Goal: Task Accomplishment & Management: Use online tool/utility

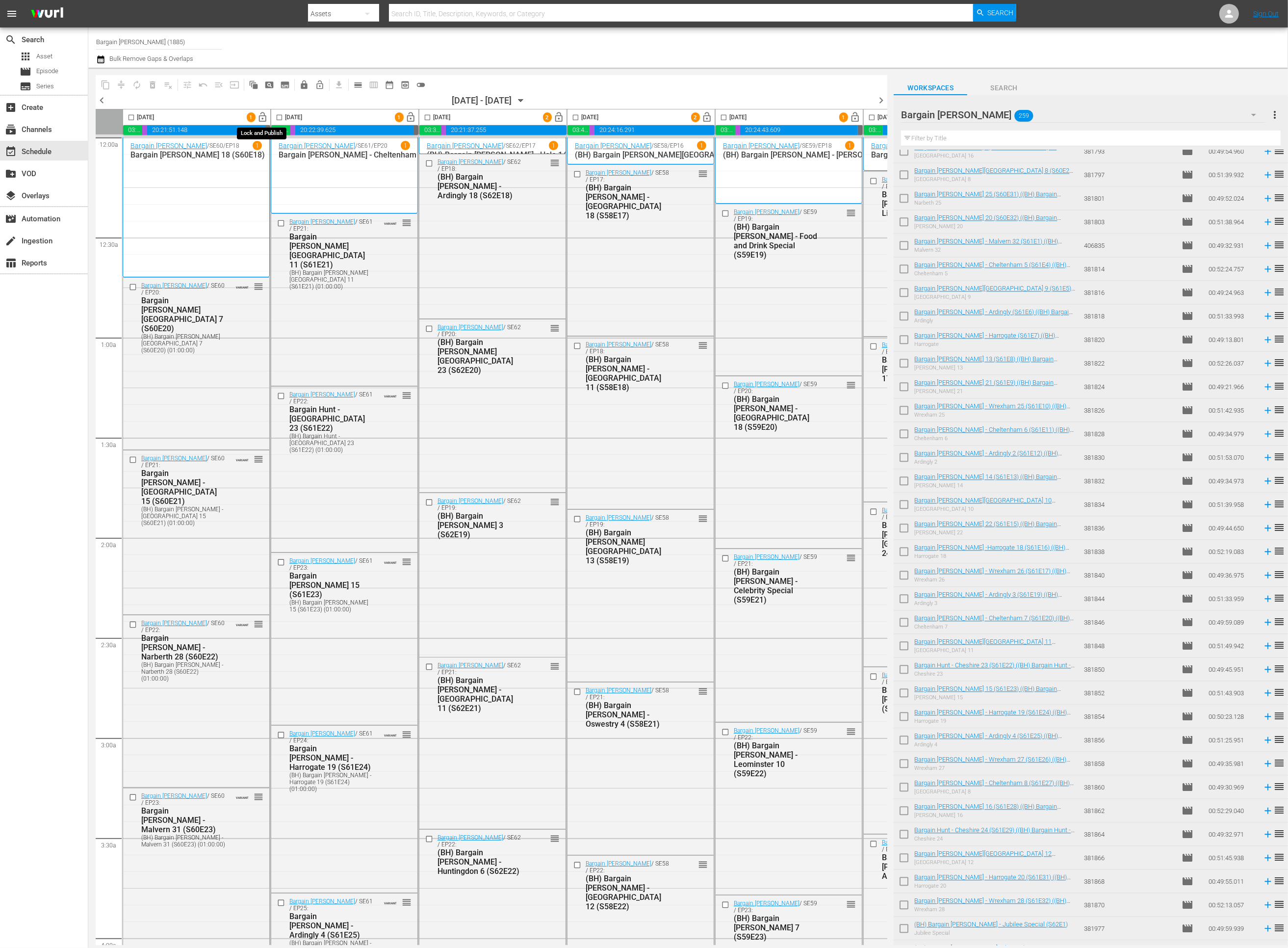
click at [264, 116] on span "lock_open" at bounding box center [263, 117] width 11 height 11
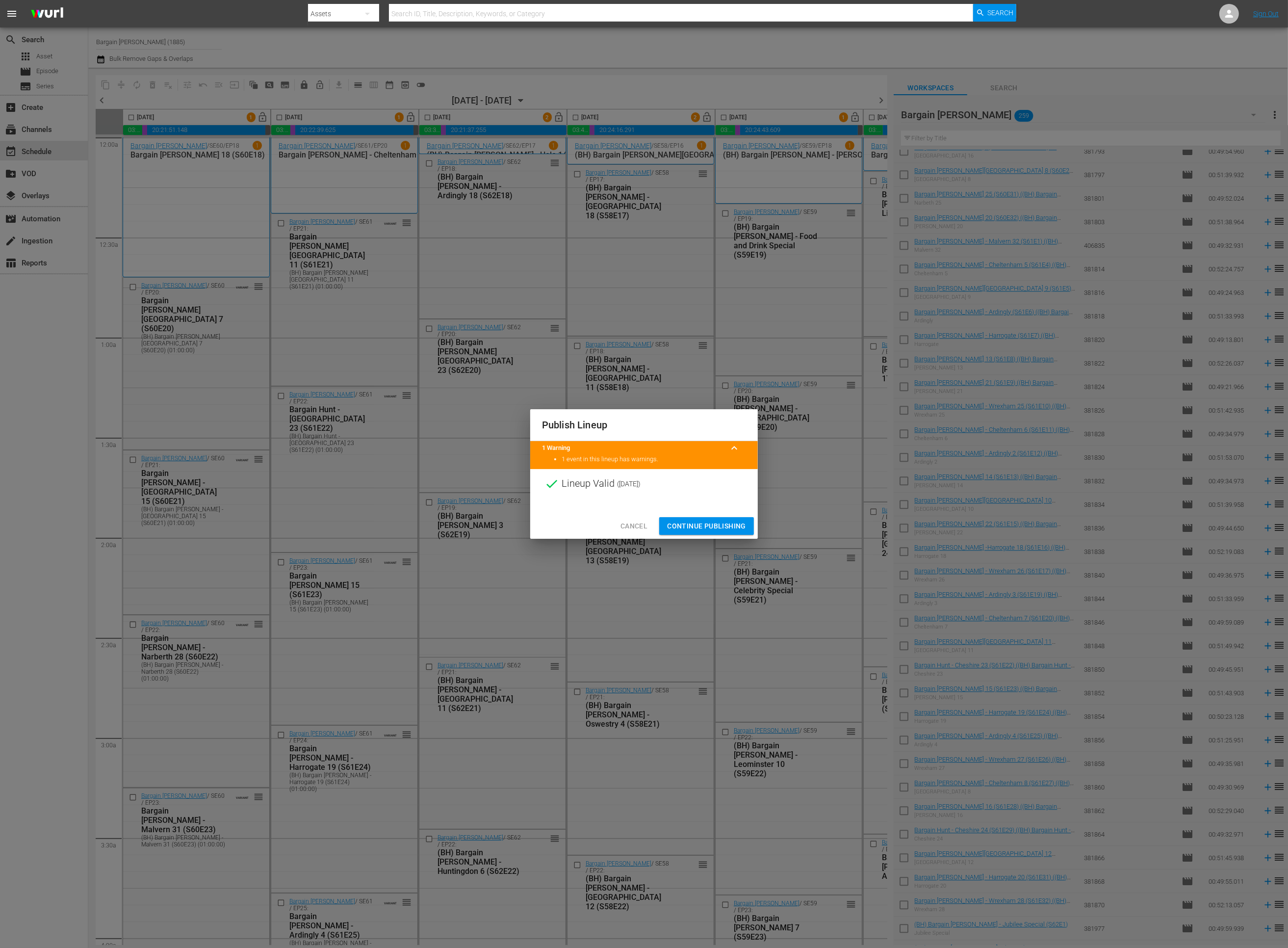
click at [689, 528] on span "Continue Publishing" at bounding box center [707, 526] width 79 height 13
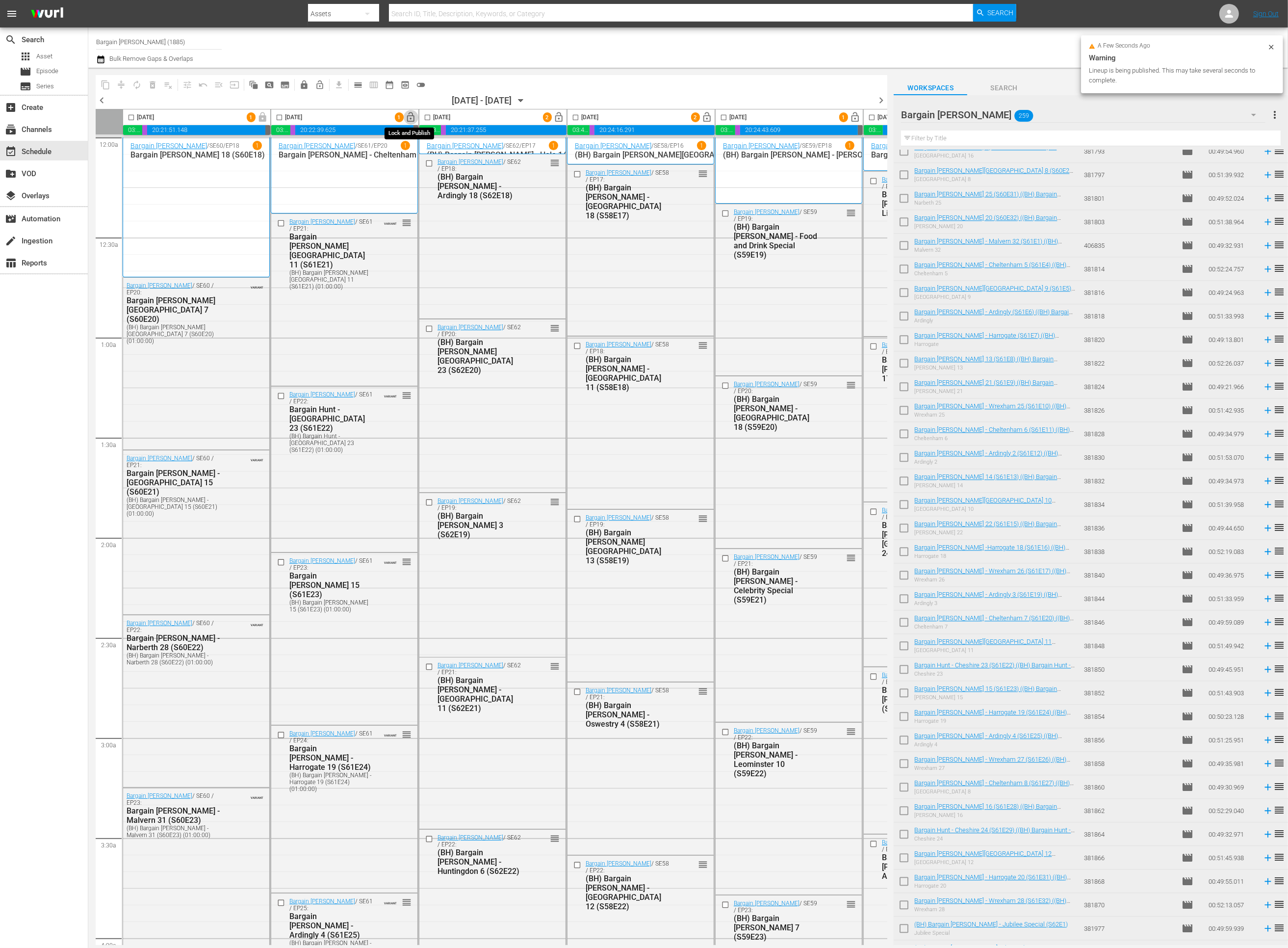
click at [411, 118] on span "lock_open" at bounding box center [411, 117] width 11 height 11
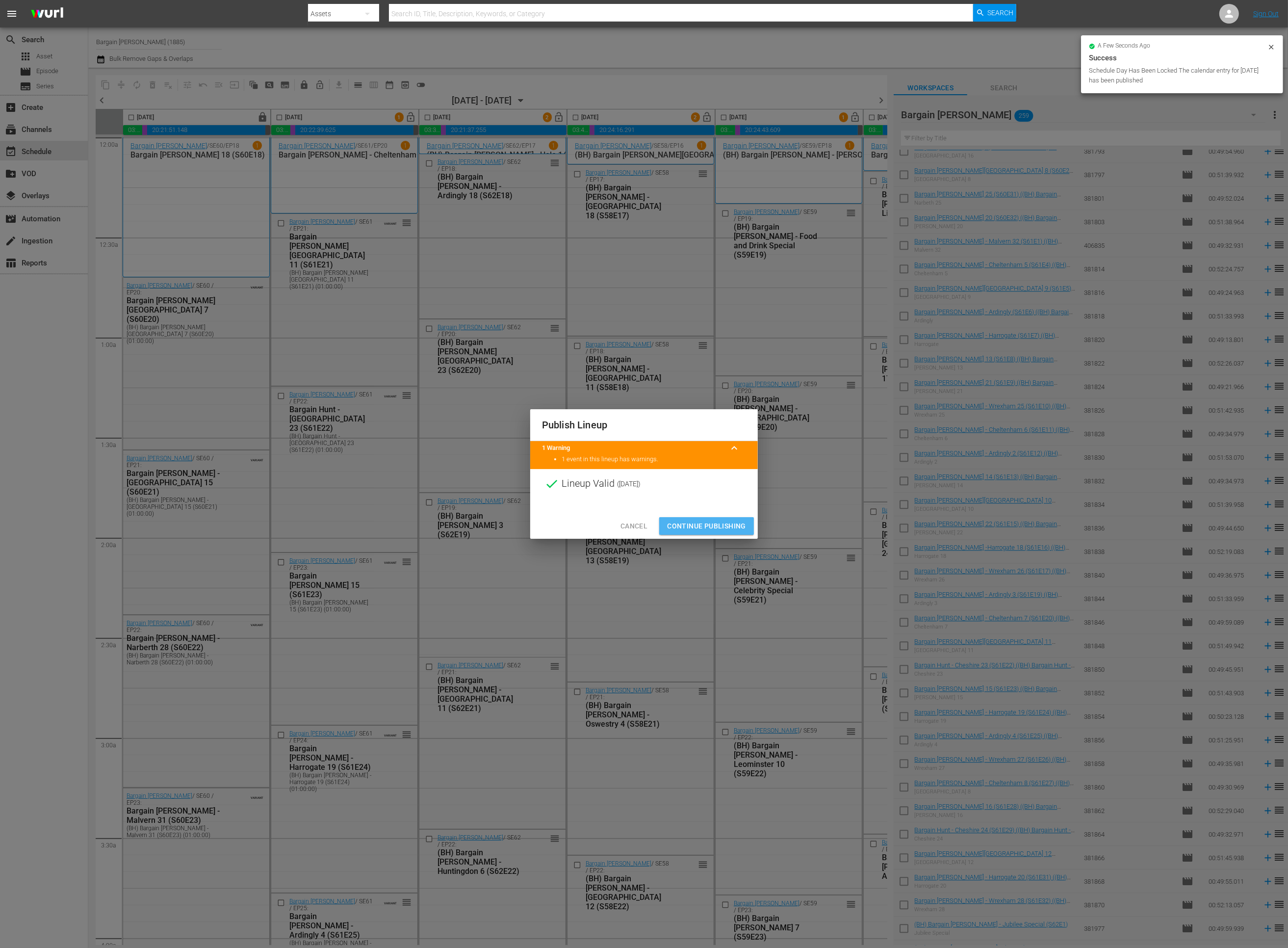
click at [682, 533] on button "Continue Publishing" at bounding box center [707, 526] width 95 height 18
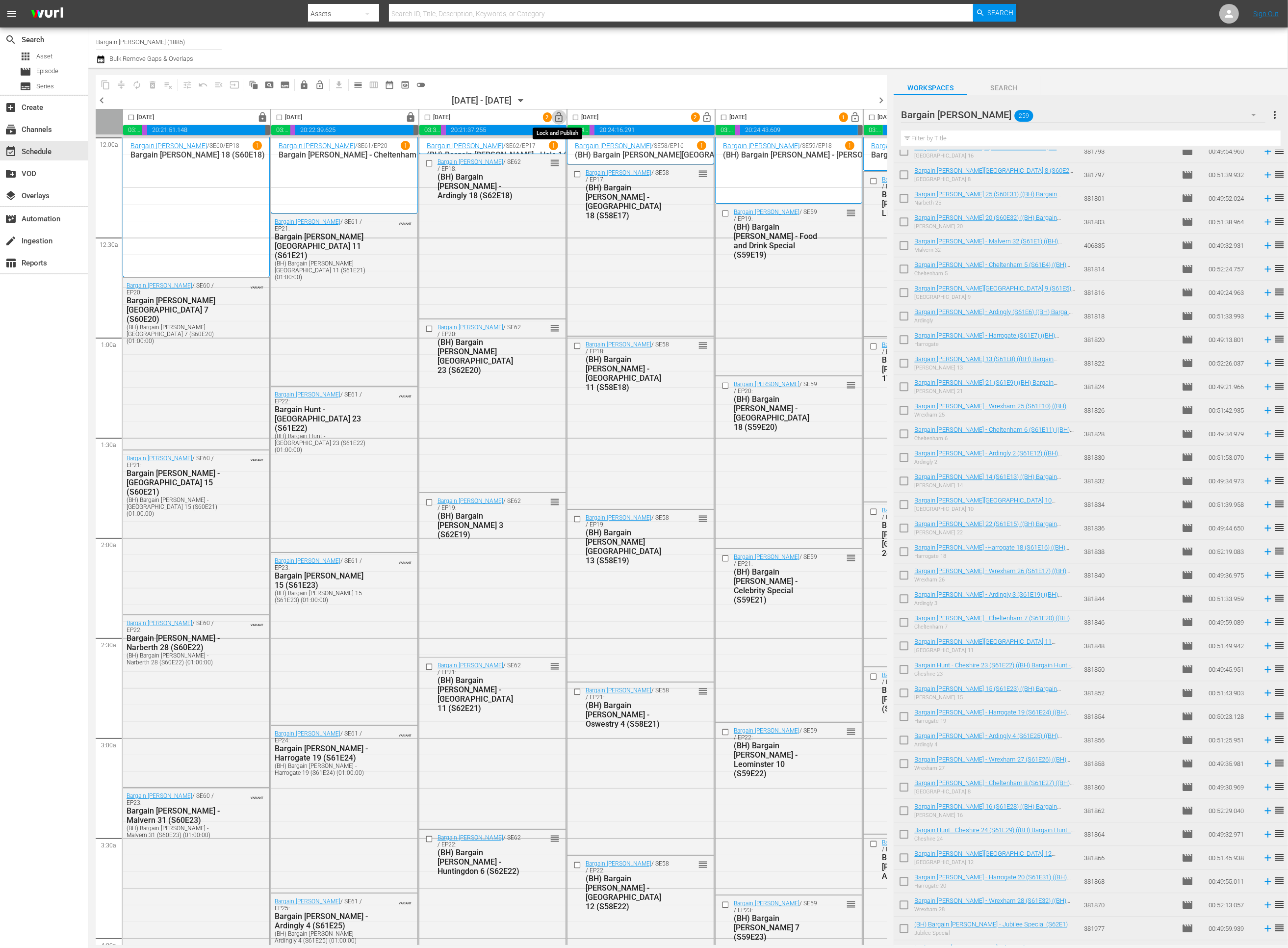
click at [559, 124] on button "lock_open" at bounding box center [559, 117] width 15 height 15
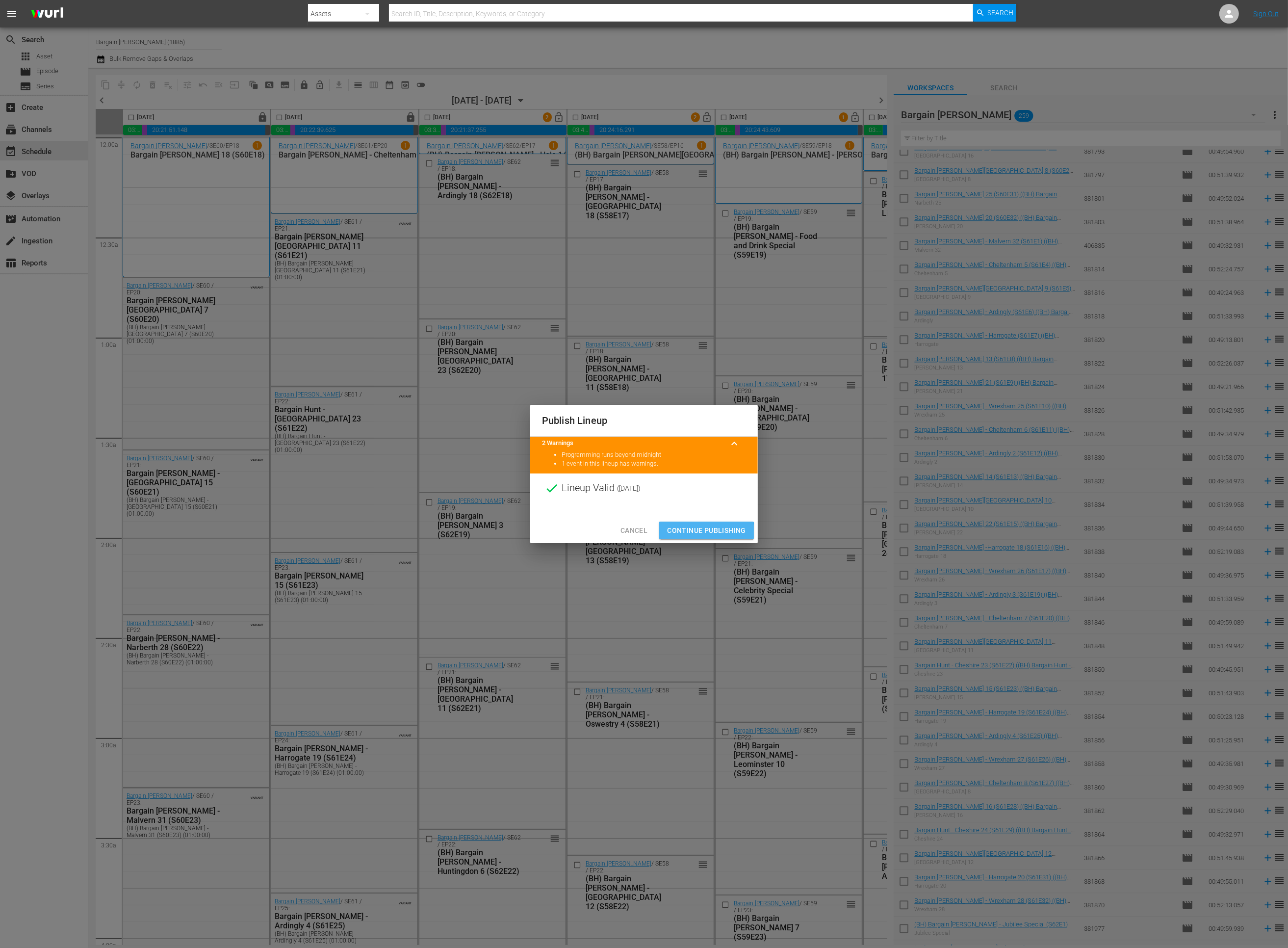
click at [681, 533] on span "Continue Publishing" at bounding box center [707, 531] width 79 height 13
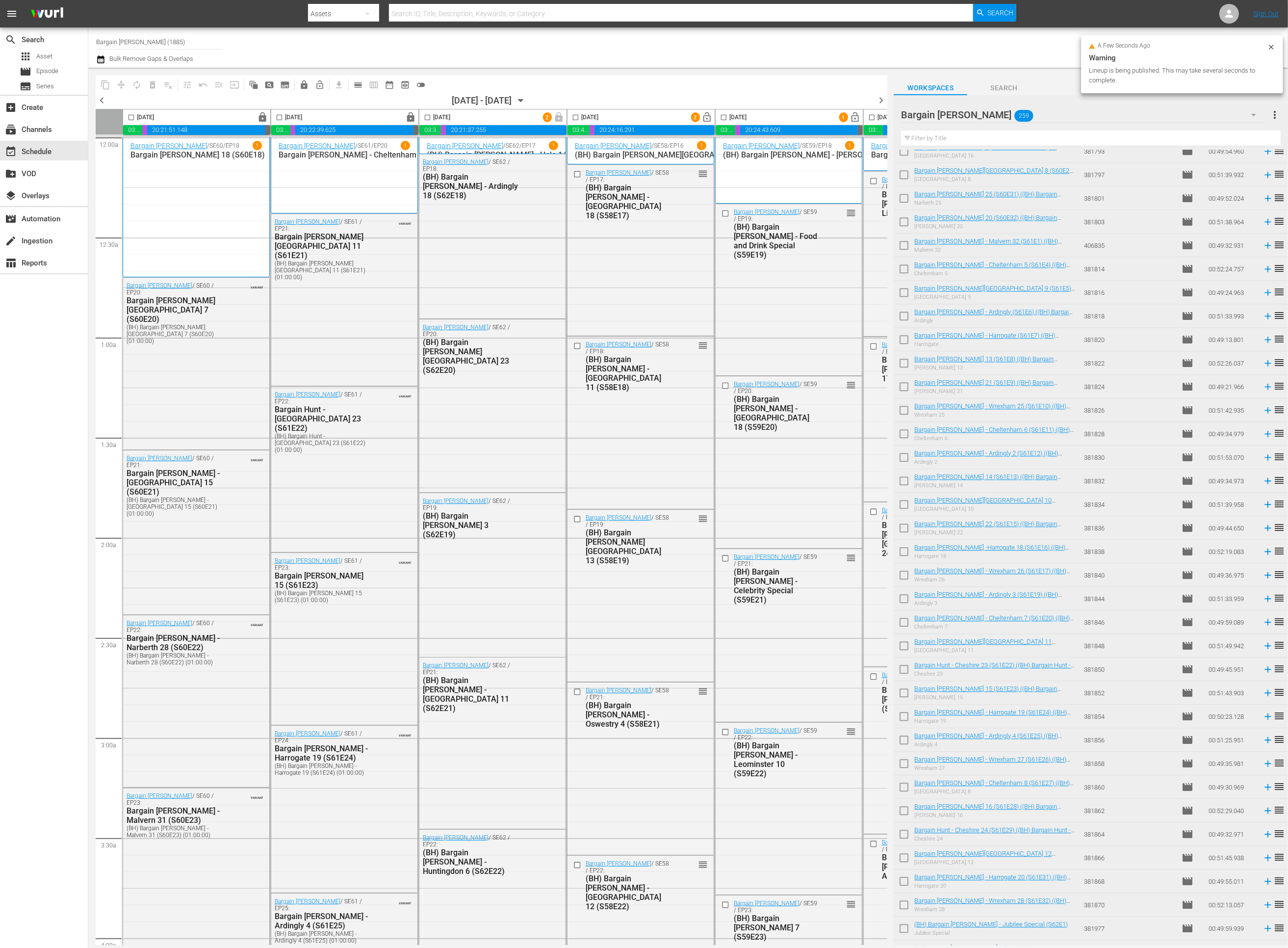
click at [269, 116] on span "lock_open" at bounding box center [263, 117] width 11 height 11
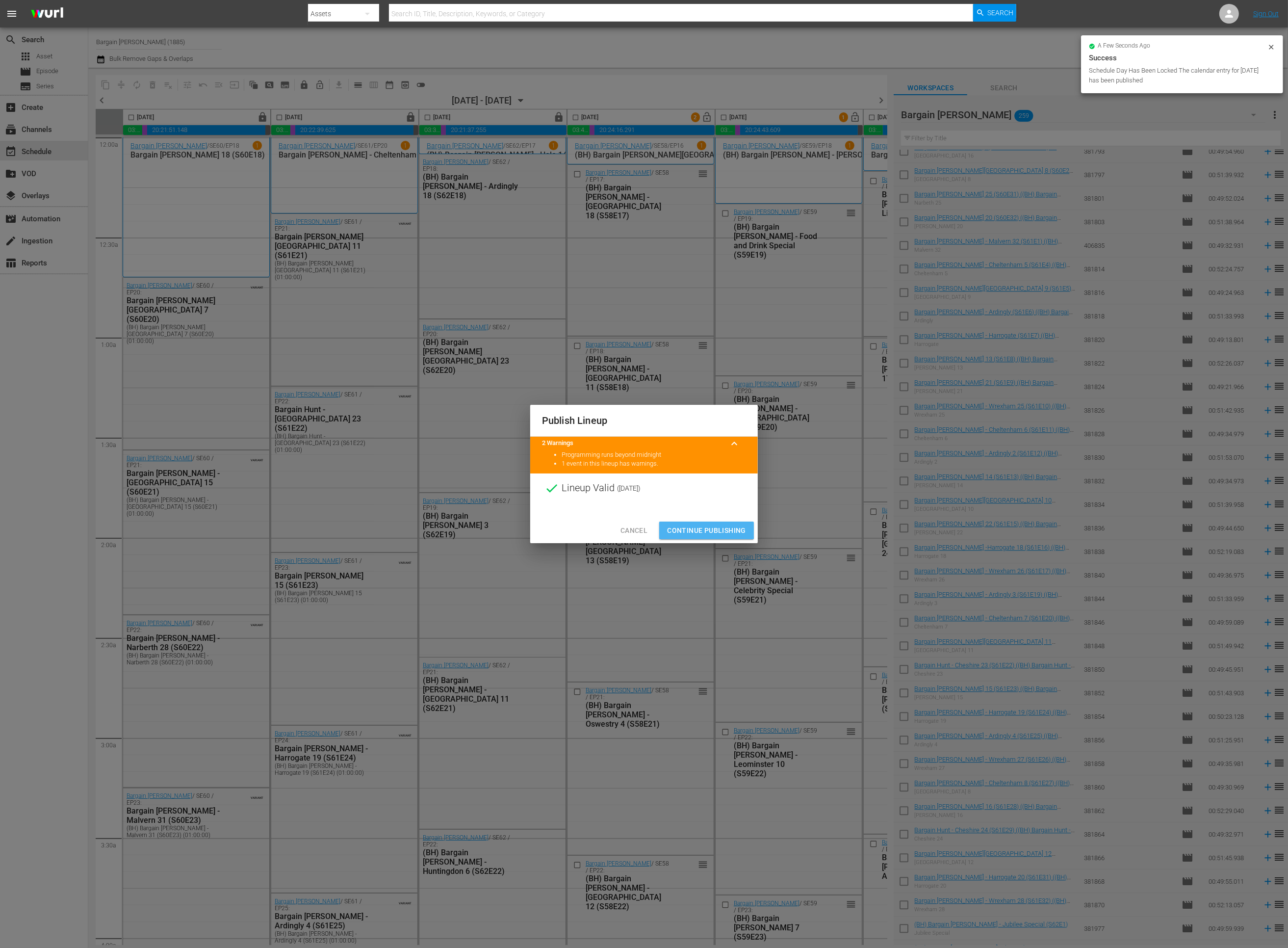
click at [677, 528] on span "Continue Publishing" at bounding box center [707, 531] width 79 height 13
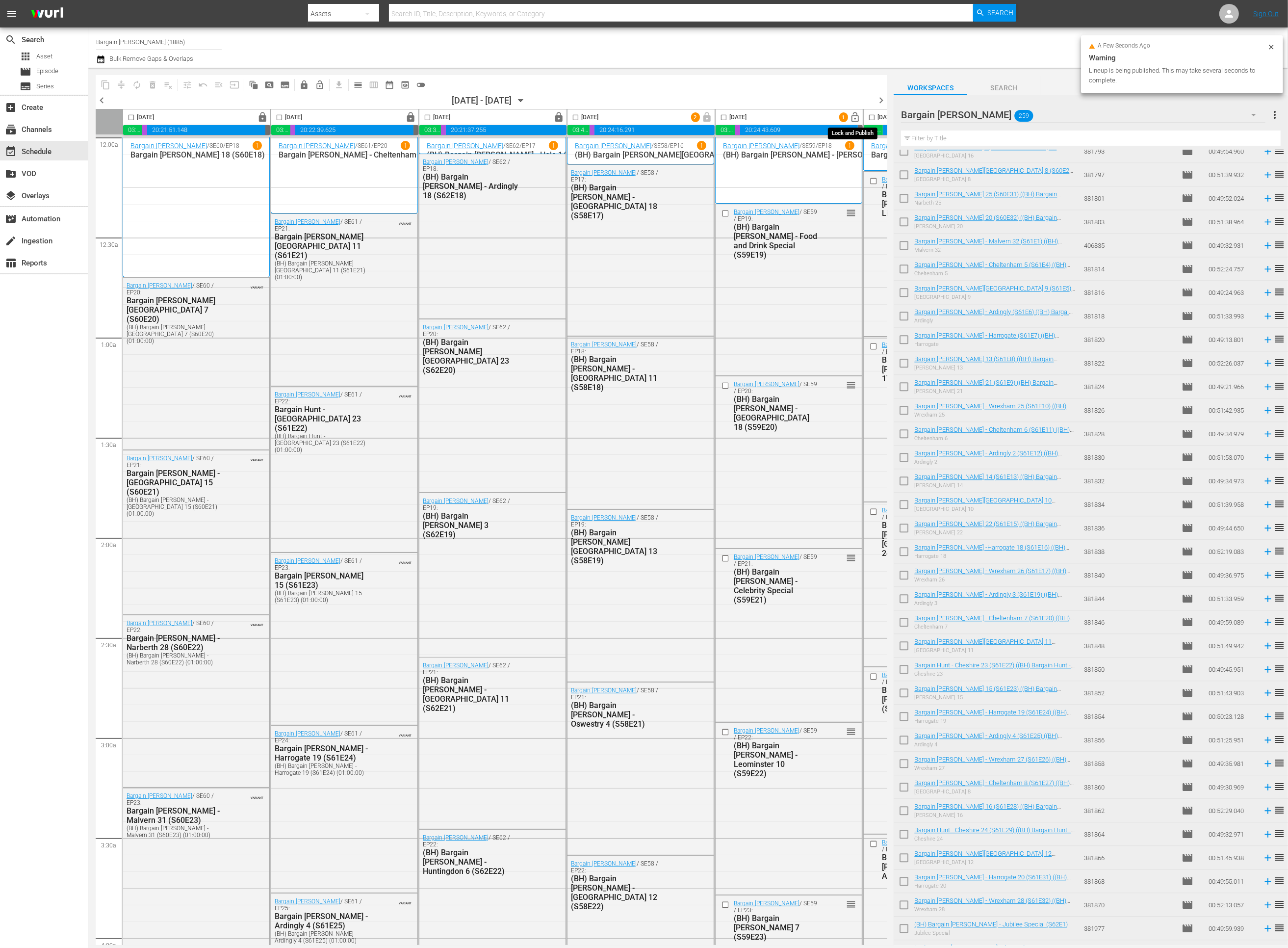
click at [855, 119] on span "lock_open" at bounding box center [855, 117] width 11 height 11
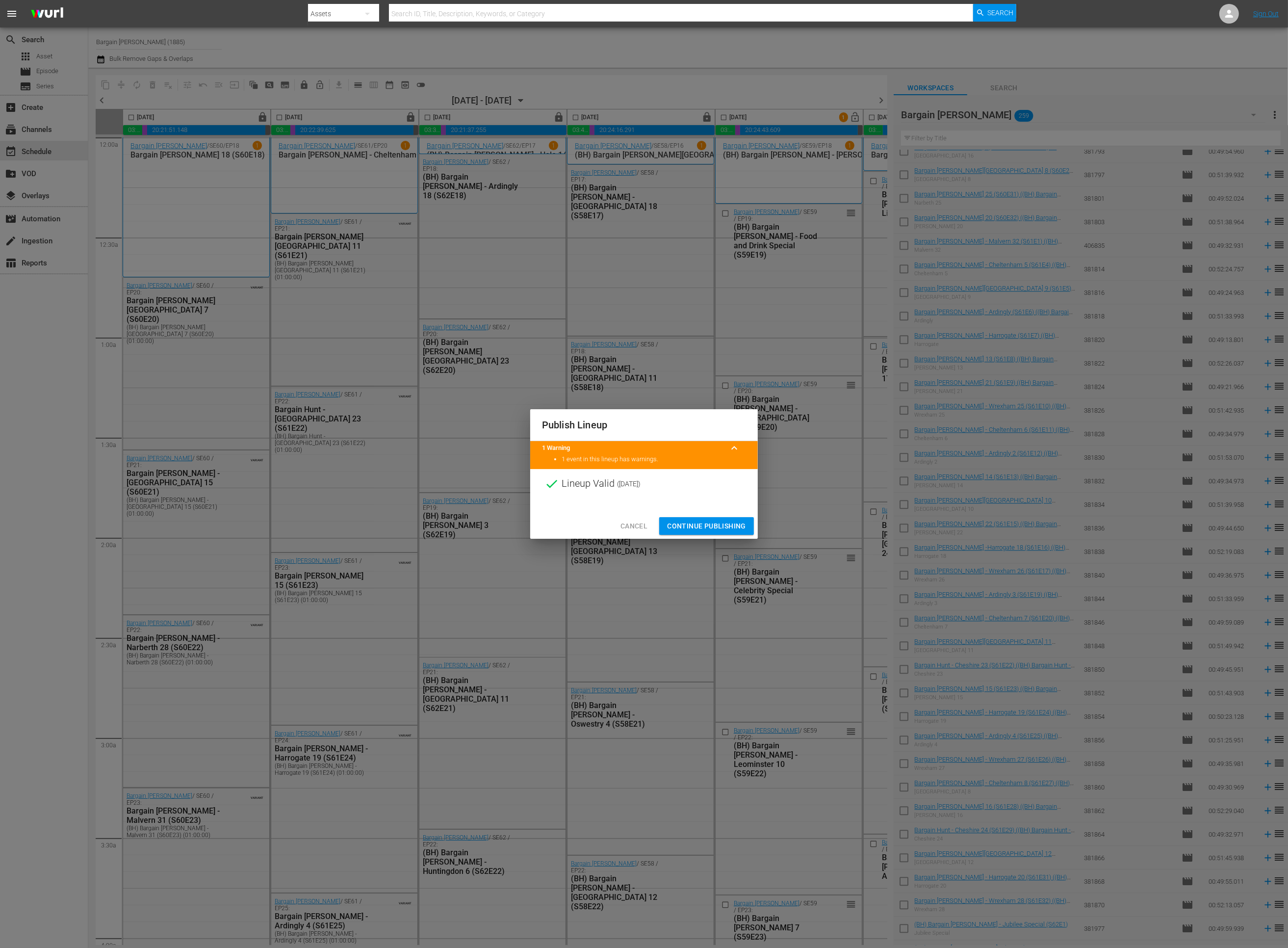
click at [682, 522] on span "Continue Publishing" at bounding box center [707, 526] width 79 height 13
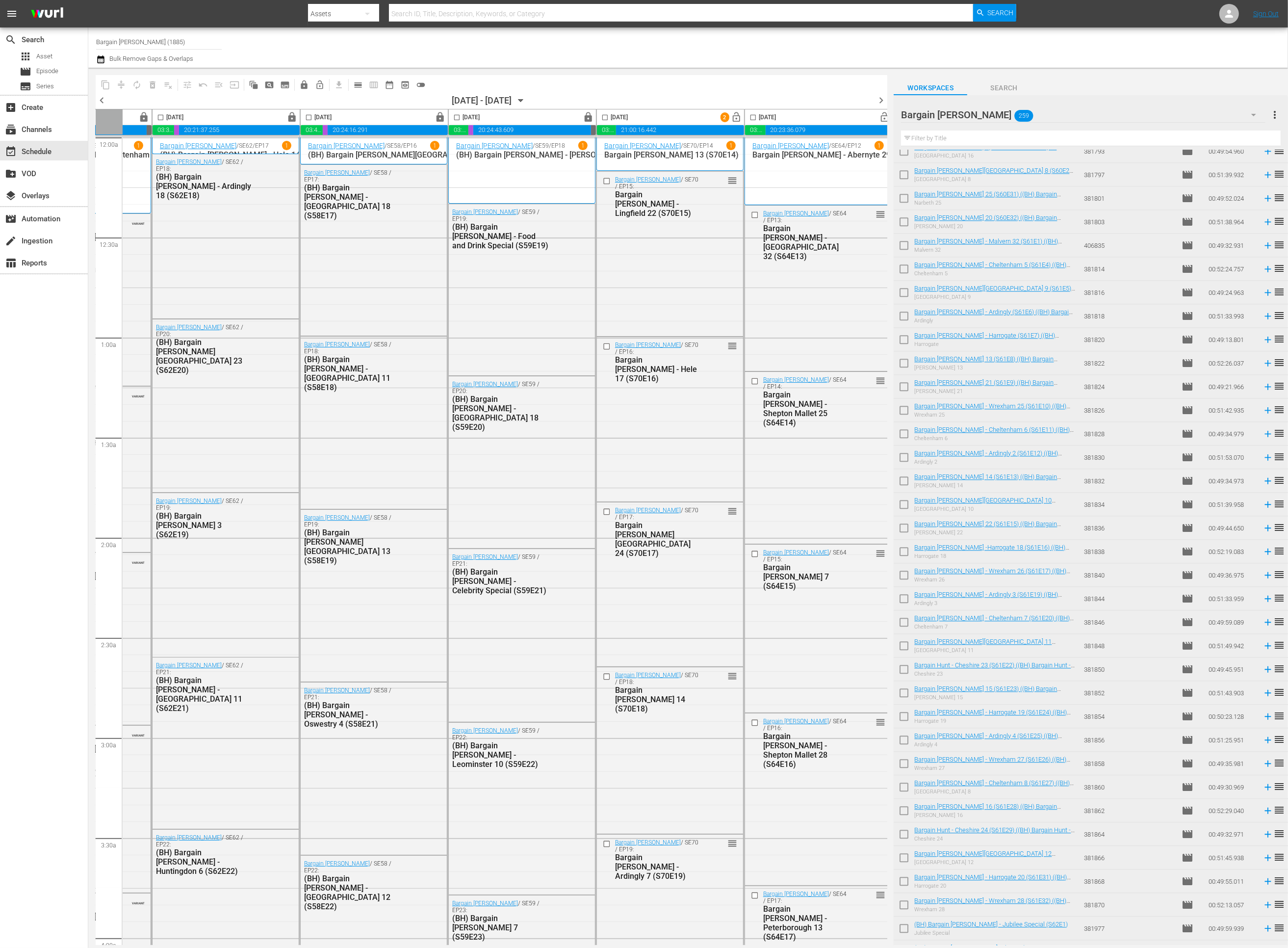
scroll to position [0, 275]
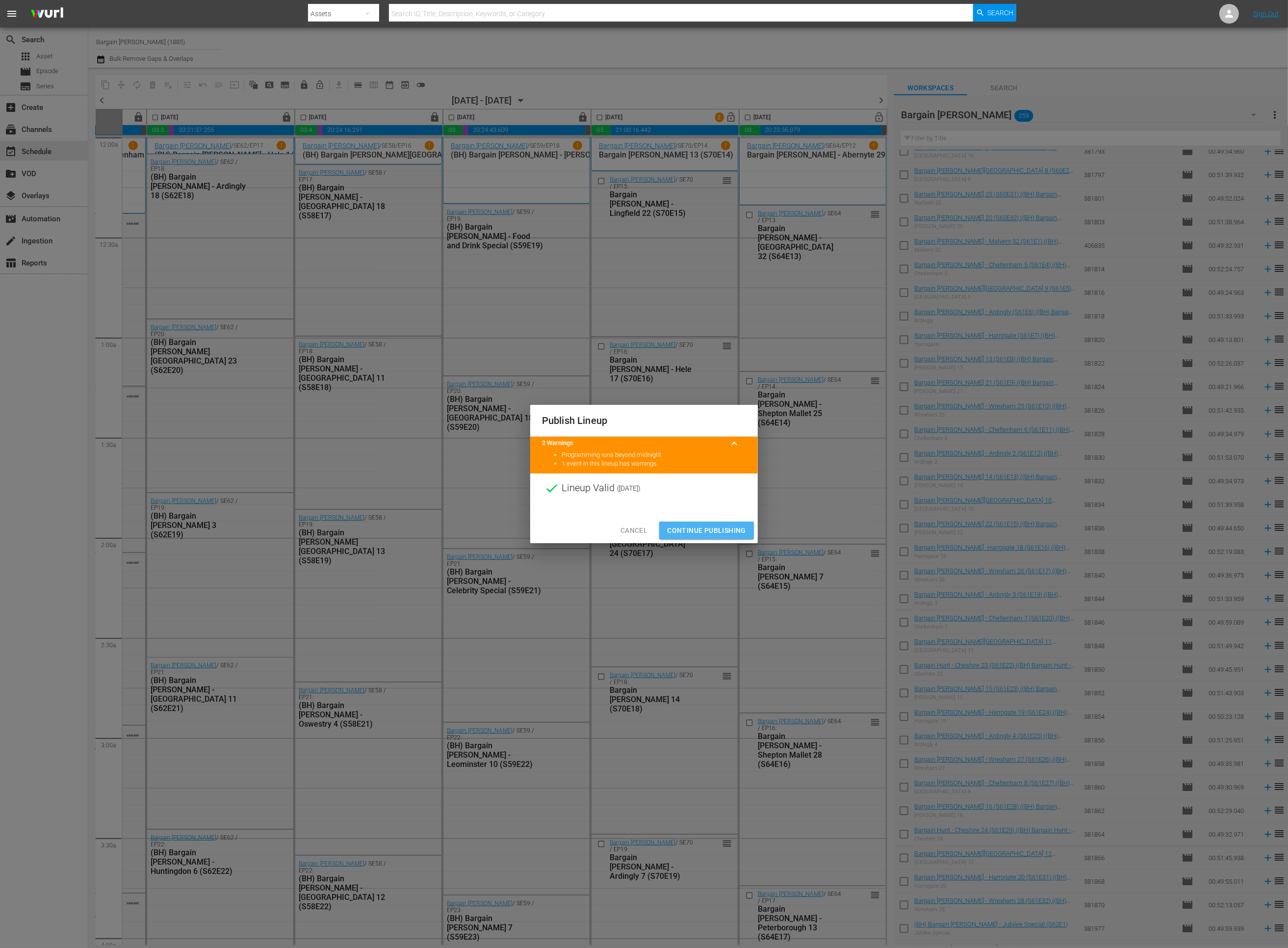
click at [683, 531] on span "Continue Publishing" at bounding box center [707, 531] width 79 height 13
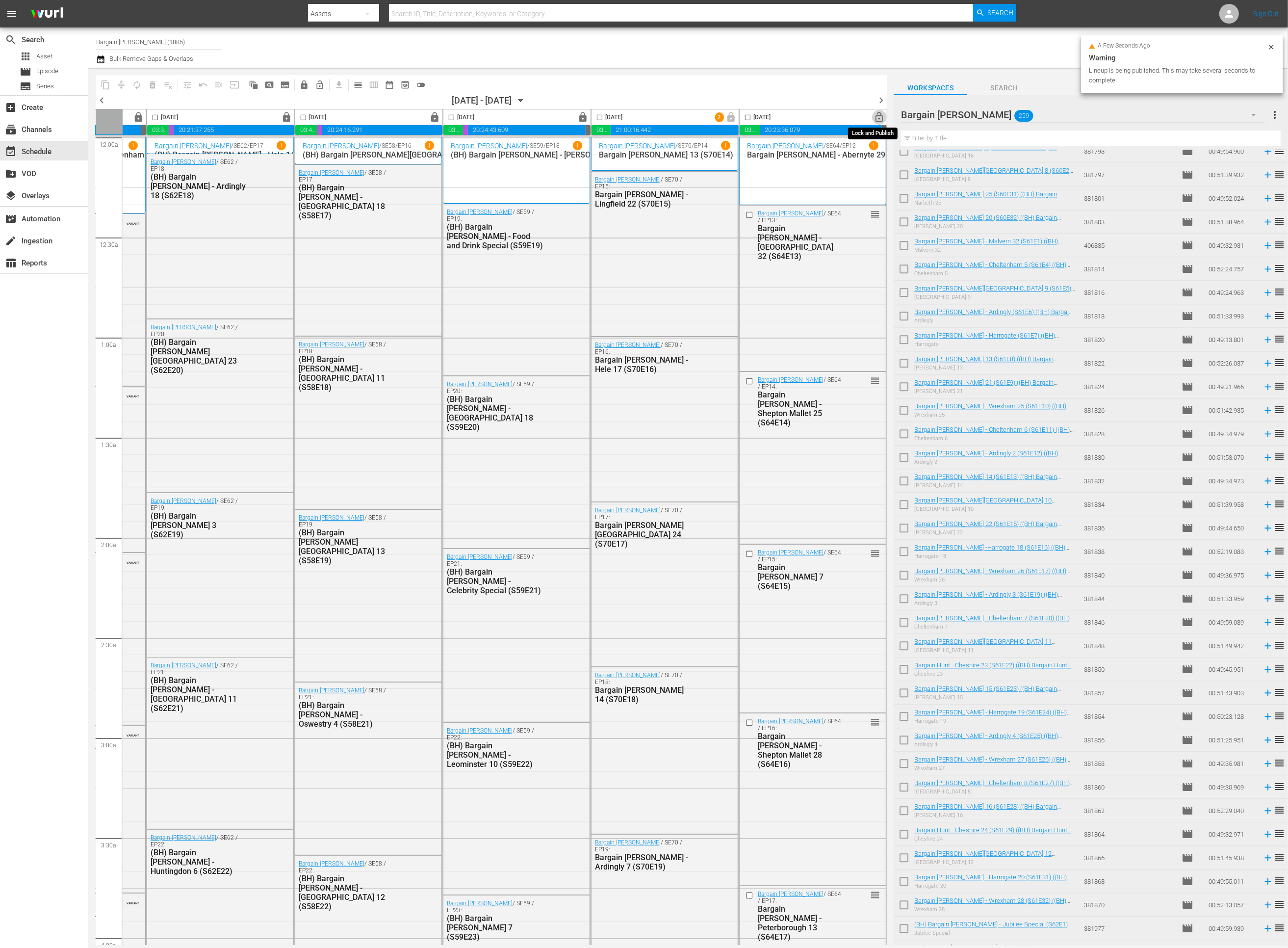
click at [875, 118] on span "lock_open" at bounding box center [879, 117] width 11 height 11
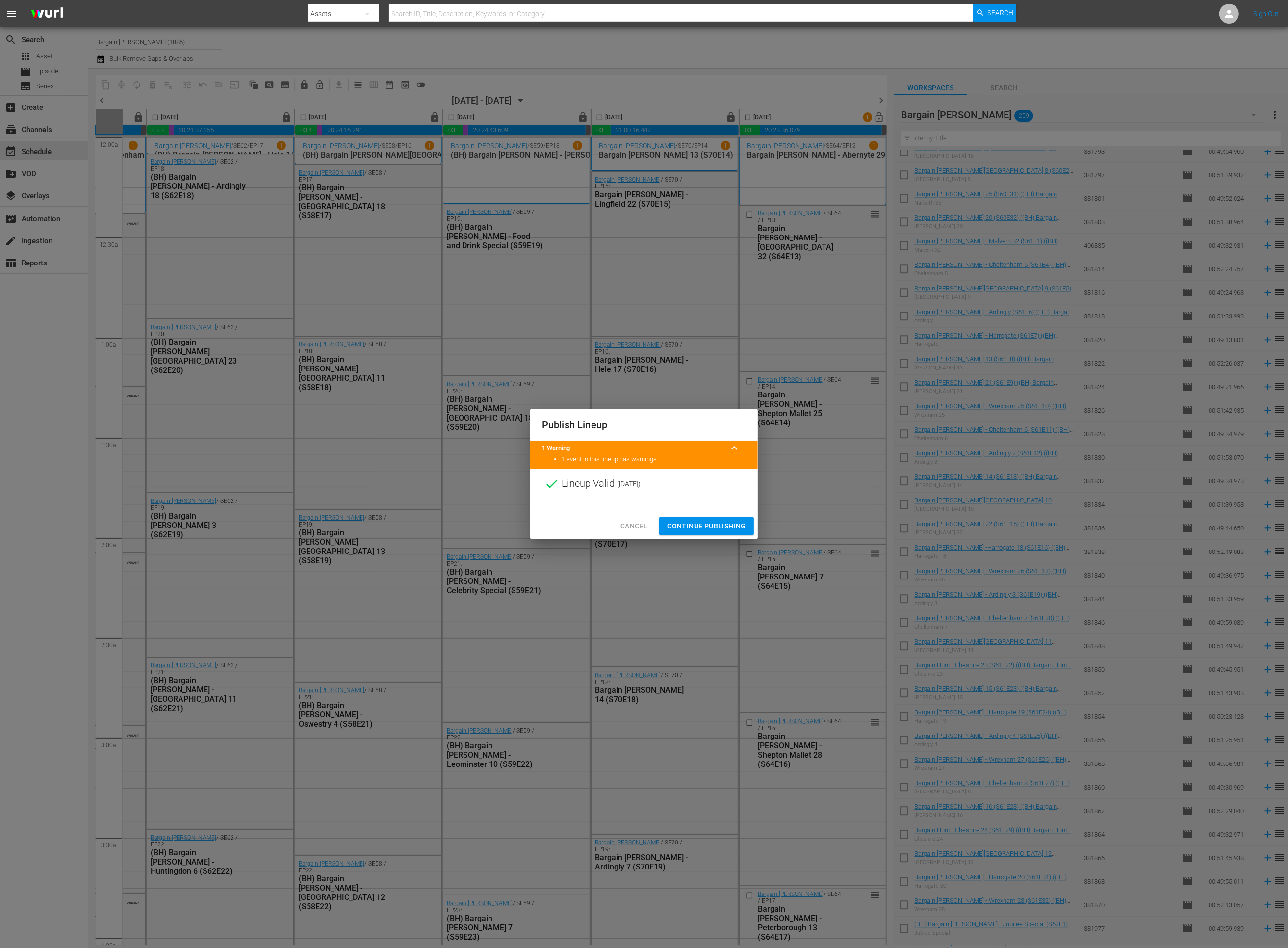
drag, startPoint x: 707, startPoint y: 522, endPoint x: 703, endPoint y: 175, distance: 347.0
click at [707, 522] on span "Continue Publishing" at bounding box center [707, 526] width 79 height 13
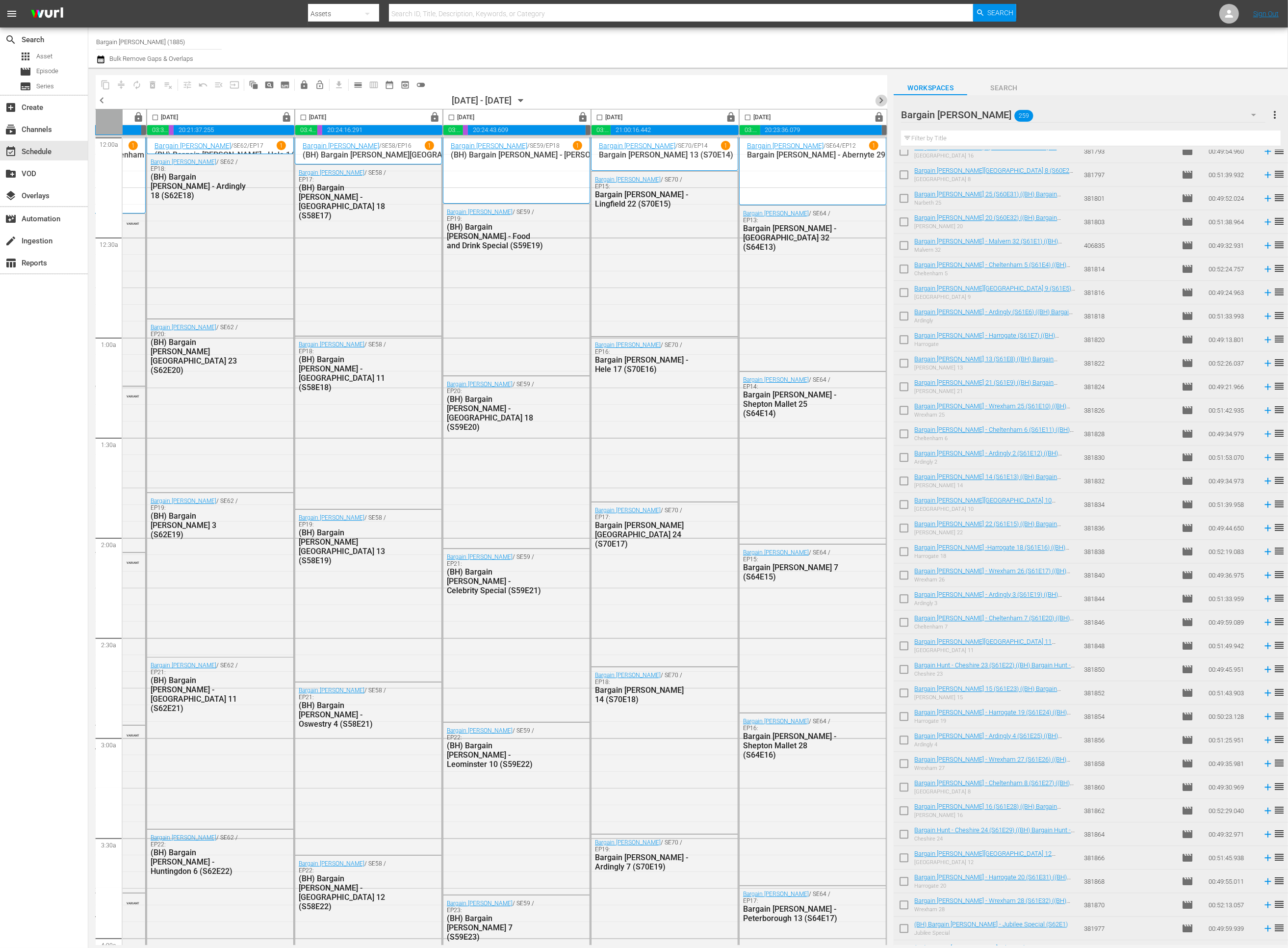
click at [883, 99] on span "chevron_right" at bounding box center [881, 100] width 13 height 13
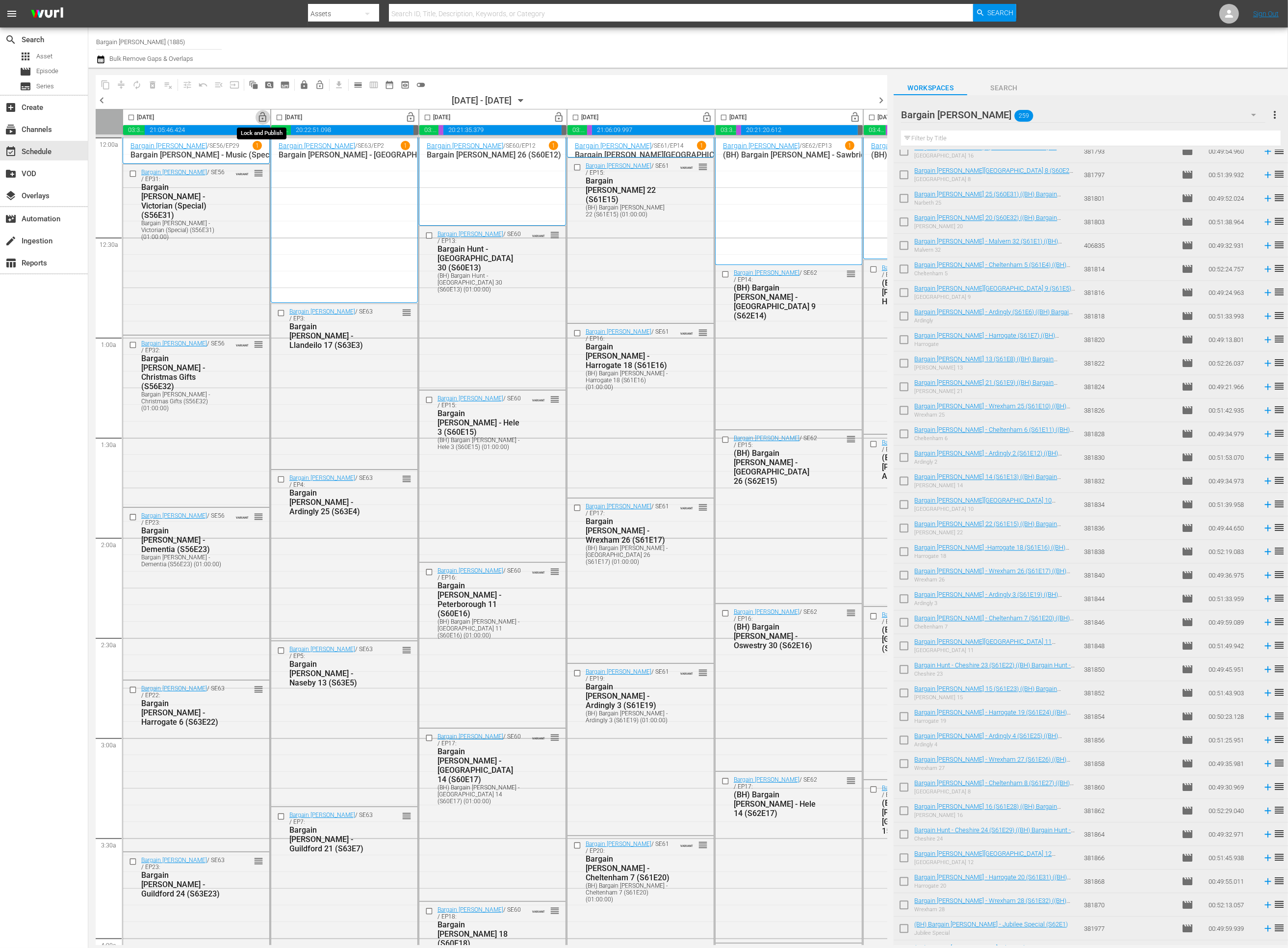
click at [261, 115] on span "lock_open" at bounding box center [263, 117] width 11 height 11
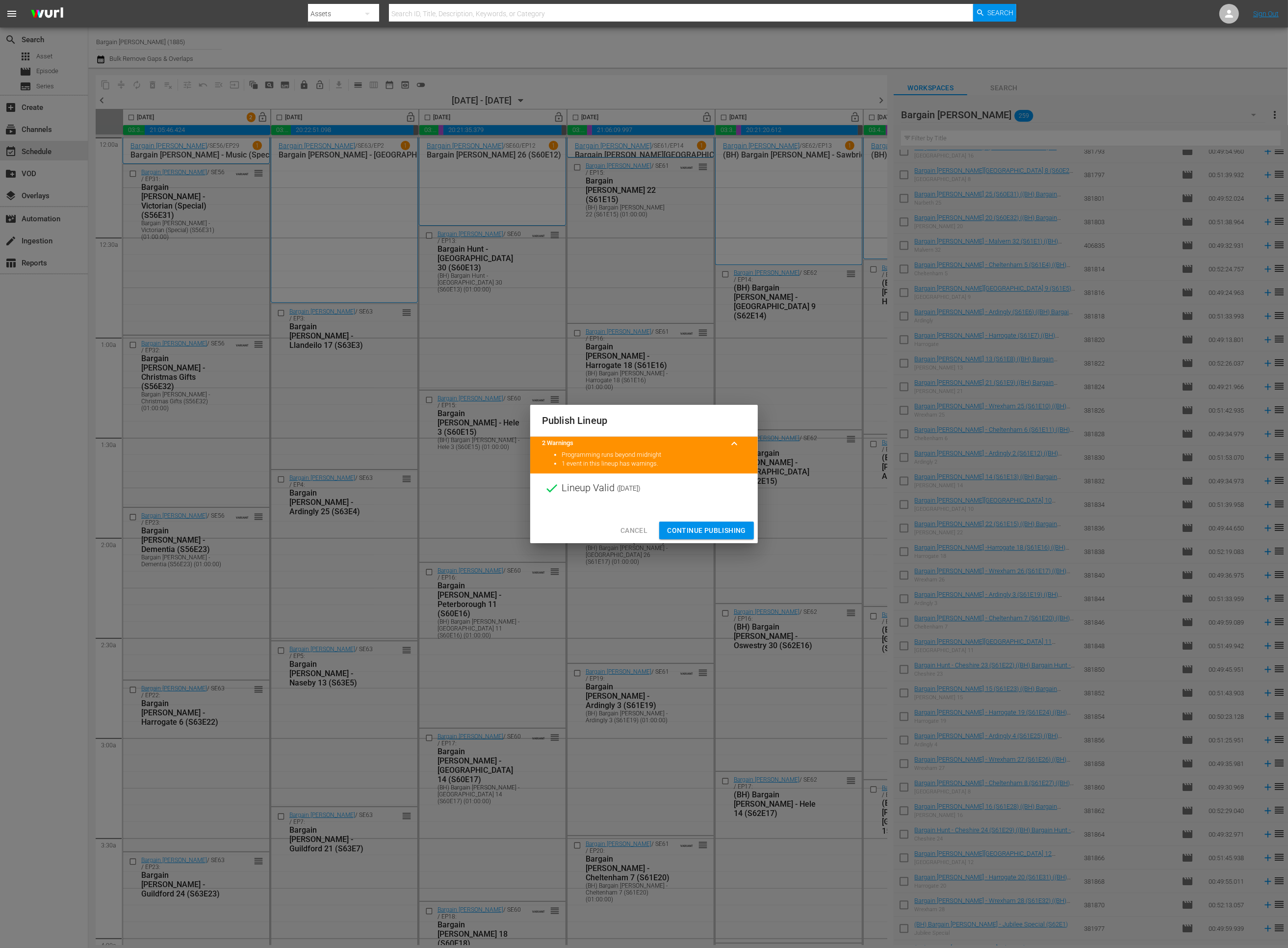
click at [700, 527] on span "Continue Publishing" at bounding box center [707, 531] width 79 height 13
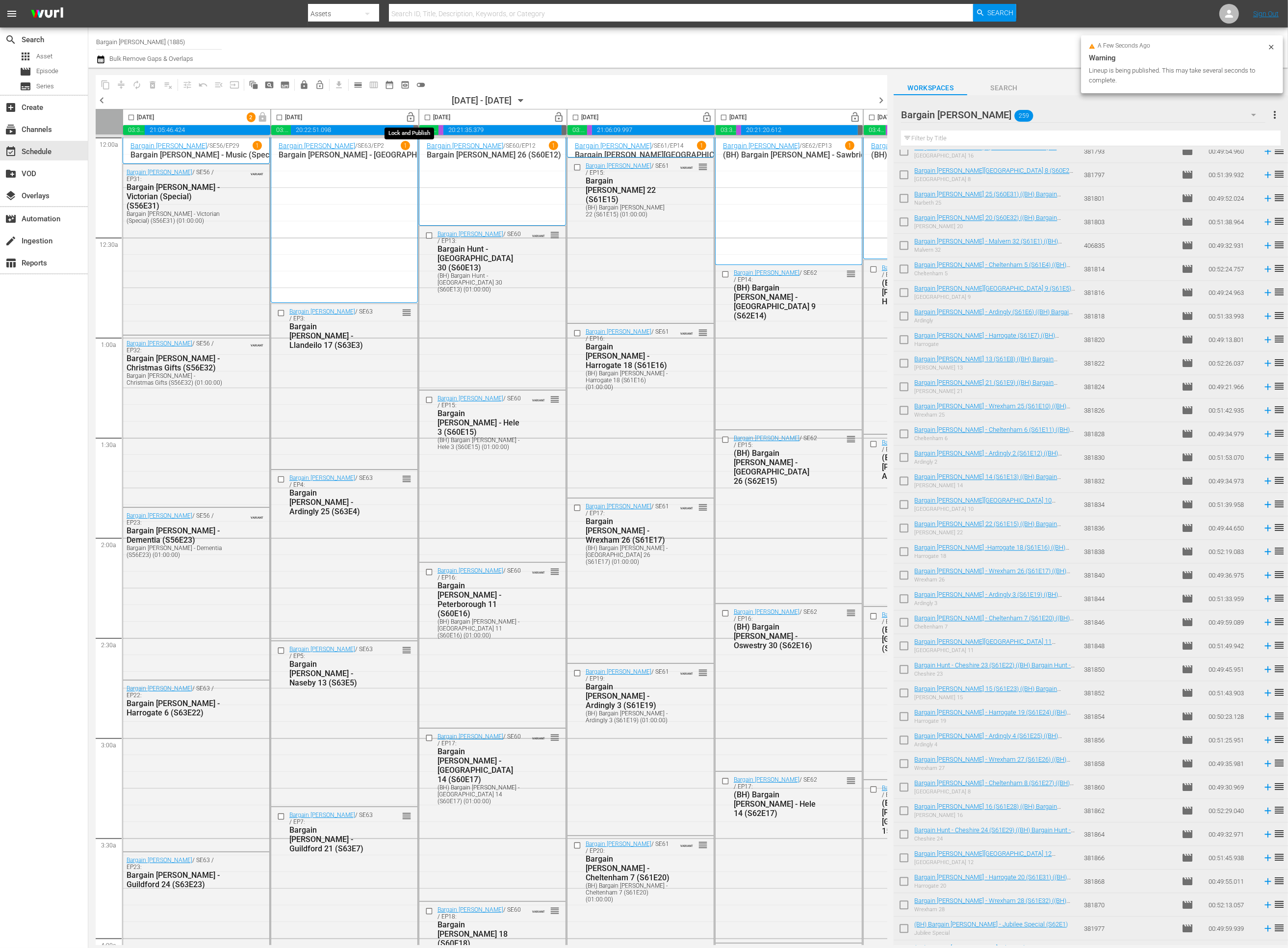
click at [409, 118] on span "lock_open" at bounding box center [411, 117] width 11 height 11
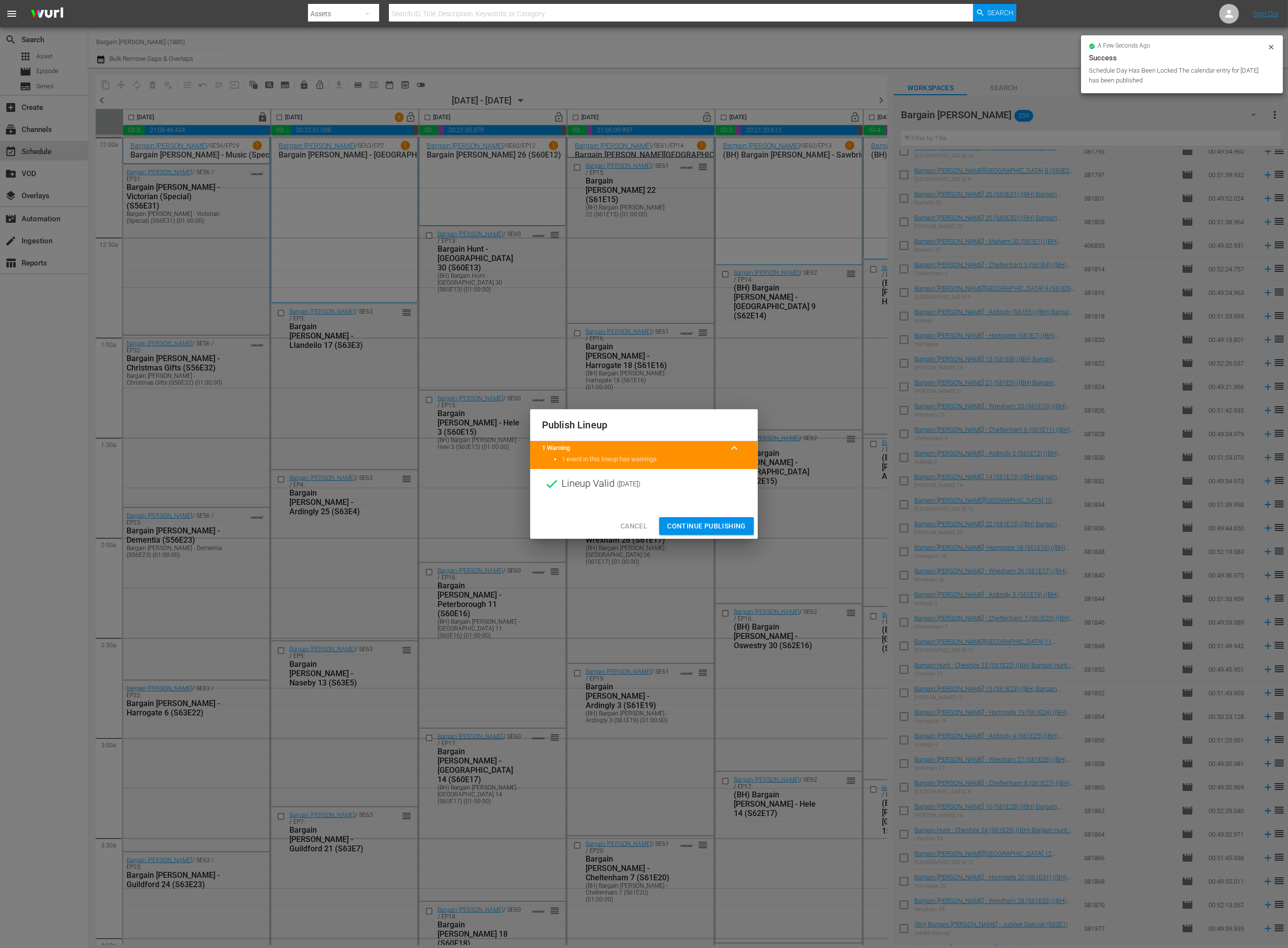
click at [674, 521] on span "Continue Publishing" at bounding box center [707, 526] width 79 height 13
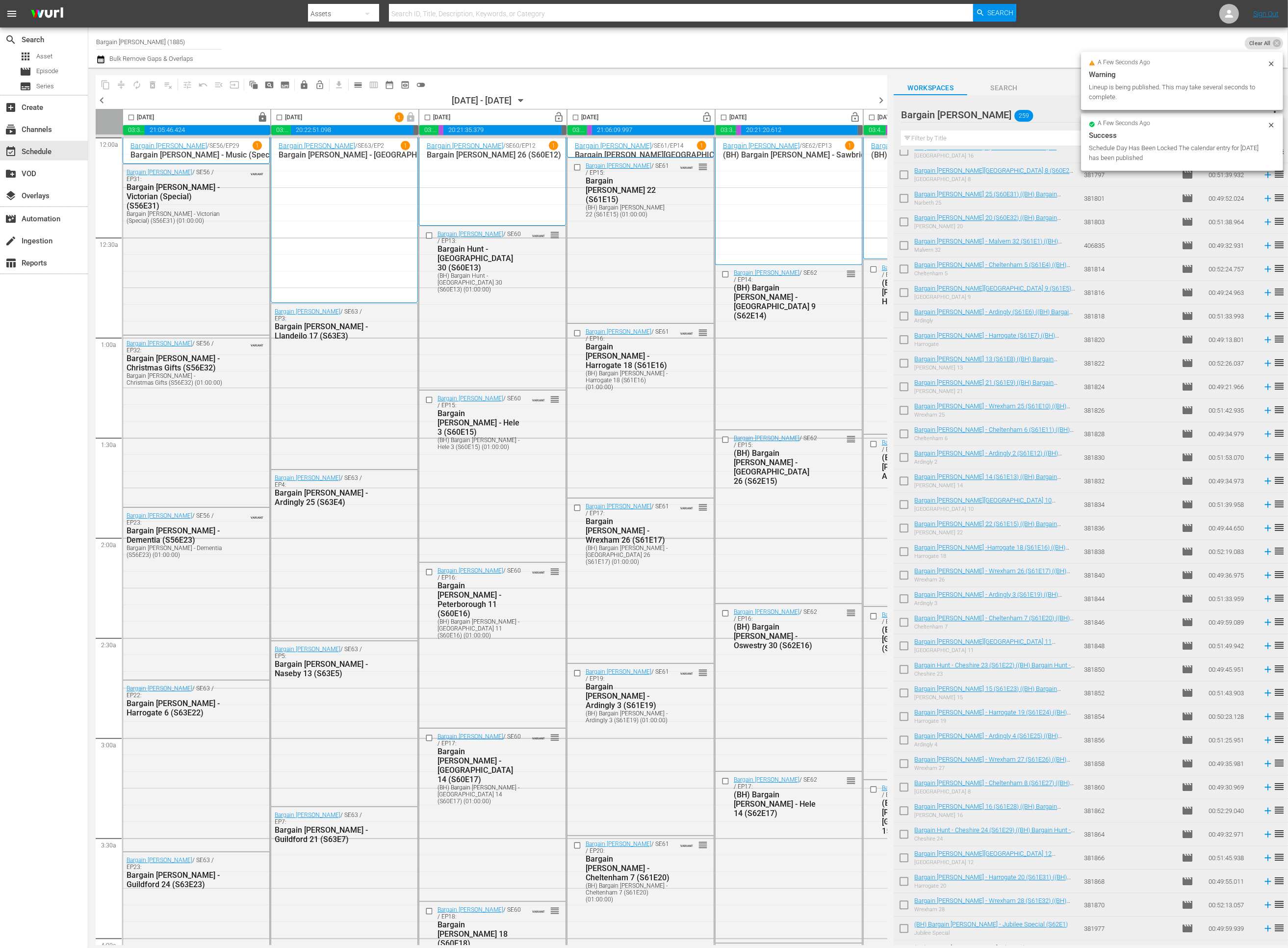
click at [269, 118] on span "lock_open" at bounding box center [263, 117] width 11 height 11
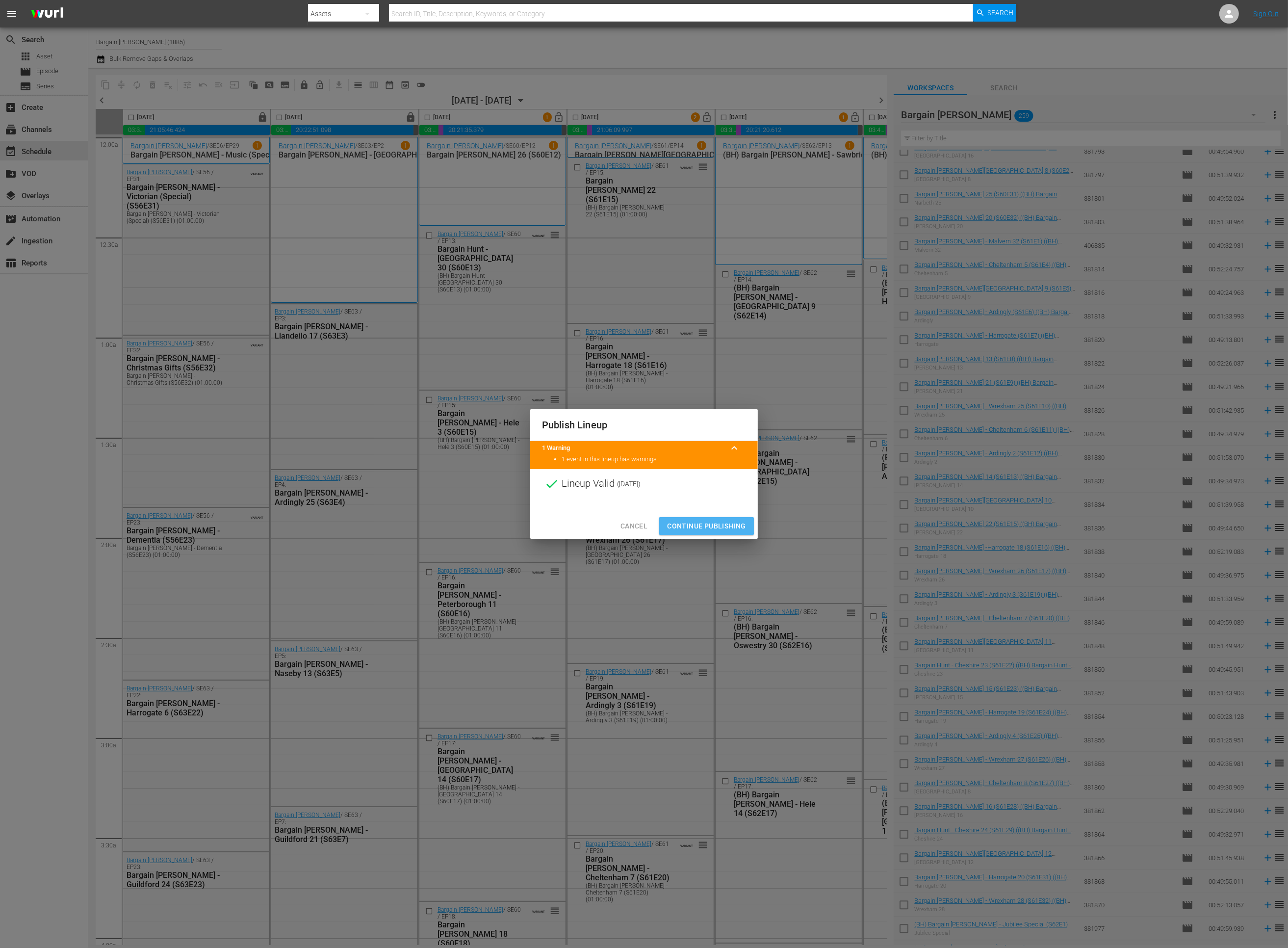
click at [678, 525] on span "Continue Publishing" at bounding box center [707, 526] width 79 height 13
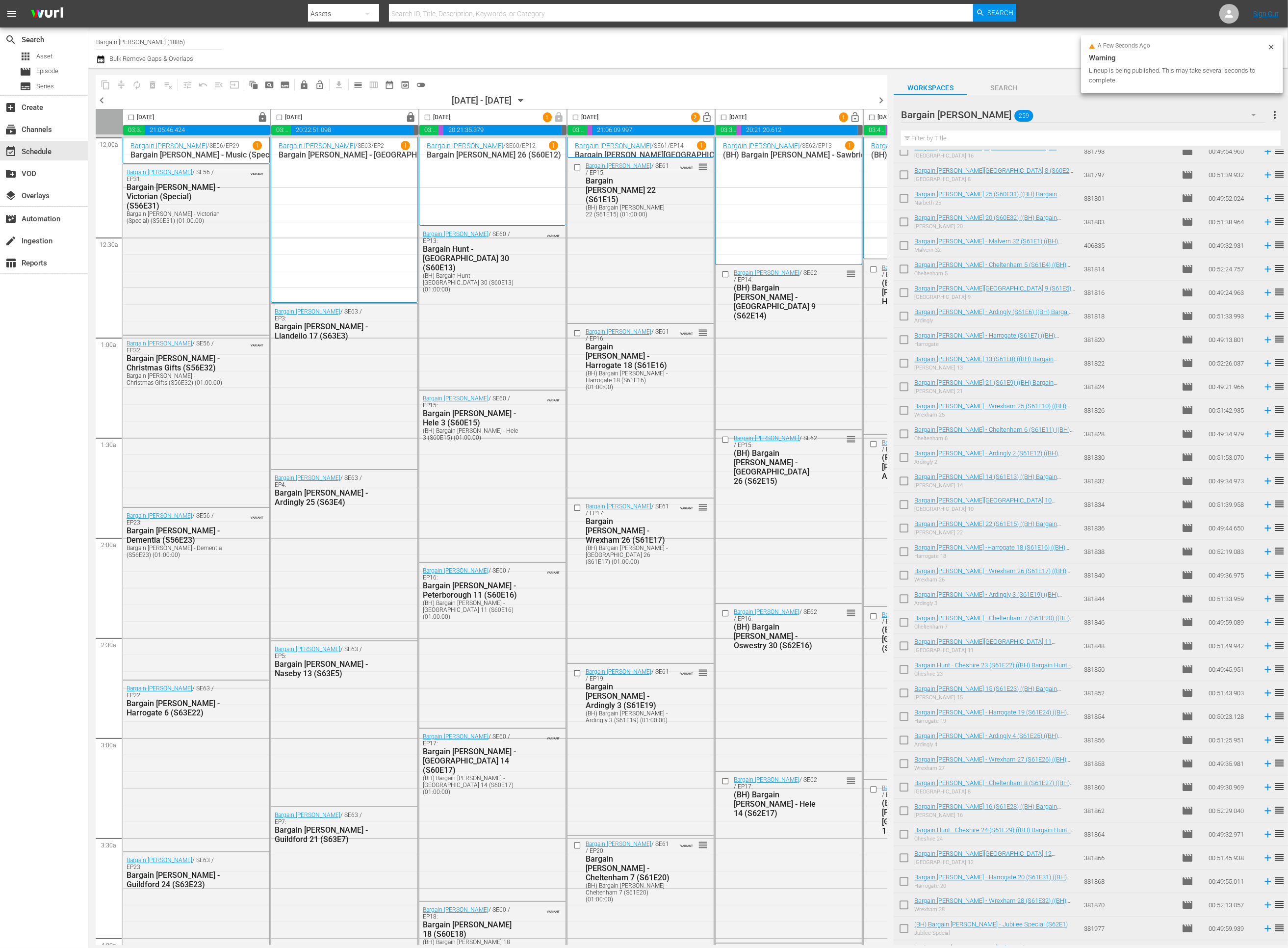
click at [269, 118] on span "lock_open" at bounding box center [263, 117] width 11 height 11
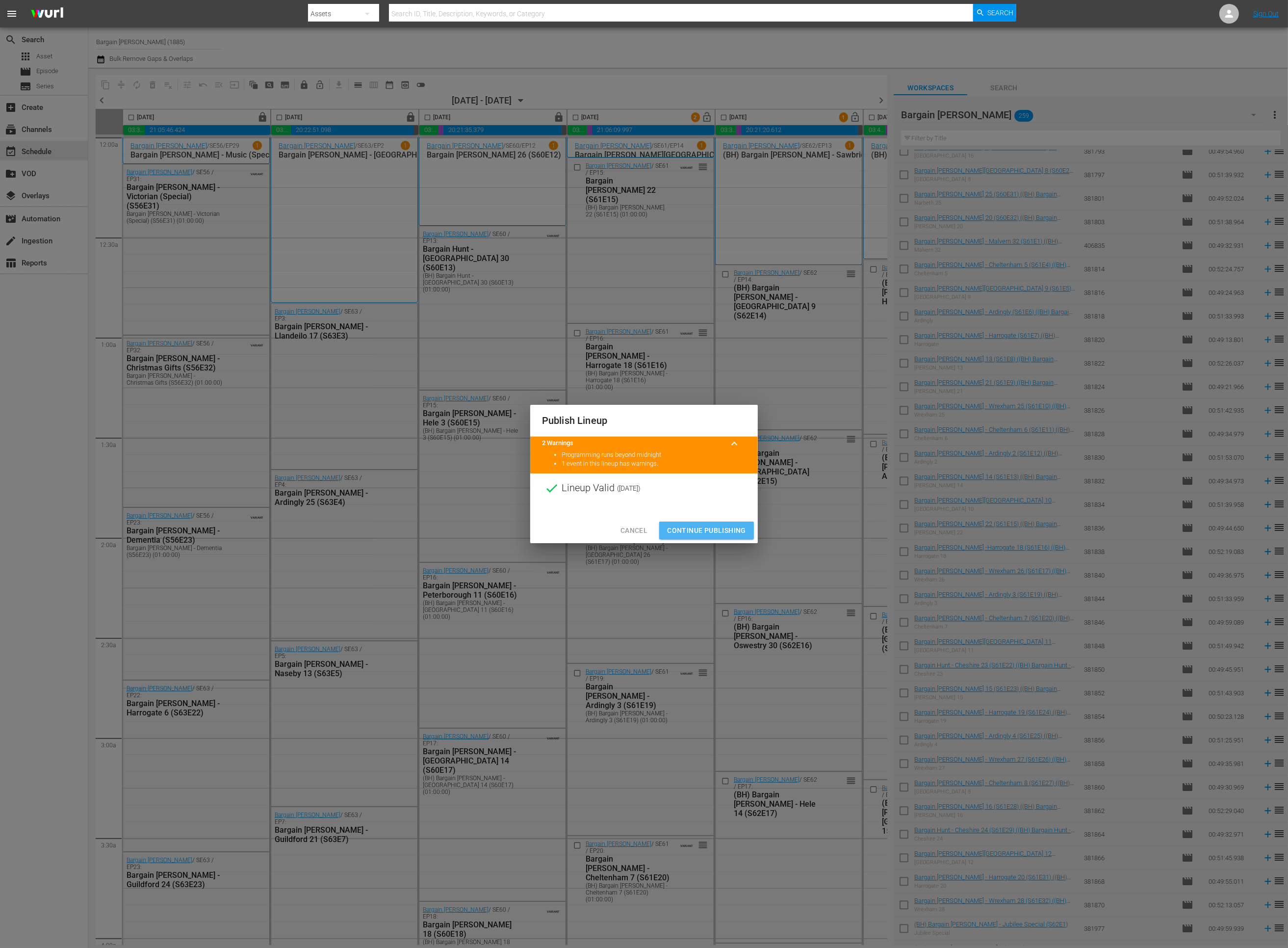
click at [664, 530] on button "Continue Publishing" at bounding box center [707, 531] width 95 height 18
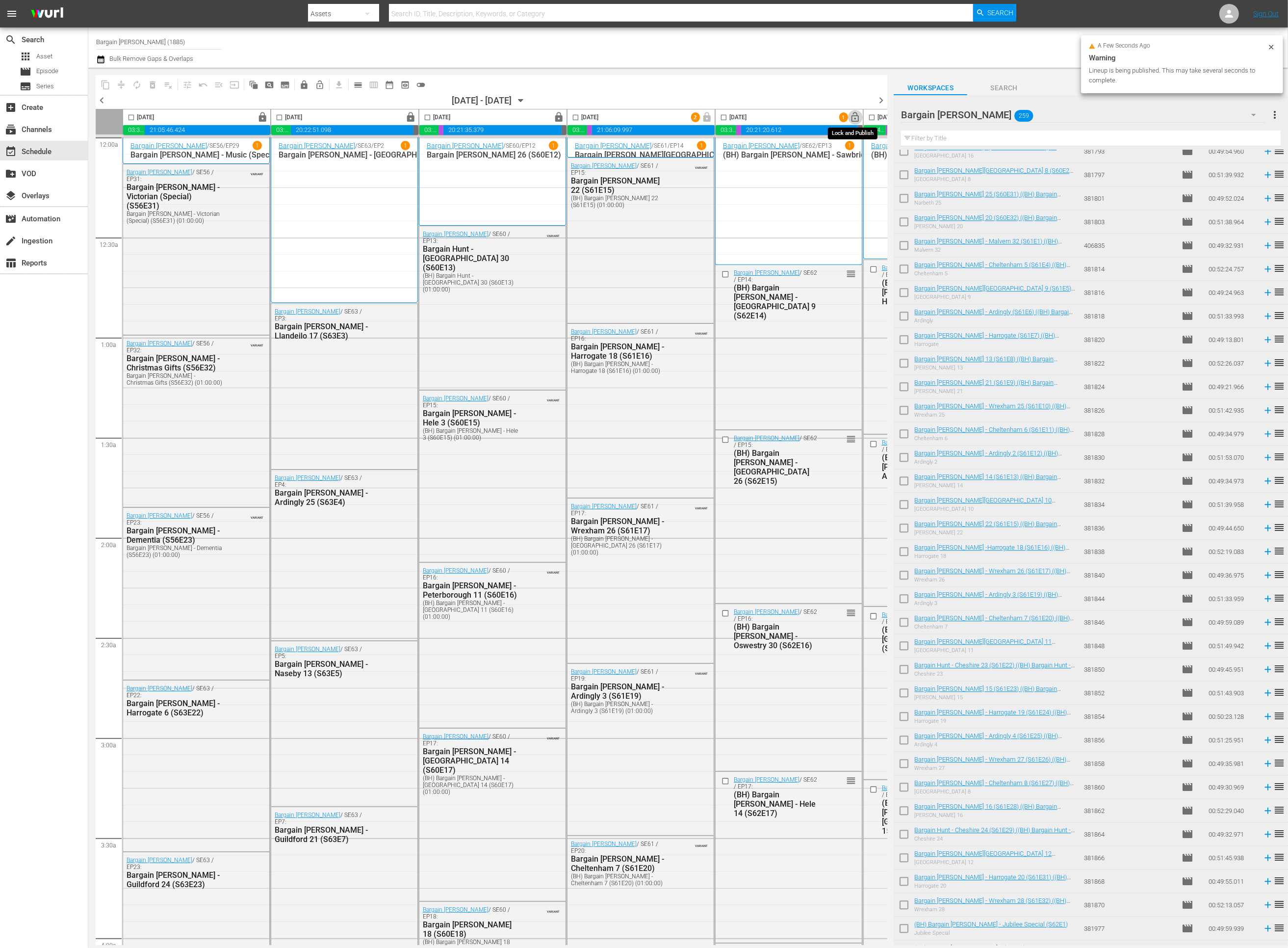
click at [853, 118] on span "lock_open" at bounding box center [855, 117] width 11 height 11
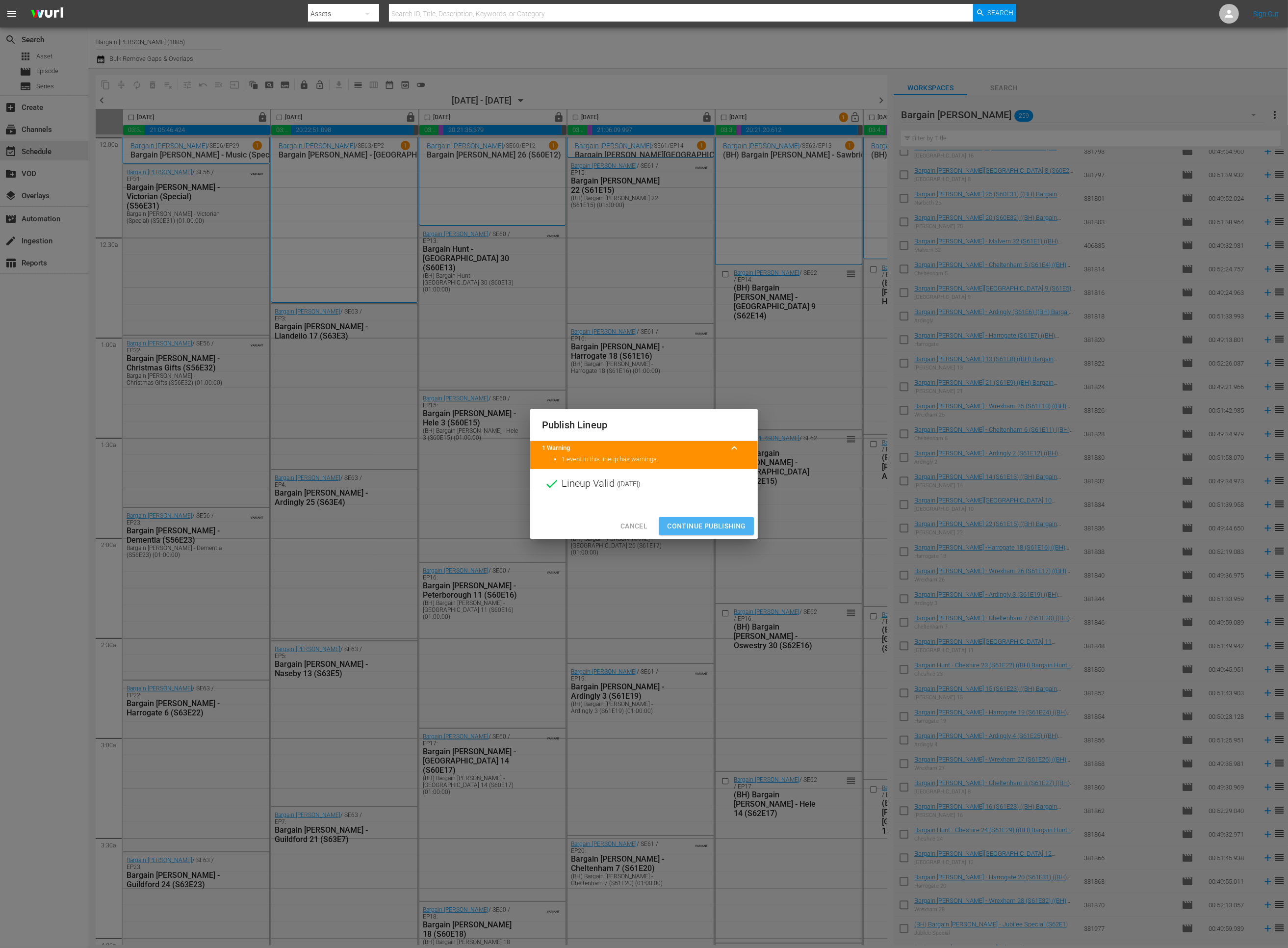
click at [725, 528] on span "Continue Publishing" at bounding box center [707, 526] width 79 height 13
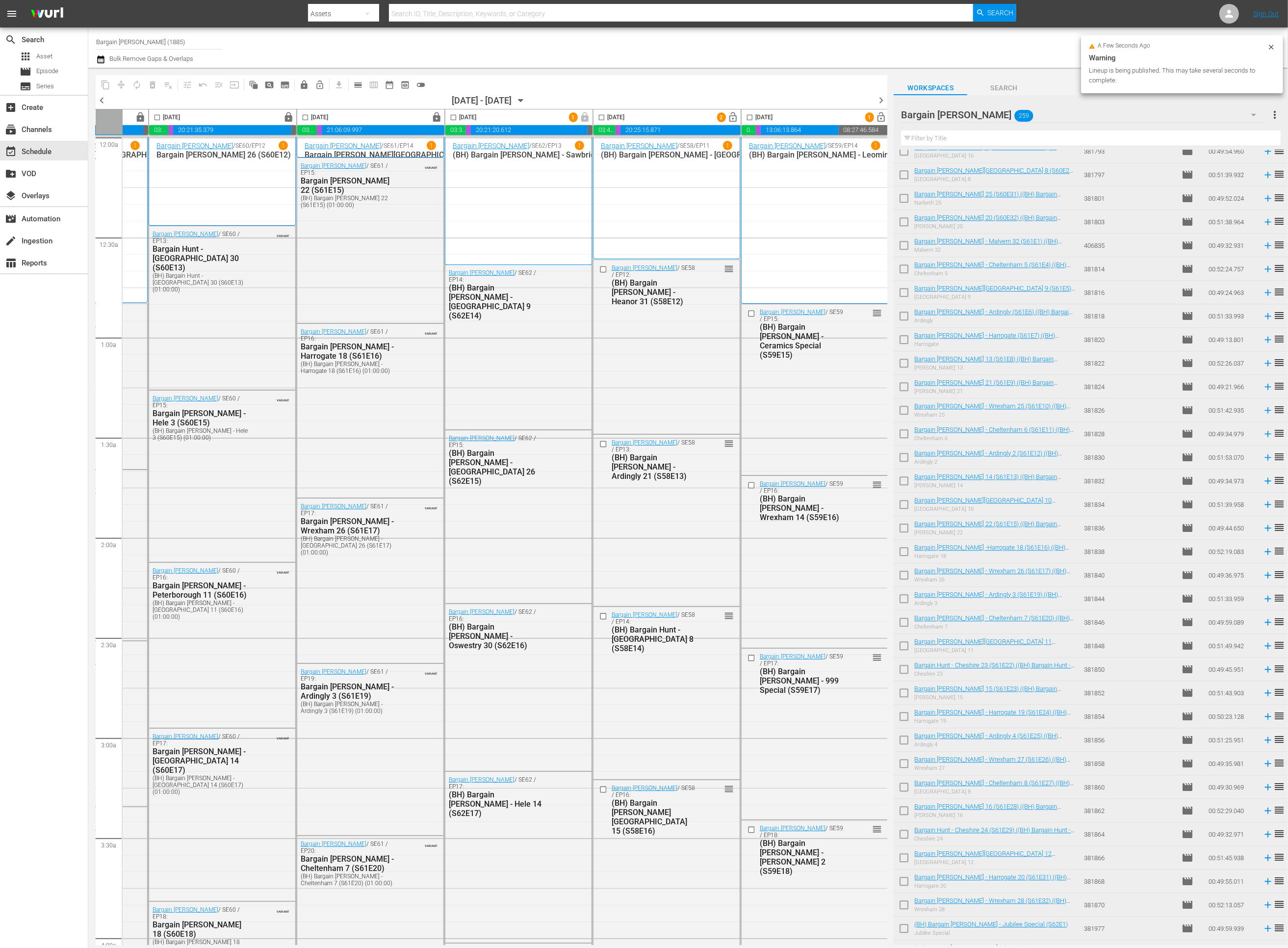
scroll to position [0, 275]
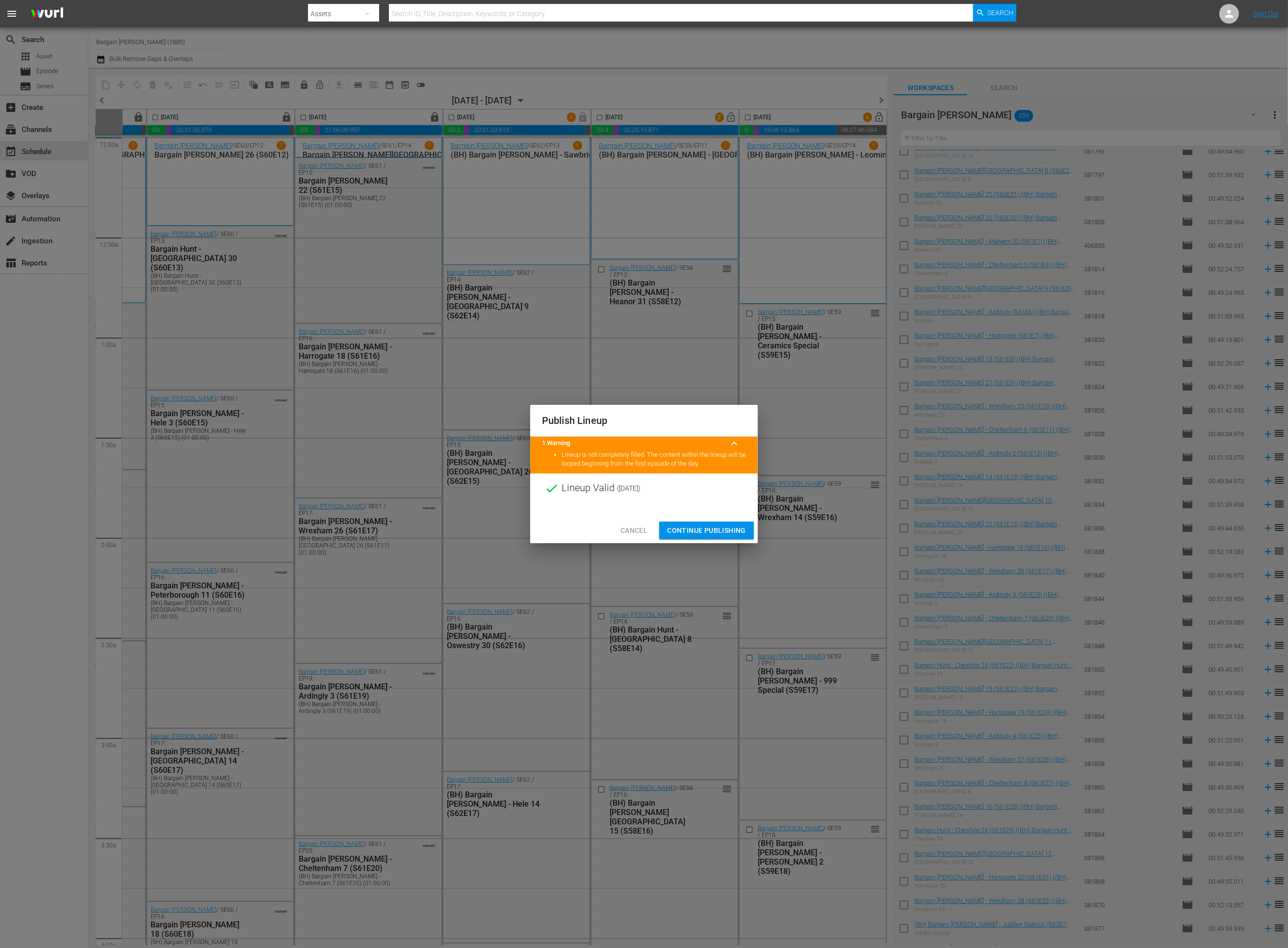
click at [672, 525] on span "Continue Publishing" at bounding box center [707, 531] width 79 height 13
click at [676, 529] on div "Publish Lineup 1 Warning keyboard_arrow_up Lineup is not completely filled. The…" at bounding box center [644, 474] width 1288 height 948
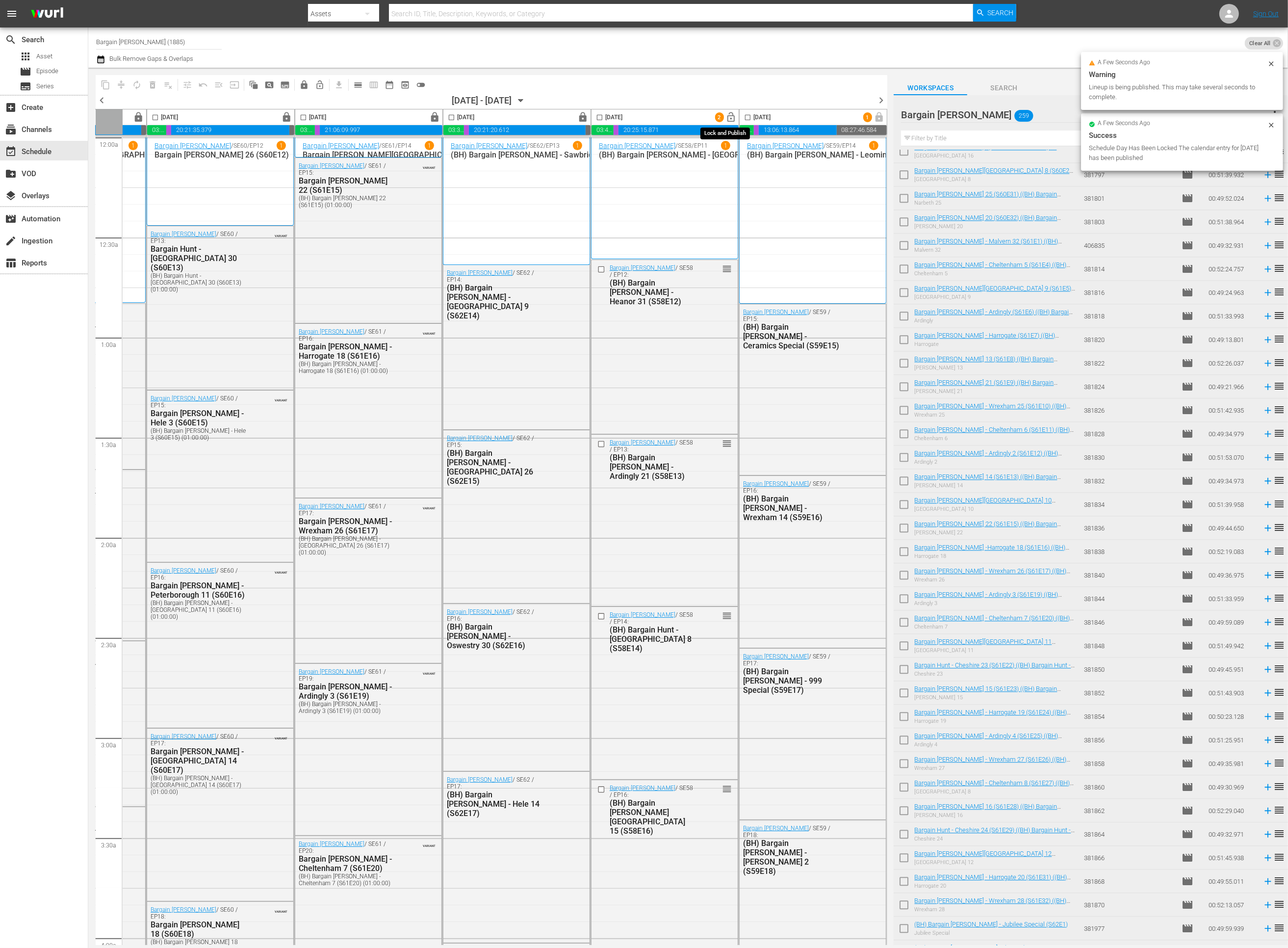
click at [728, 118] on span "lock_open" at bounding box center [731, 117] width 11 height 11
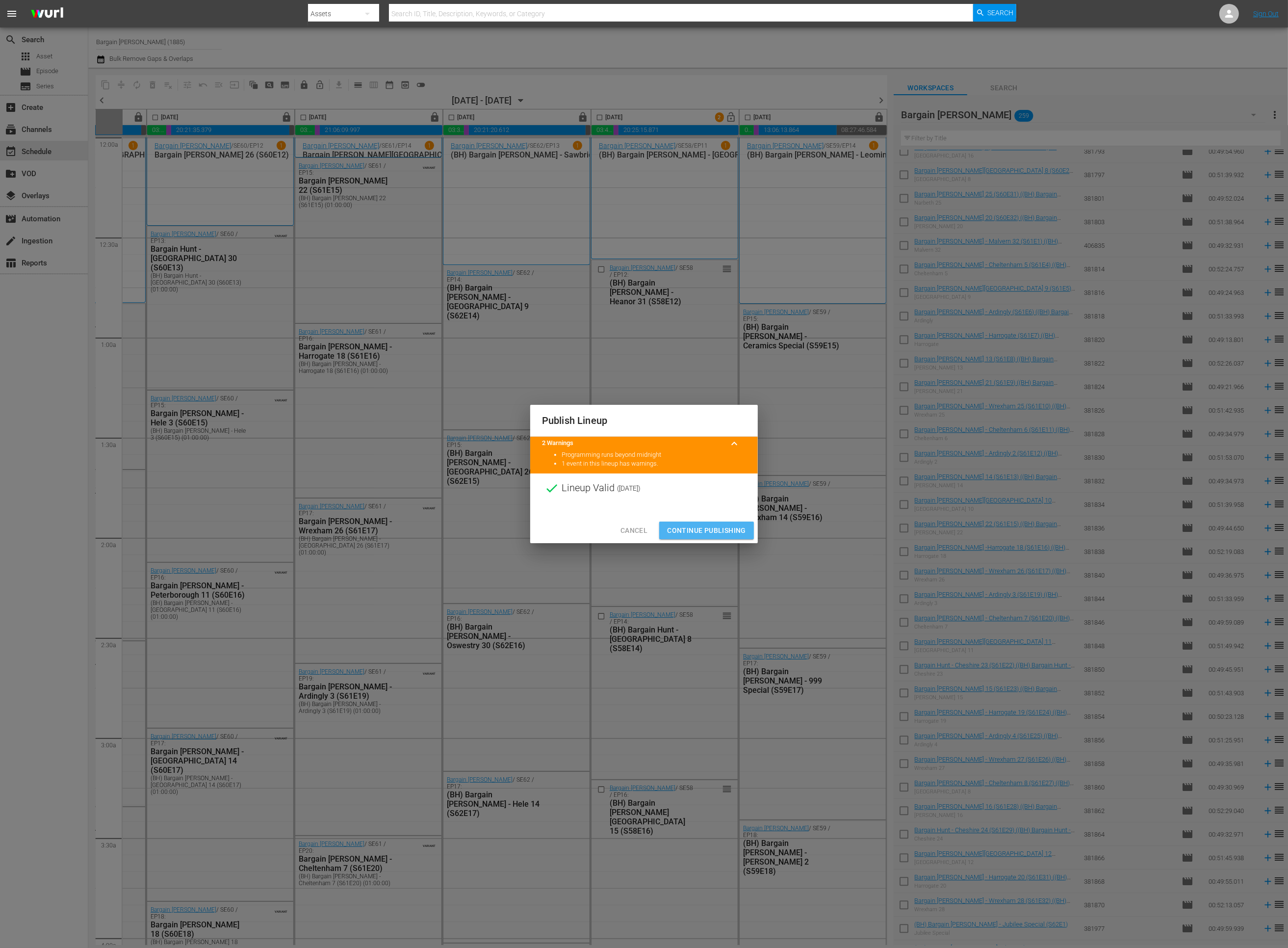
click at [711, 529] on span "Continue Publishing" at bounding box center [707, 531] width 79 height 13
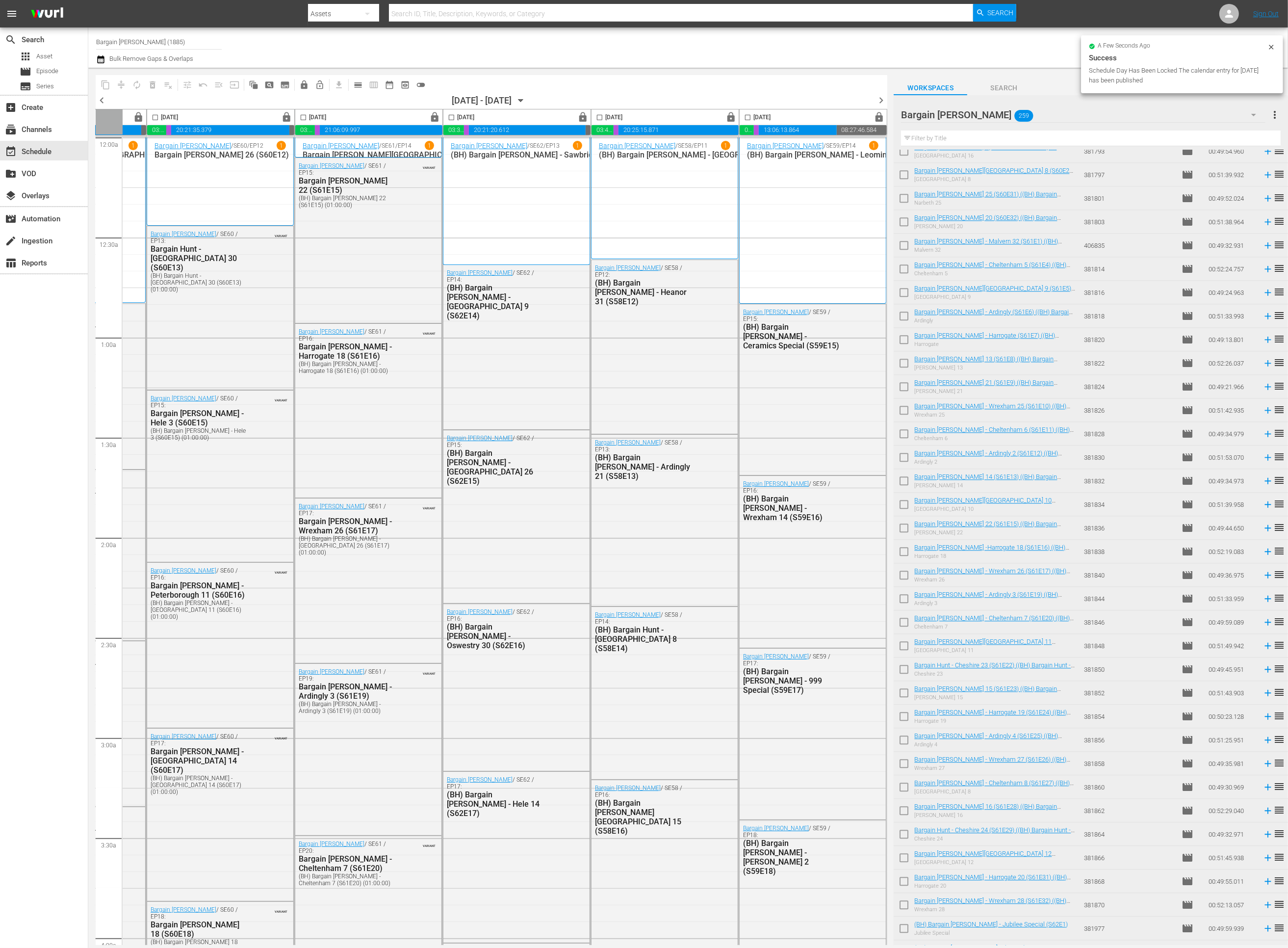
click at [879, 100] on span "chevron_right" at bounding box center [881, 100] width 13 height 13
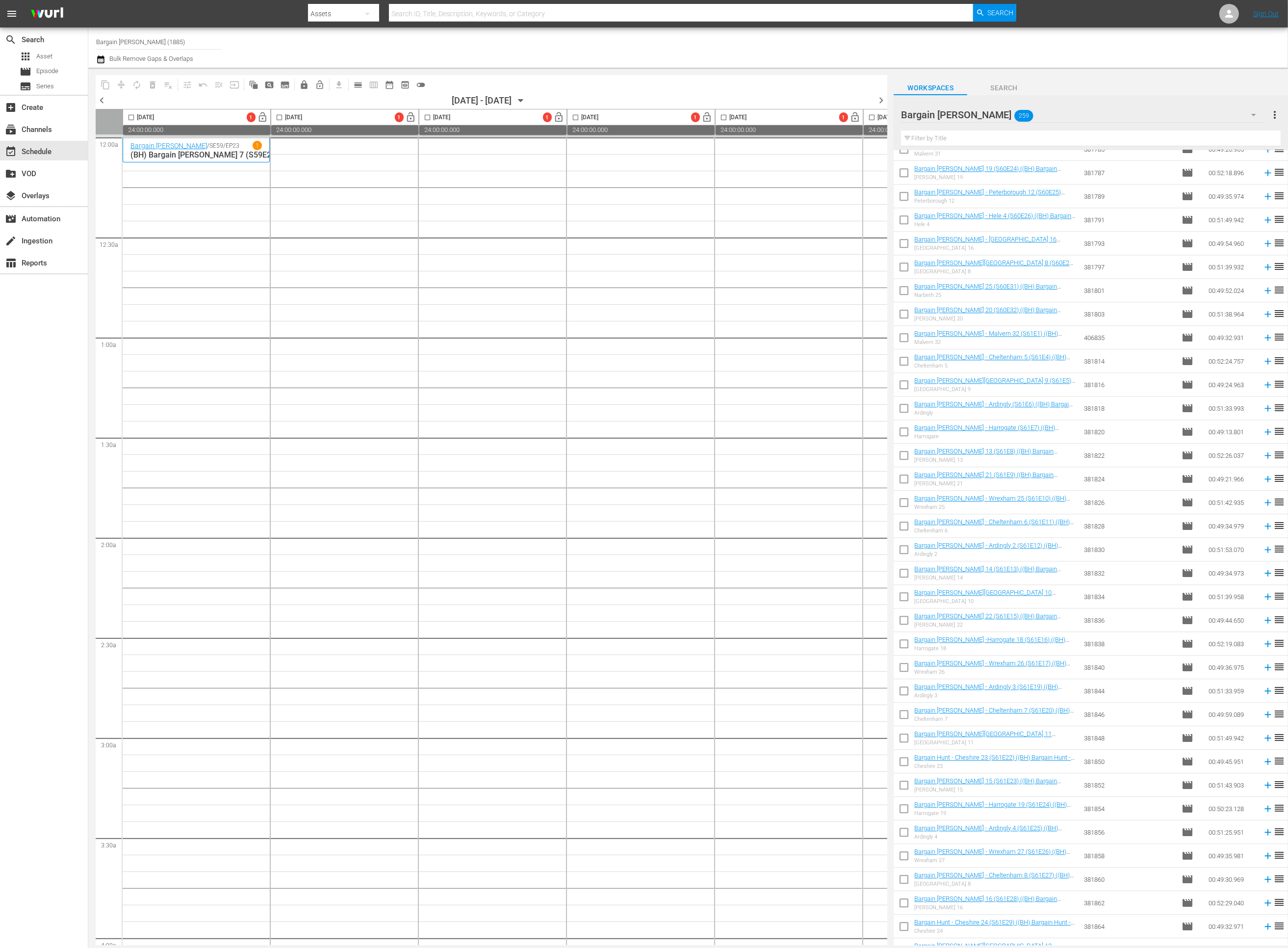
click at [128, 120] on input "checkbox" at bounding box center [131, 119] width 11 height 11
checkbox input "true"
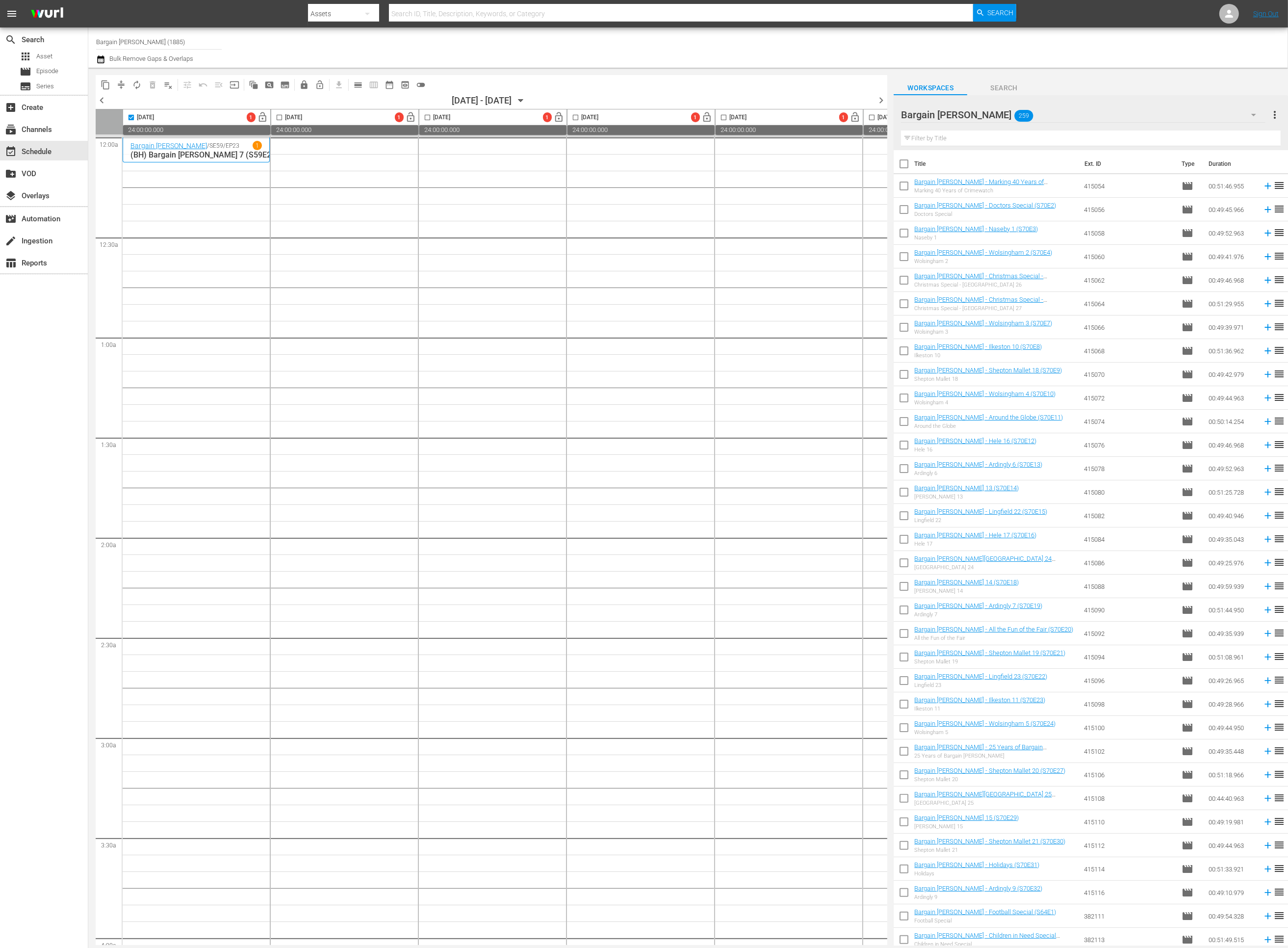
click at [904, 162] on input "checkbox" at bounding box center [904, 166] width 21 height 21
checkbox input "true"
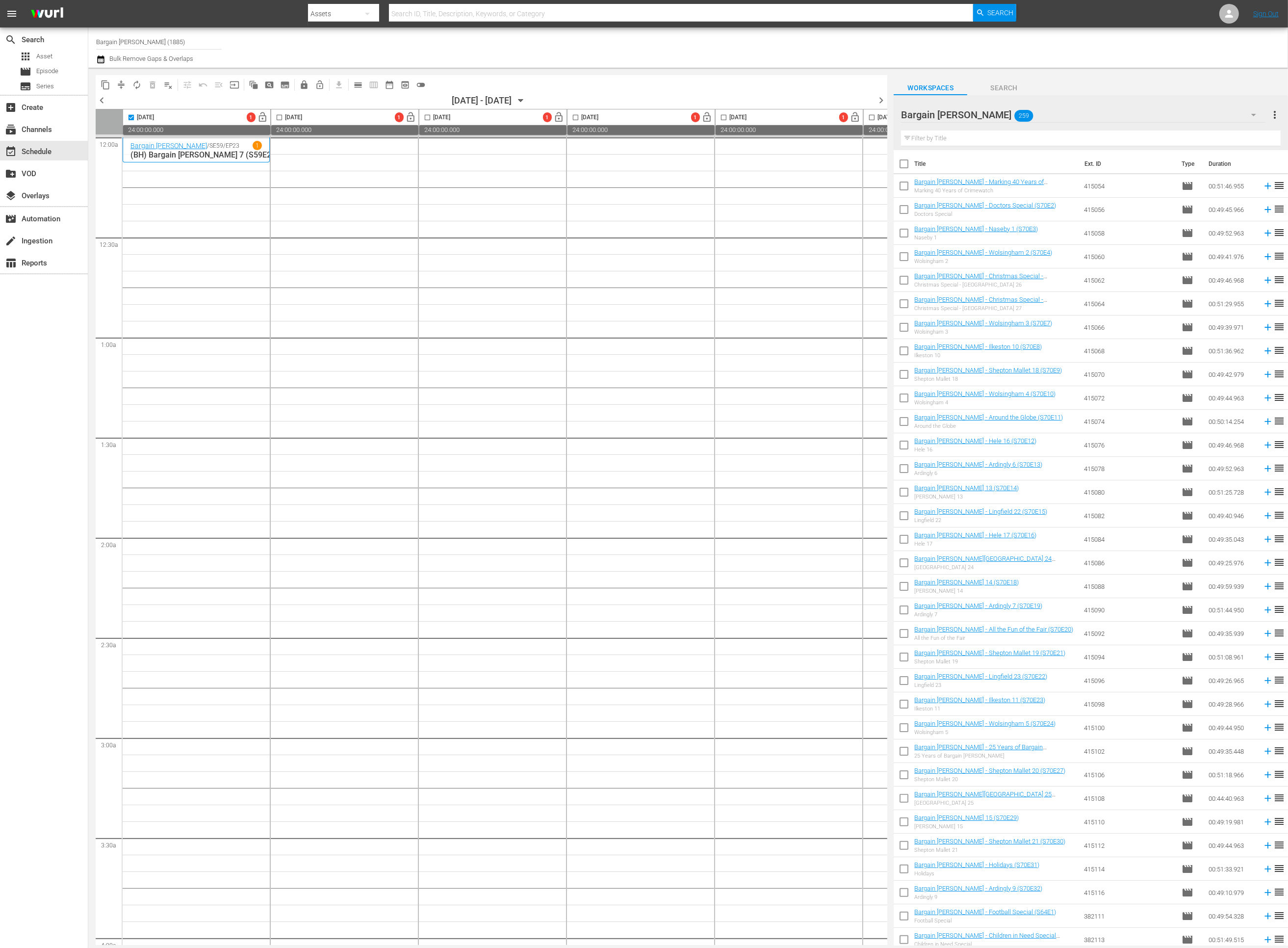
checkbox input "true"
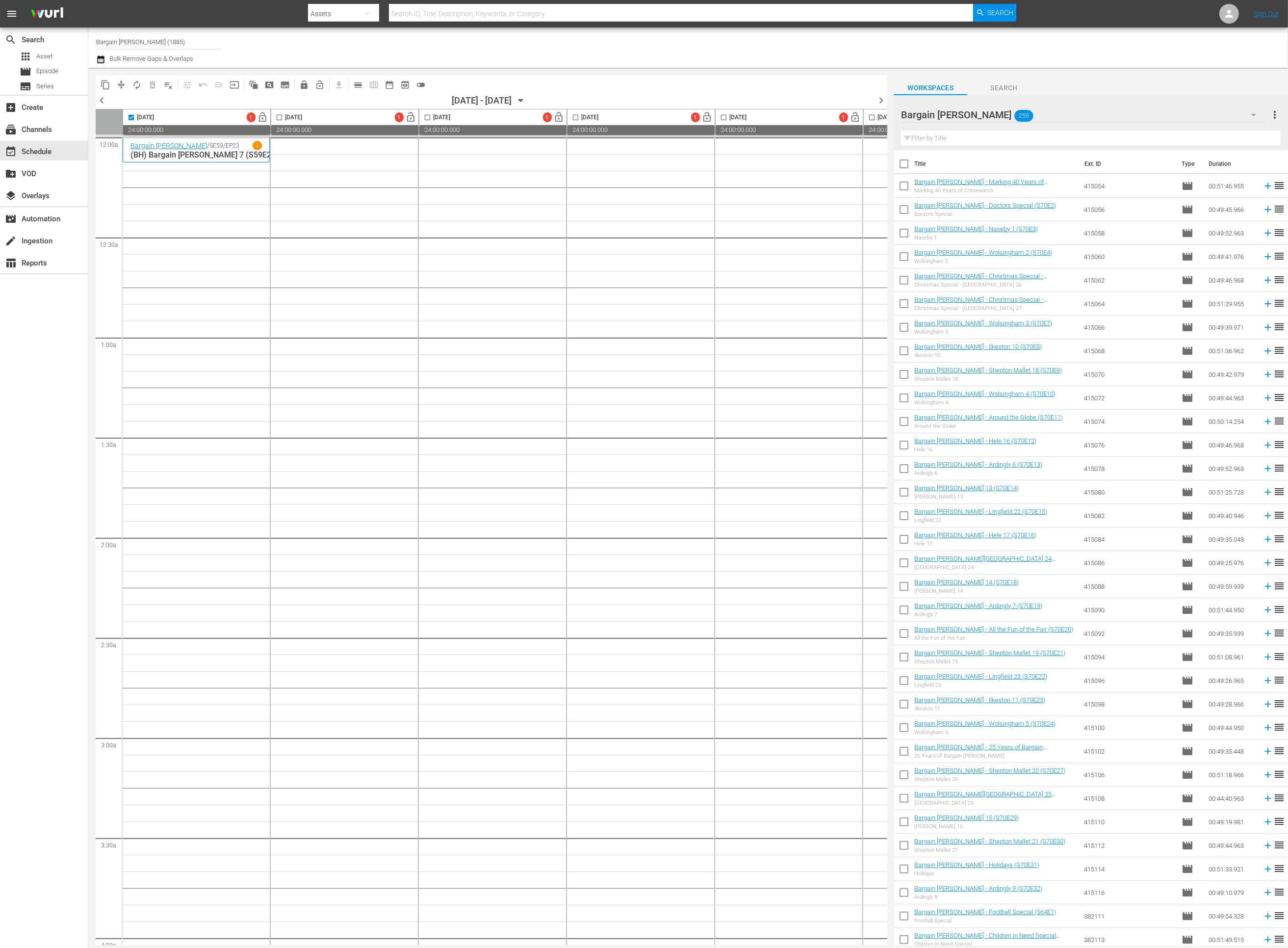
checkbox input "true"
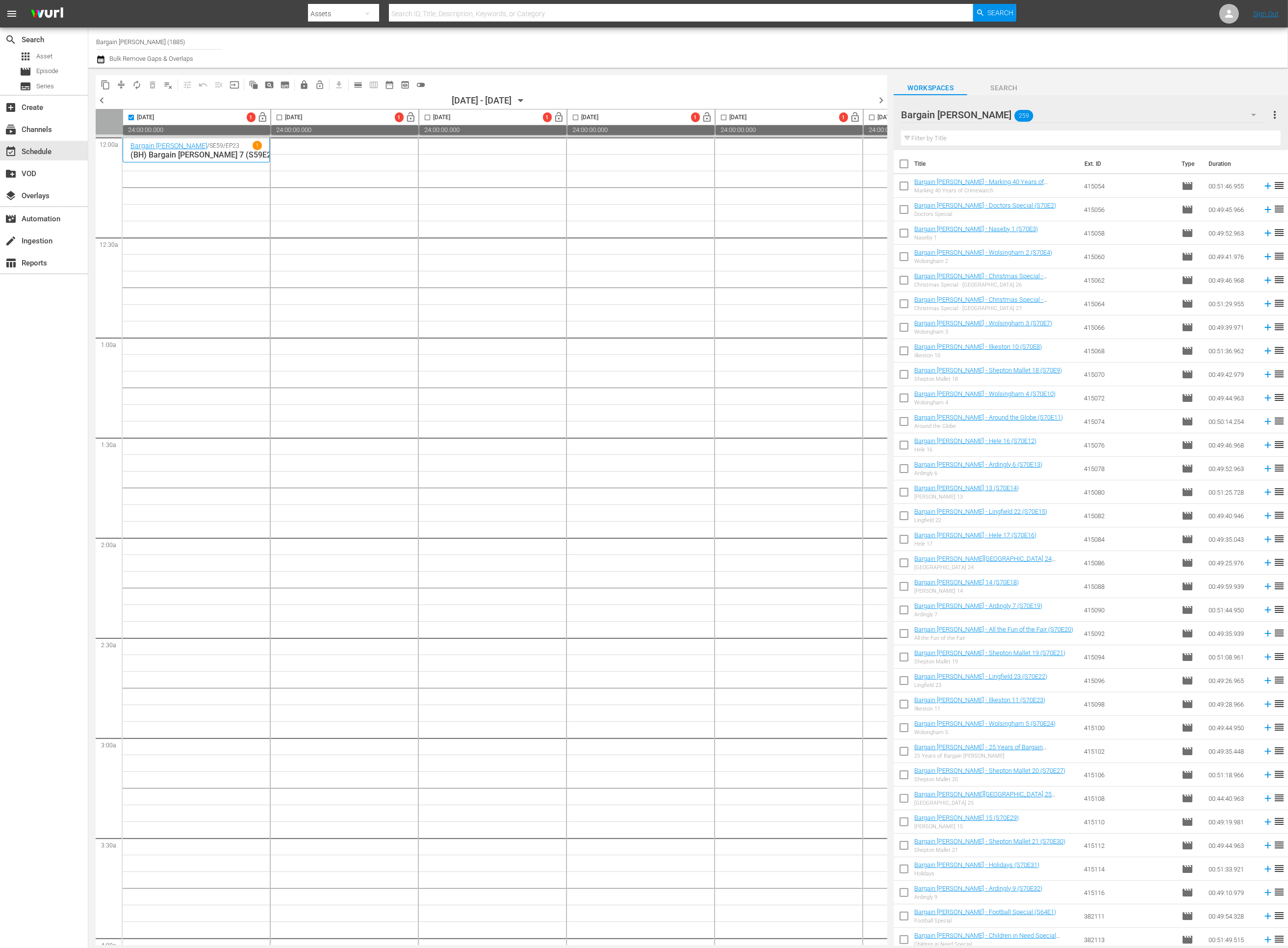
checkbox input "true"
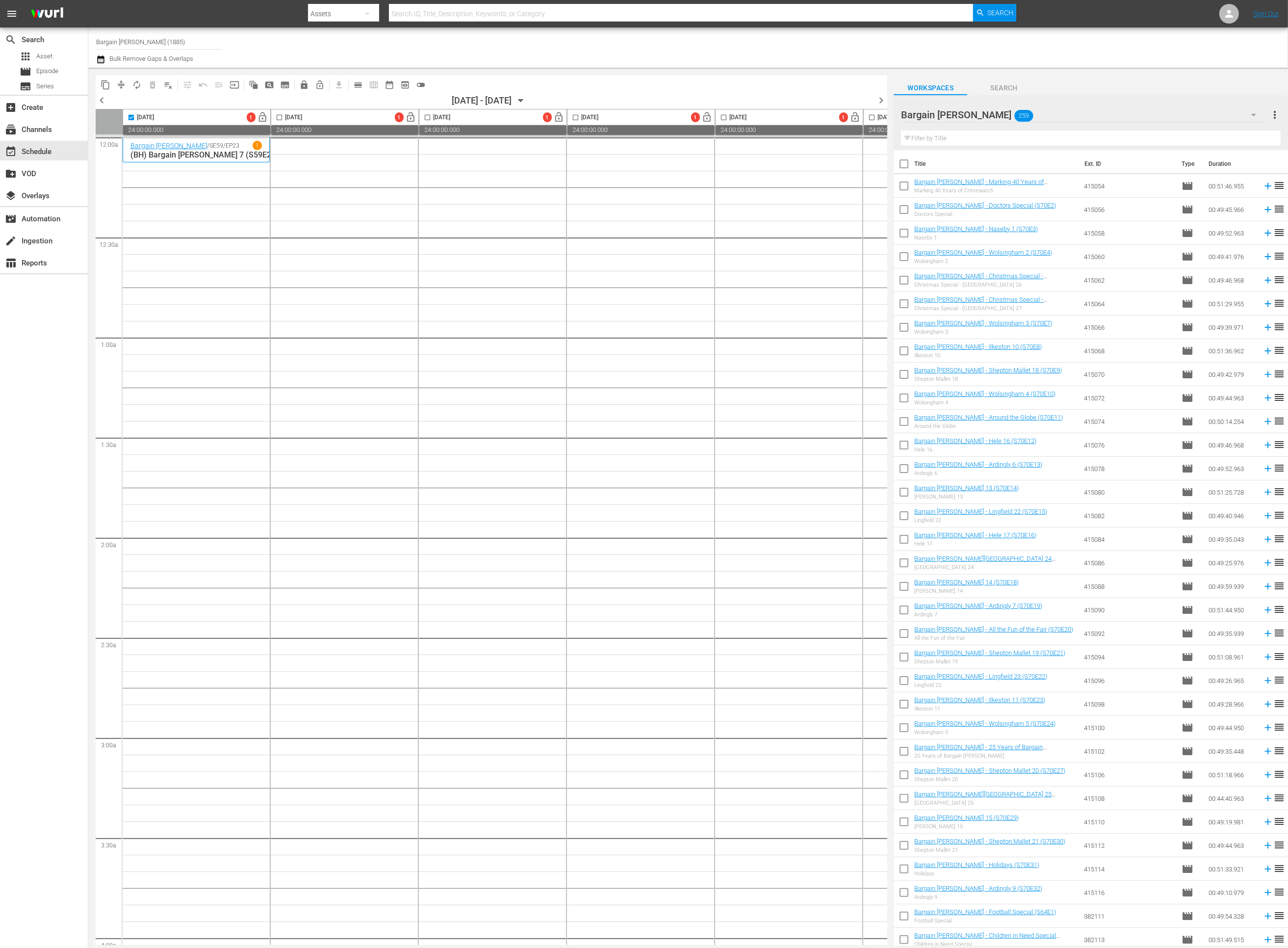
checkbox input "true"
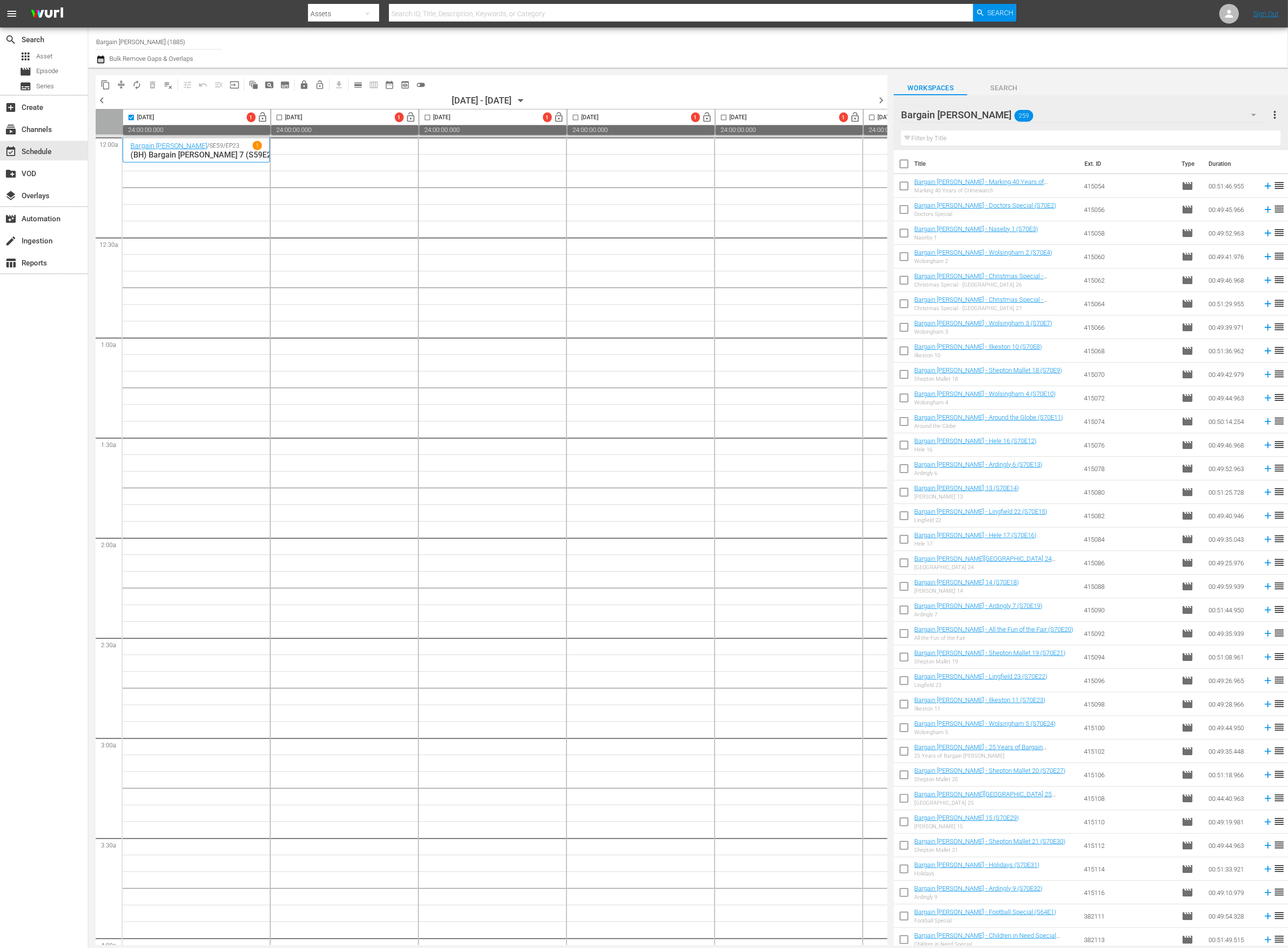
checkbox input "true"
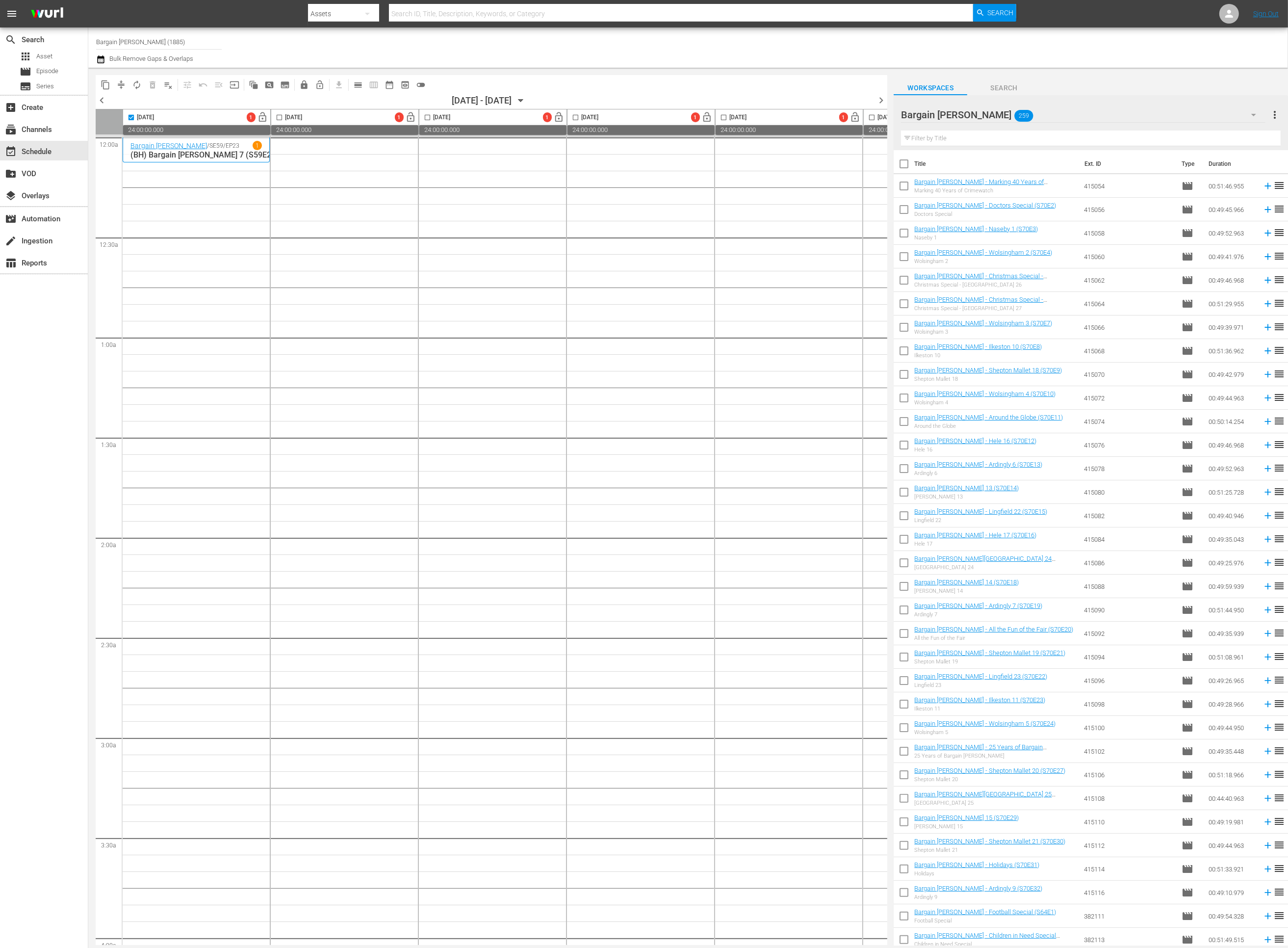
checkbox input "true"
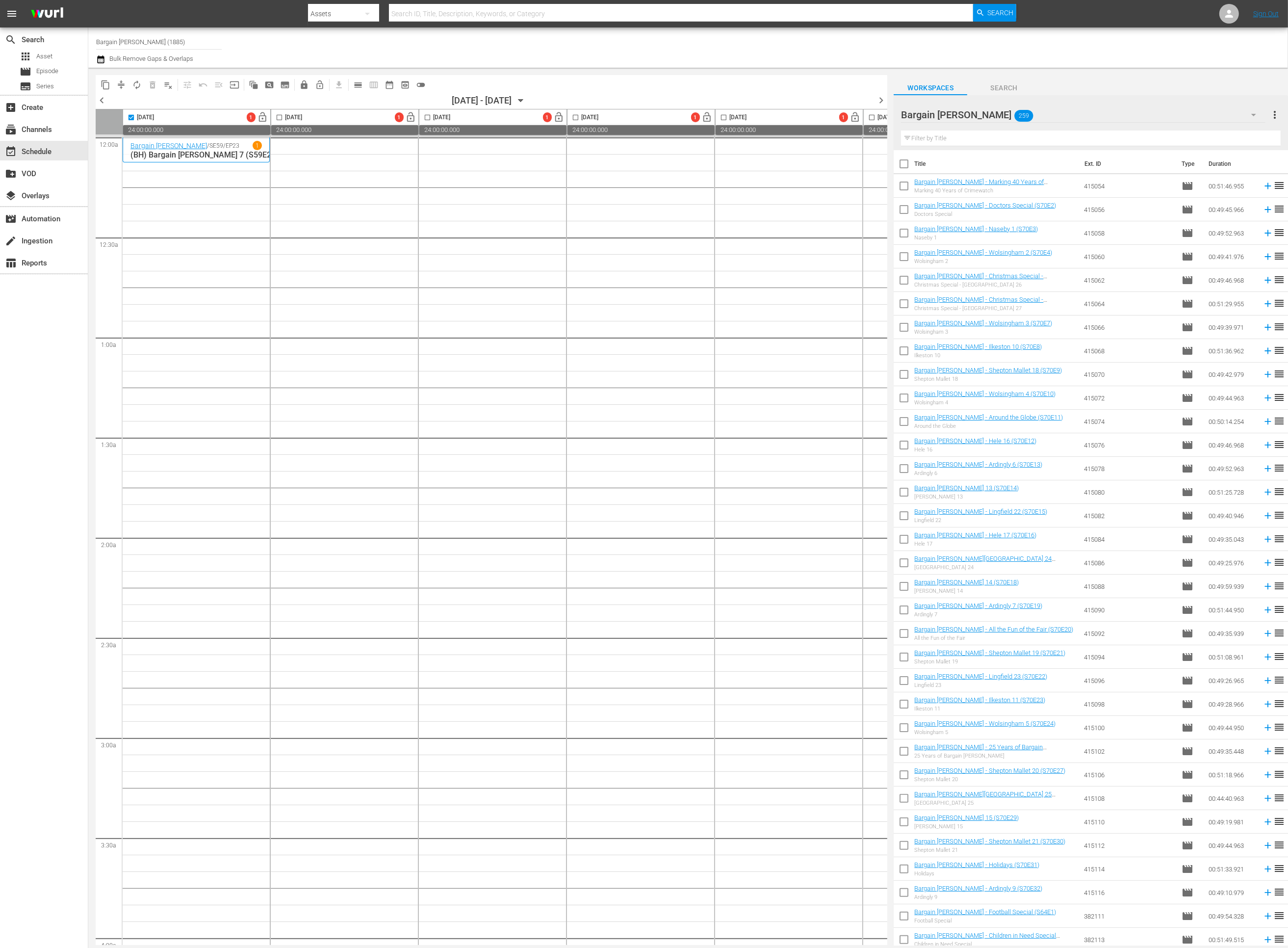
checkbox input "true"
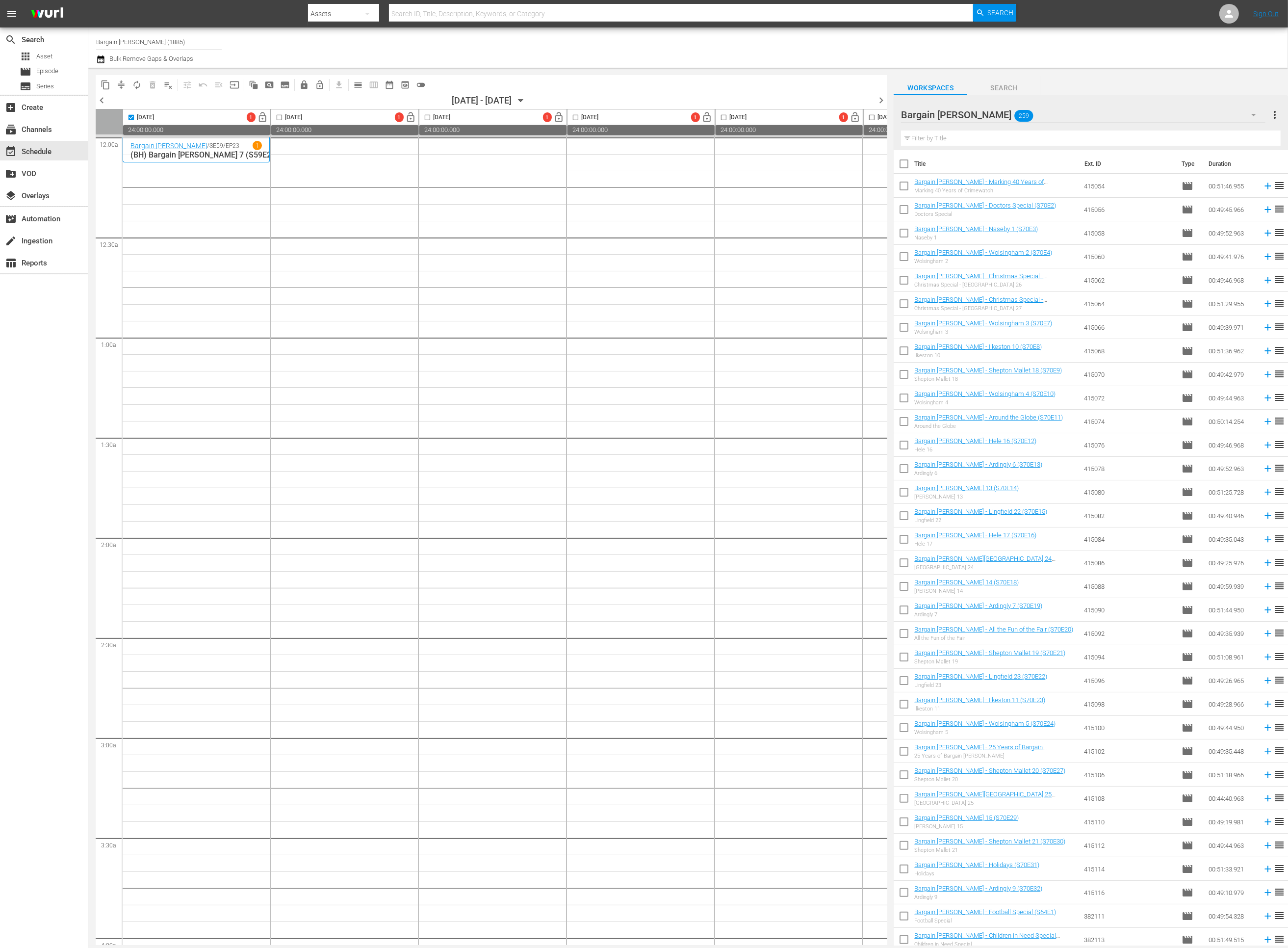
checkbox input "true"
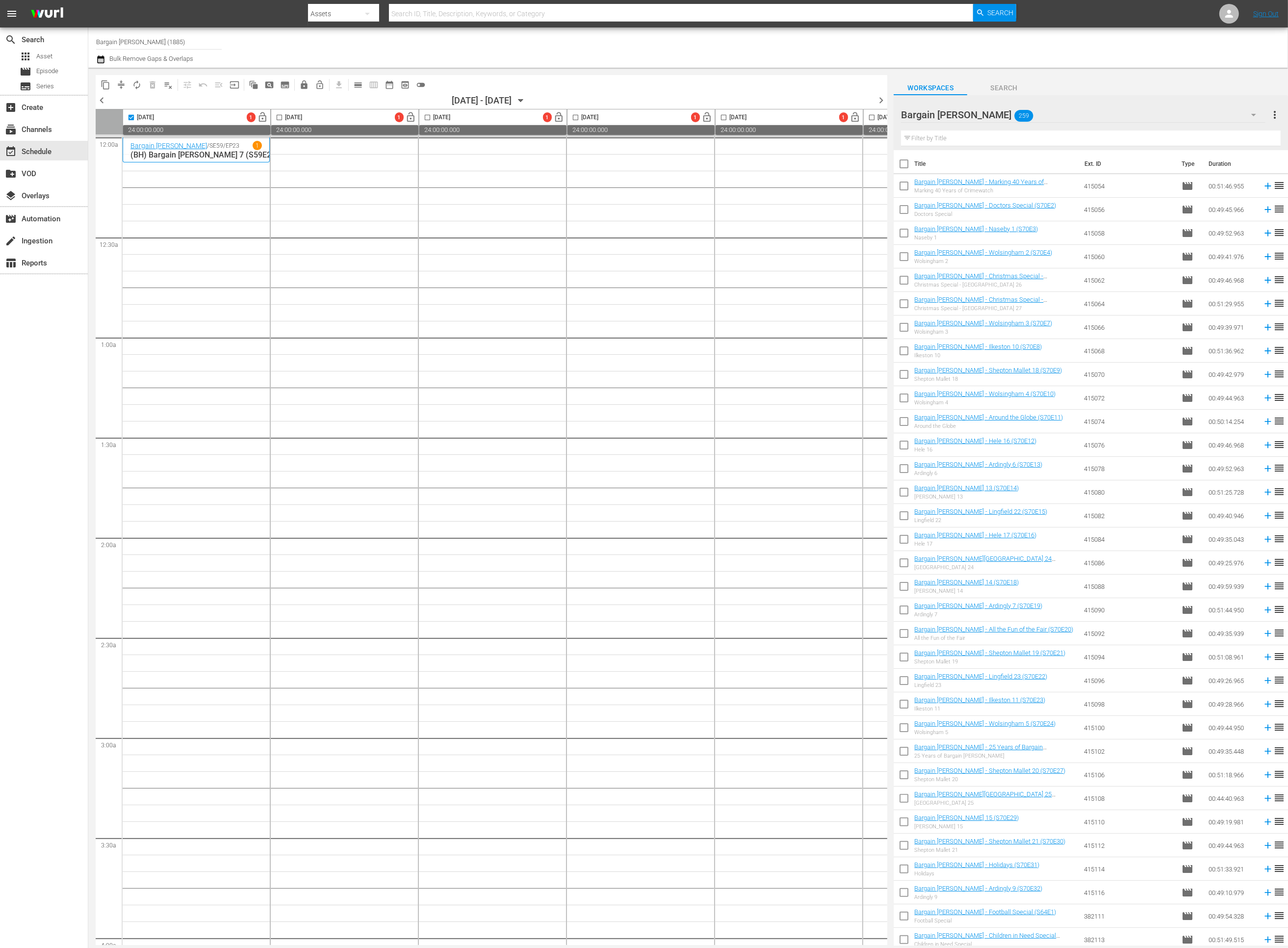
checkbox input "true"
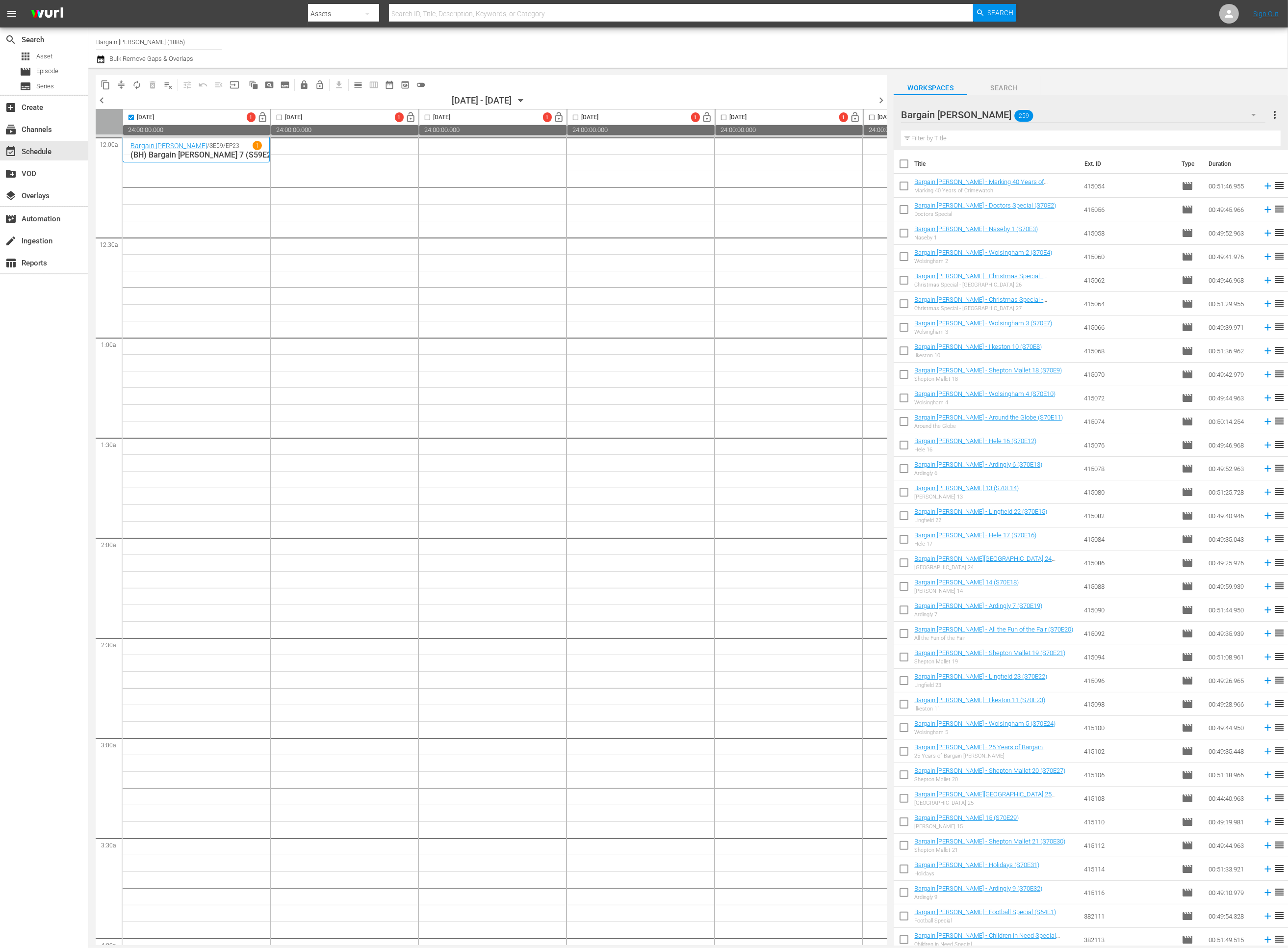
checkbox input "true"
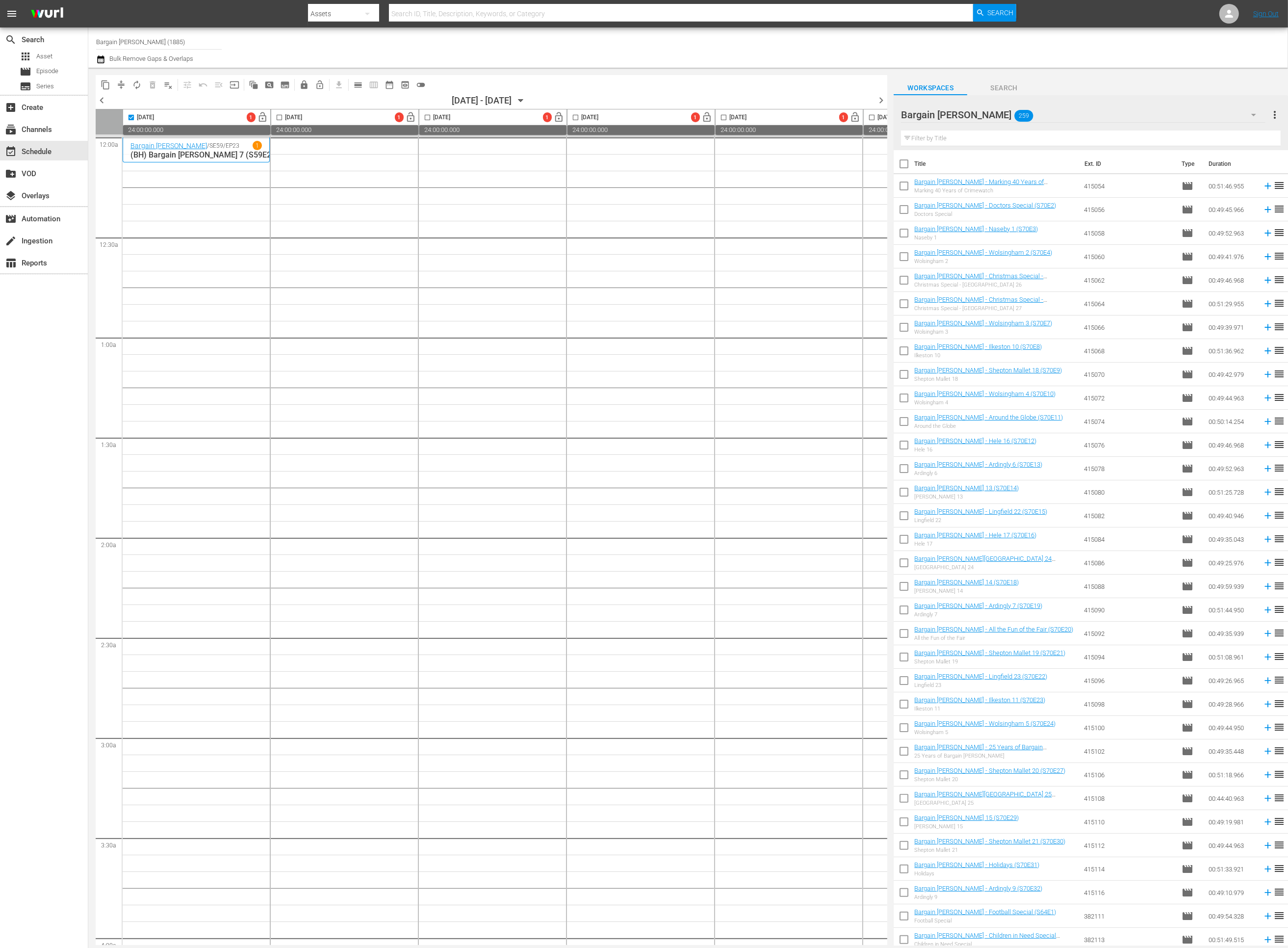
checkbox input "true"
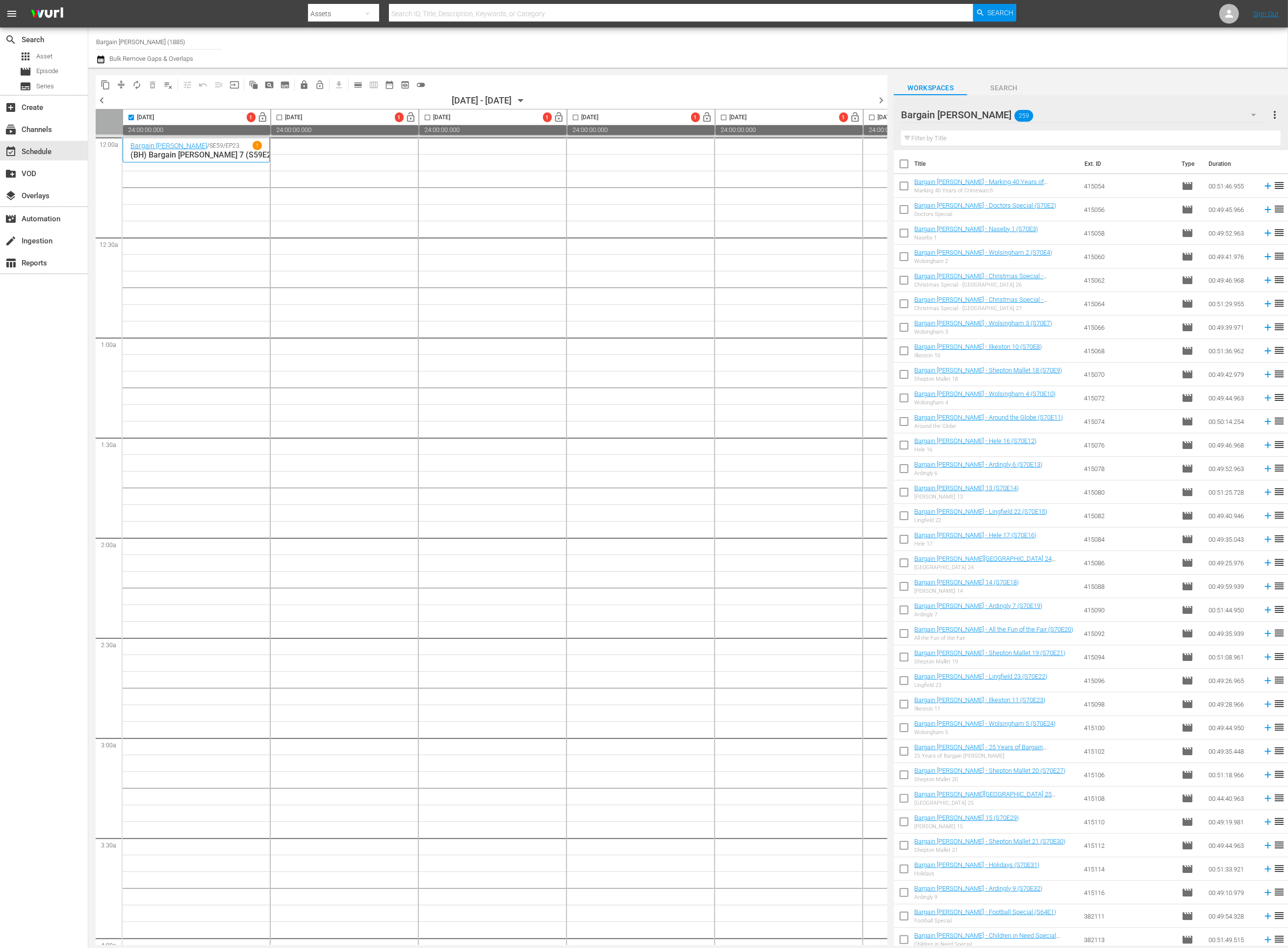
checkbox input "true"
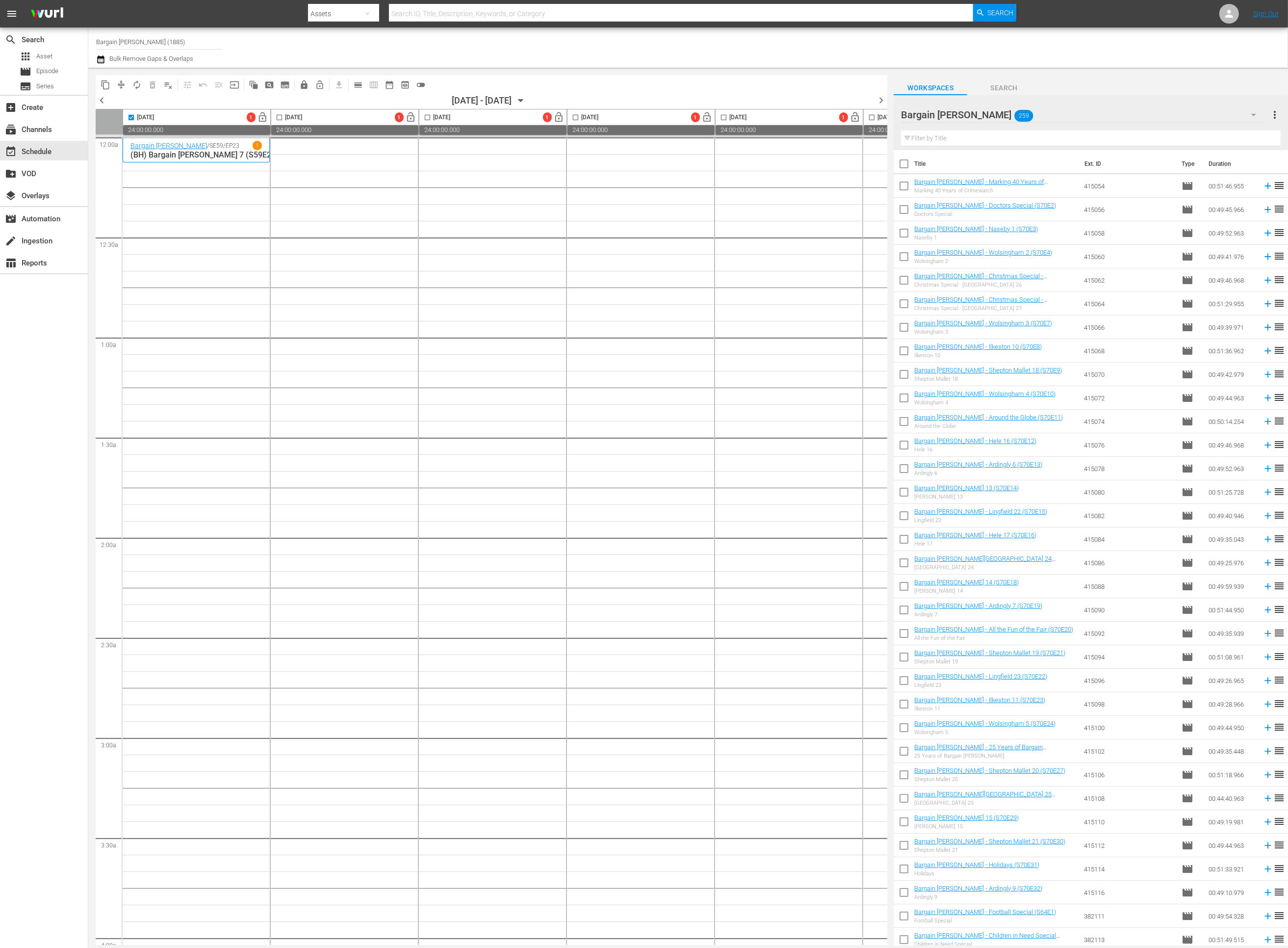
checkbox input "true"
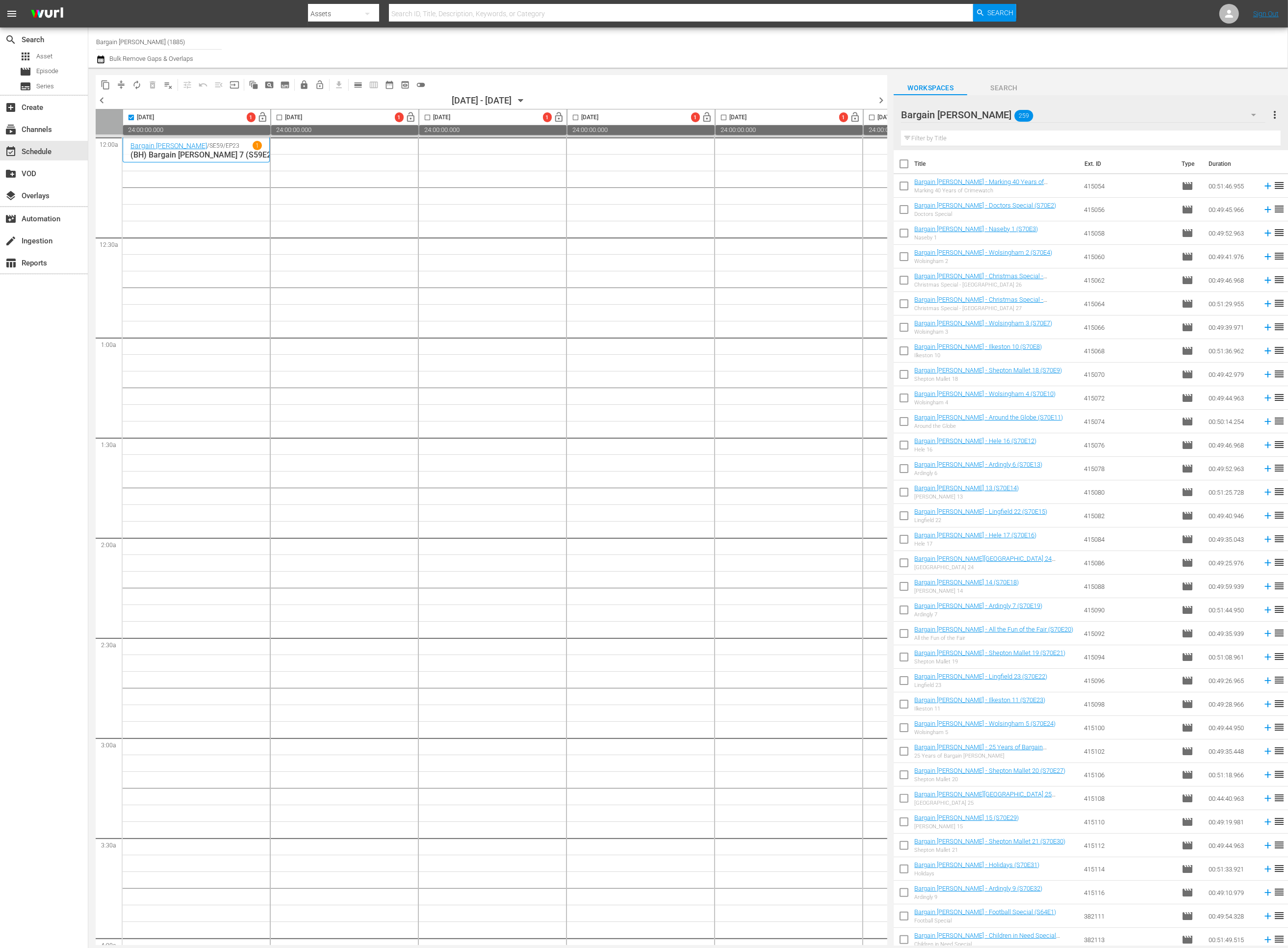
checkbox input "true"
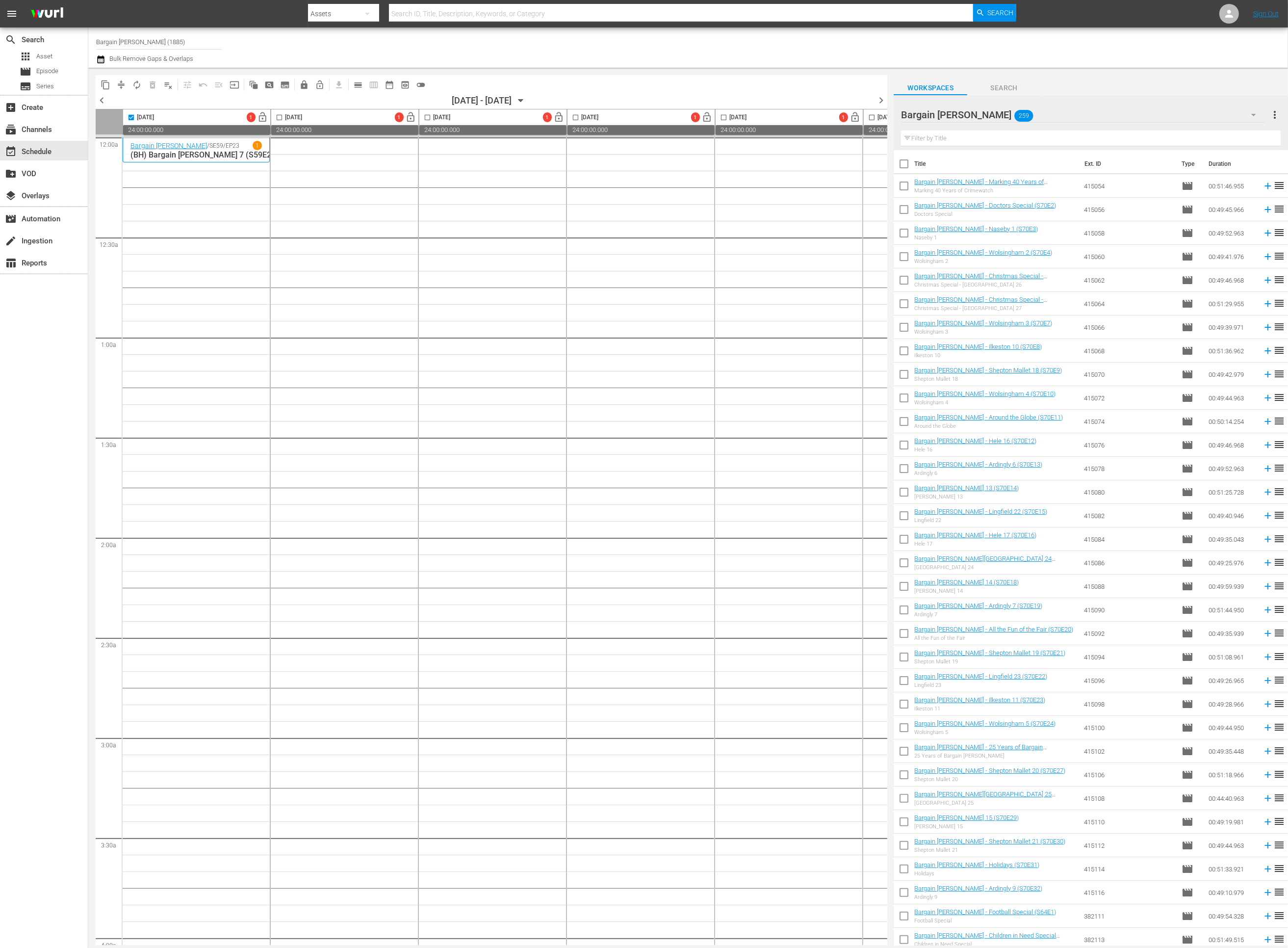
checkbox input "true"
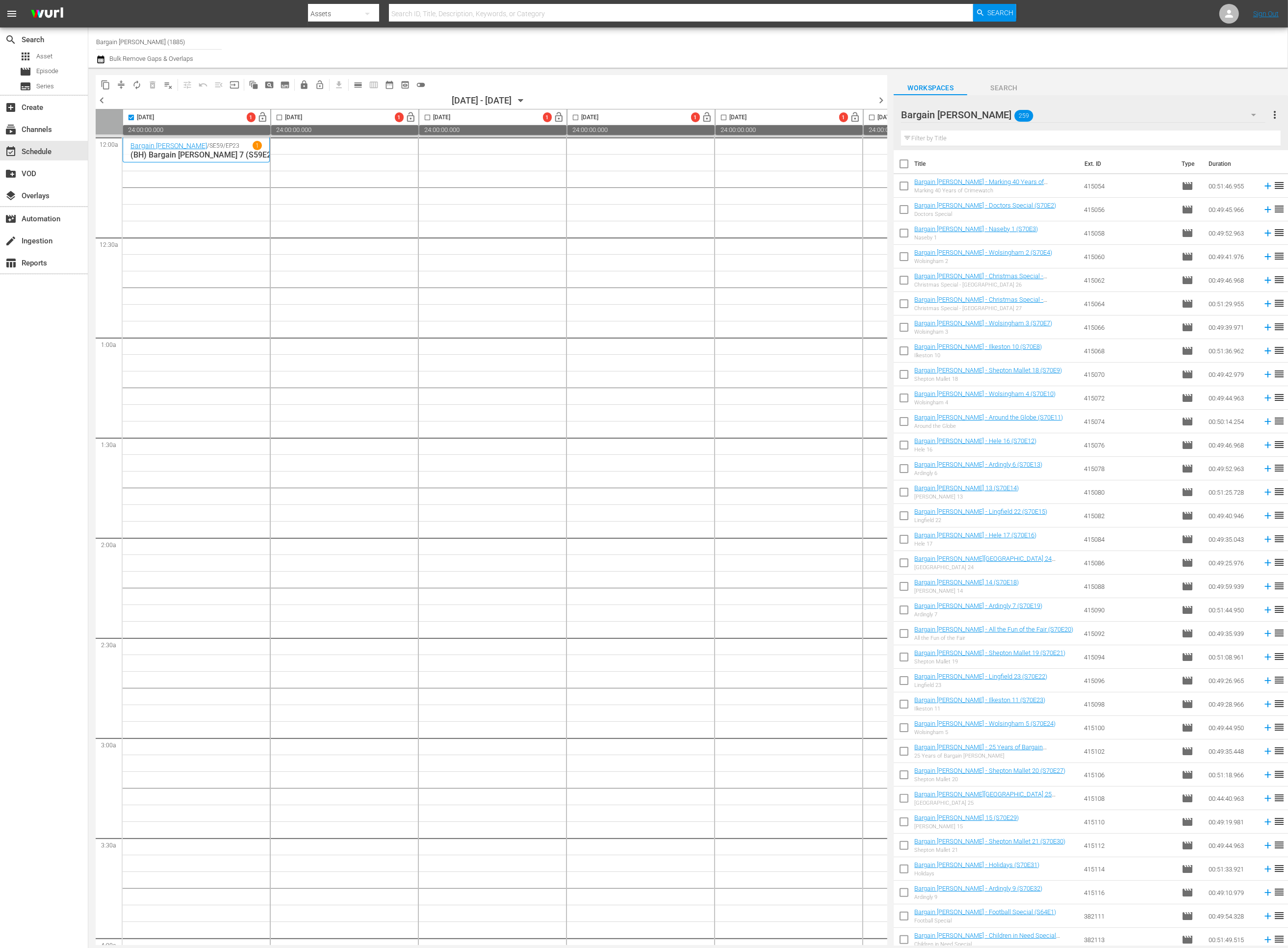
checkbox input "true"
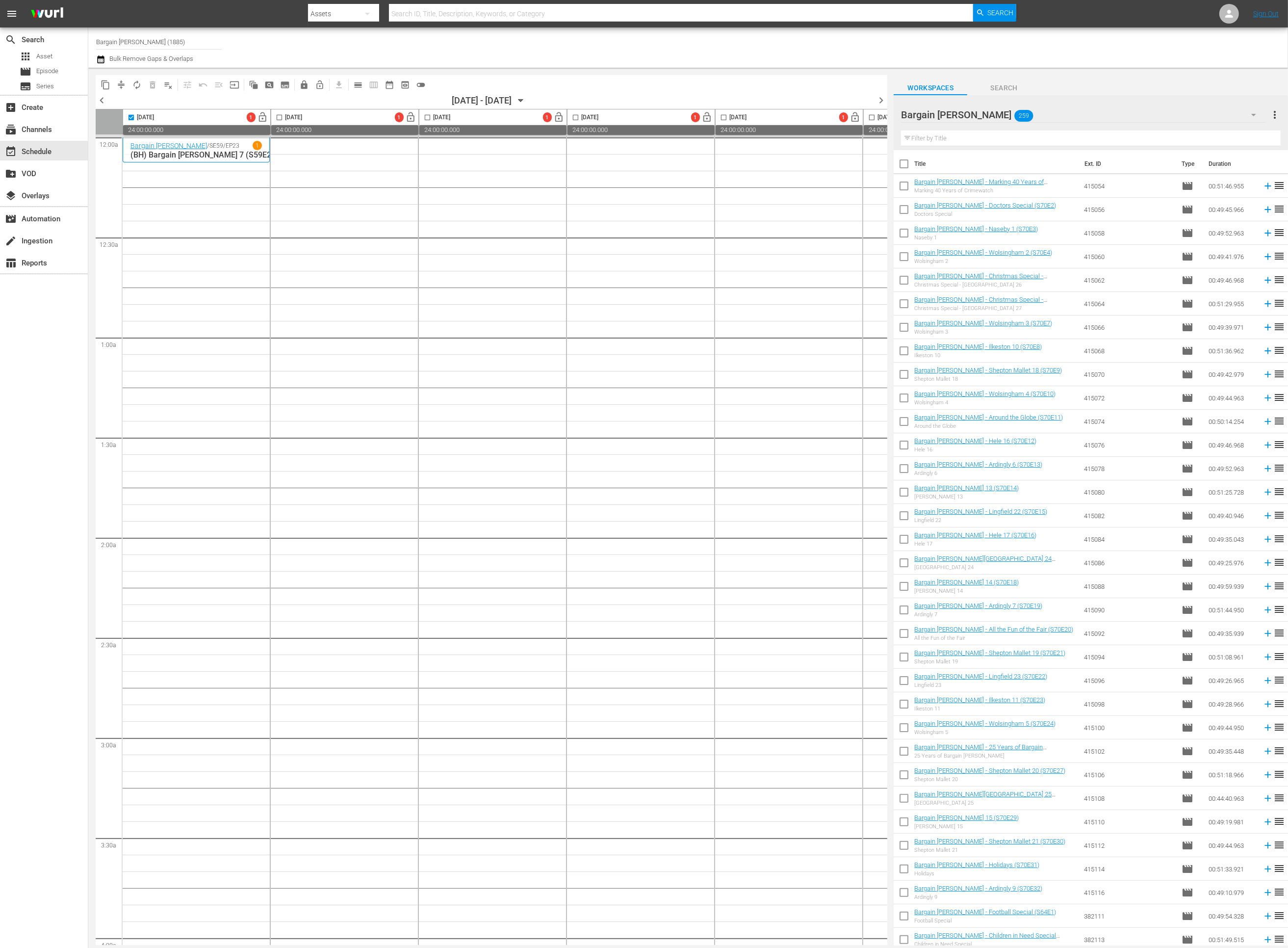
checkbox input "true"
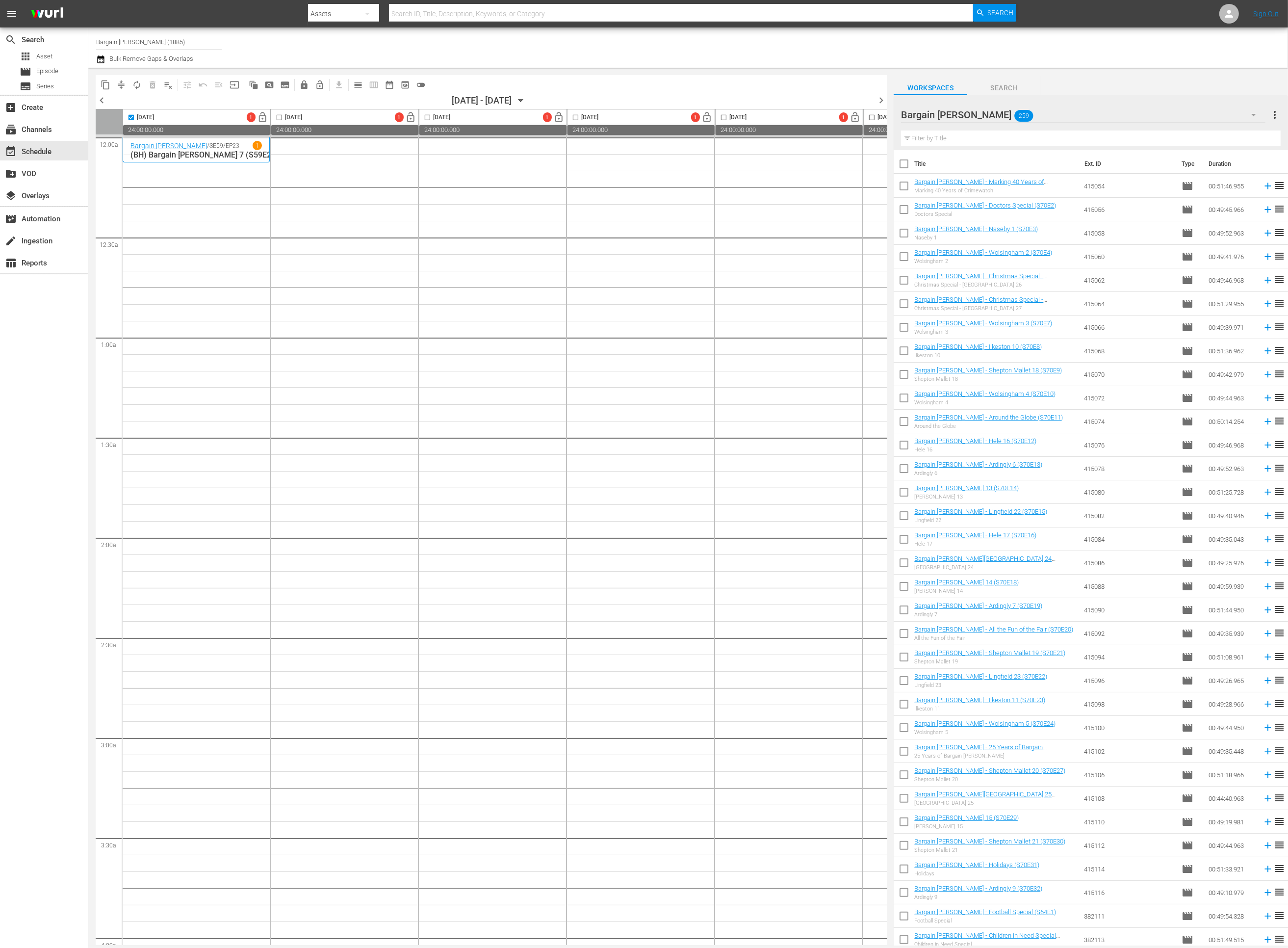
checkbox input "true"
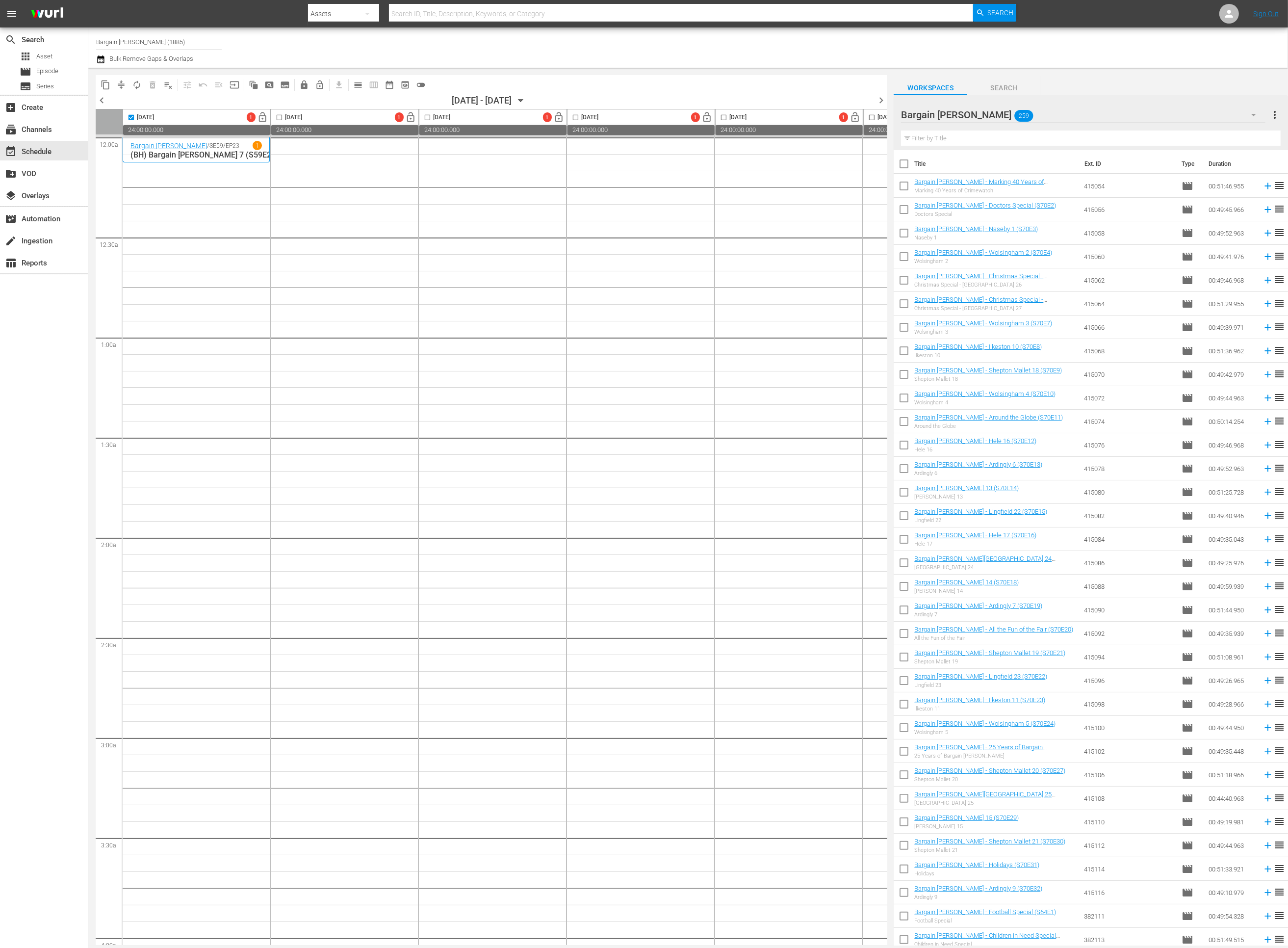
checkbox input "true"
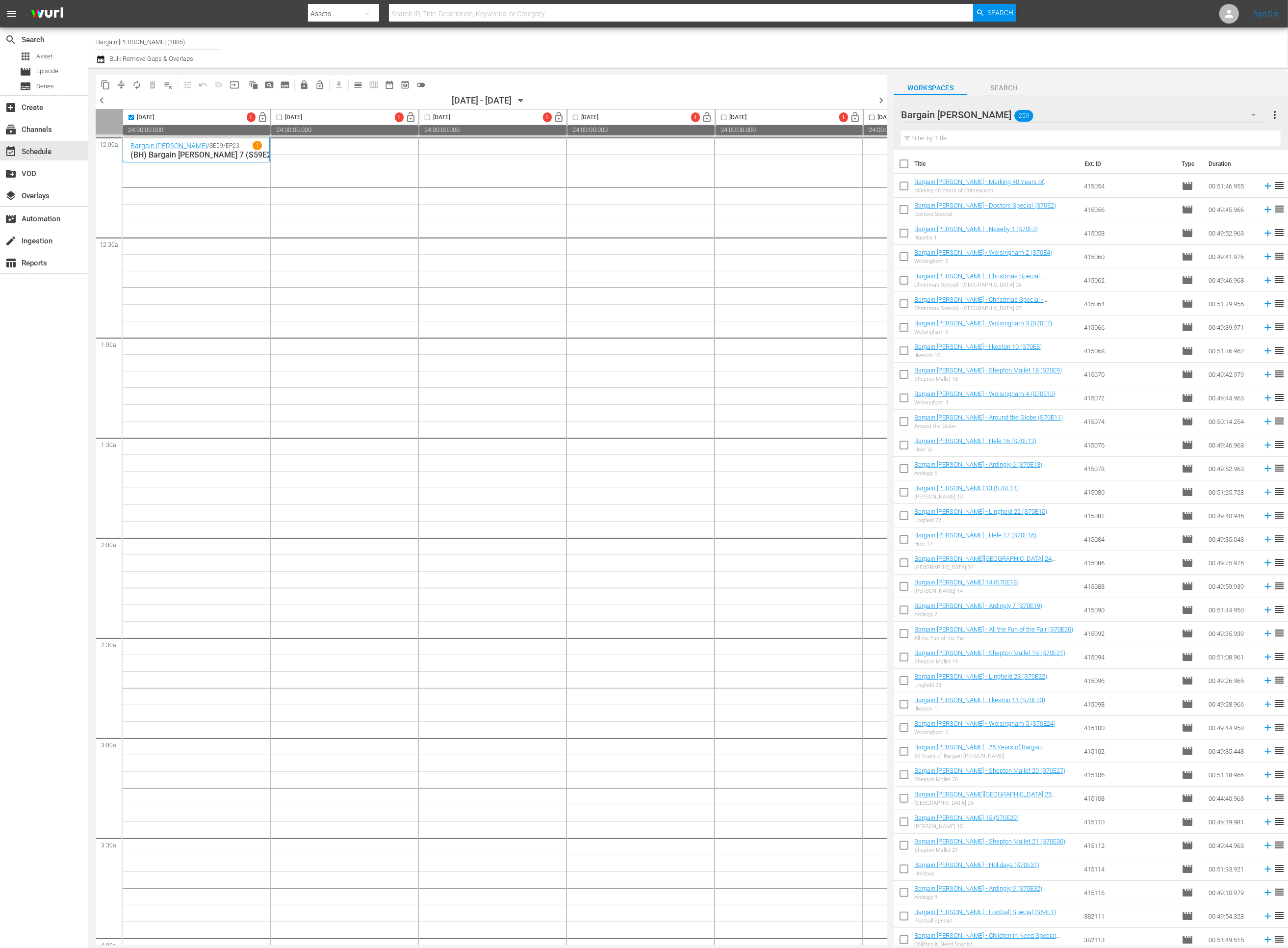
checkbox input "true"
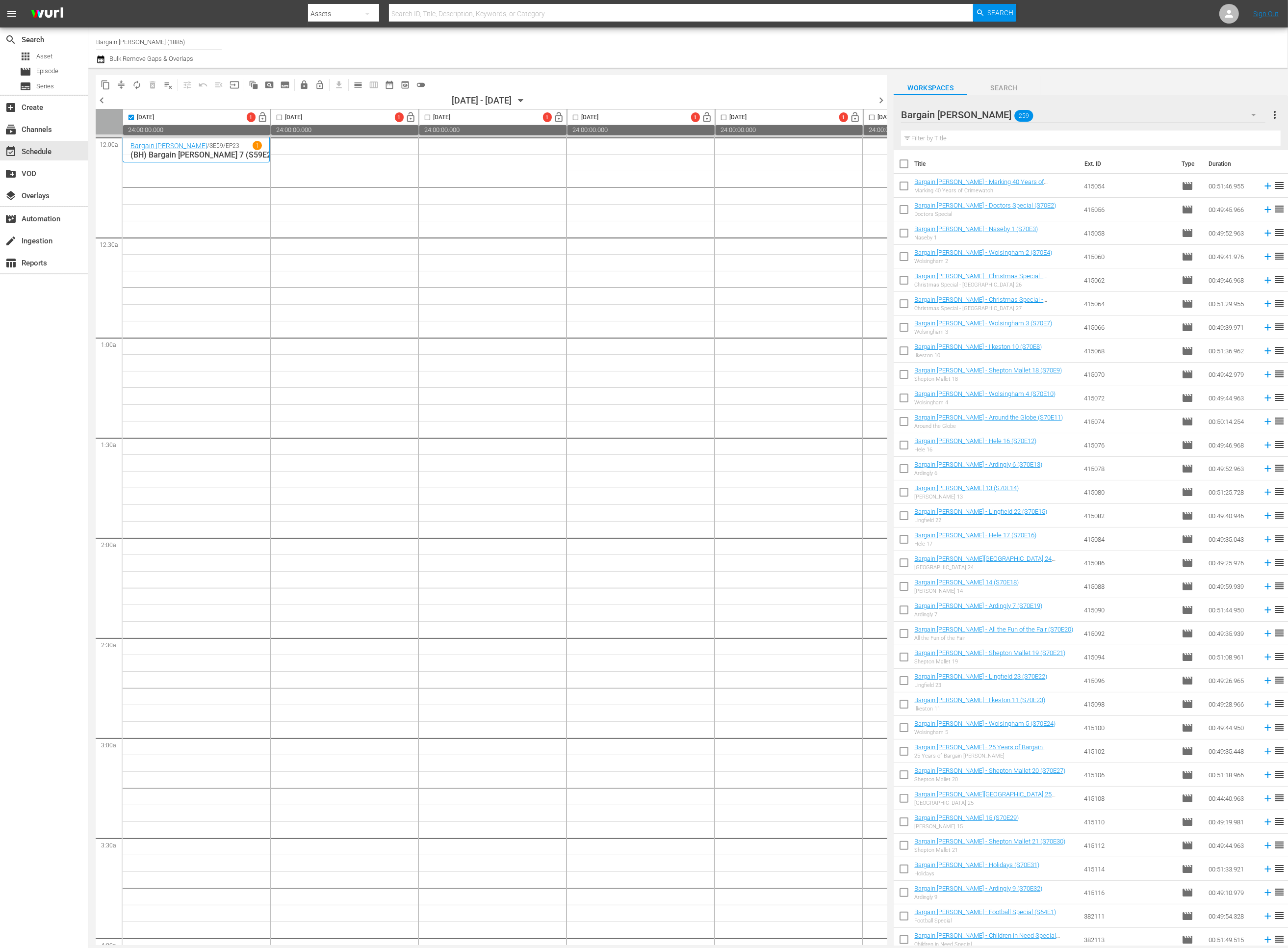
checkbox input "true"
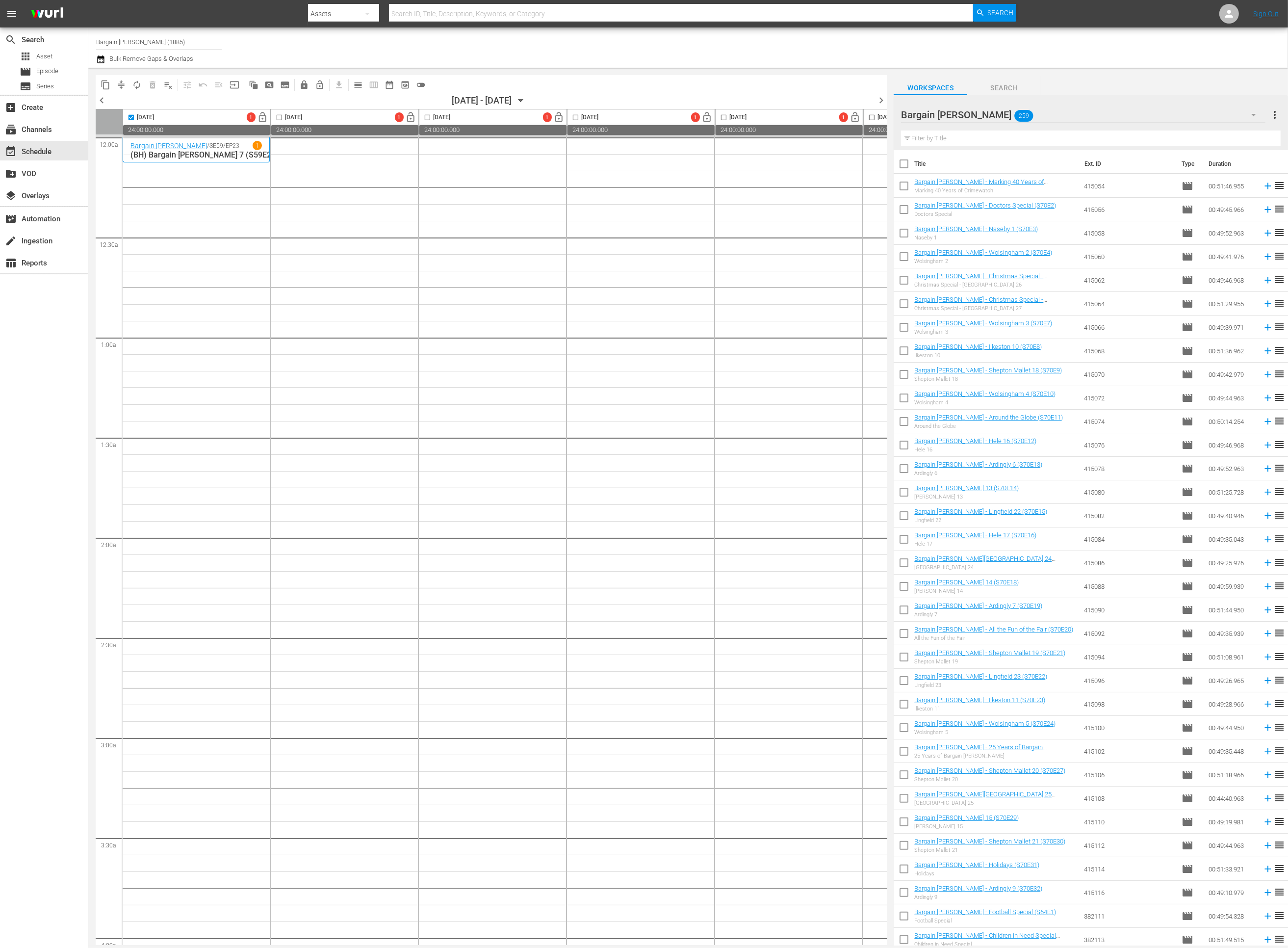
checkbox input "true"
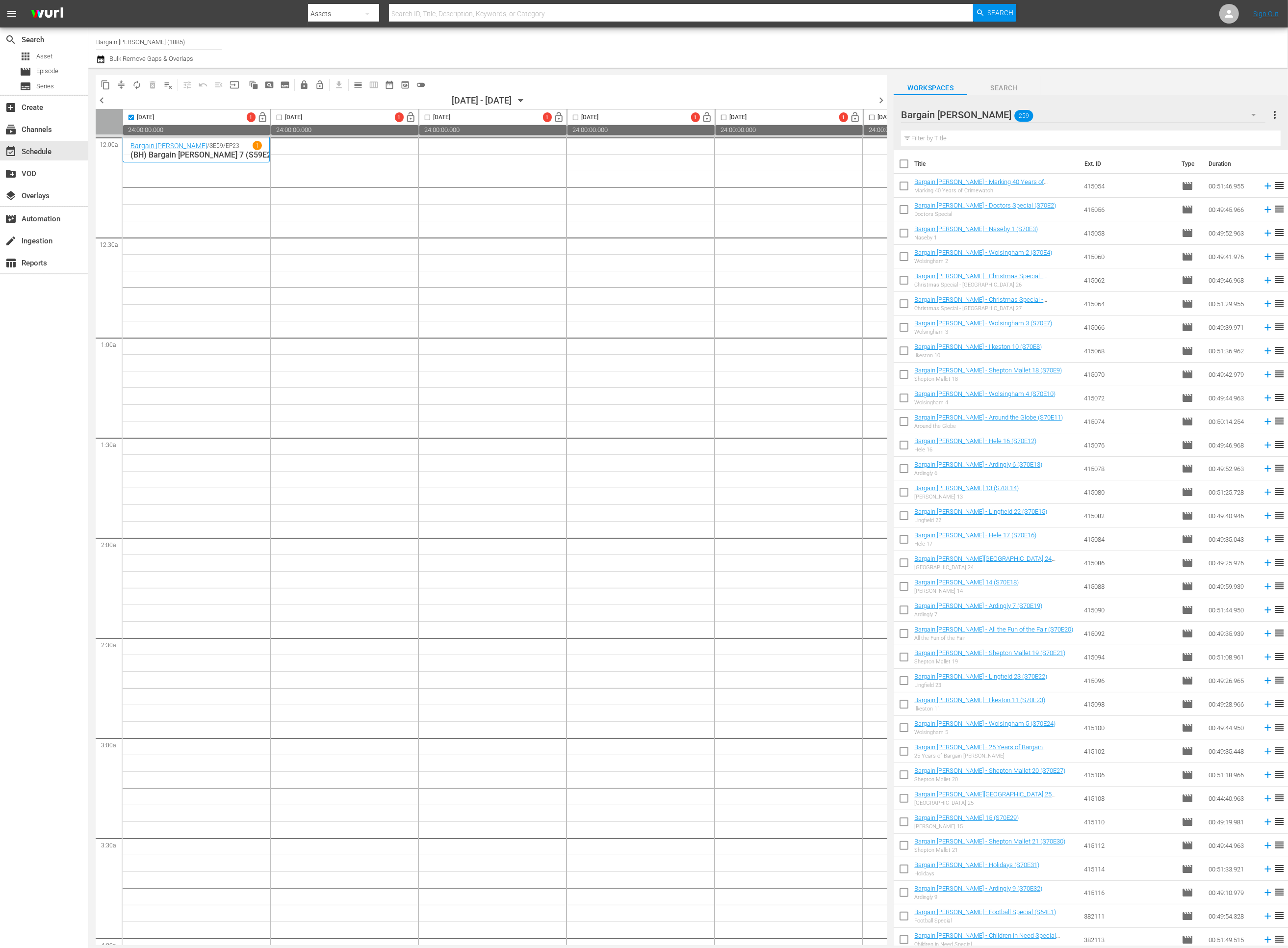
checkbox input "true"
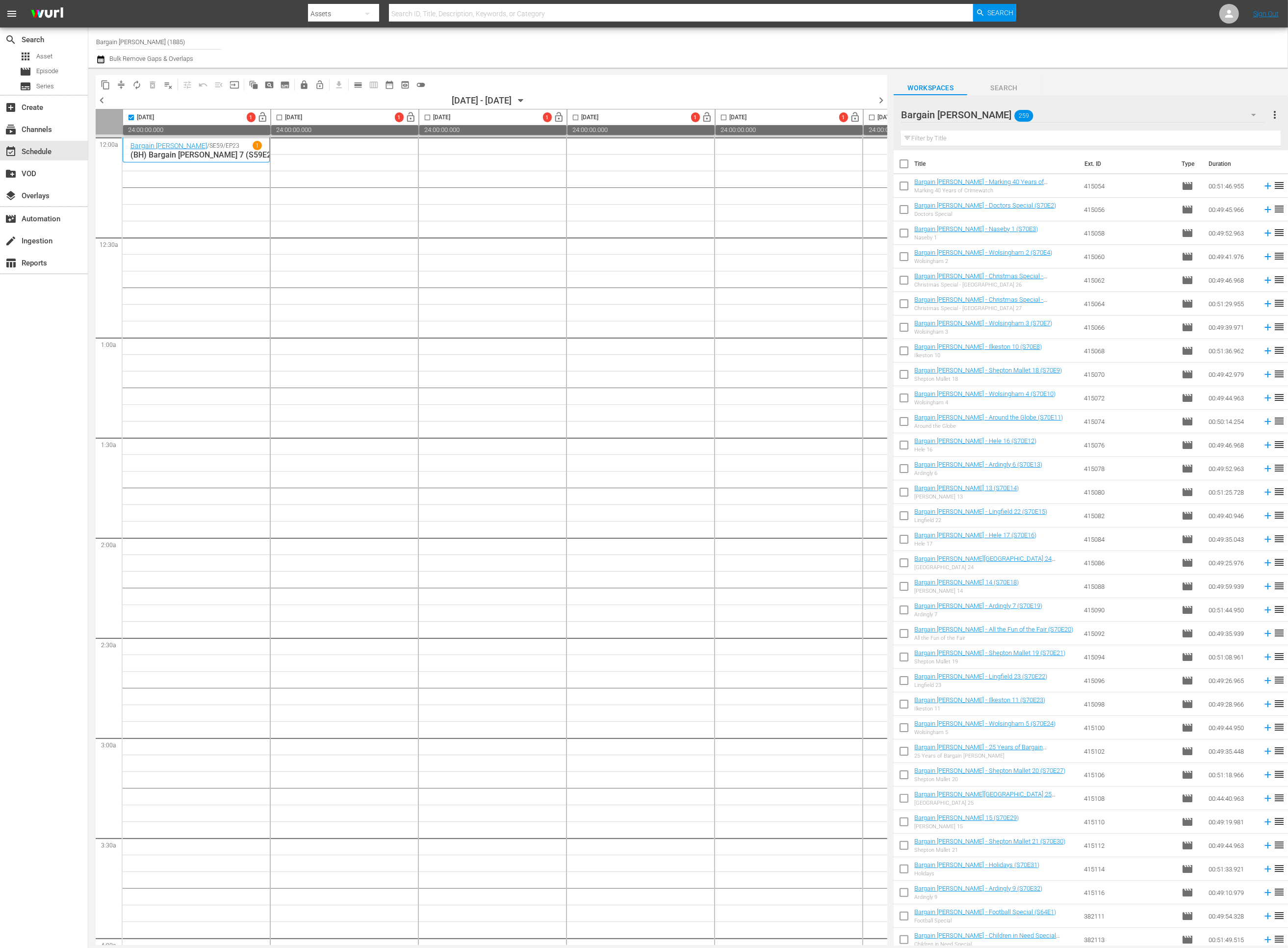
checkbox input "true"
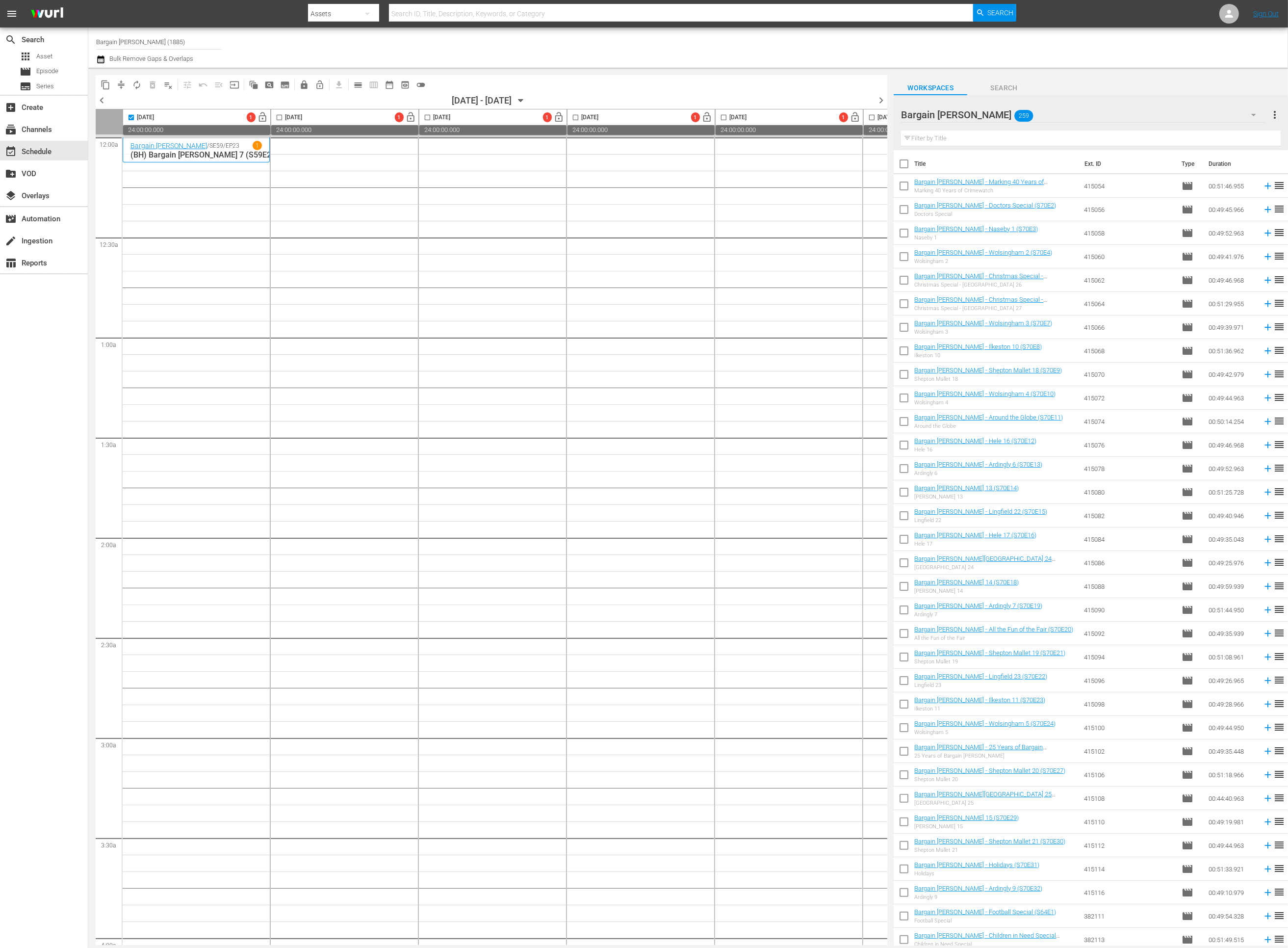
checkbox input "true"
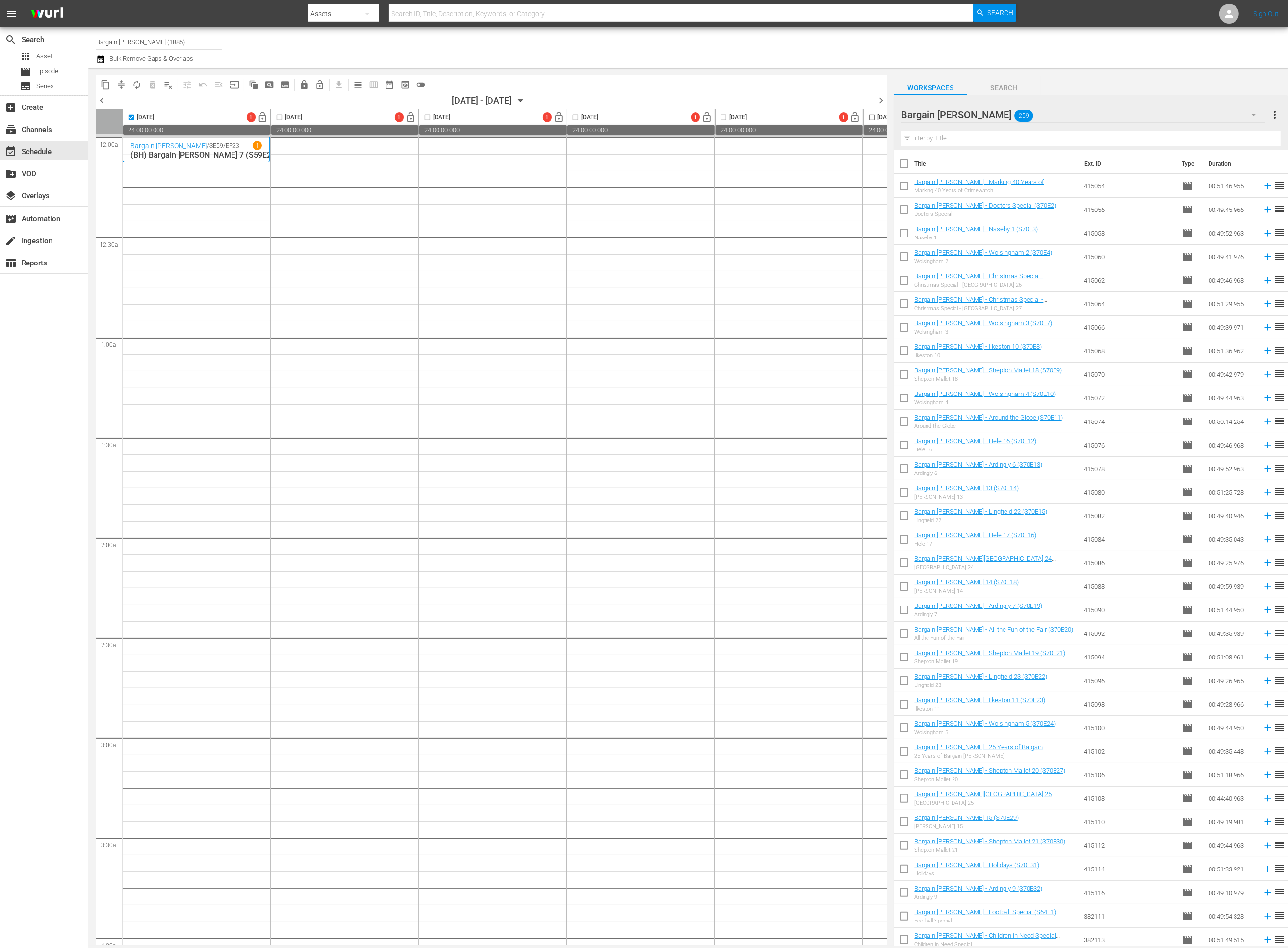
checkbox input "true"
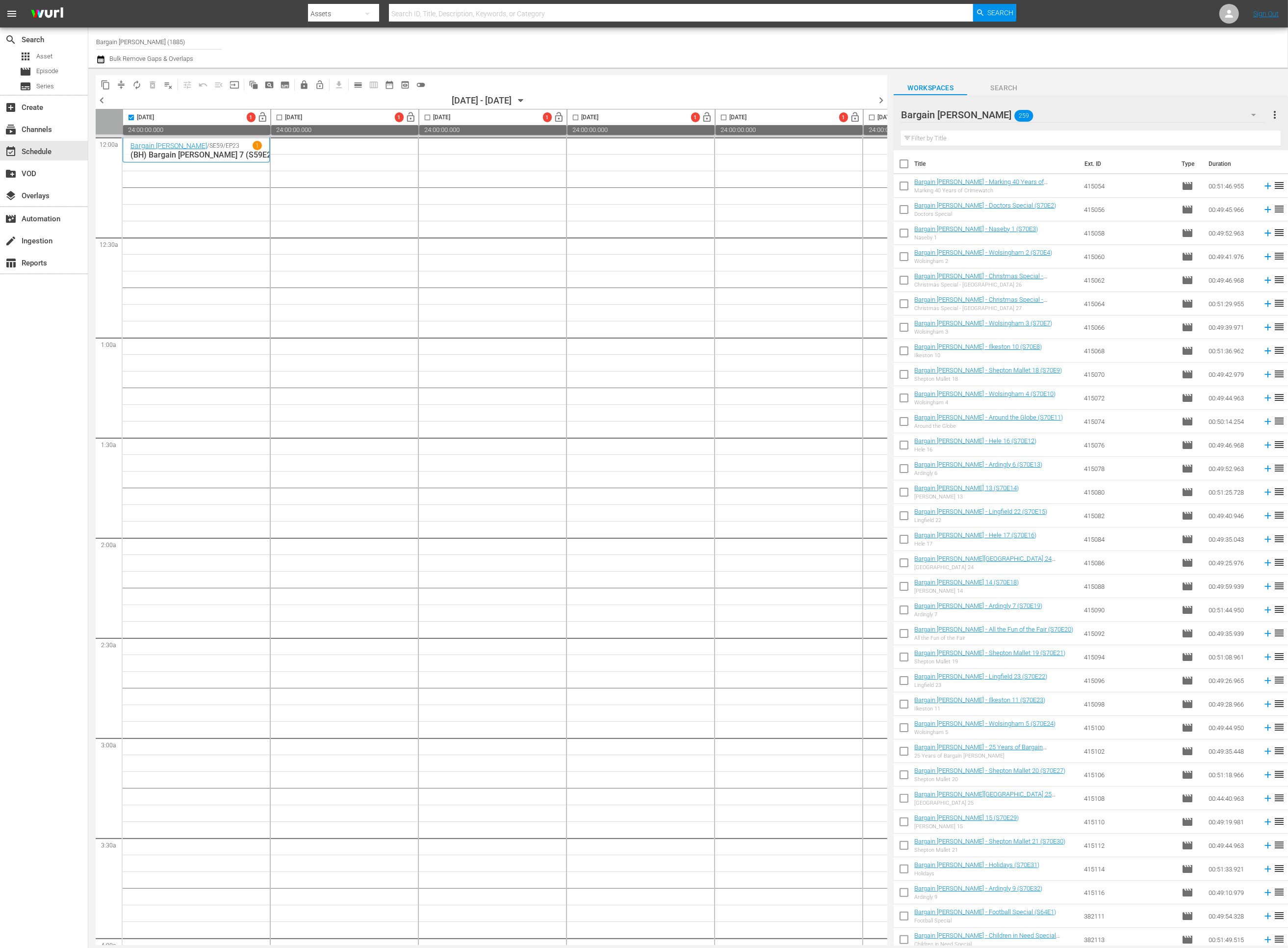
checkbox input "true"
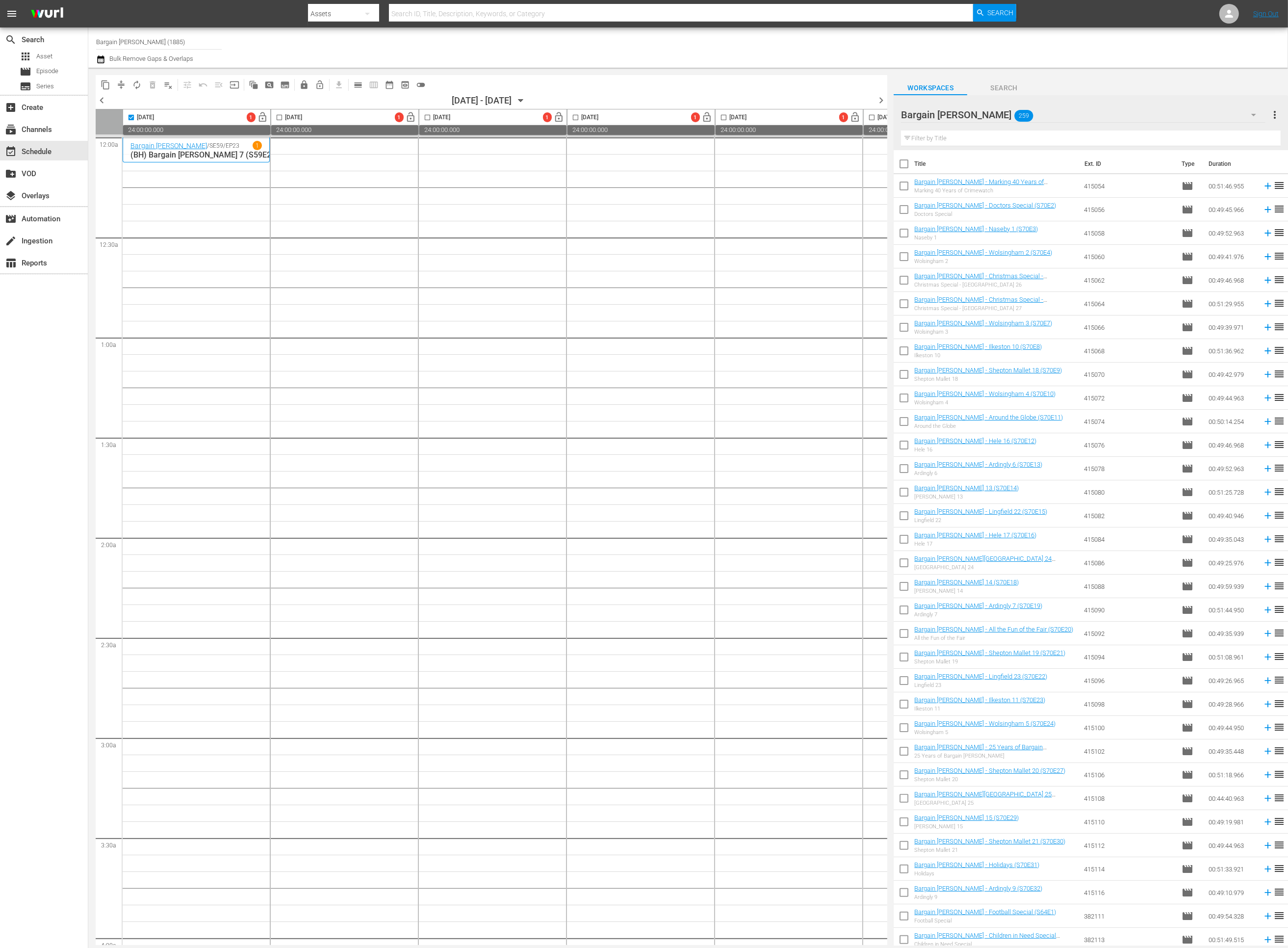
checkbox input "true"
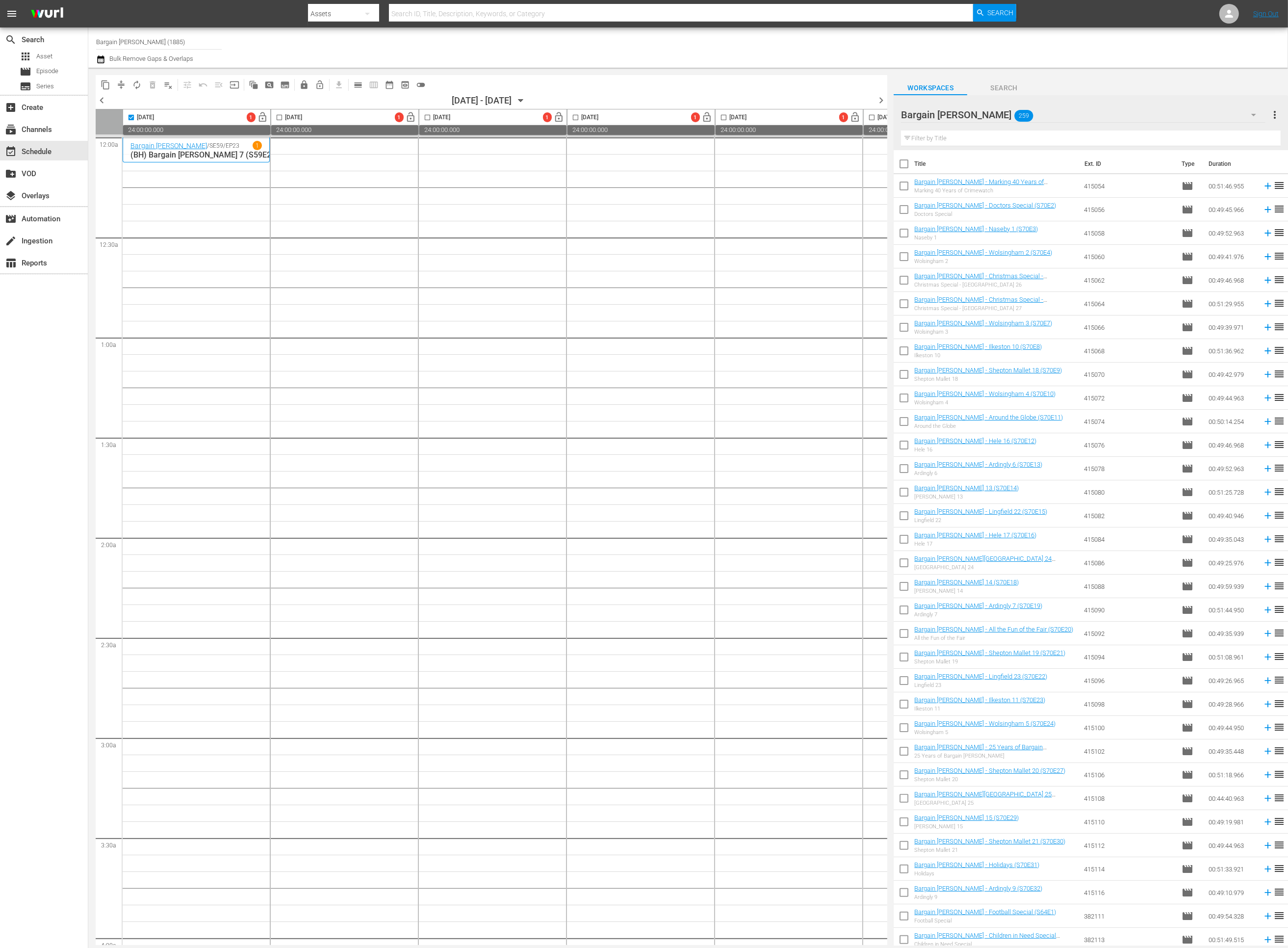
checkbox input "true"
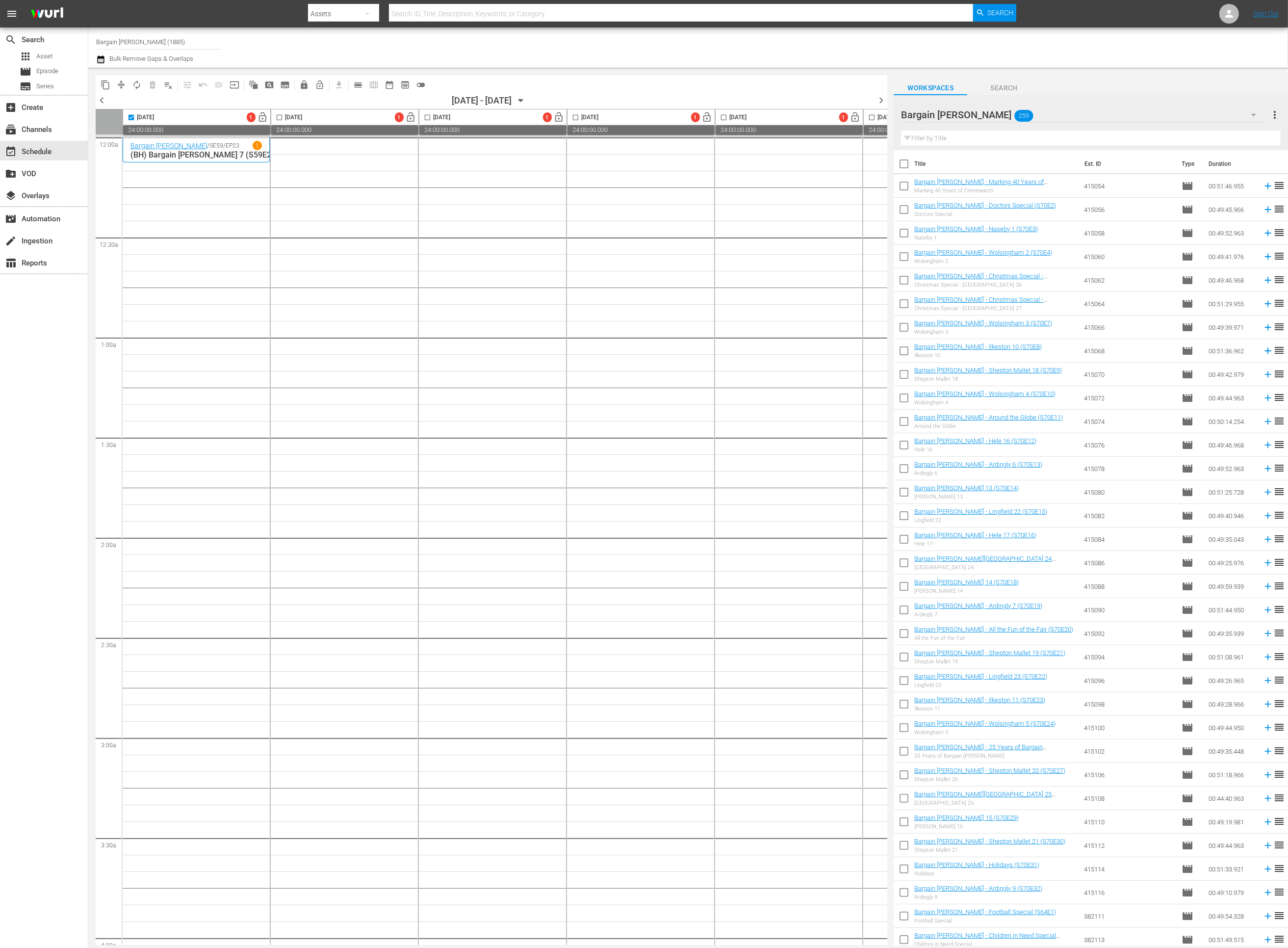
checkbox input "true"
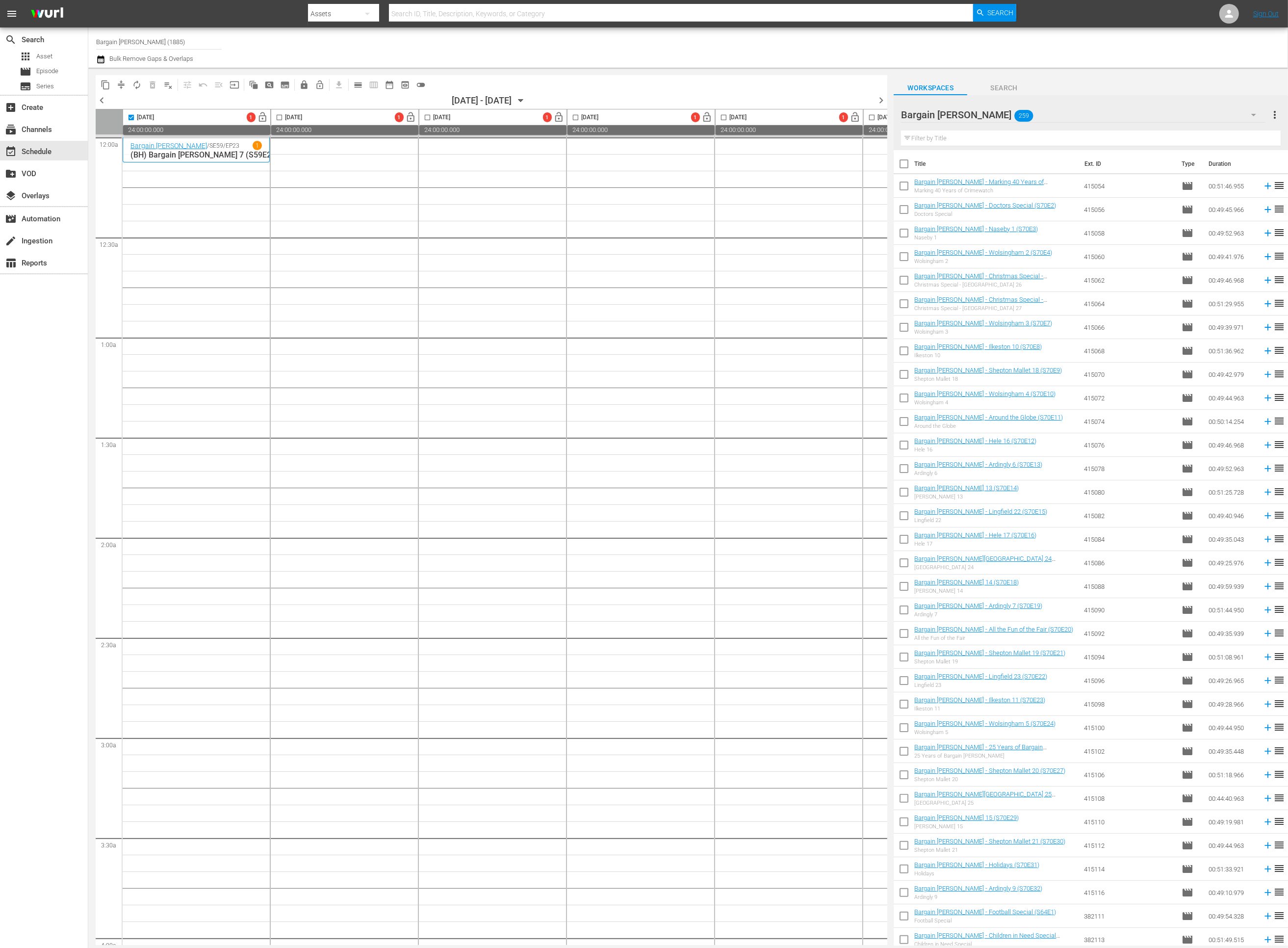
checkbox input "true"
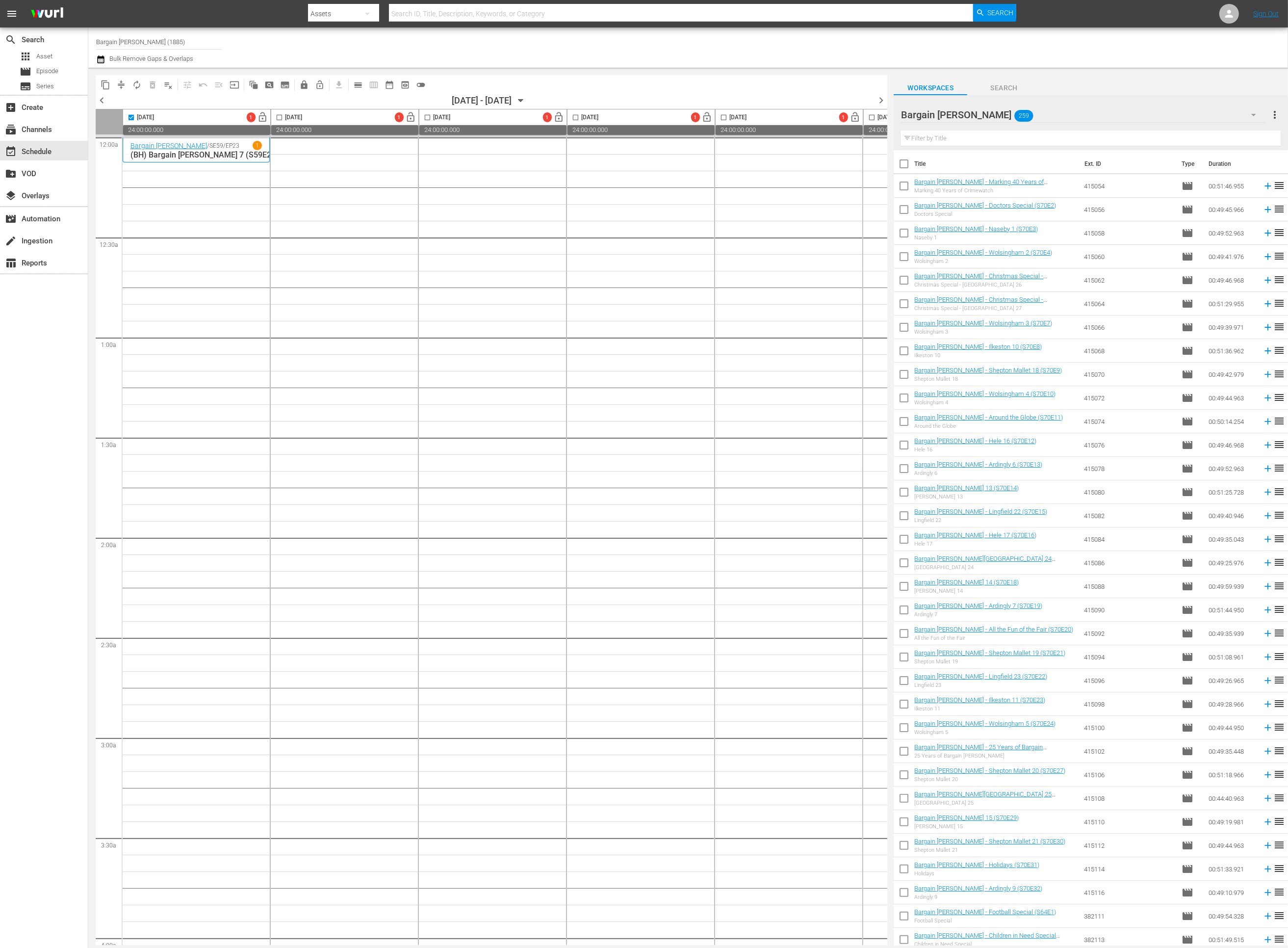
checkbox input "true"
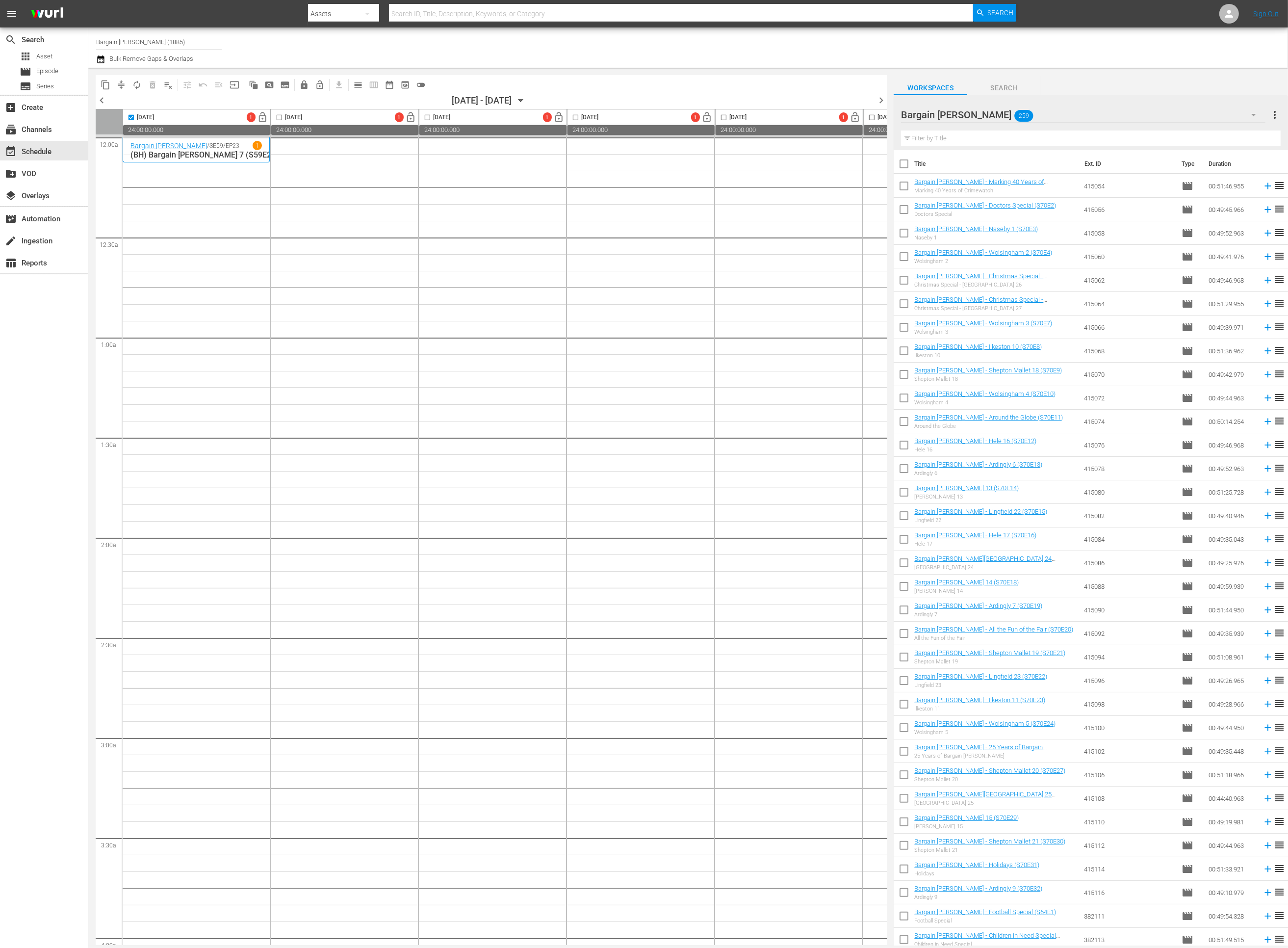
checkbox input "true"
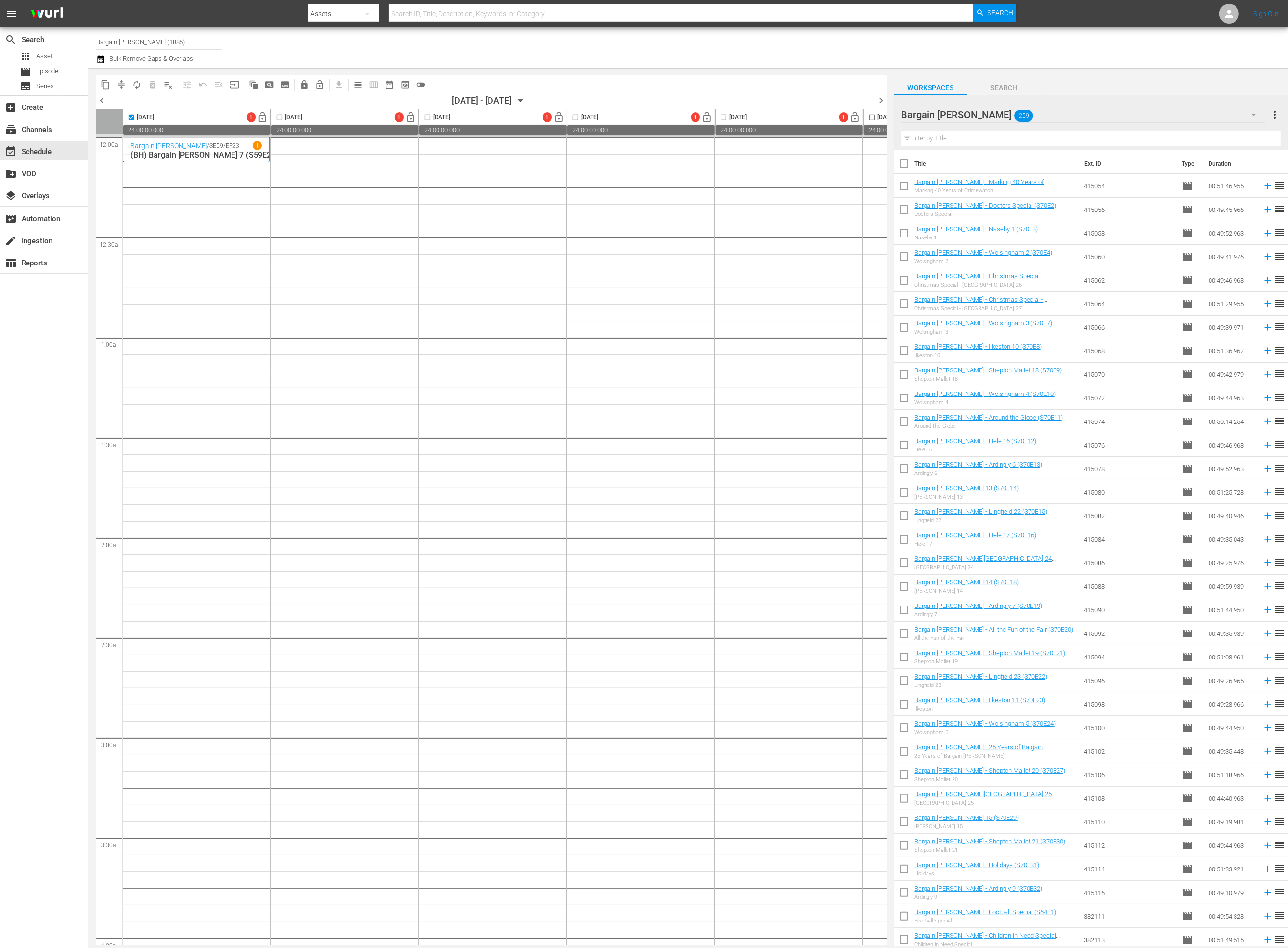
checkbox input "true"
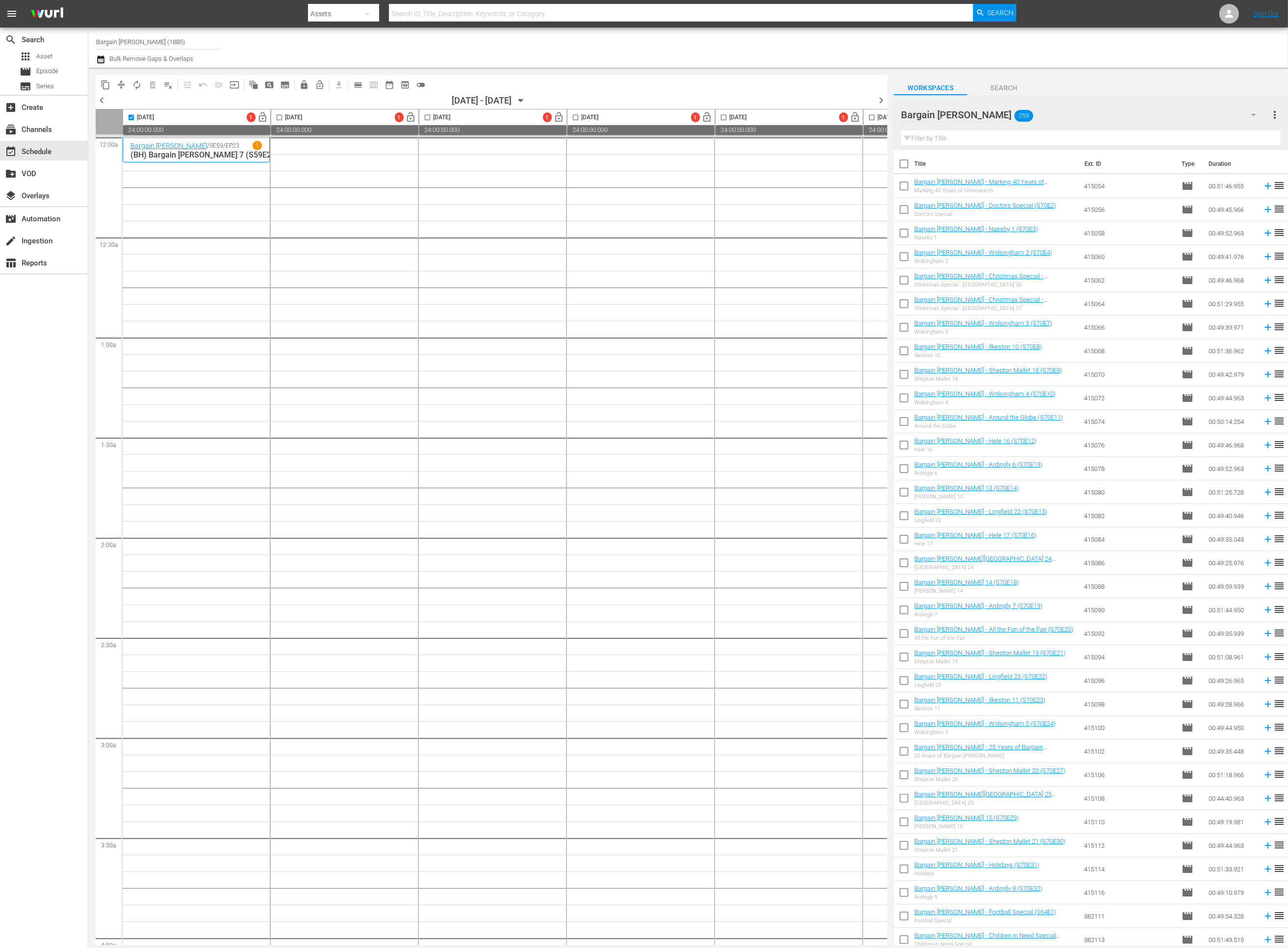
checkbox input "true"
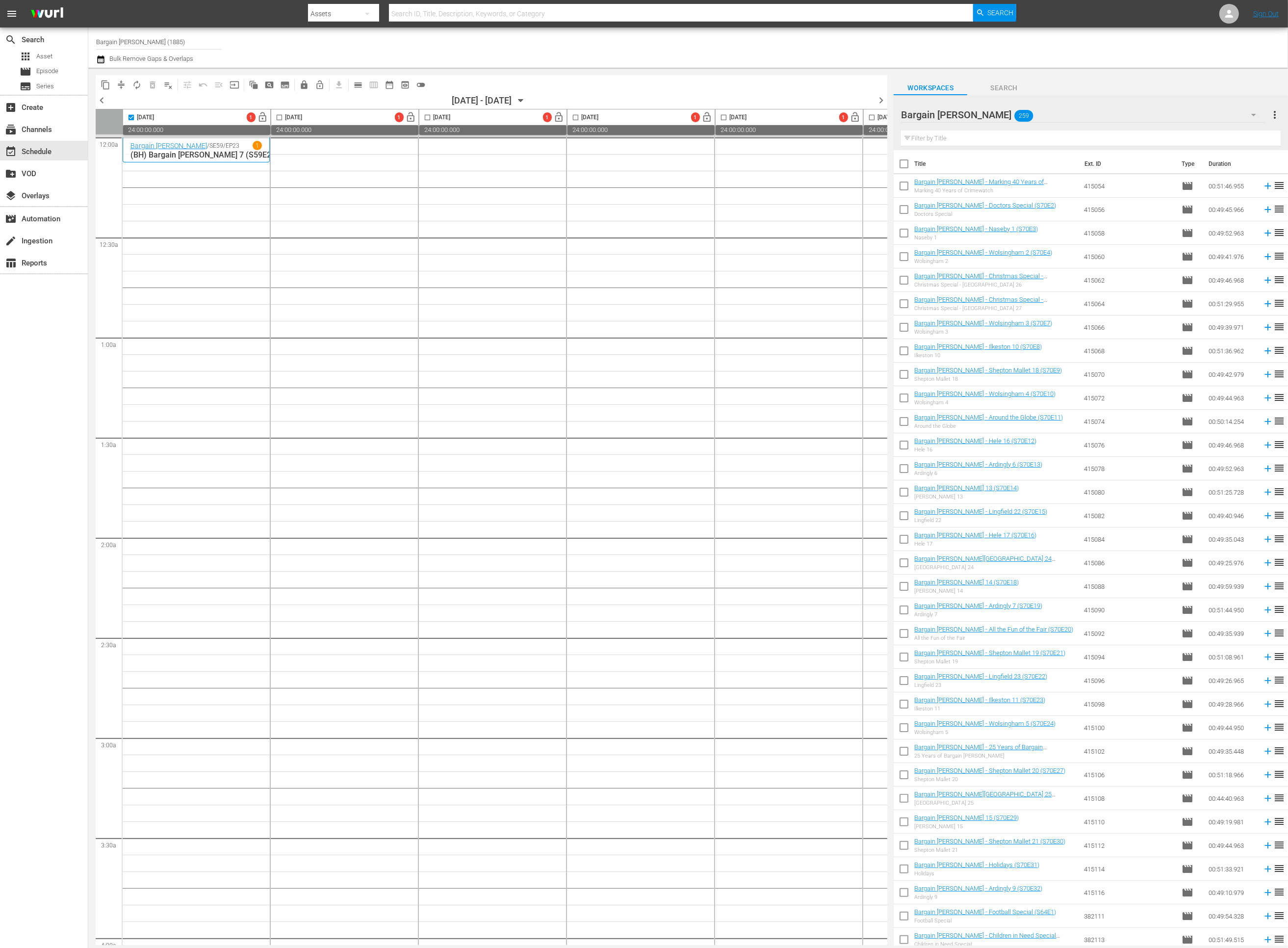
checkbox input "true"
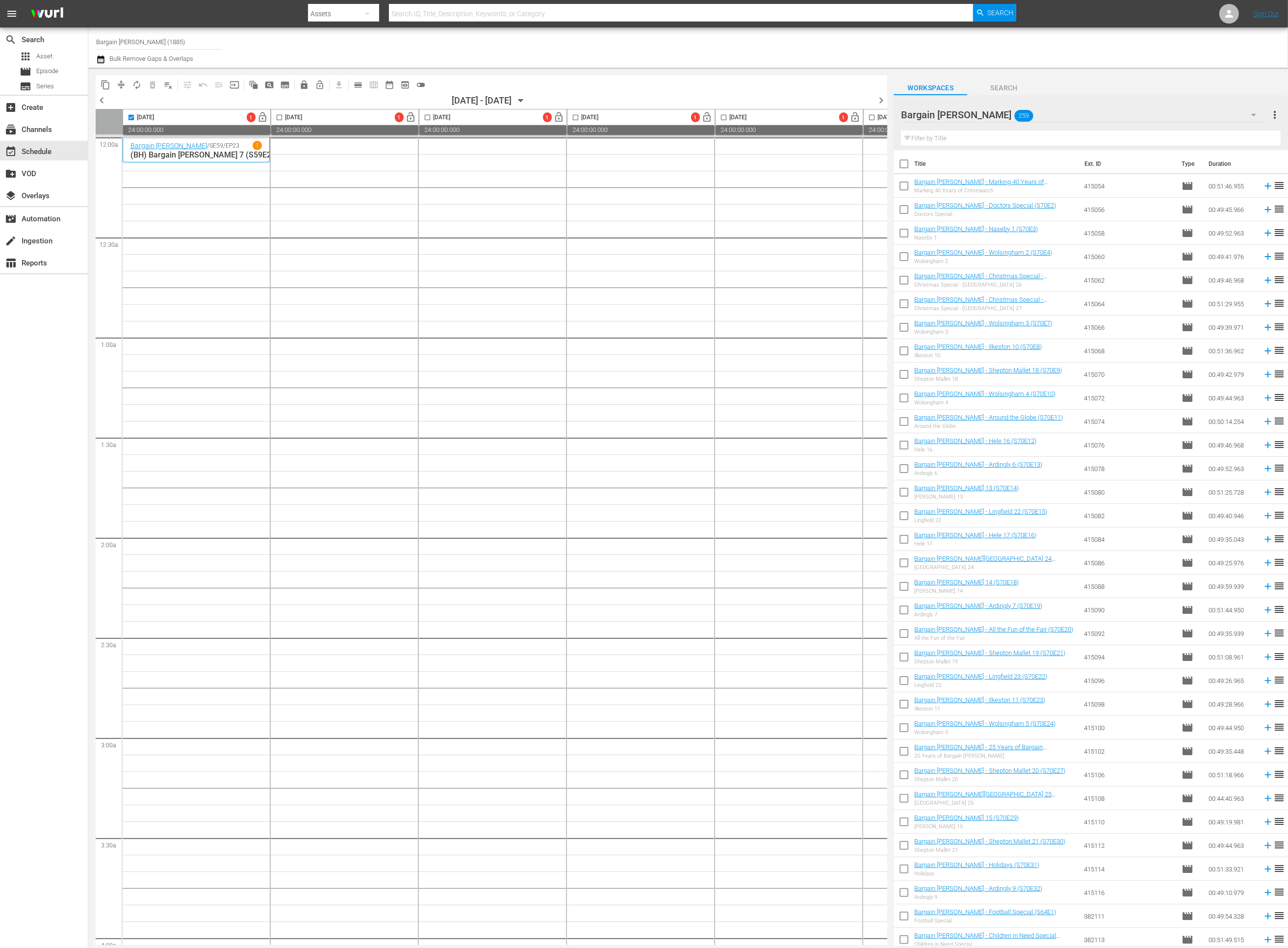
checkbox input "true"
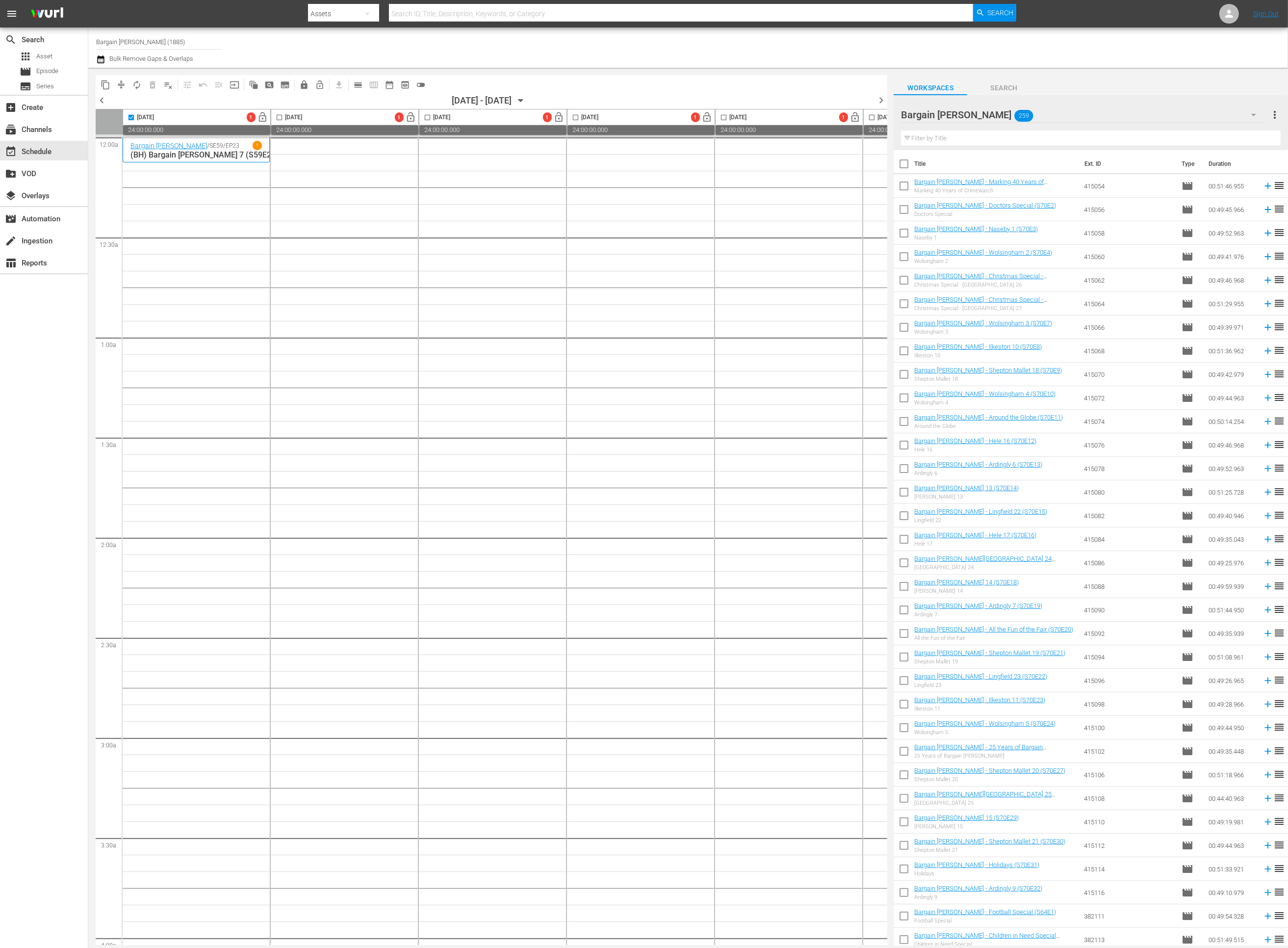
checkbox input "true"
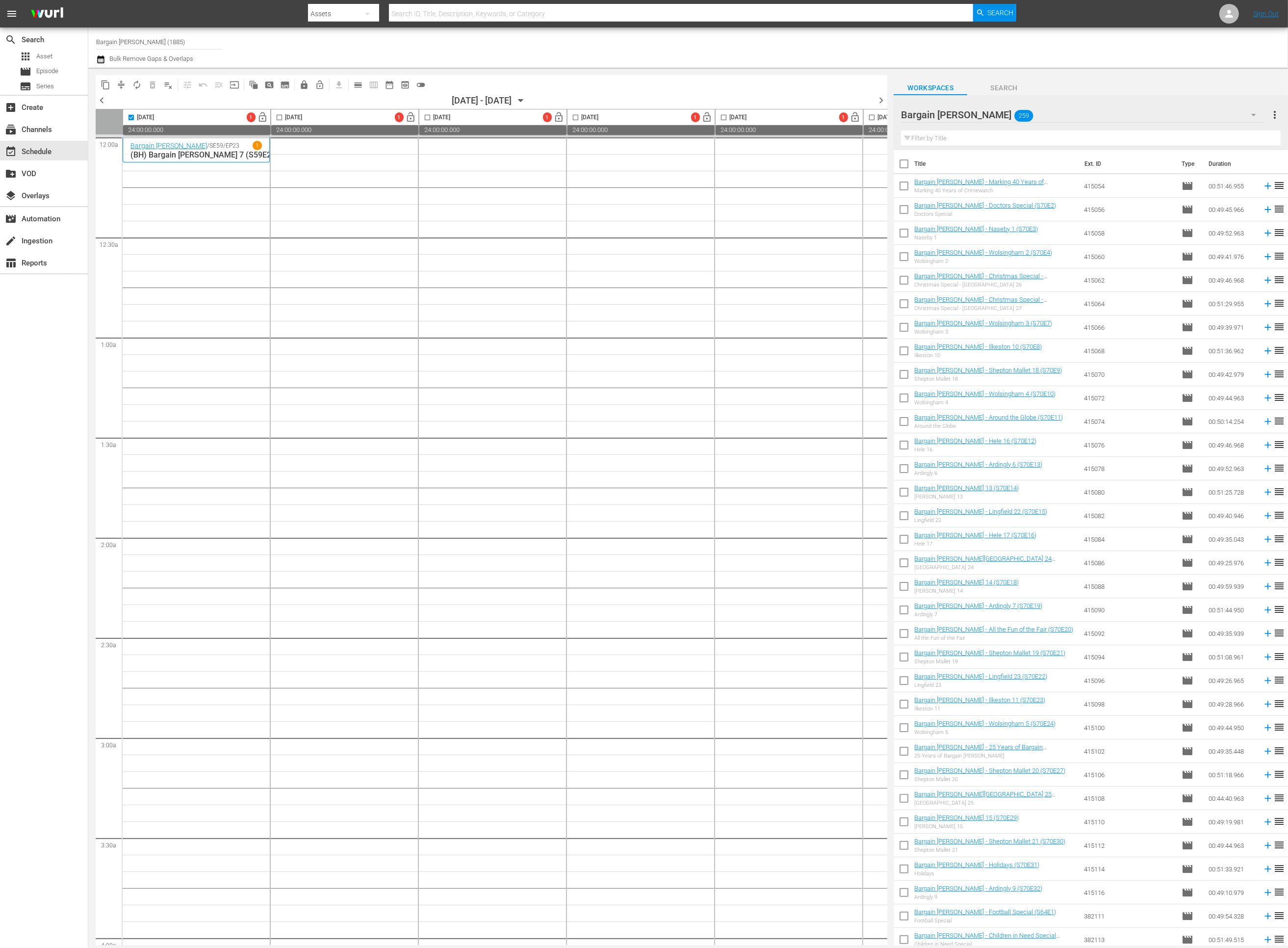
checkbox input "true"
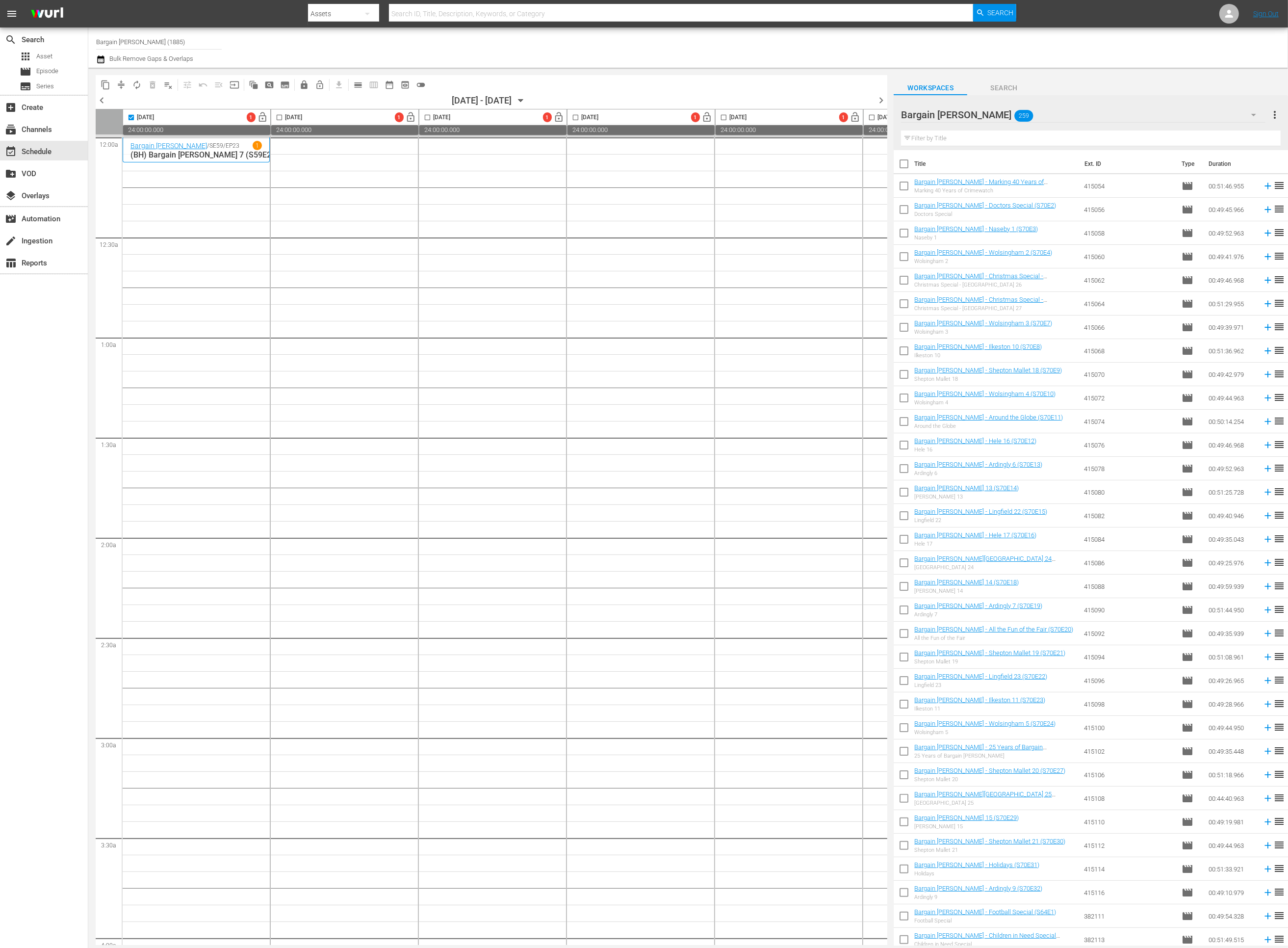
checkbox input "true"
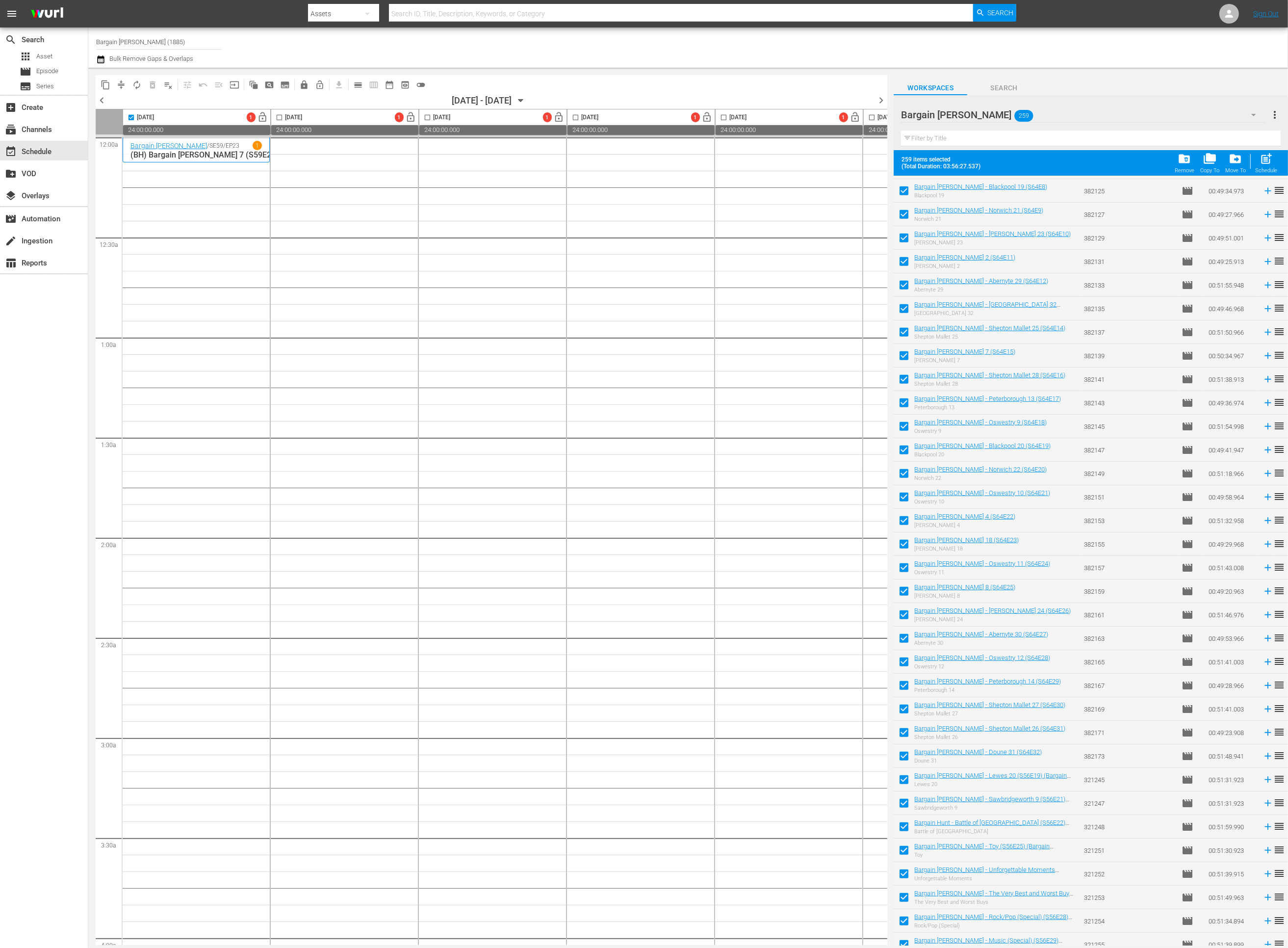
scroll to position [5351, 0]
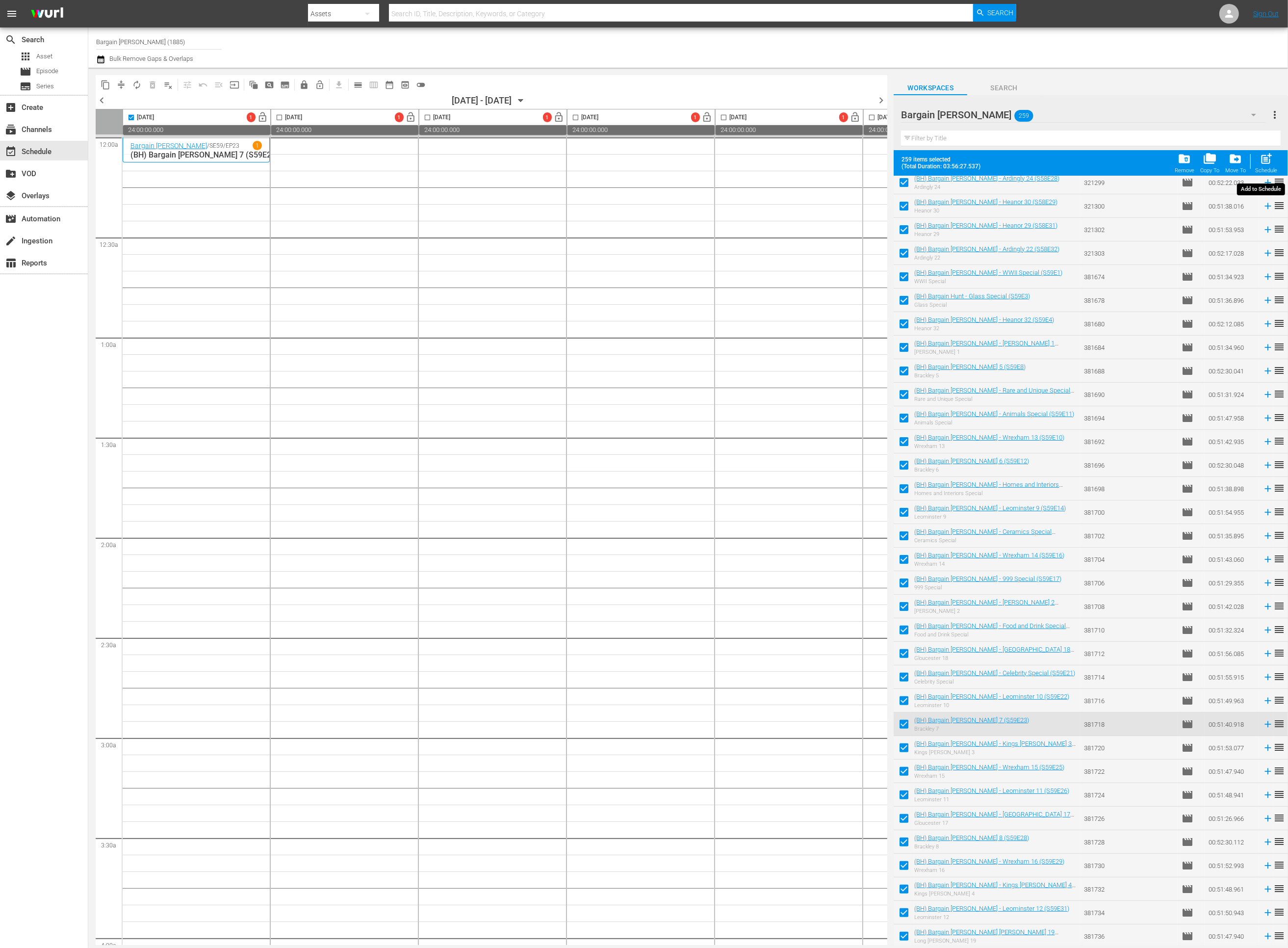
click at [1264, 161] on span "post_add" at bounding box center [1266, 159] width 13 height 13
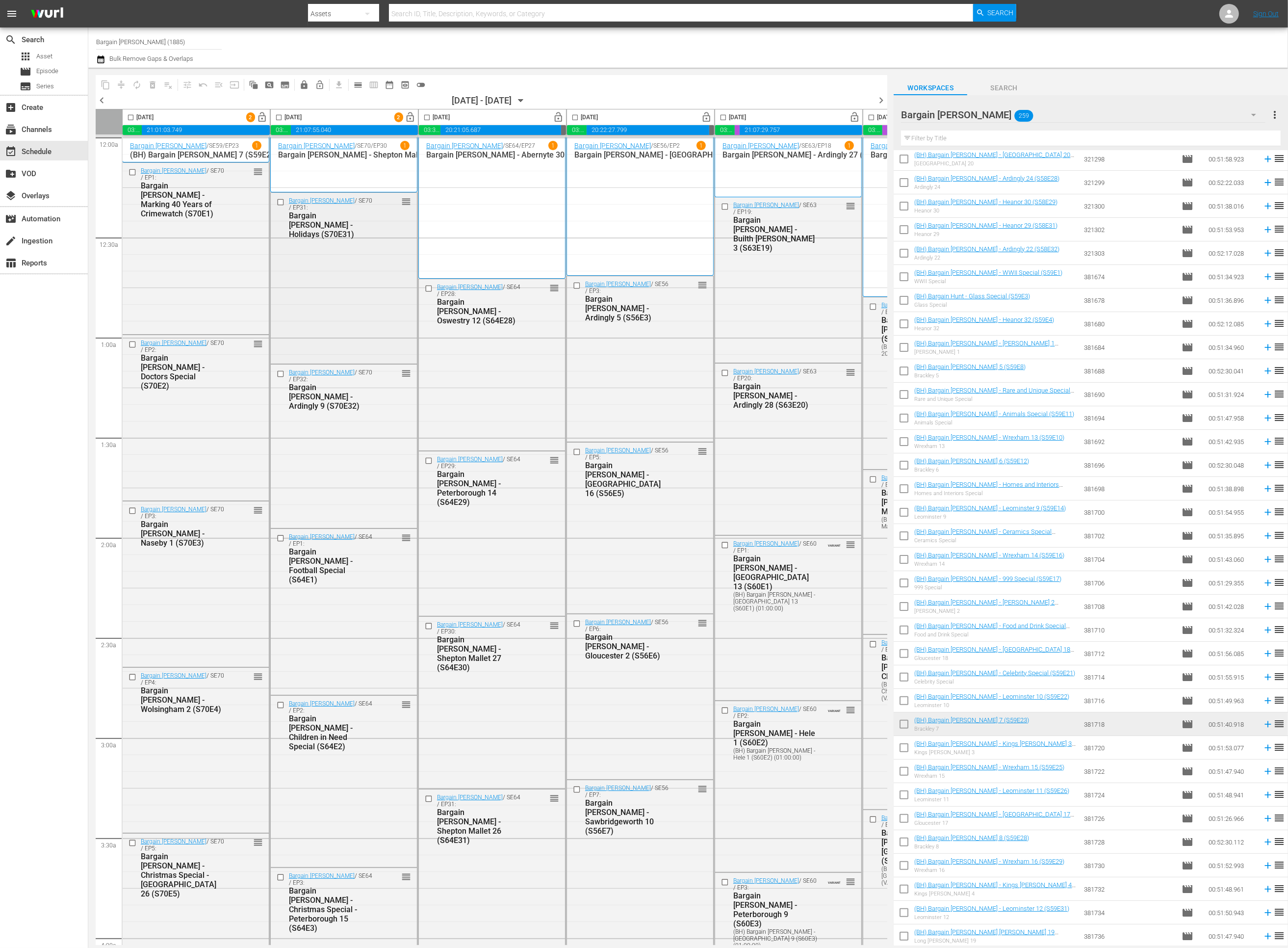
scroll to position [0, 0]
click at [261, 116] on span "lock_open" at bounding box center [263, 117] width 11 height 11
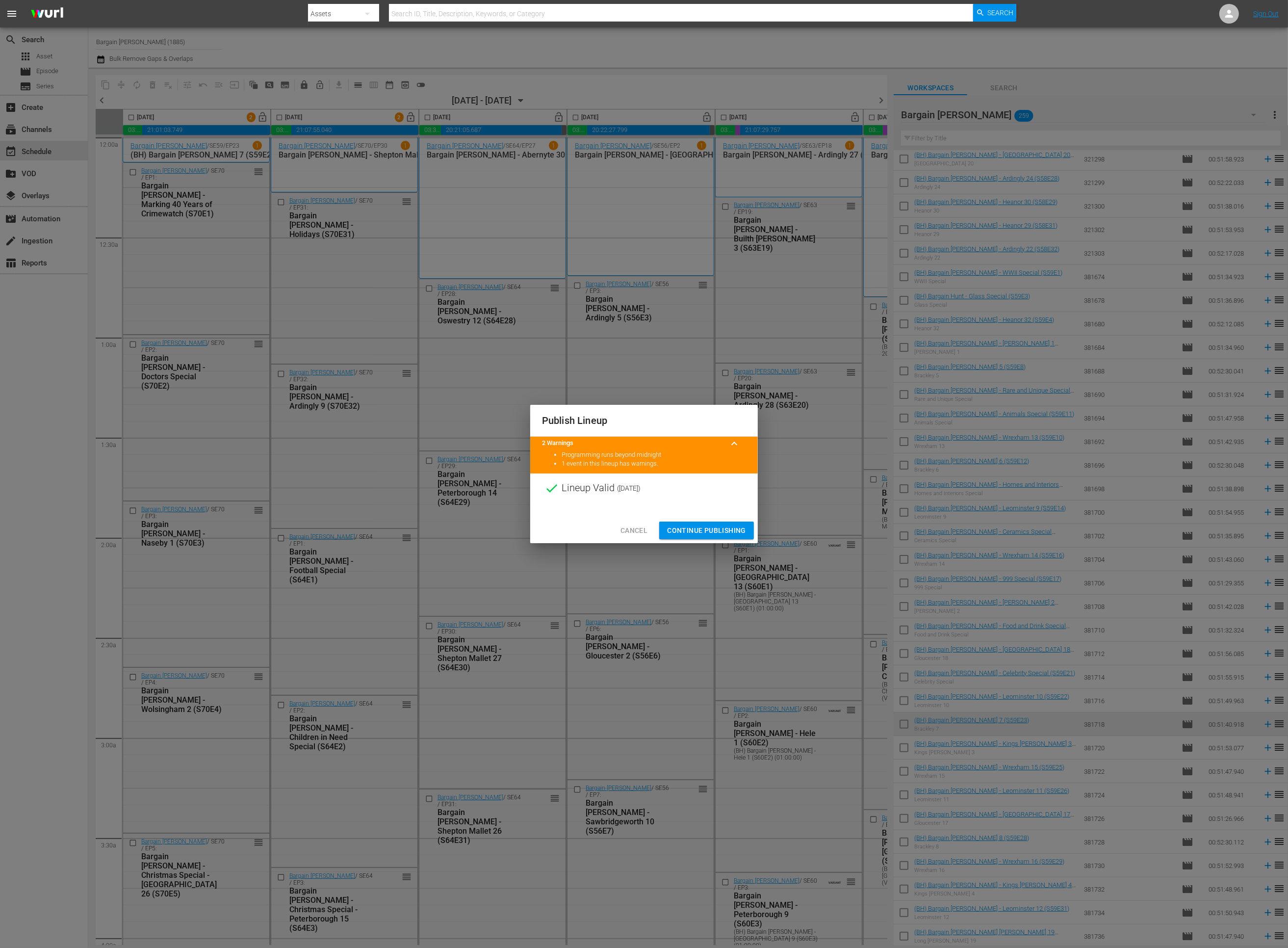
click at [689, 535] on span "Continue Publishing" at bounding box center [707, 531] width 79 height 13
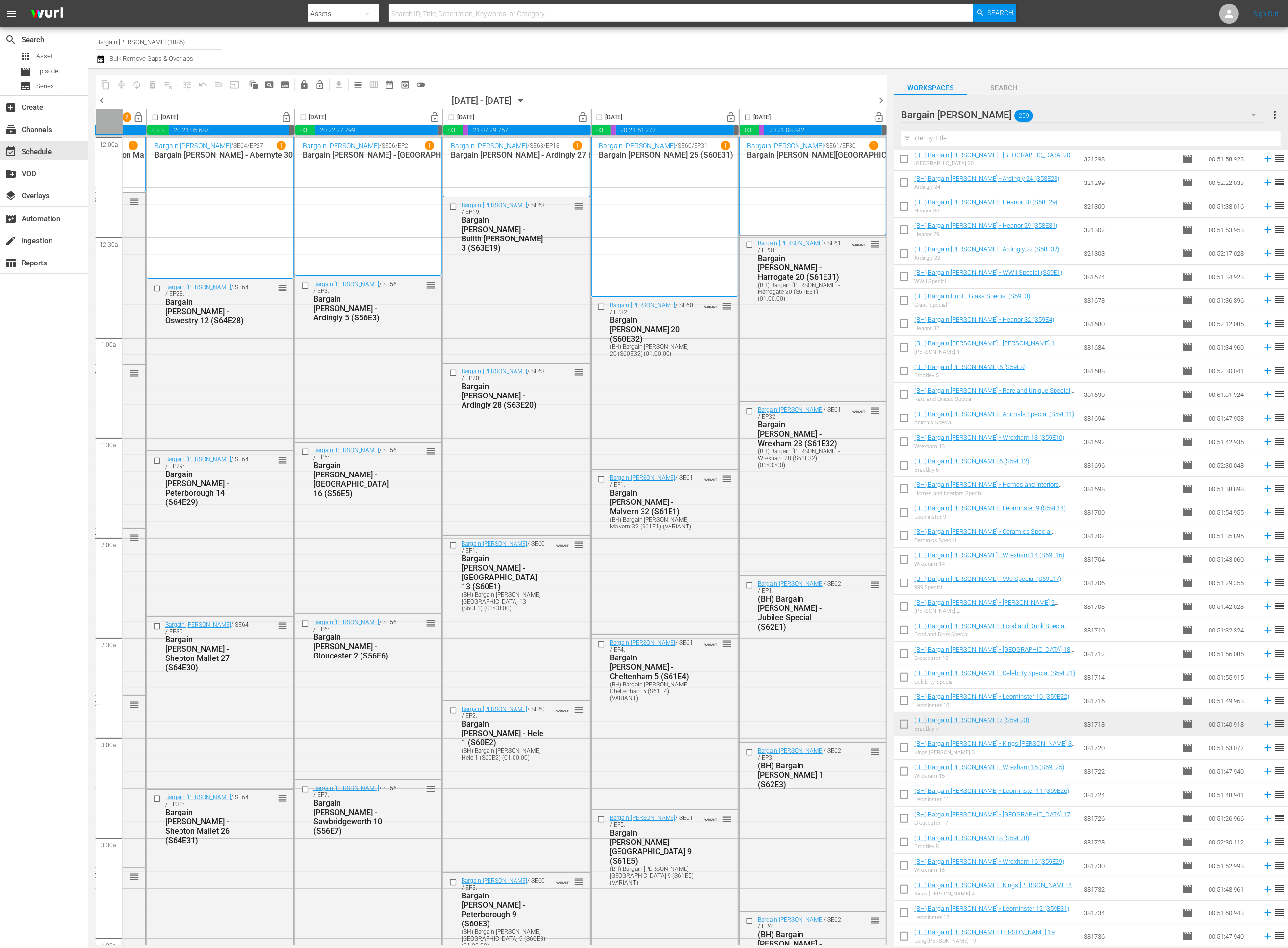
scroll to position [0, 275]
click at [879, 97] on span "chevron_right" at bounding box center [881, 100] width 13 height 13
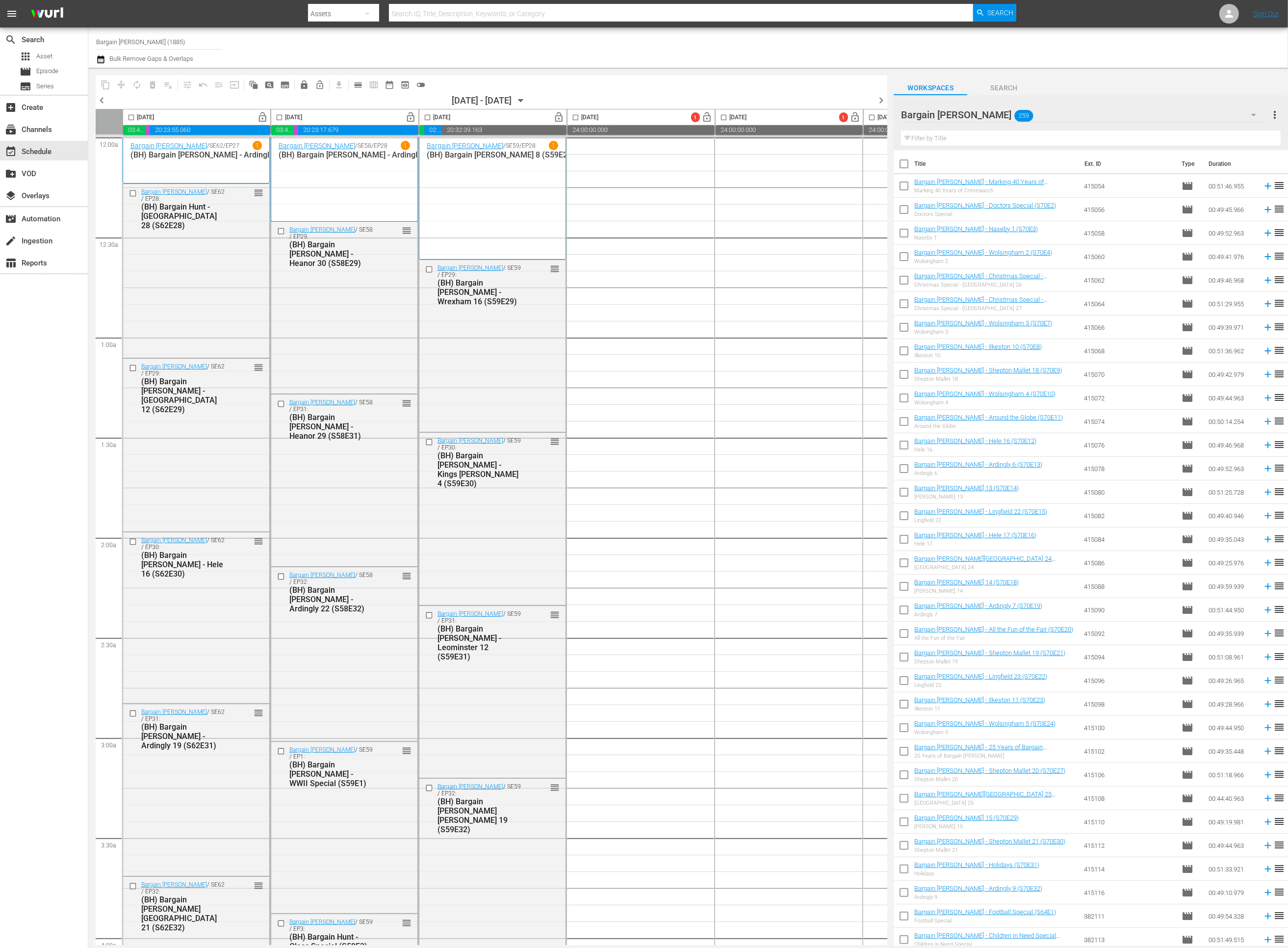
click at [427, 117] on input "checkbox" at bounding box center [427, 119] width 11 height 11
click at [908, 163] on input "checkbox" at bounding box center [904, 166] width 21 height 21
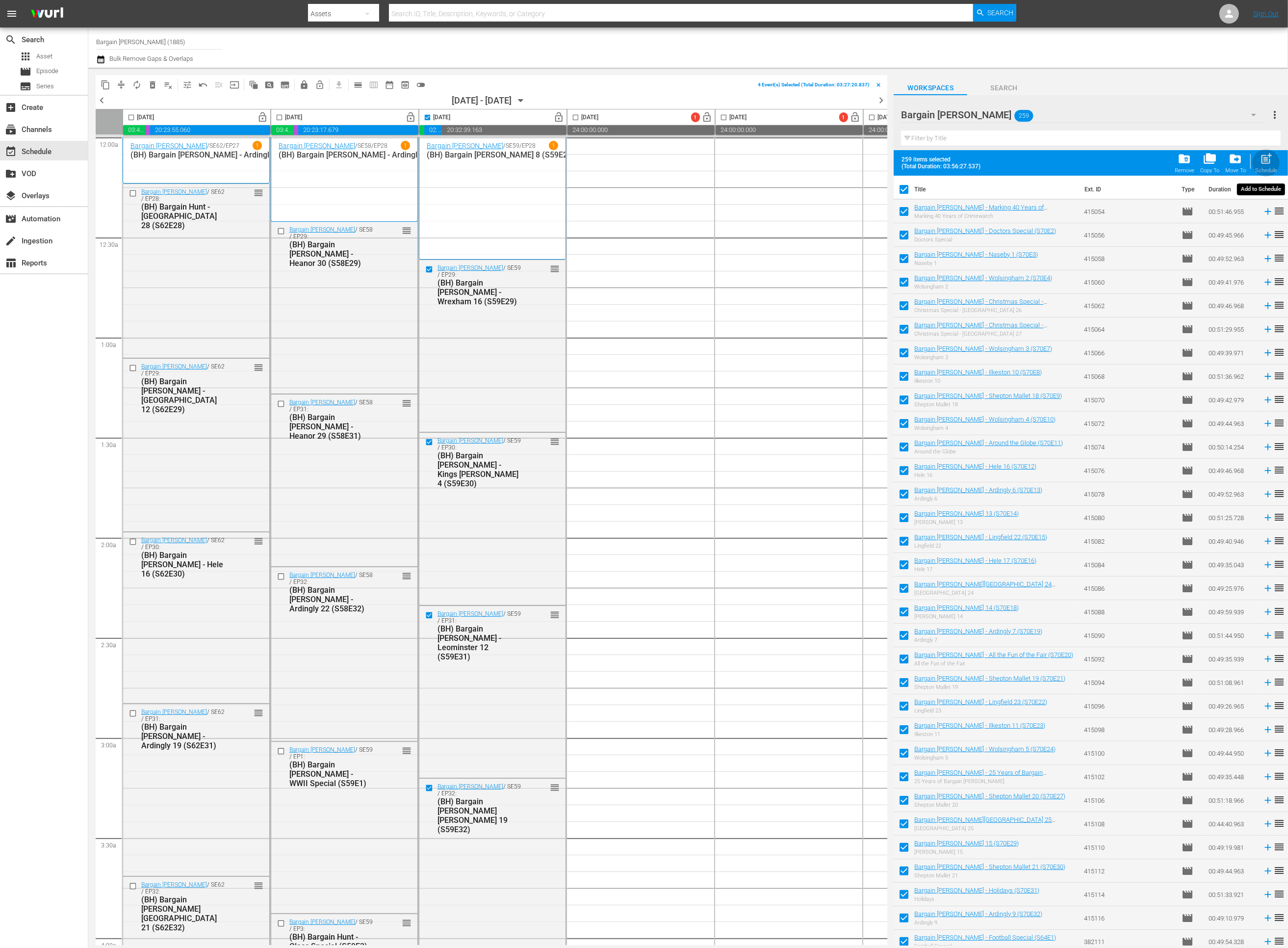
click at [1267, 164] on span "post_add" at bounding box center [1266, 159] width 13 height 13
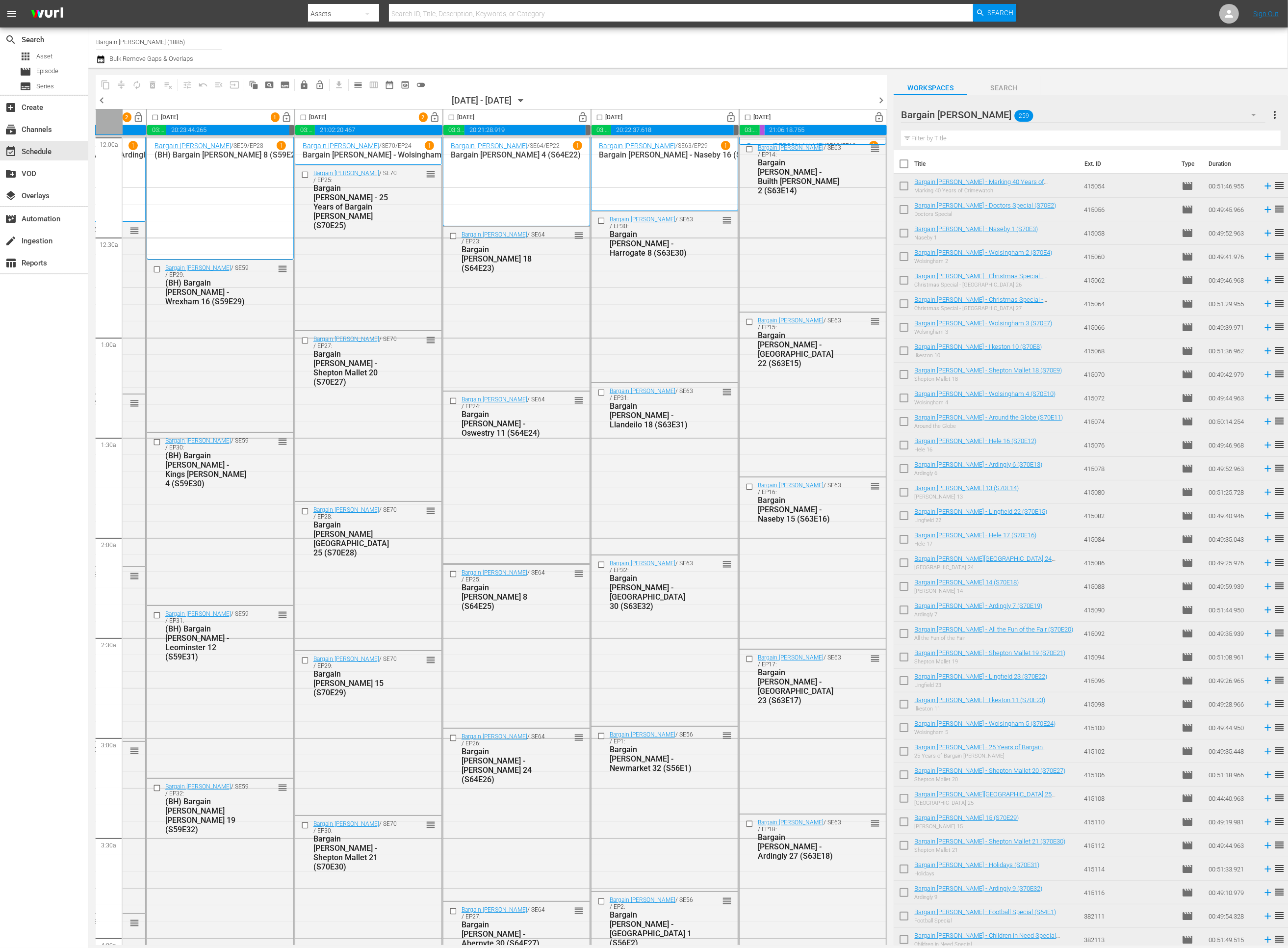
scroll to position [0, 275]
click at [881, 100] on span "chevron_right" at bounding box center [881, 100] width 13 height 13
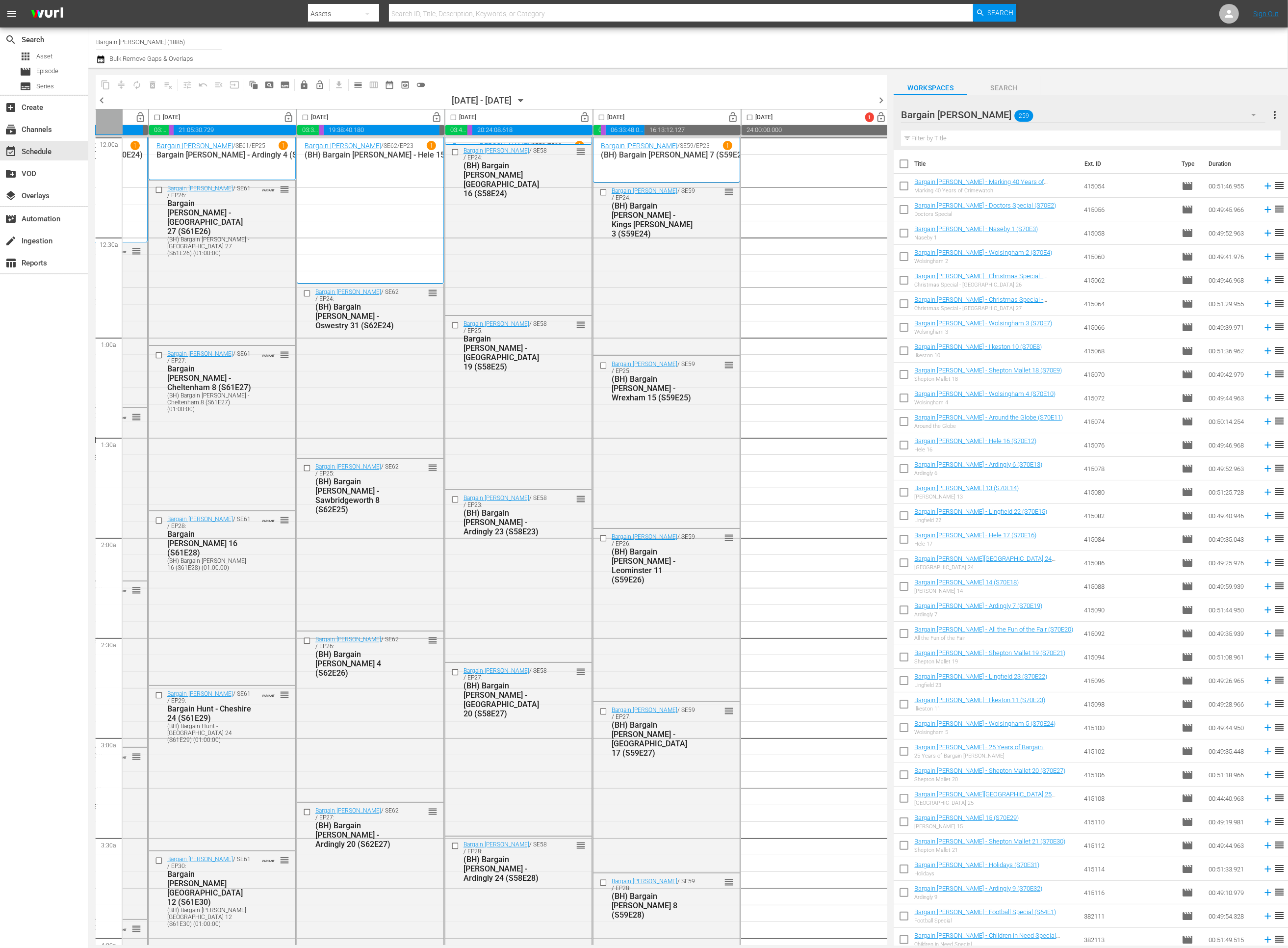
scroll to position [0, 122]
click at [599, 117] on input "checkbox" at bounding box center [601, 119] width 11 height 11
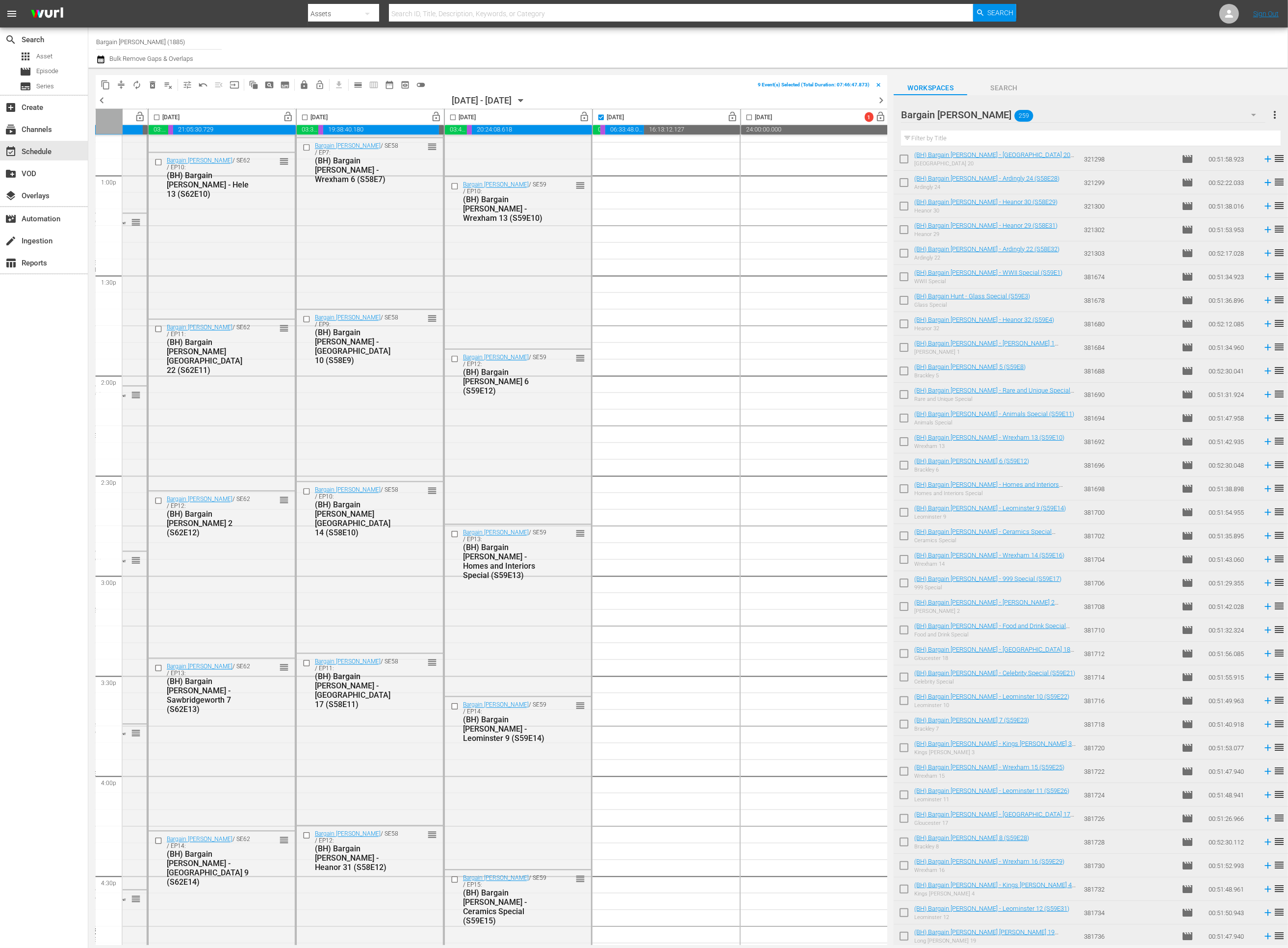
scroll to position [0, 0]
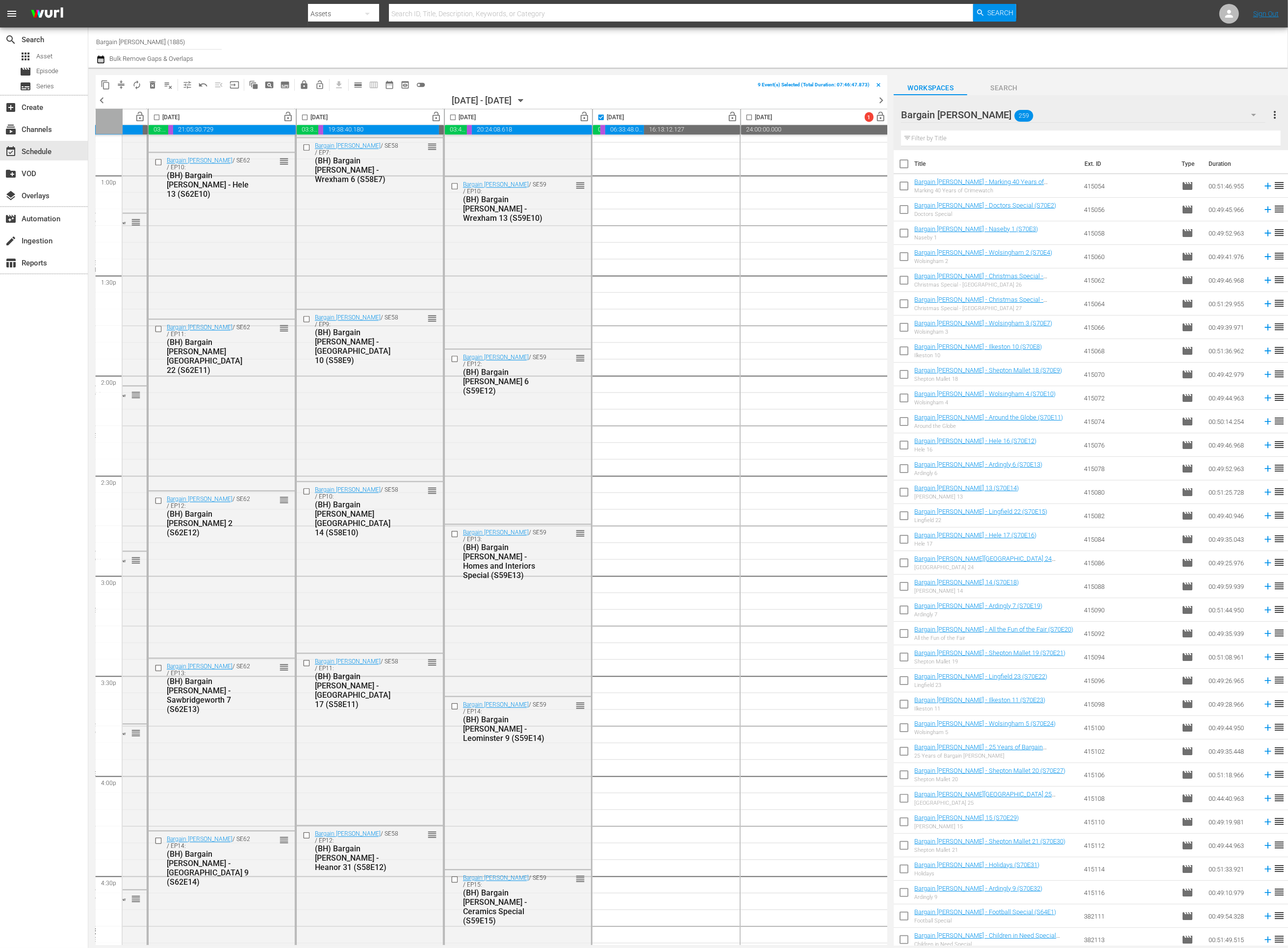
click at [901, 165] on input "checkbox" at bounding box center [904, 166] width 21 height 21
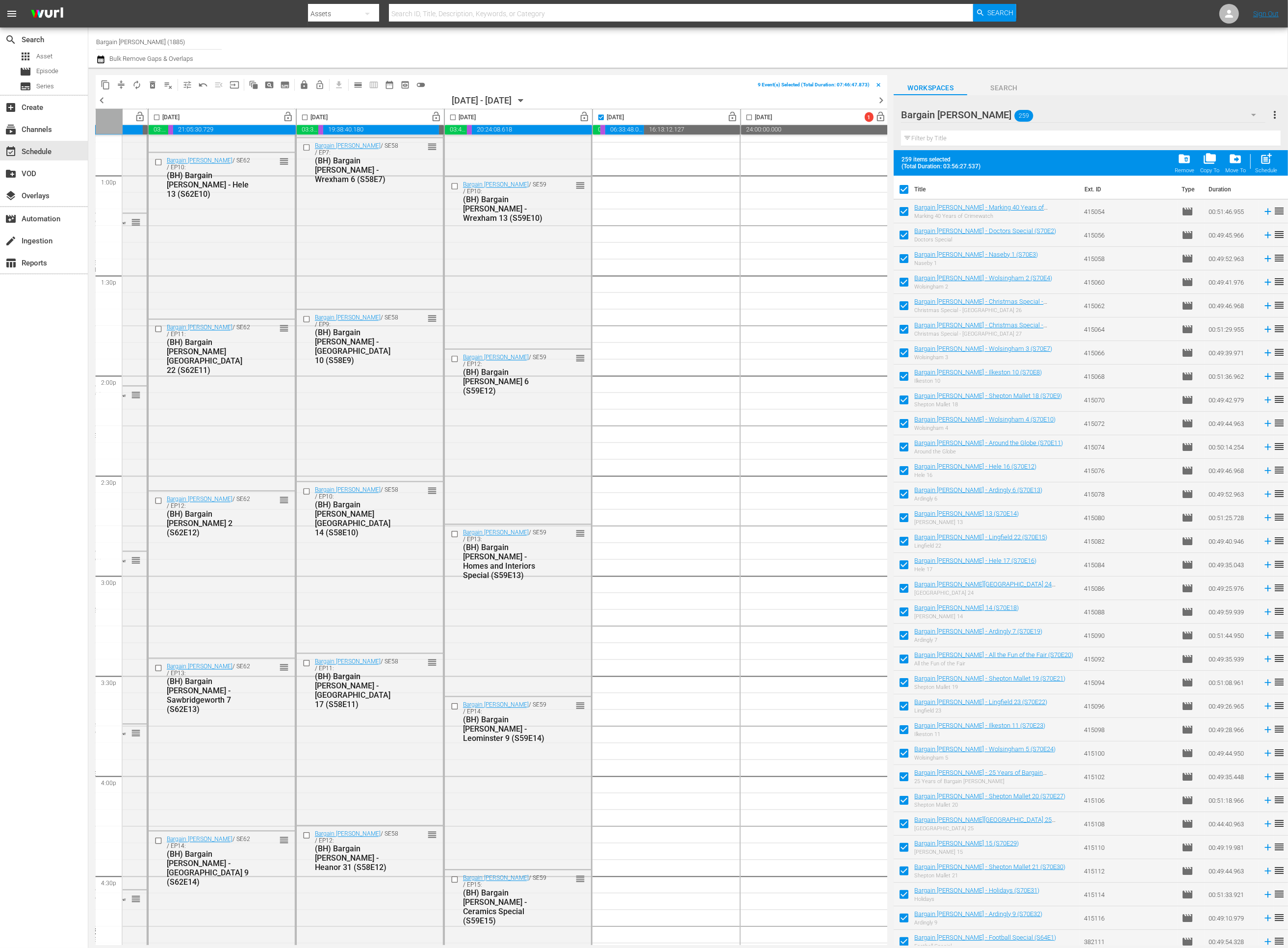
click at [1262, 161] on span "post_add" at bounding box center [1266, 159] width 13 height 13
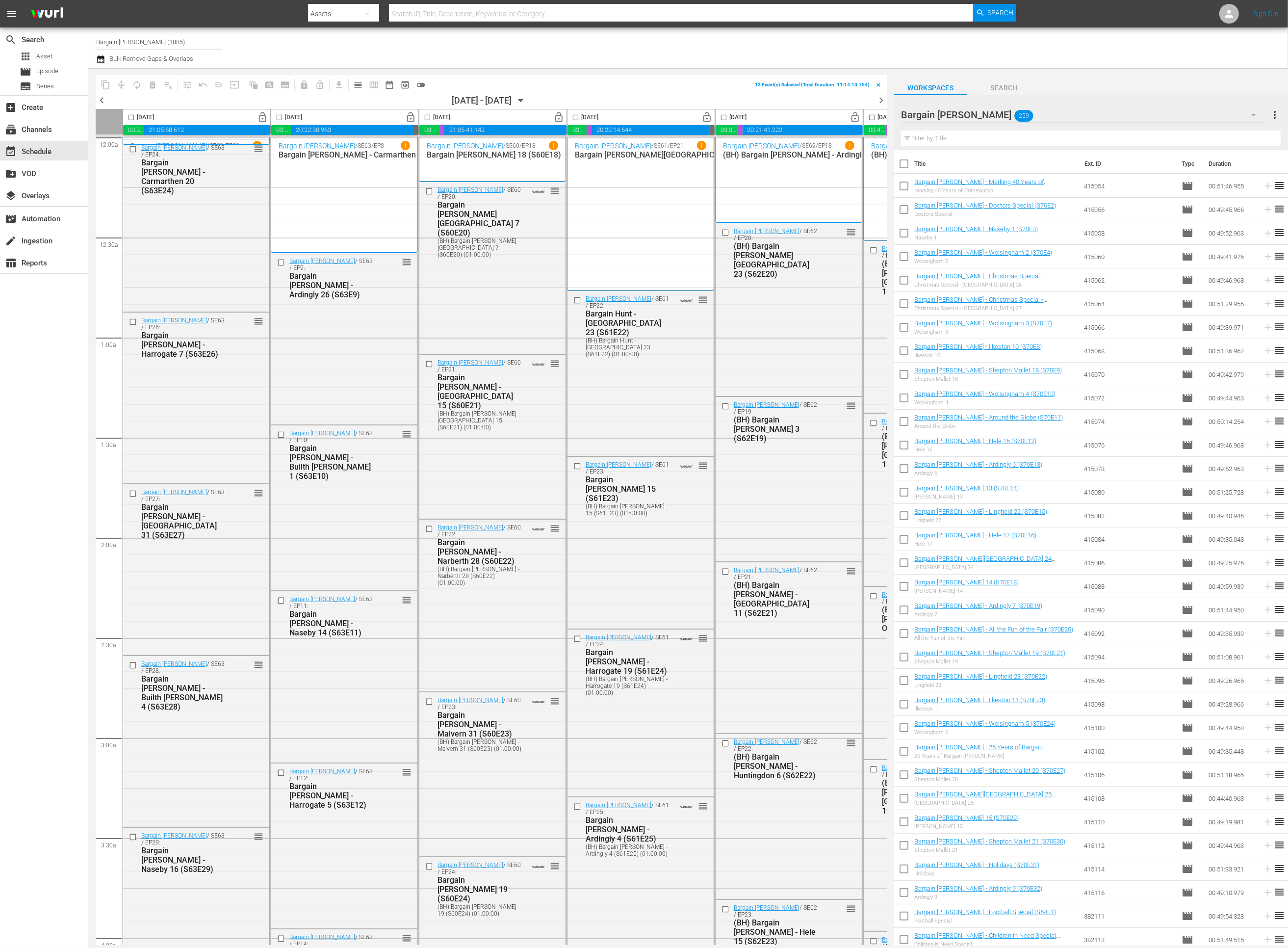
scroll to position [5326, 0]
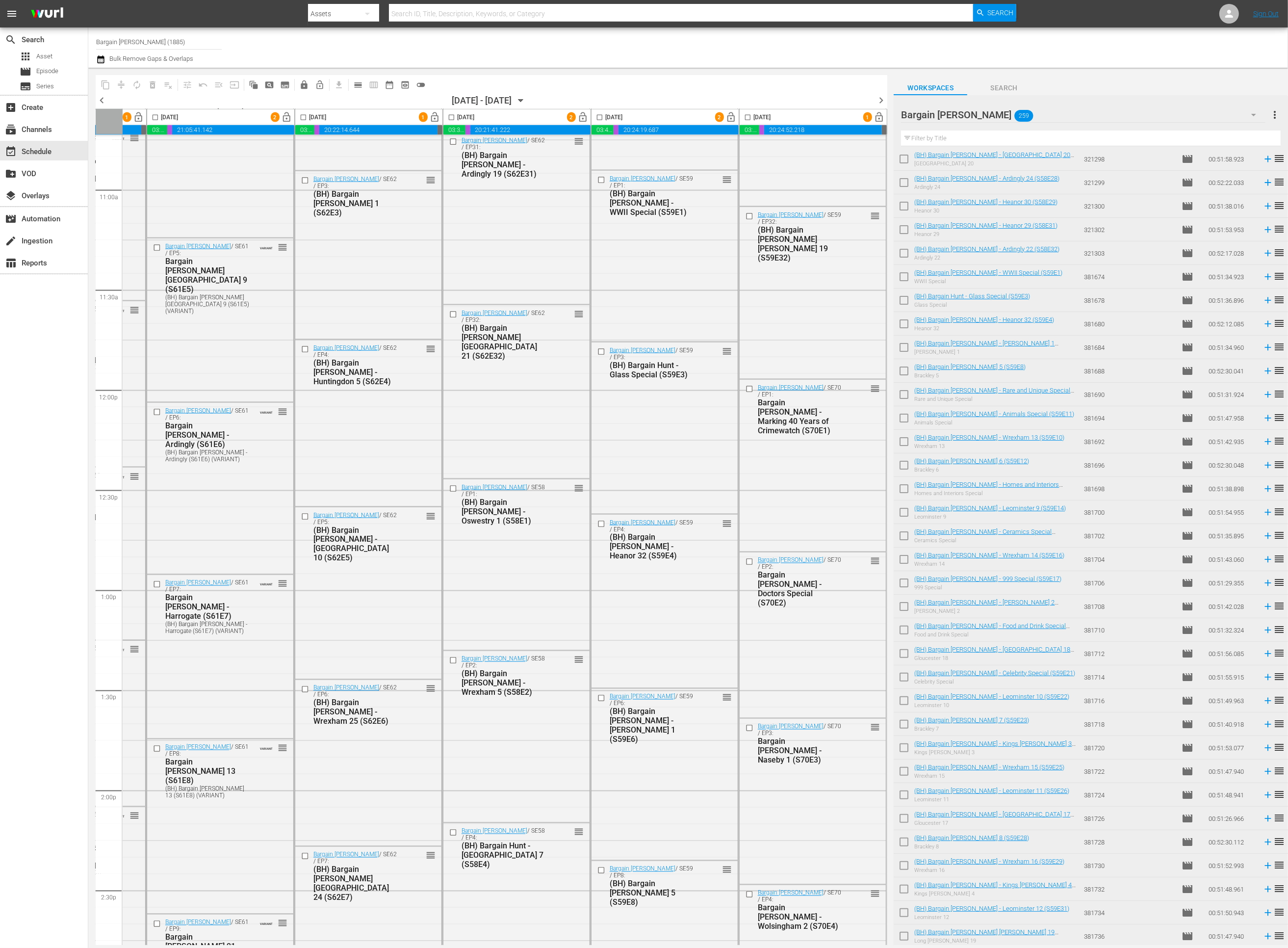
checkbox input "false"
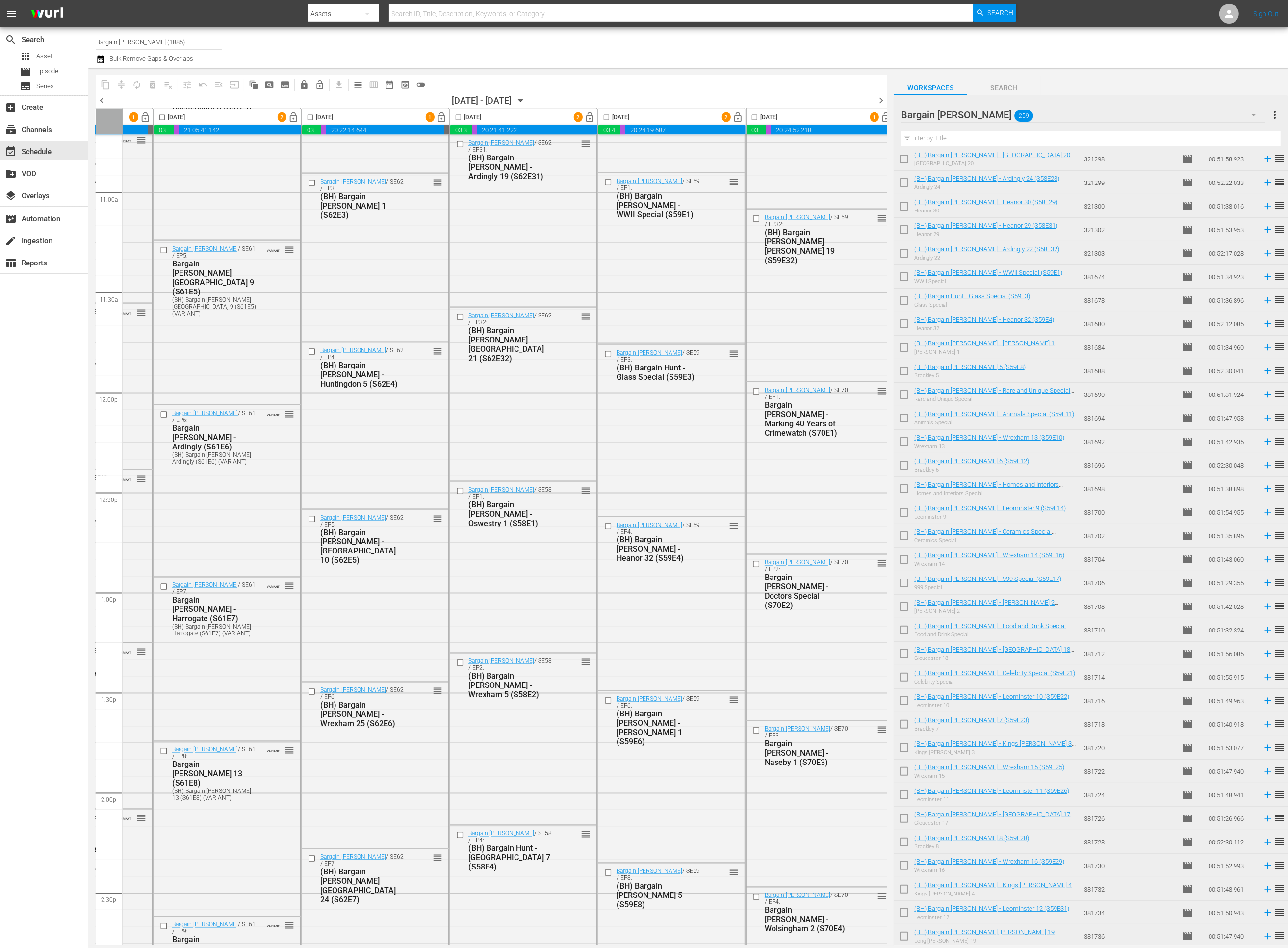
scroll to position [2147, 275]
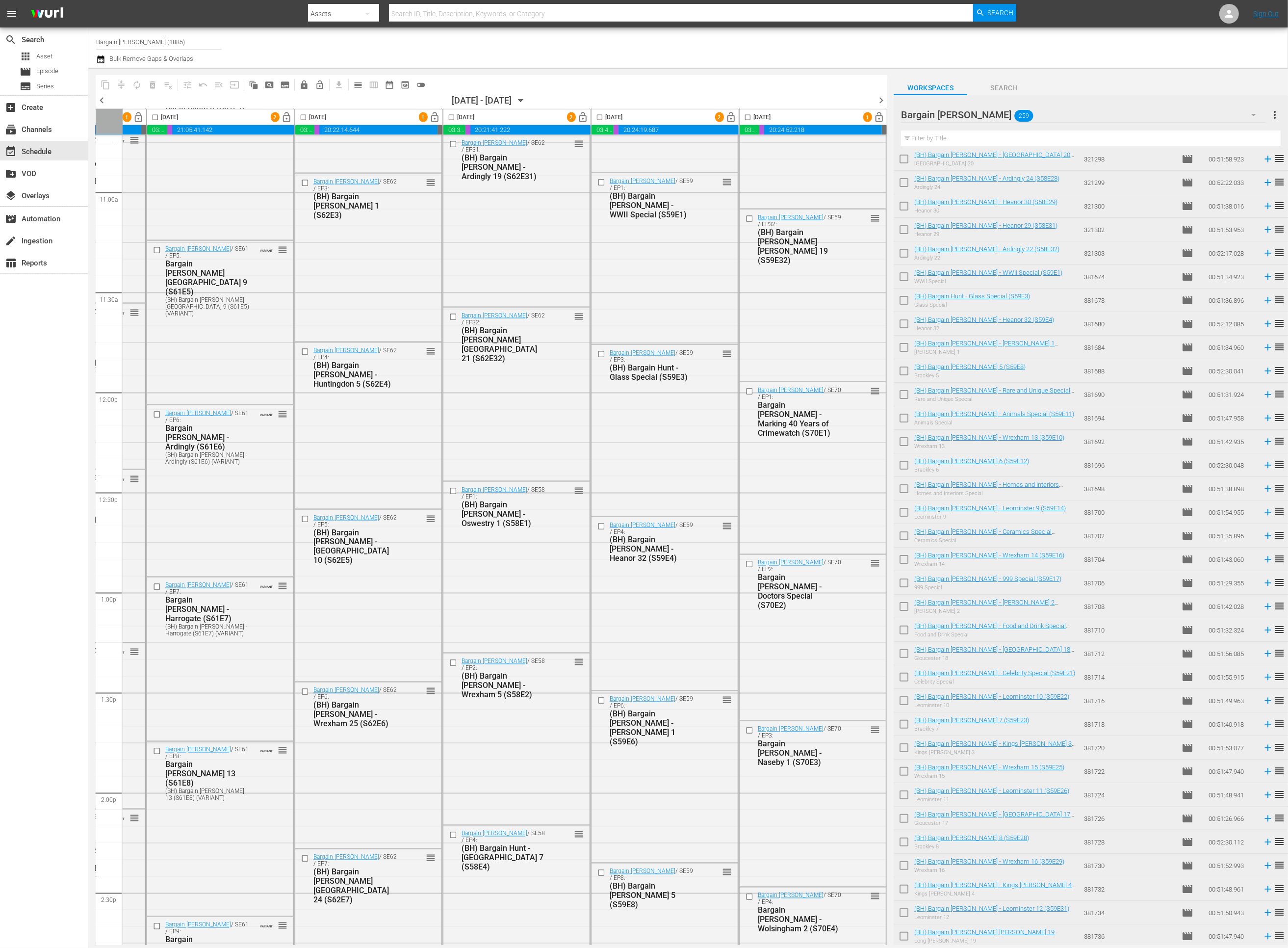
click at [880, 103] on span "chevron_right" at bounding box center [881, 100] width 13 height 13
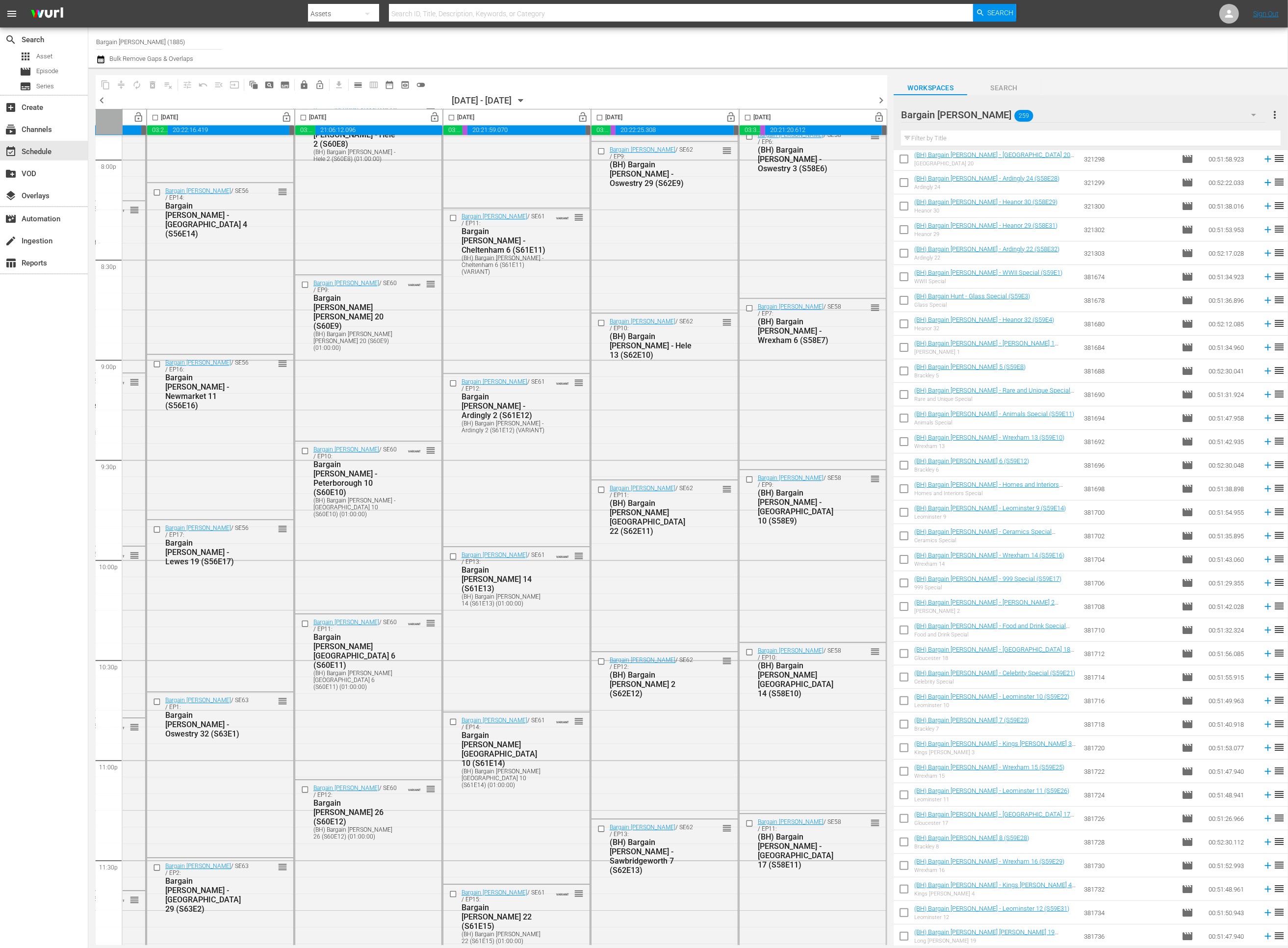
scroll to position [4000, 275]
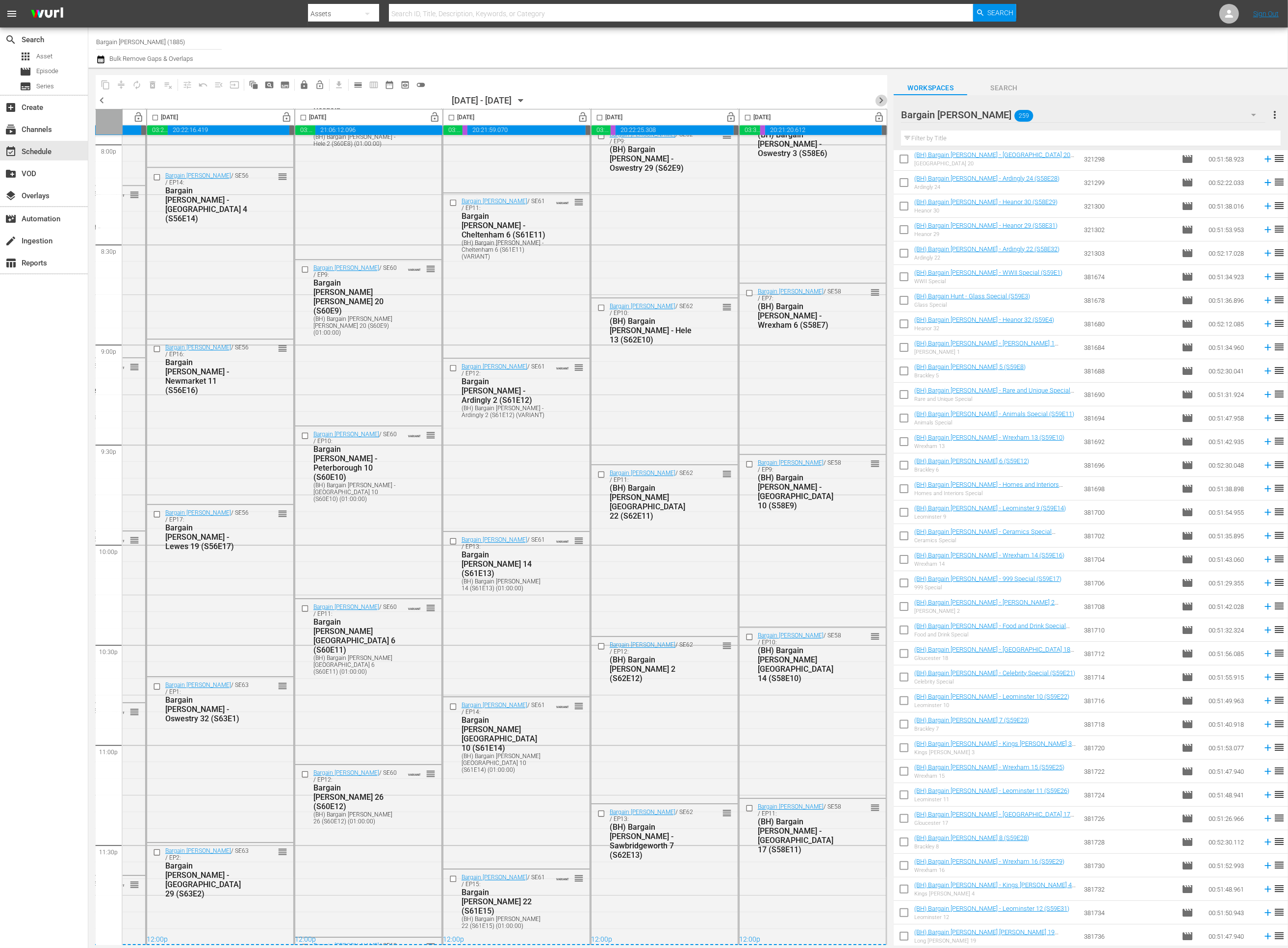
click at [880, 98] on span "chevron_right" at bounding box center [881, 100] width 13 height 13
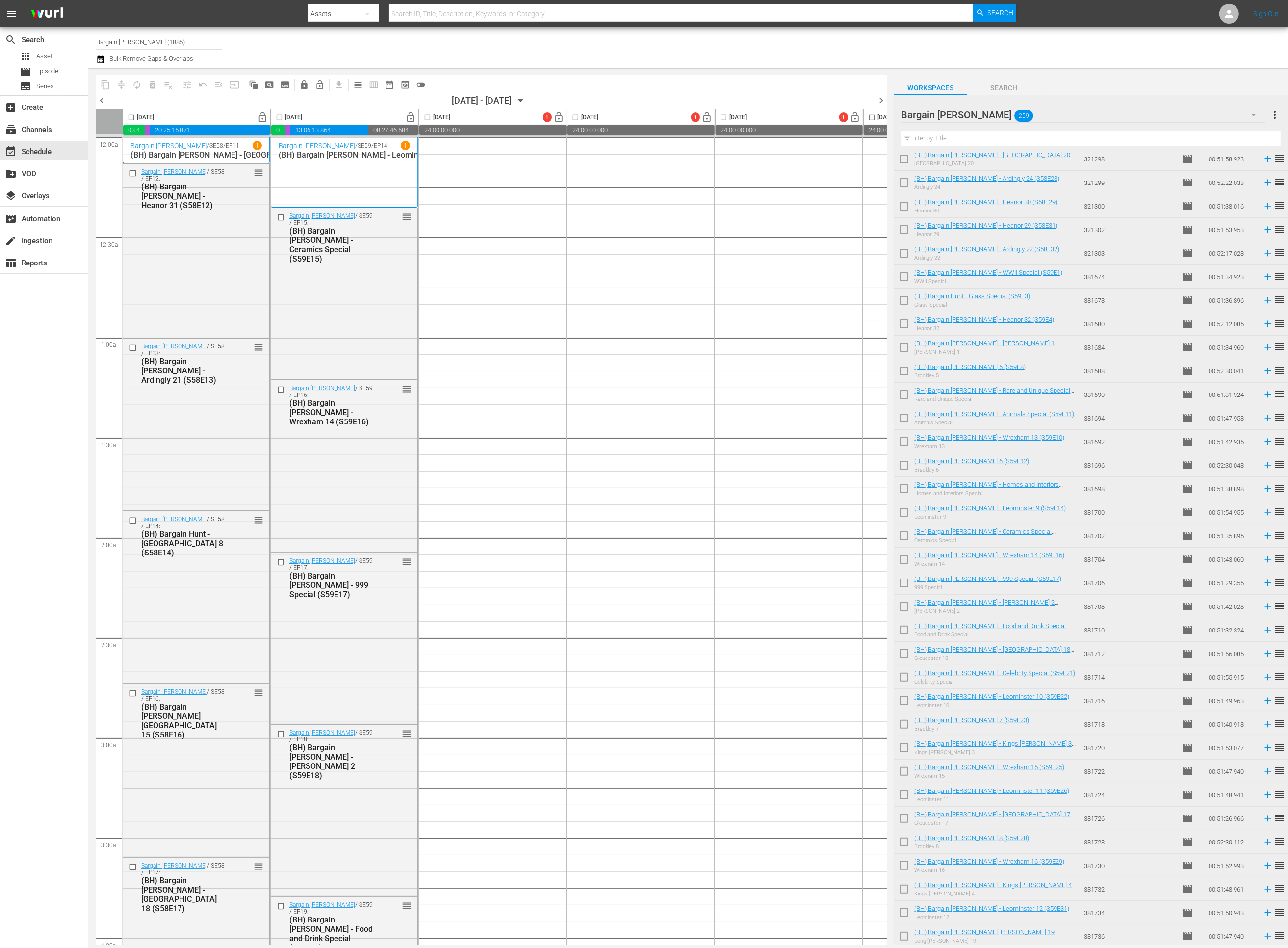
scroll to position [3378, 0]
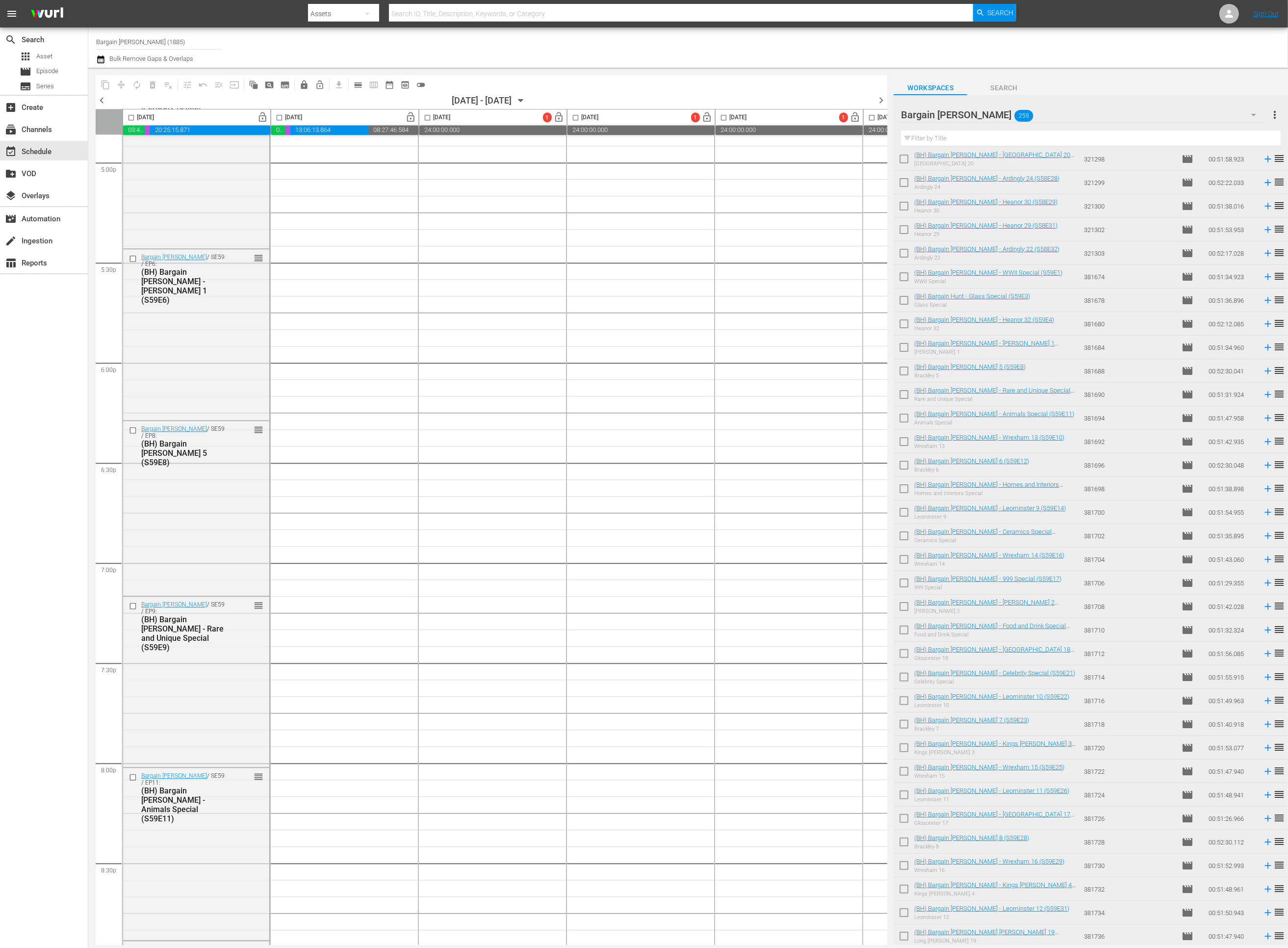
click at [279, 118] on input "checkbox" at bounding box center [279, 119] width 11 height 11
checkbox input "true"
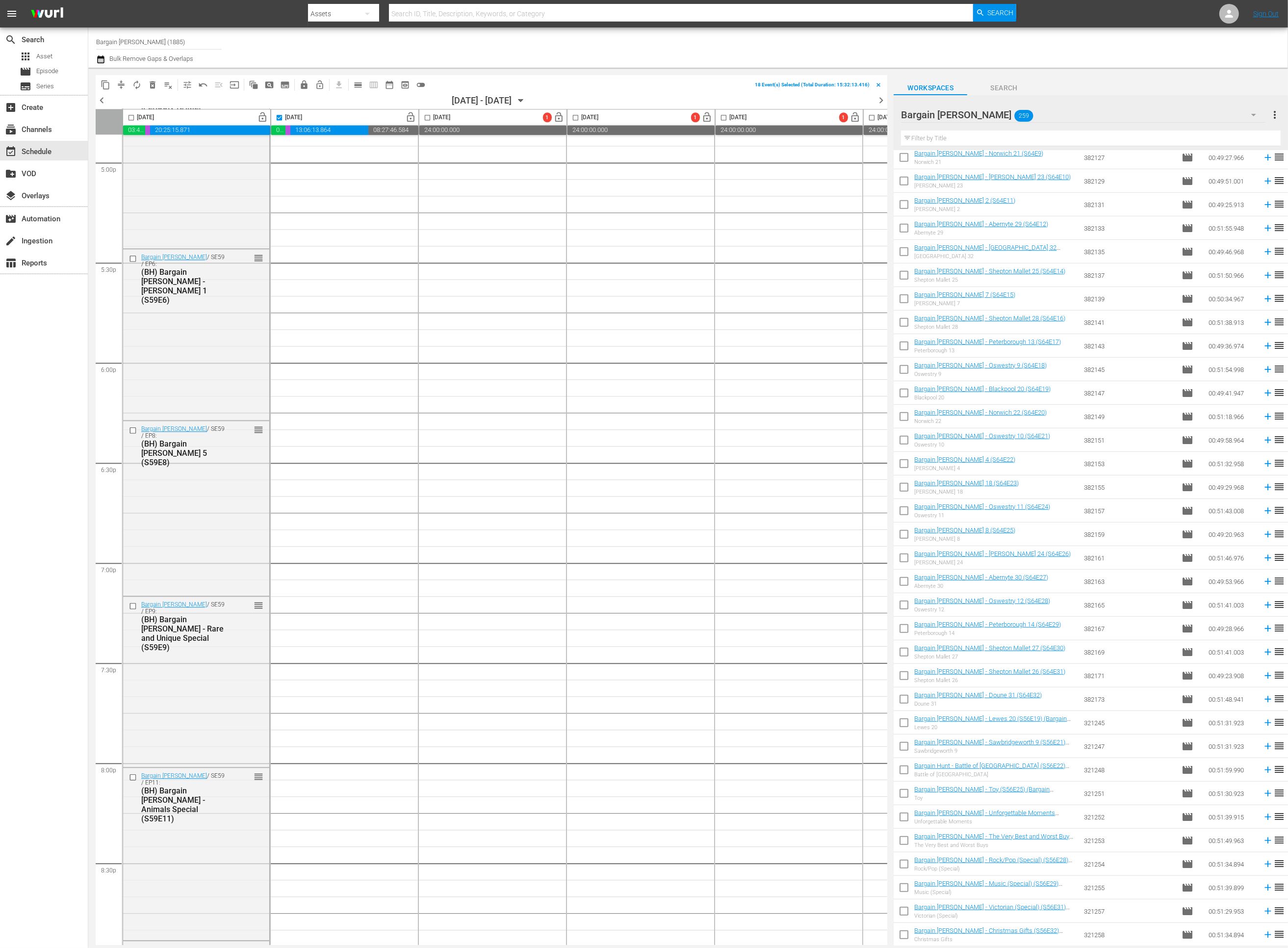
scroll to position [0, 0]
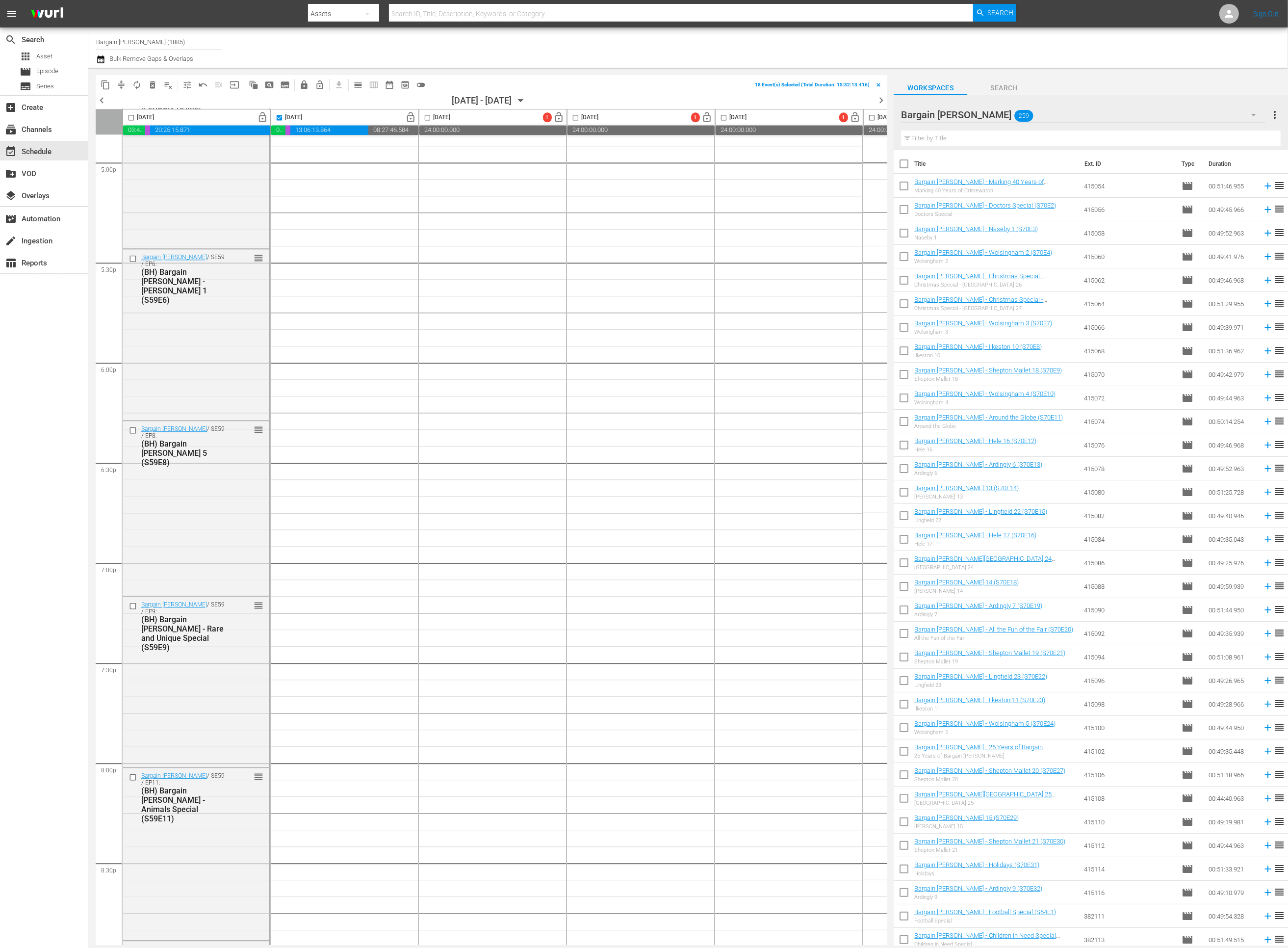
click at [905, 164] on input "checkbox" at bounding box center [904, 166] width 21 height 21
checkbox input "true"
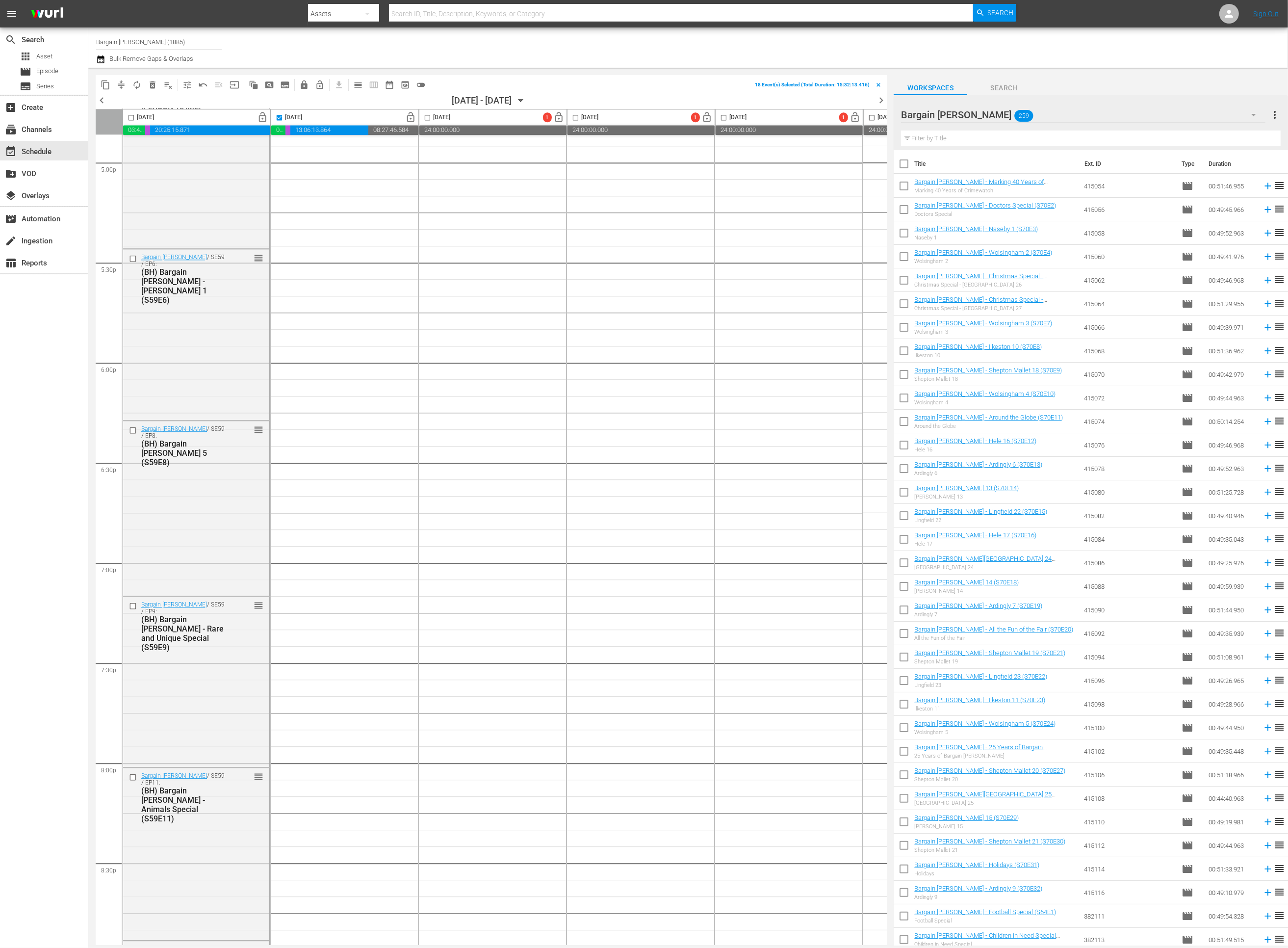
checkbox input "true"
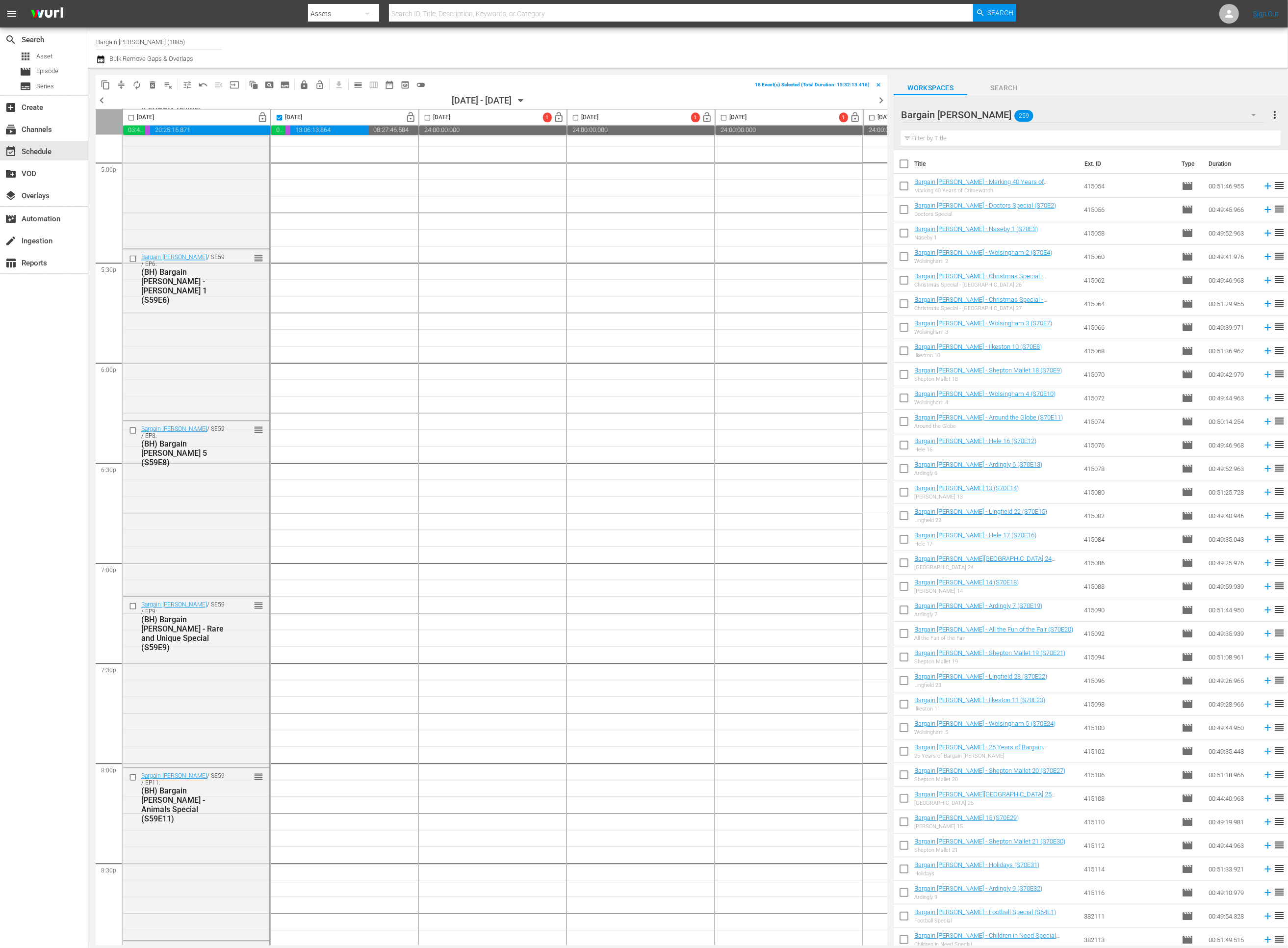
checkbox input "true"
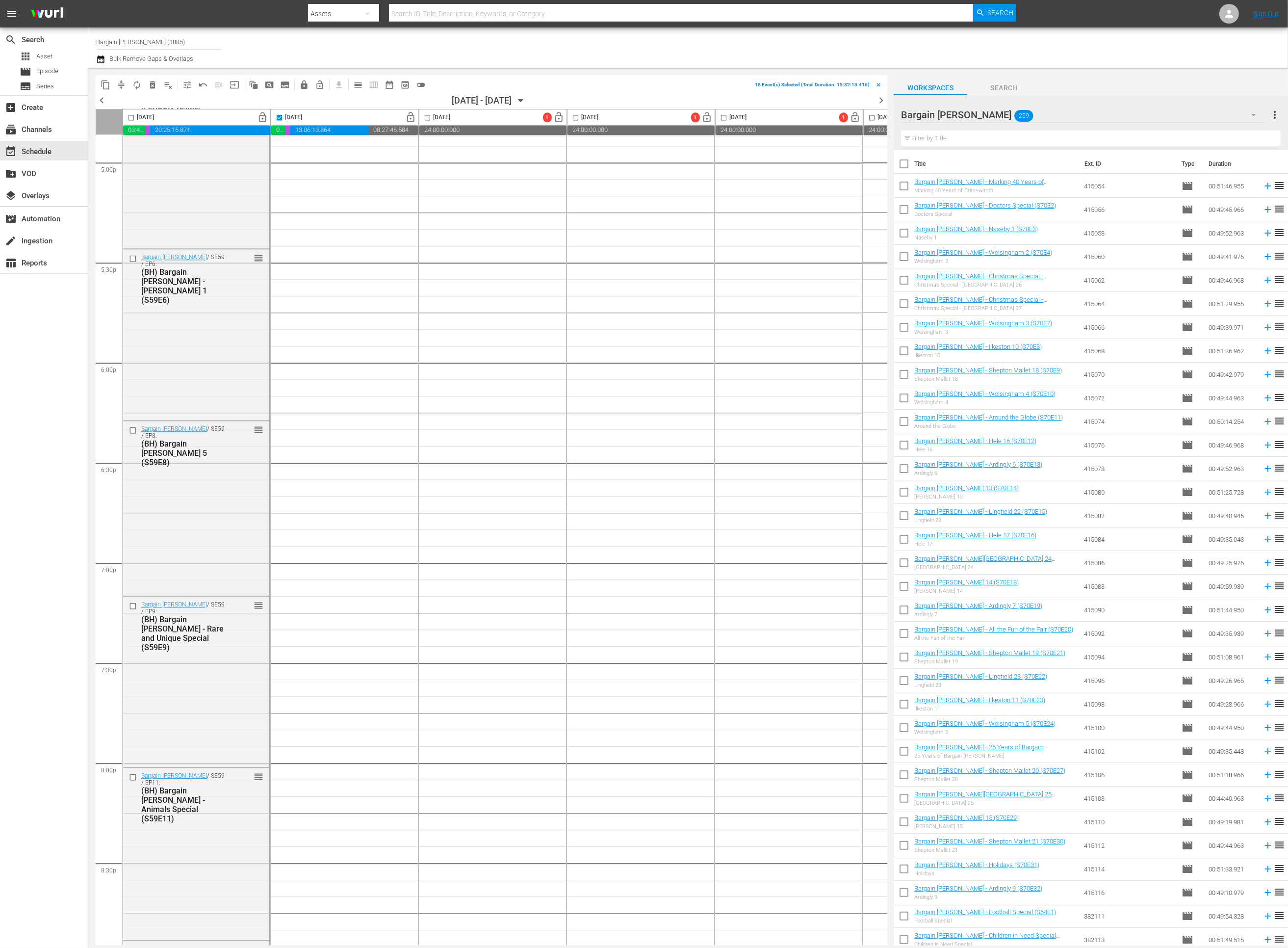
checkbox input "true"
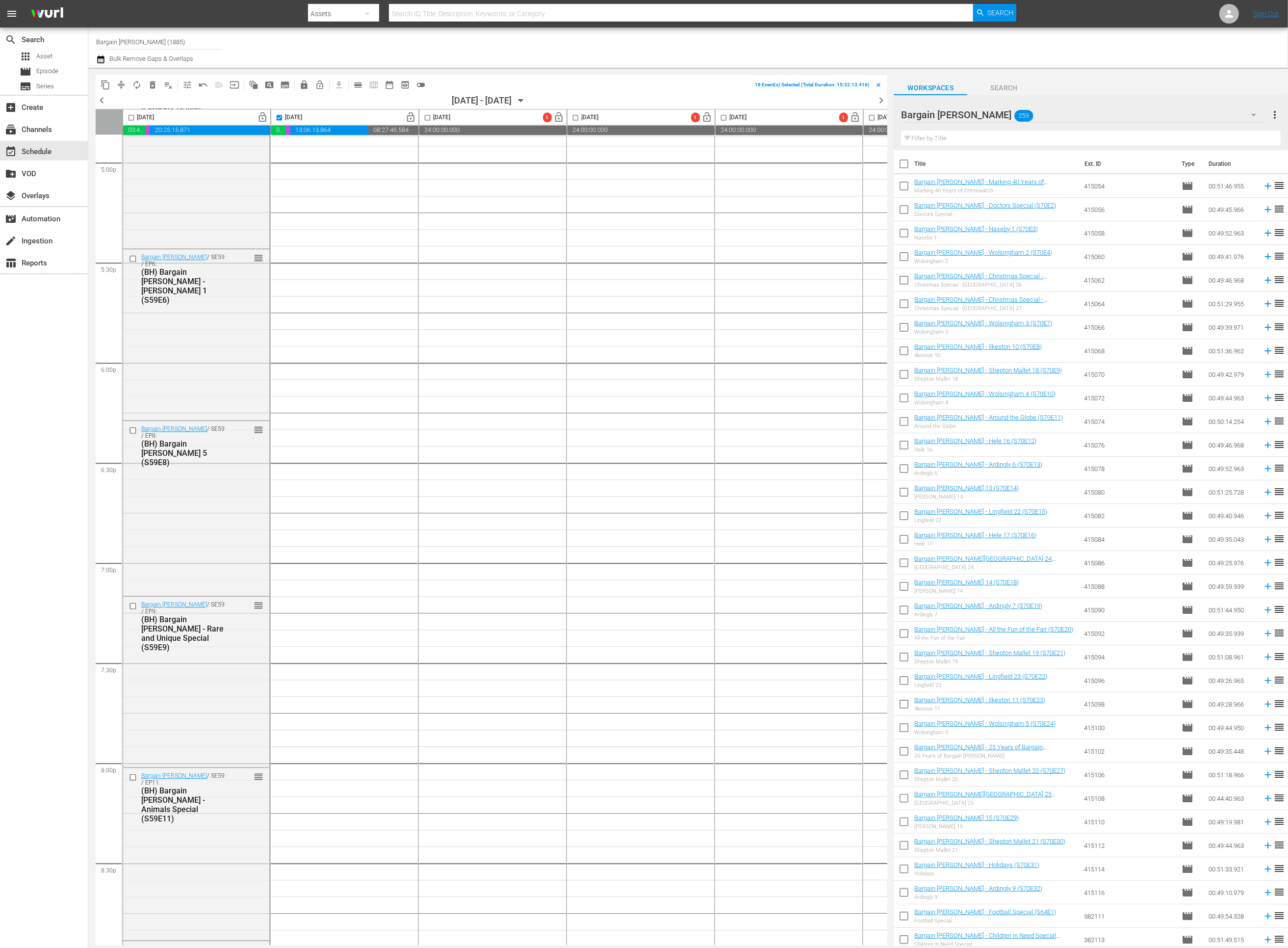
checkbox input "true"
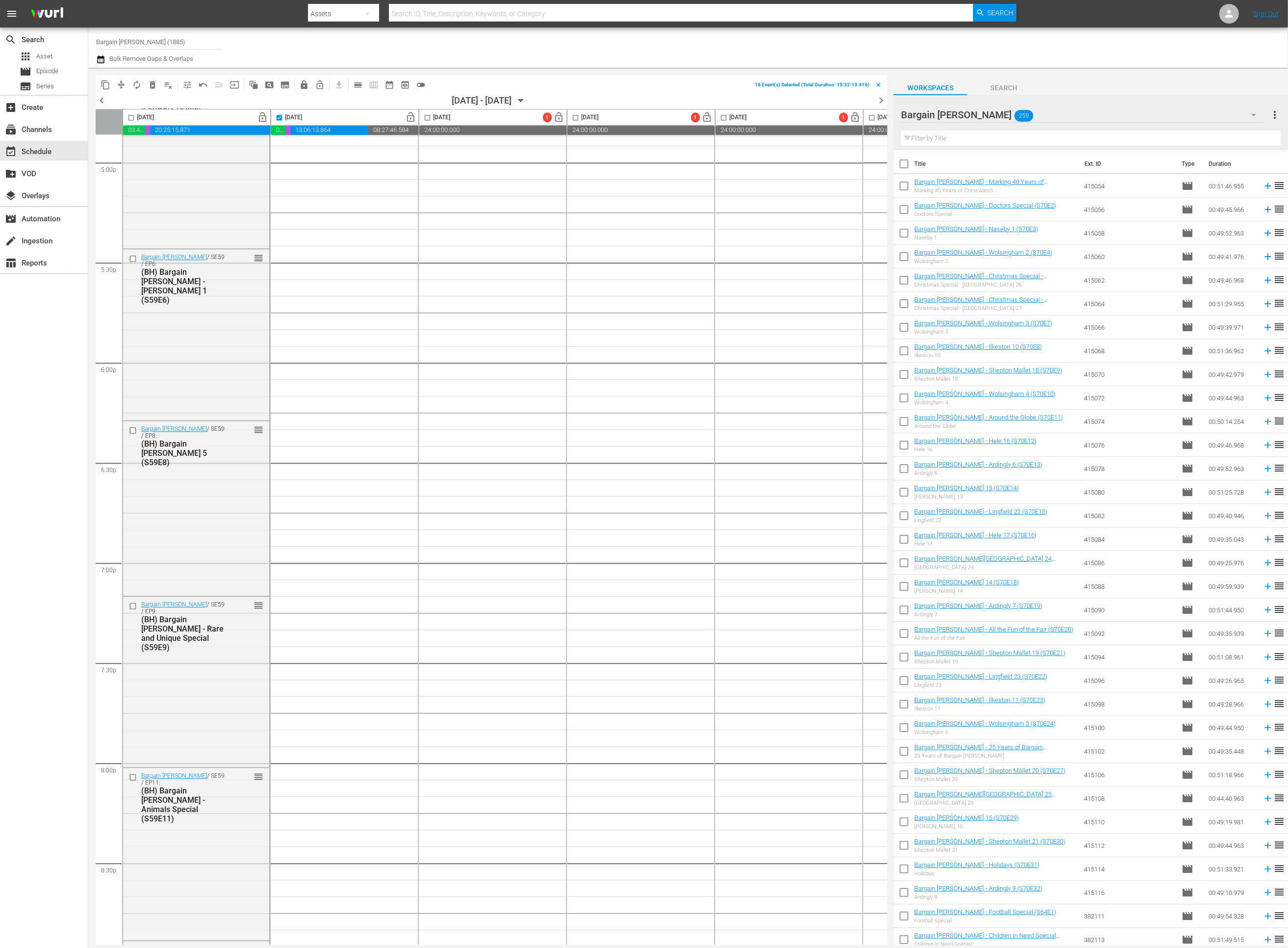
checkbox input "true"
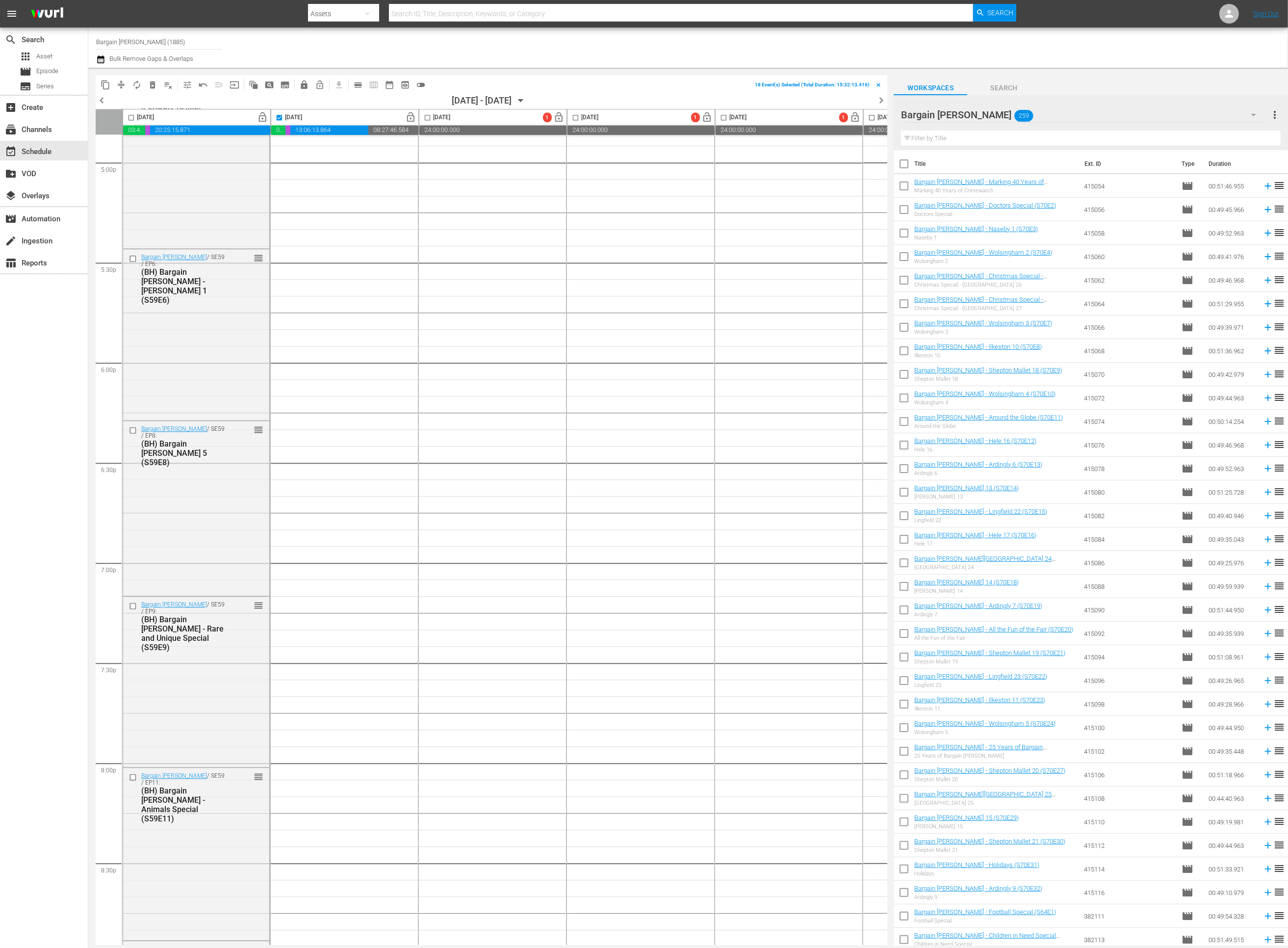
checkbox input "true"
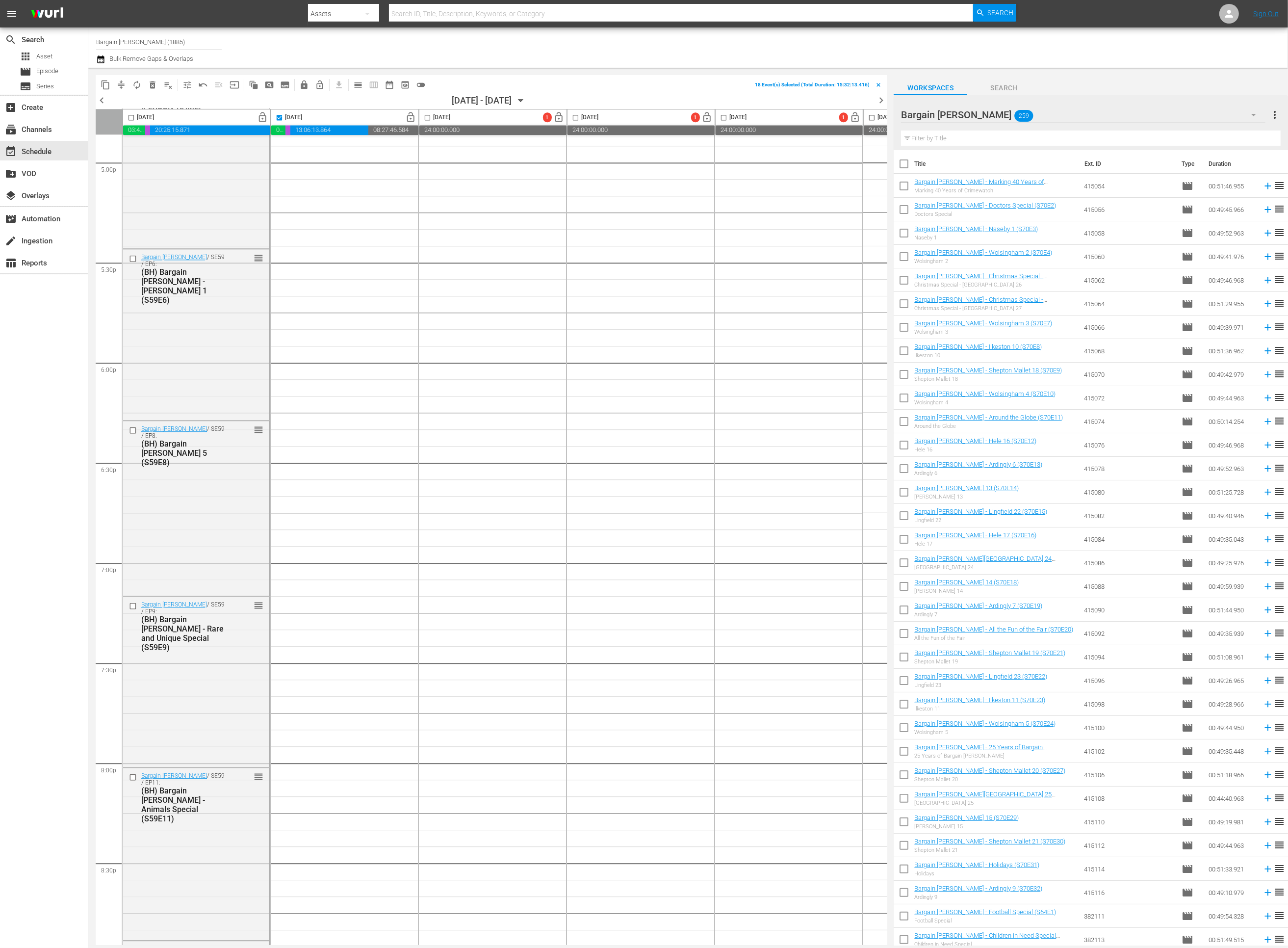
checkbox input "true"
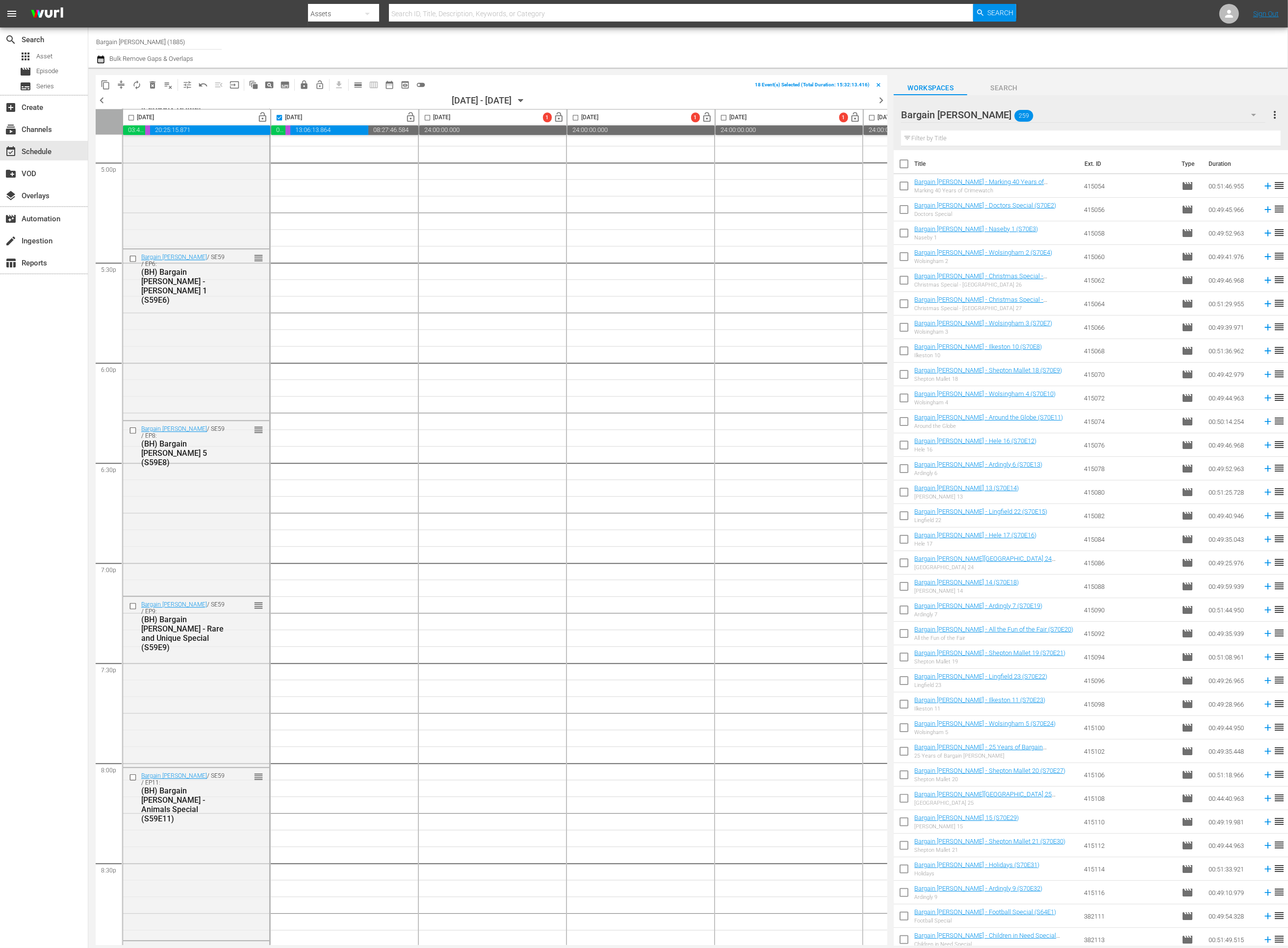
checkbox input "true"
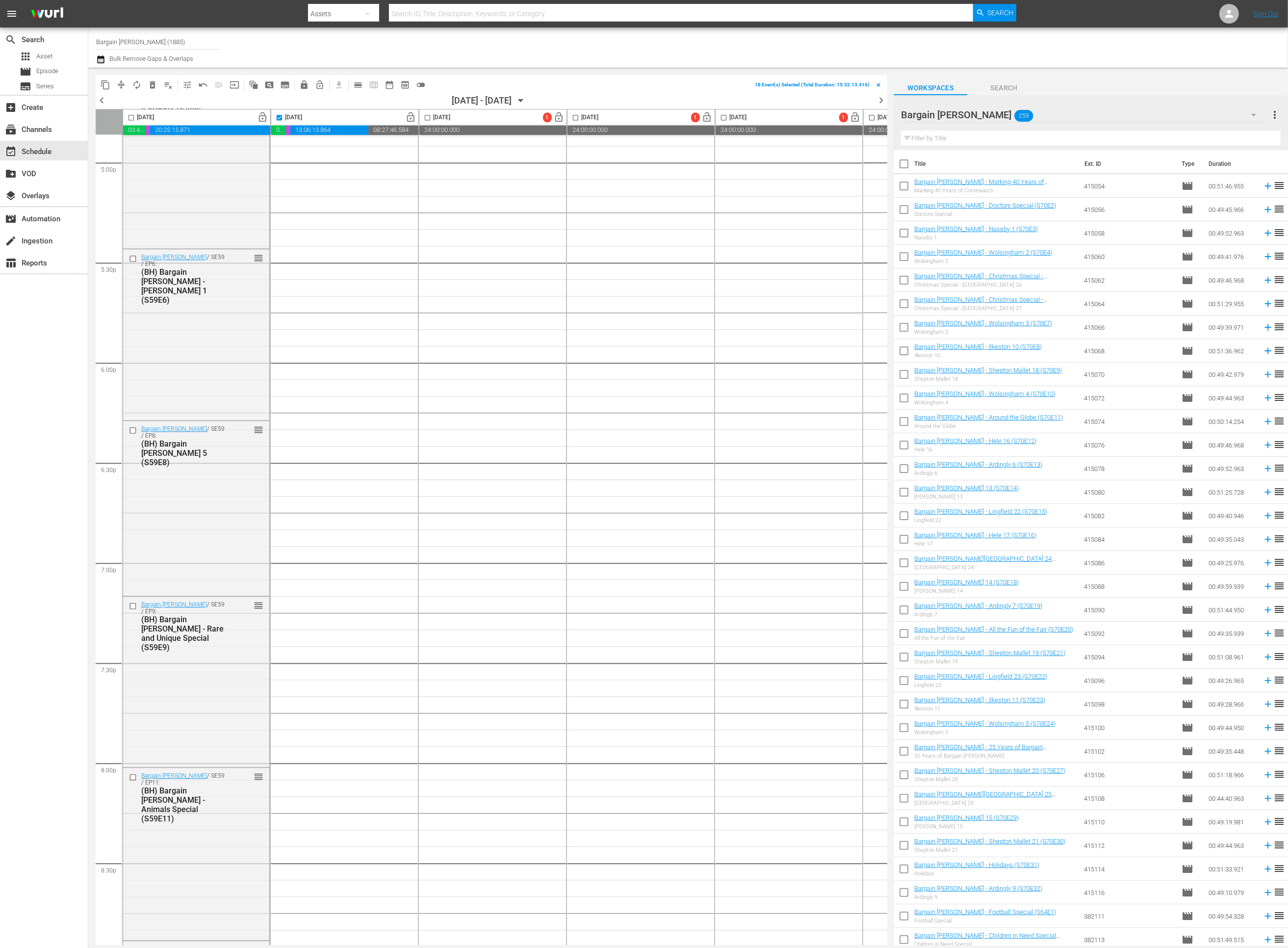
checkbox input "true"
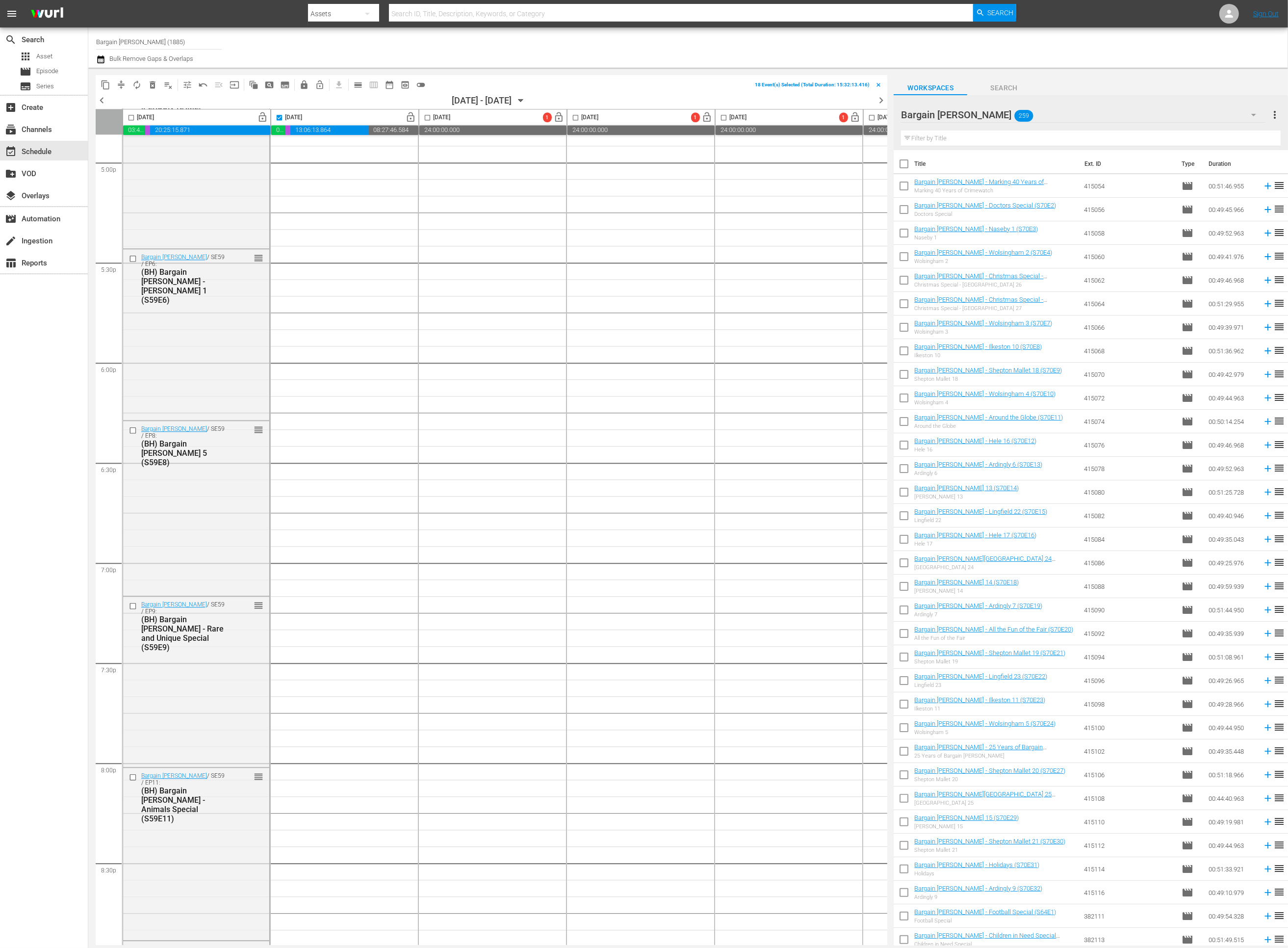
checkbox input "true"
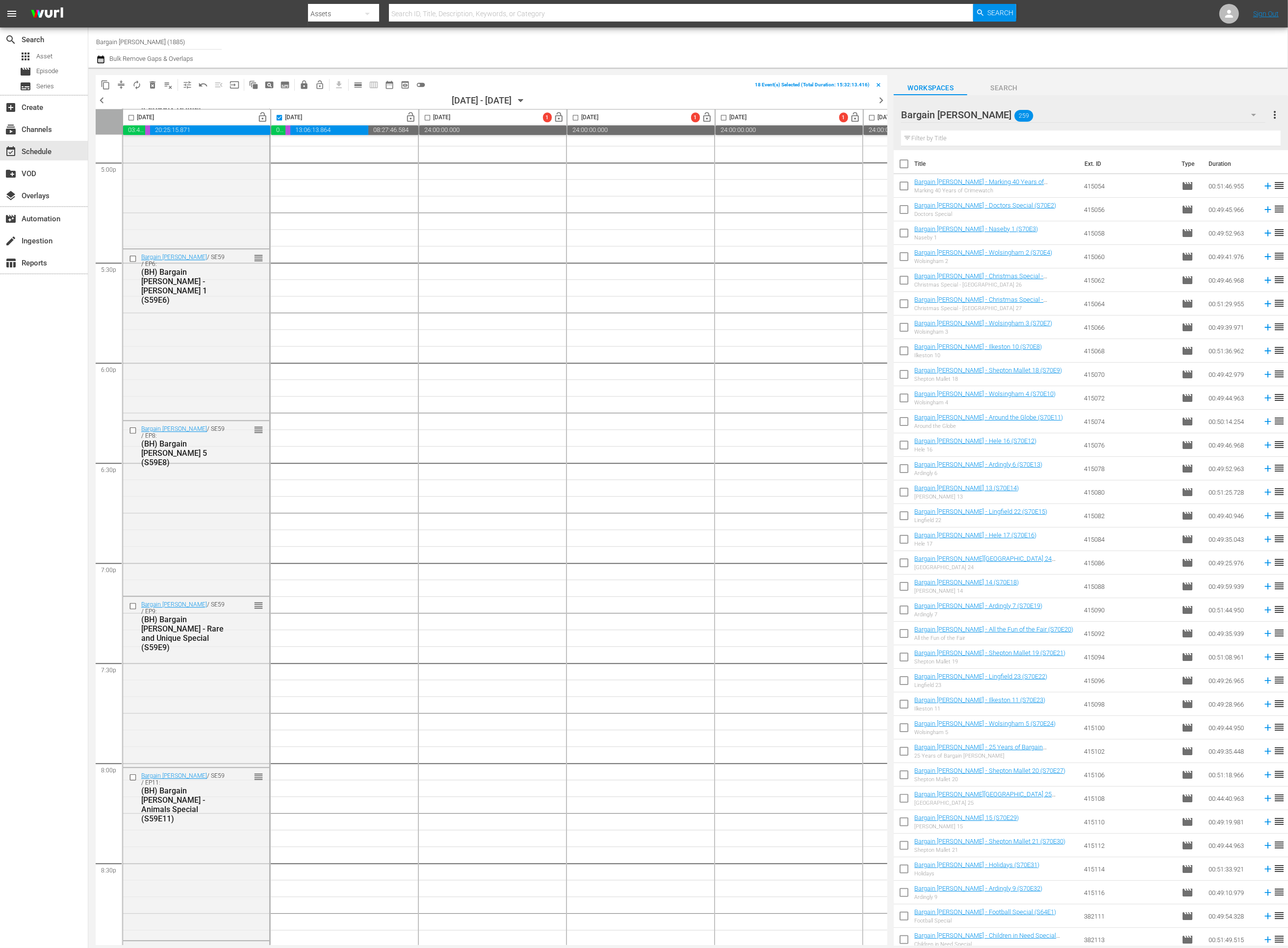
checkbox input "true"
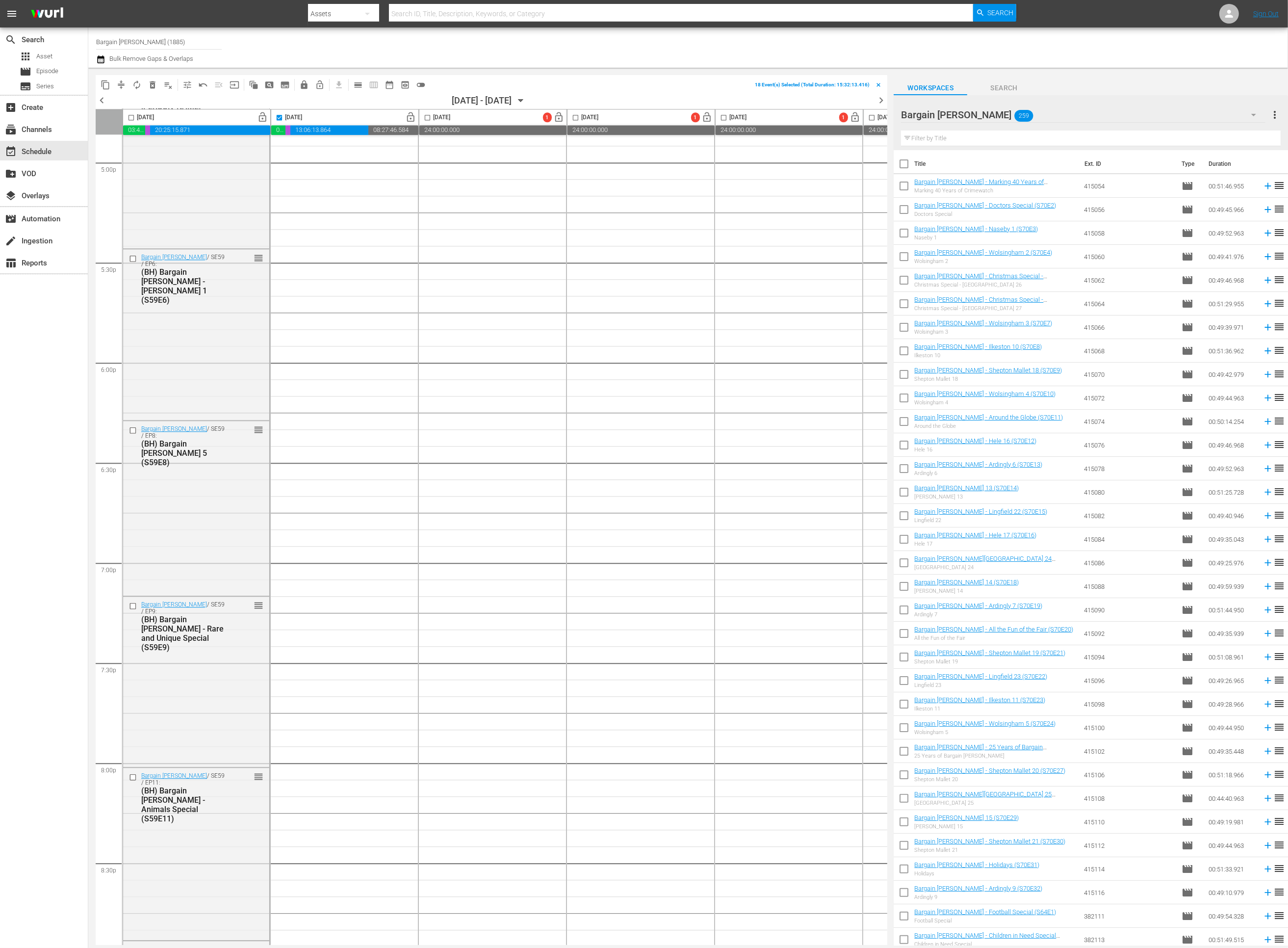
checkbox input "true"
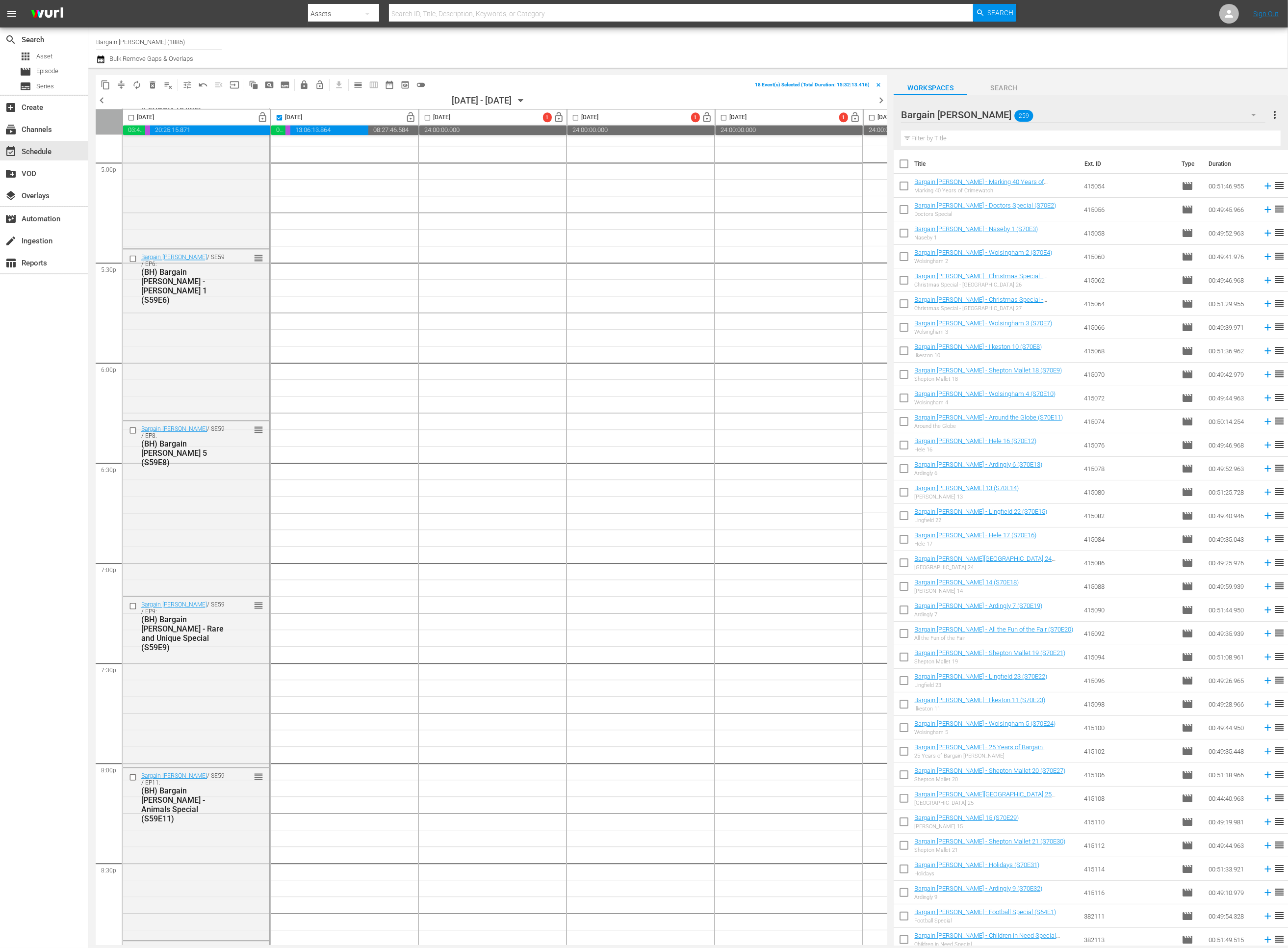
checkbox input "true"
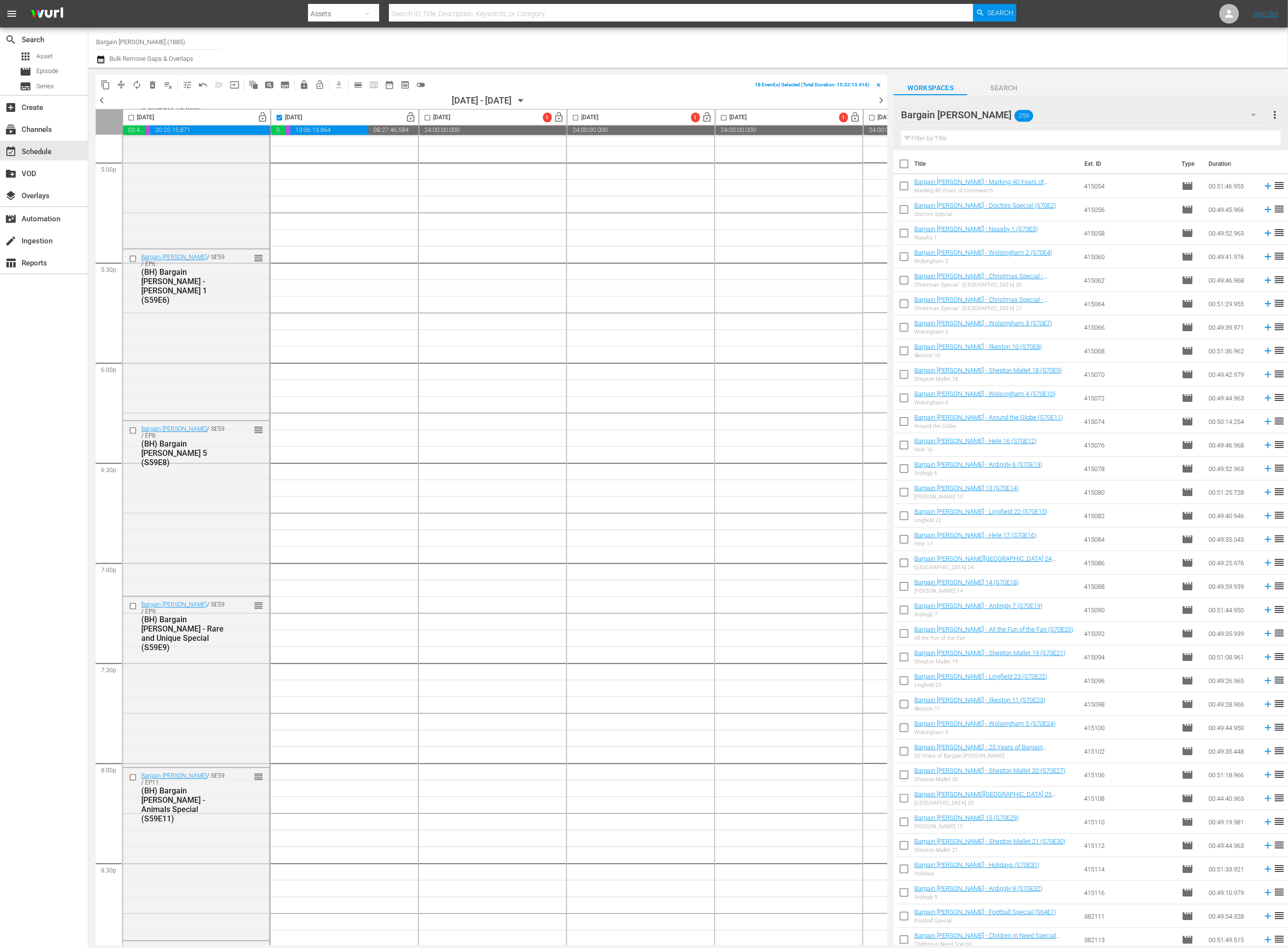
checkbox input "true"
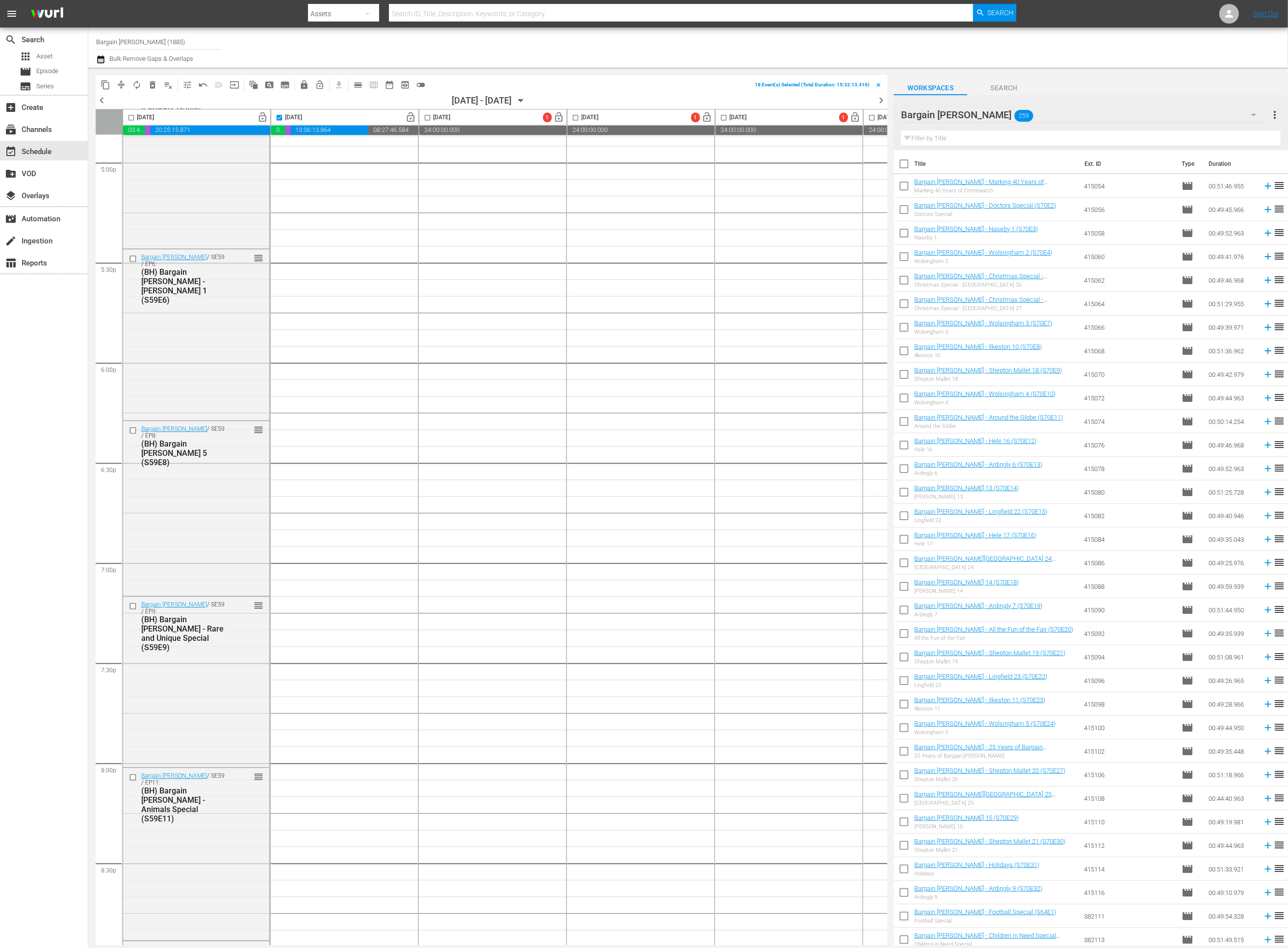
checkbox input "true"
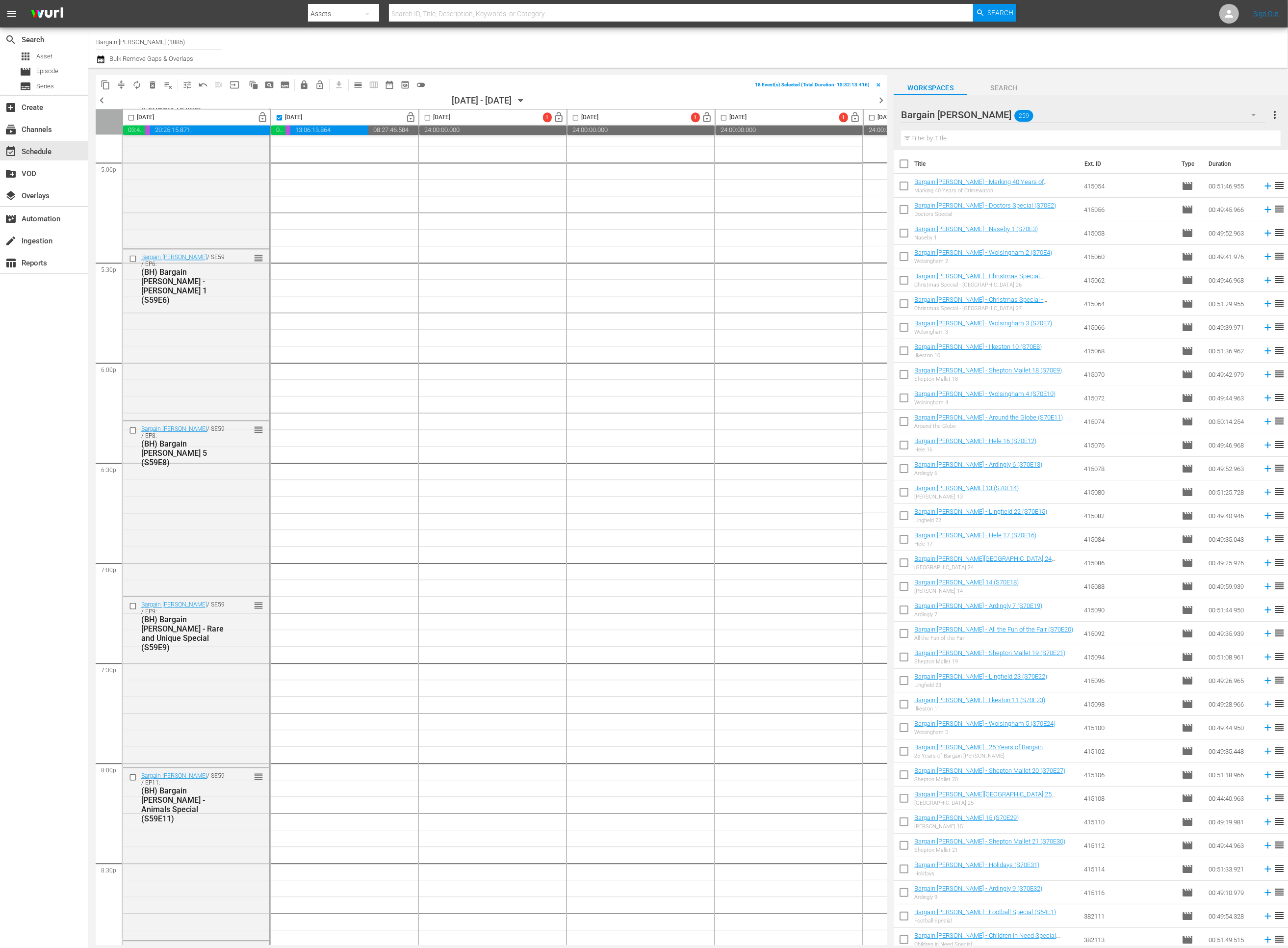
checkbox input "true"
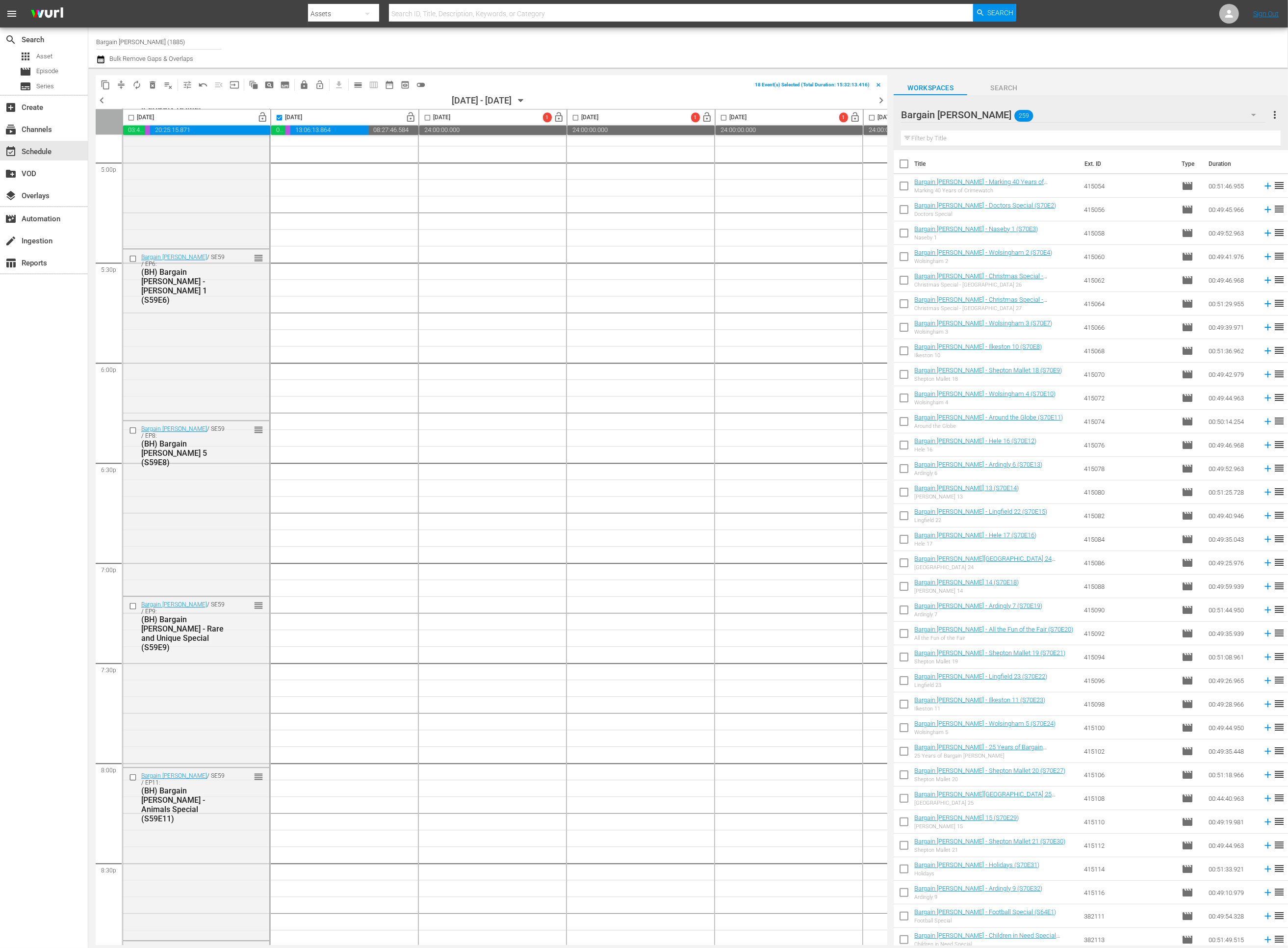
checkbox input "true"
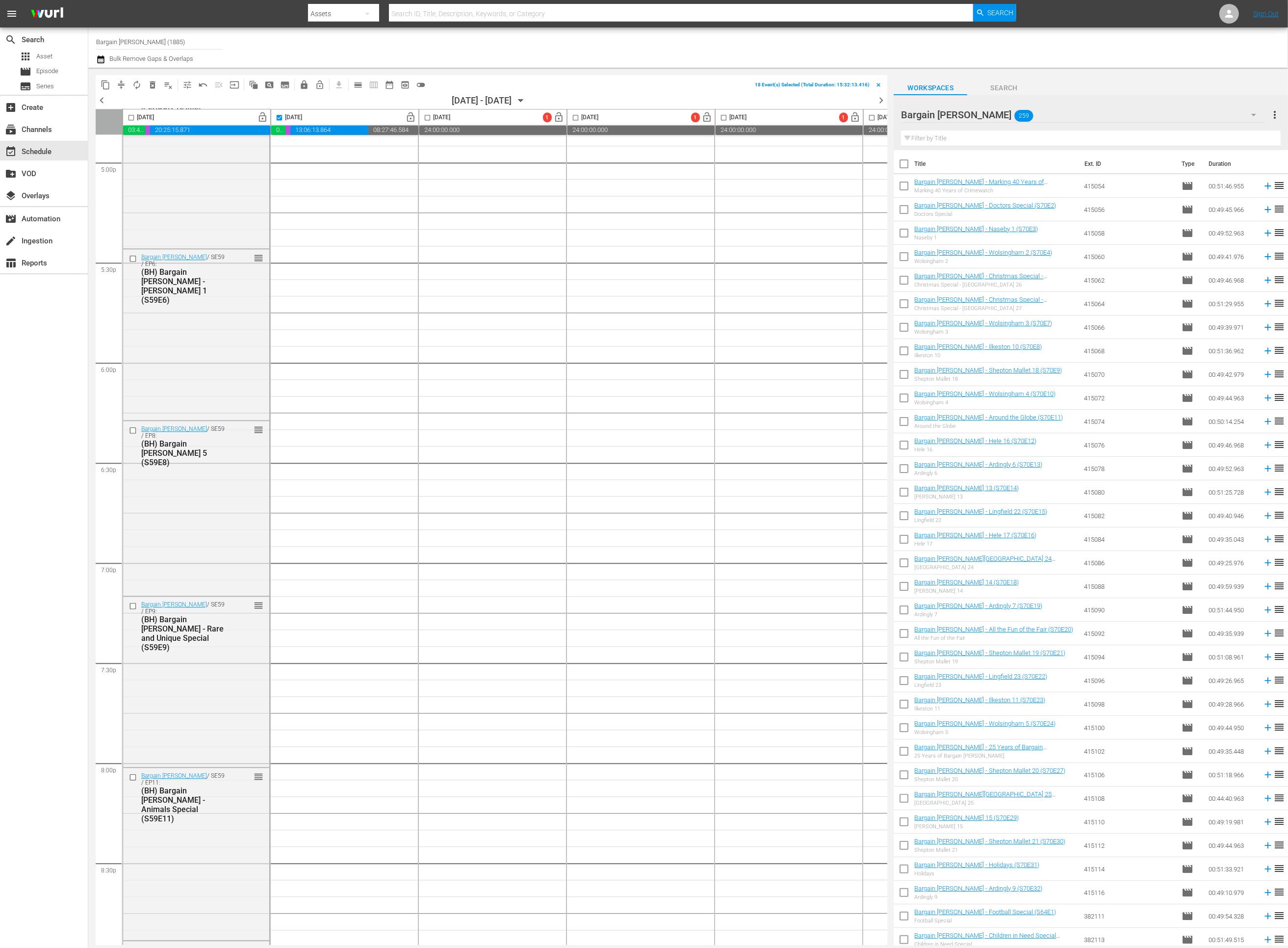
checkbox input "true"
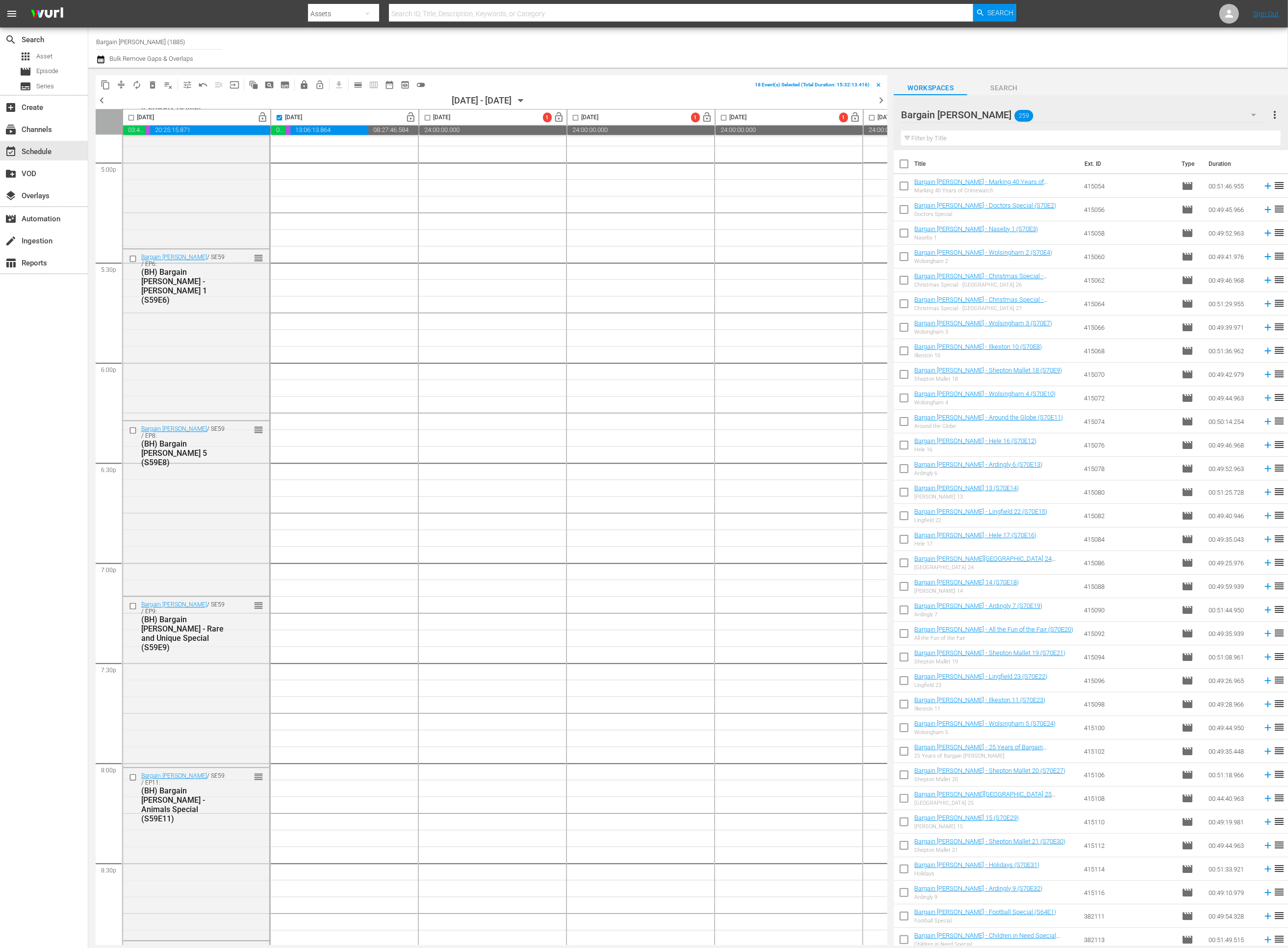
checkbox input "true"
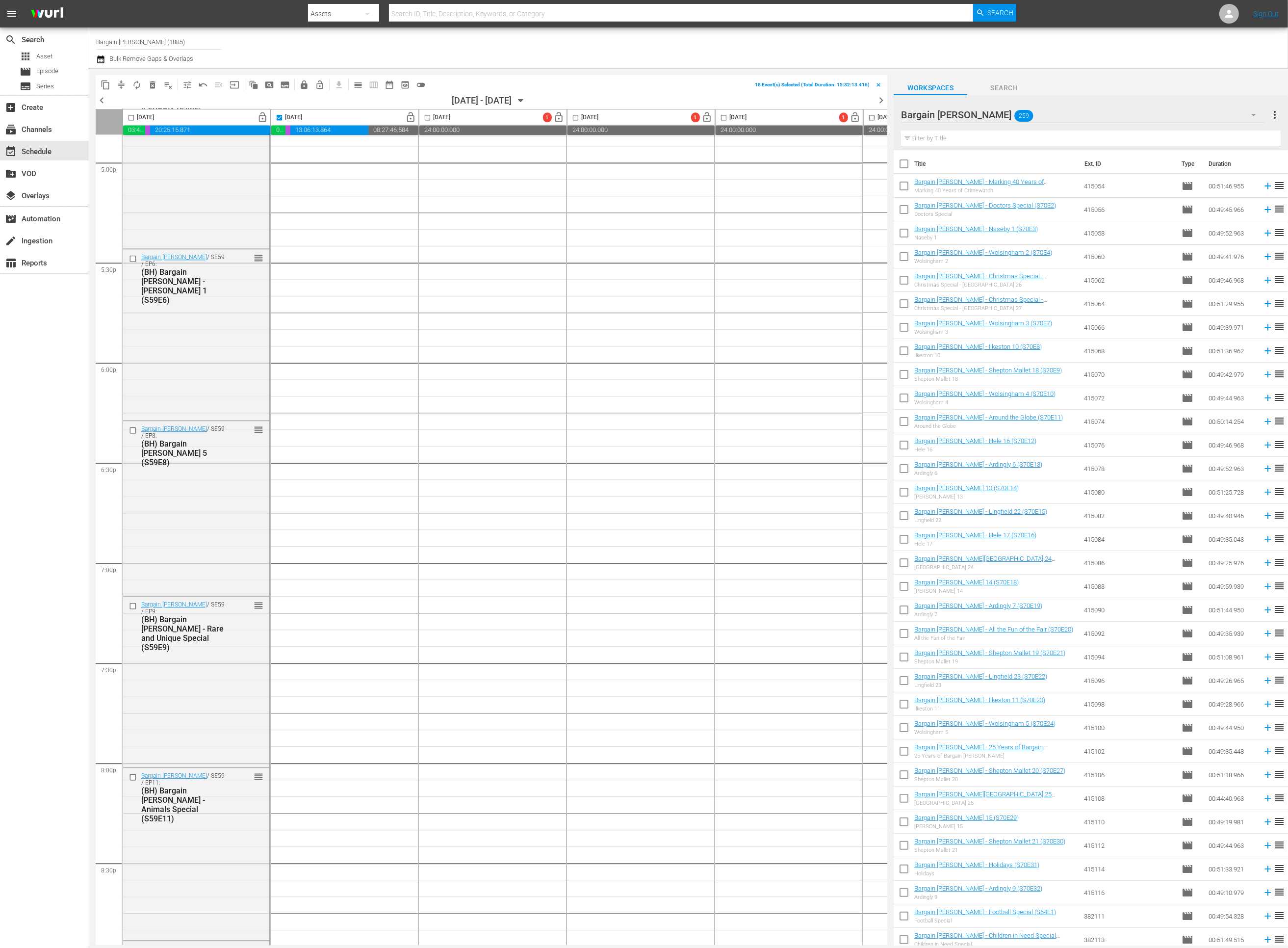
checkbox input "true"
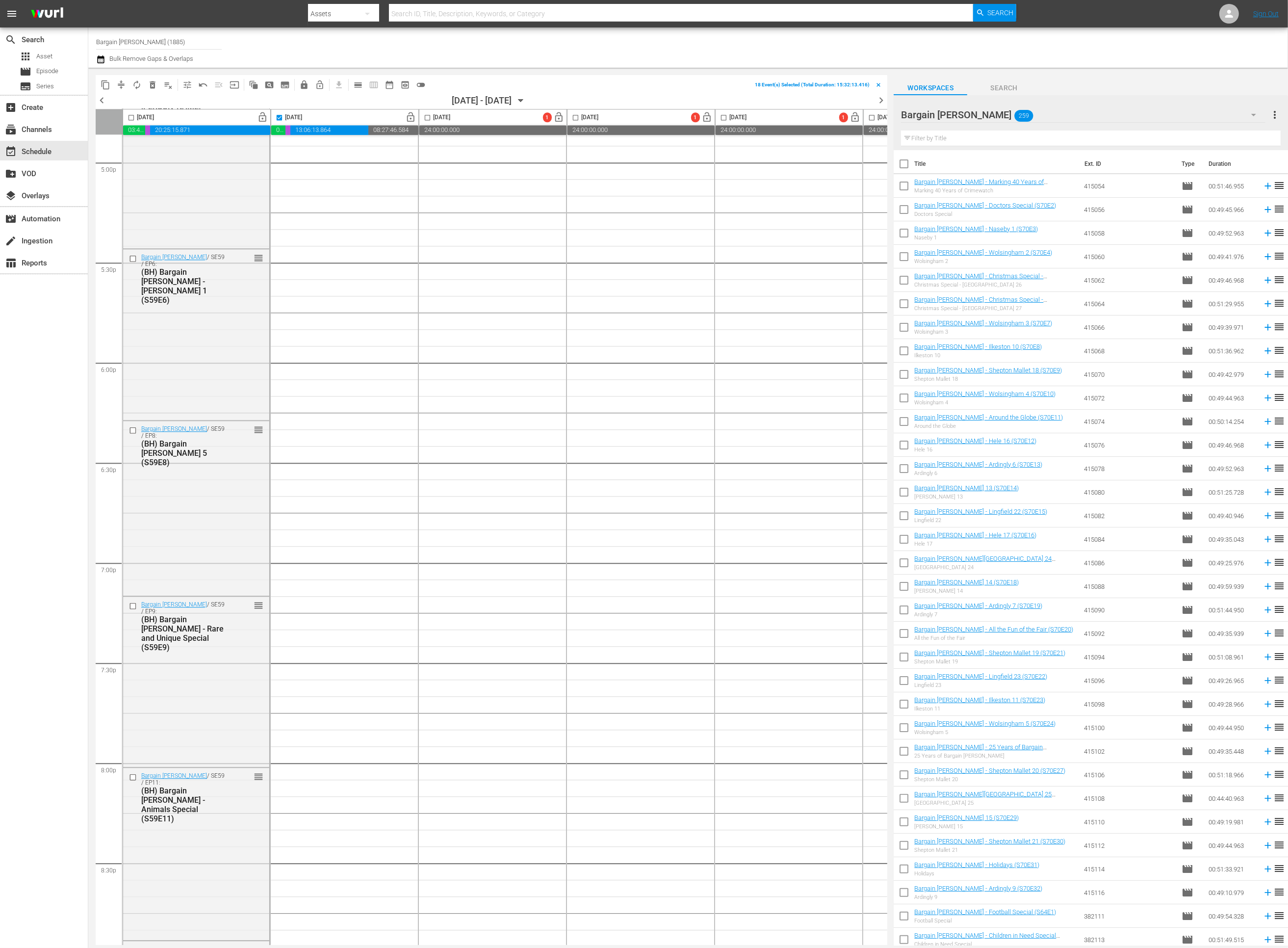
checkbox input "true"
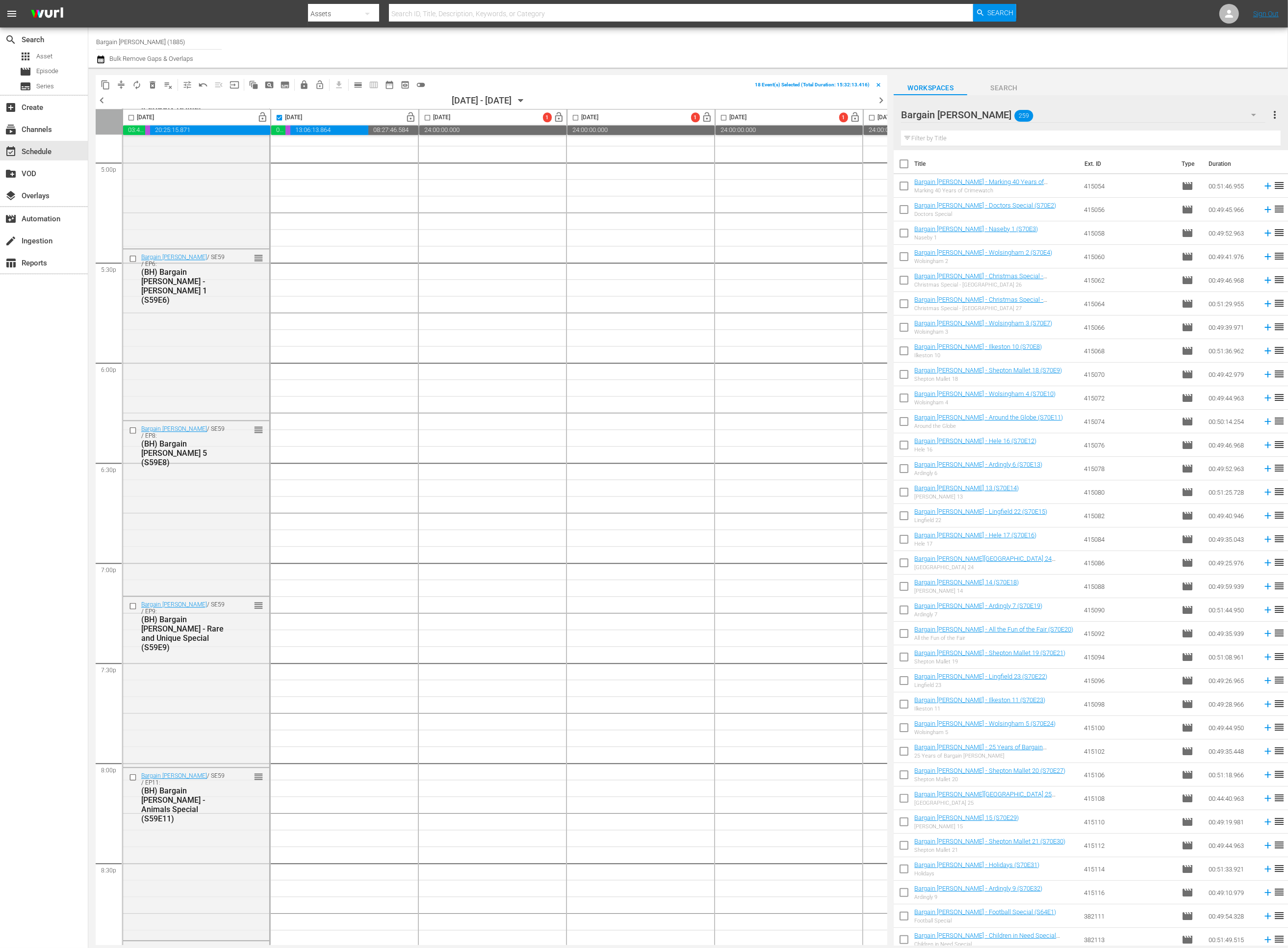
checkbox input "true"
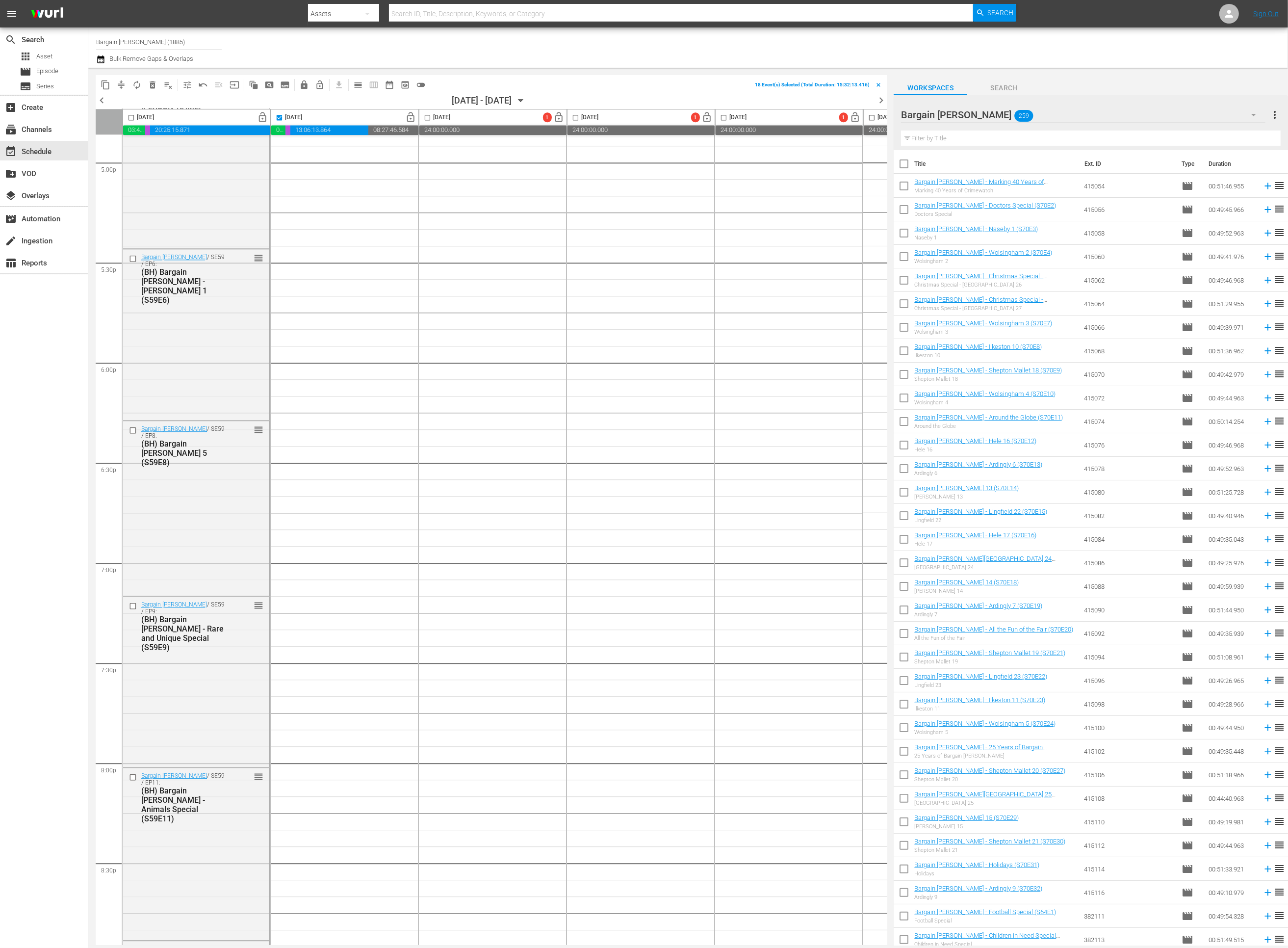
checkbox input "true"
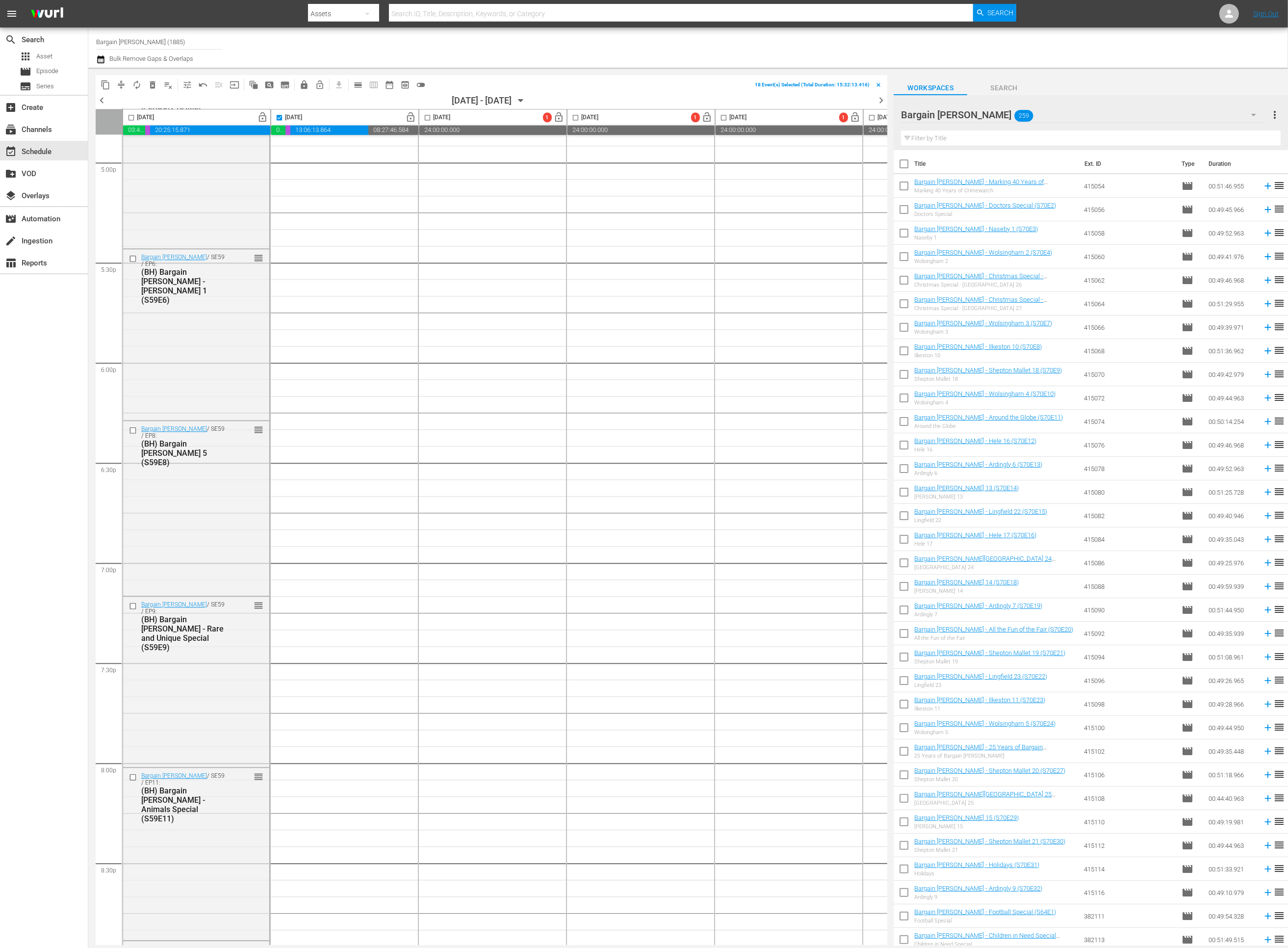
checkbox input "true"
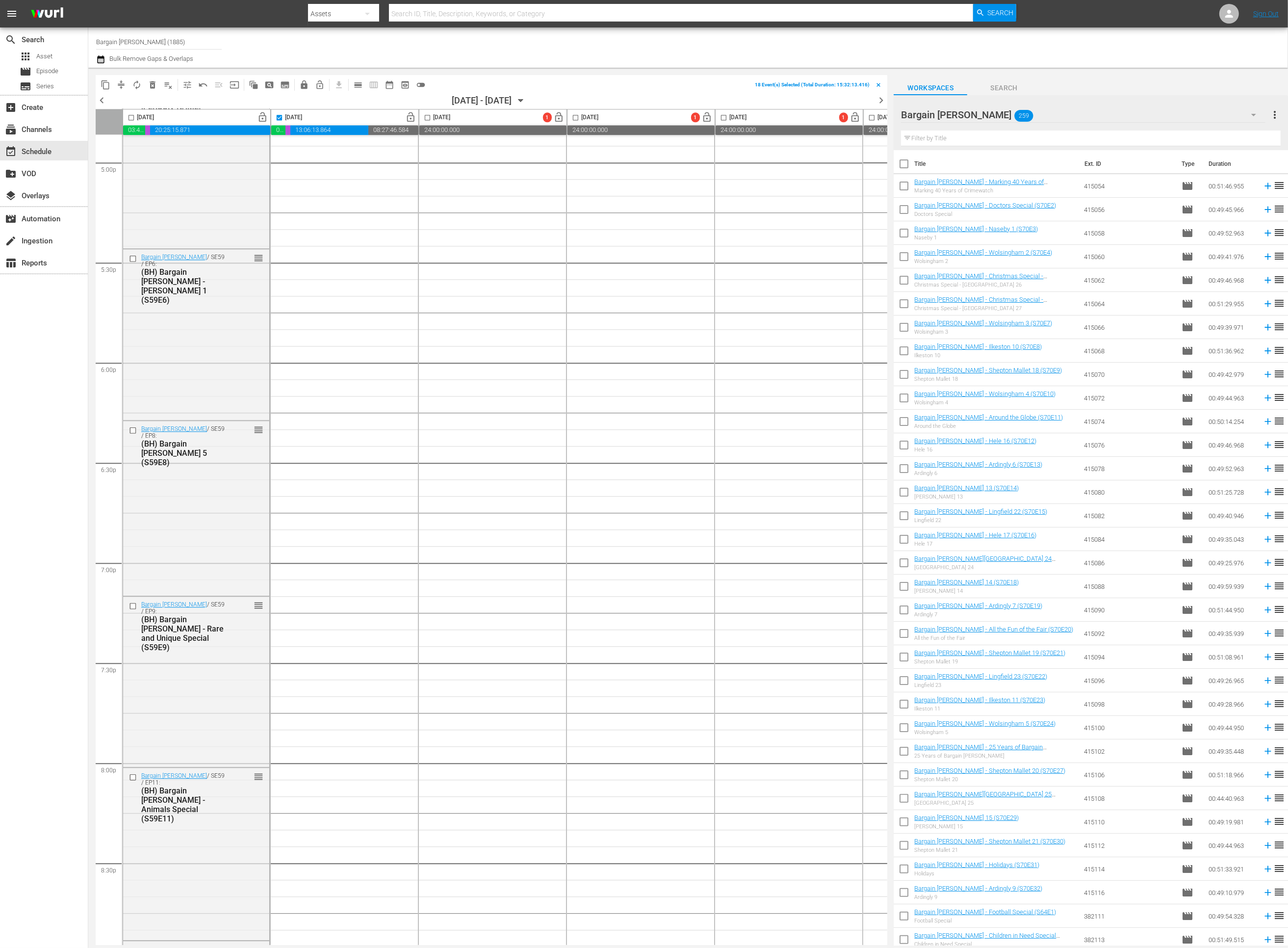
checkbox input "true"
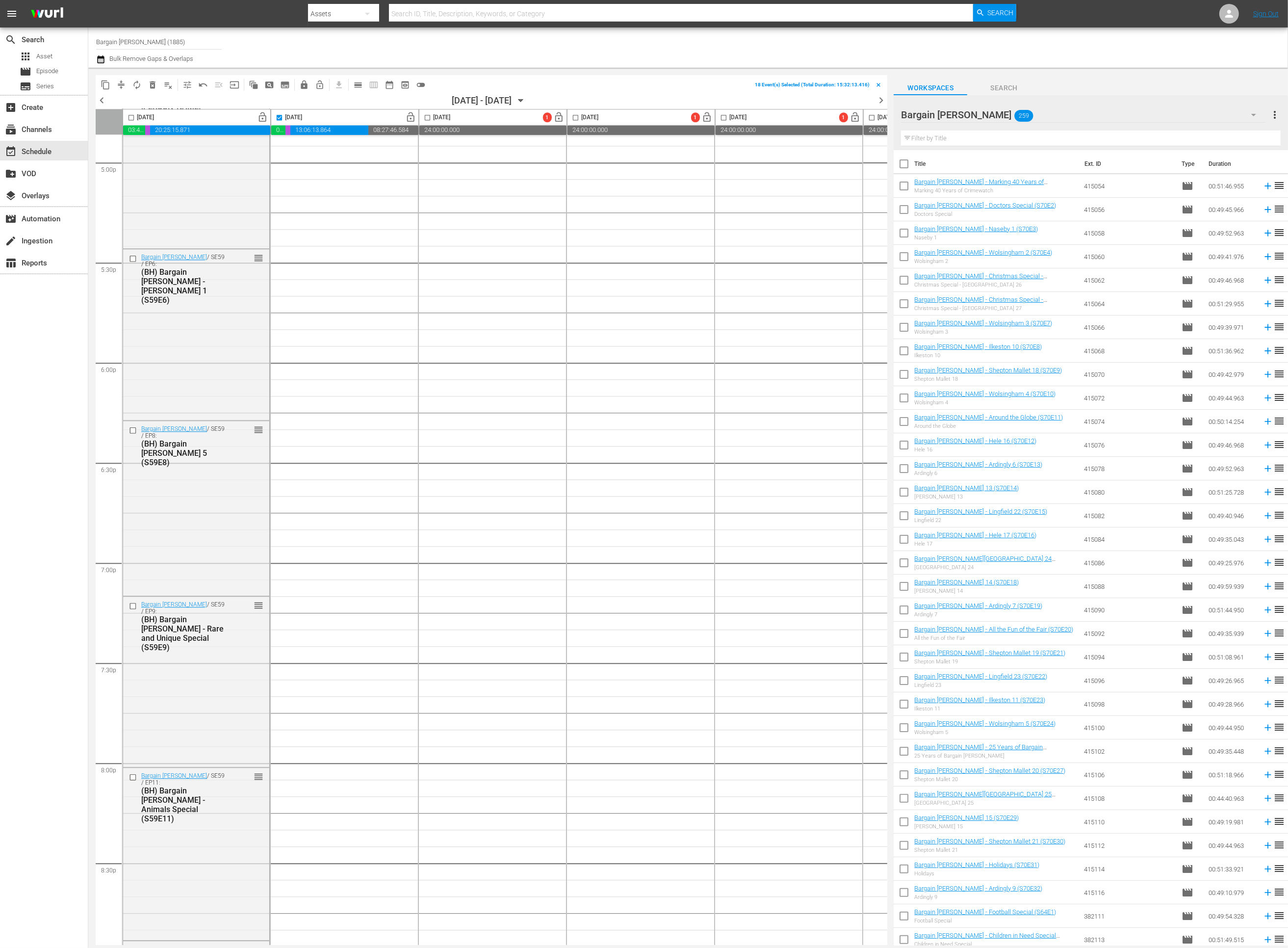
checkbox input "true"
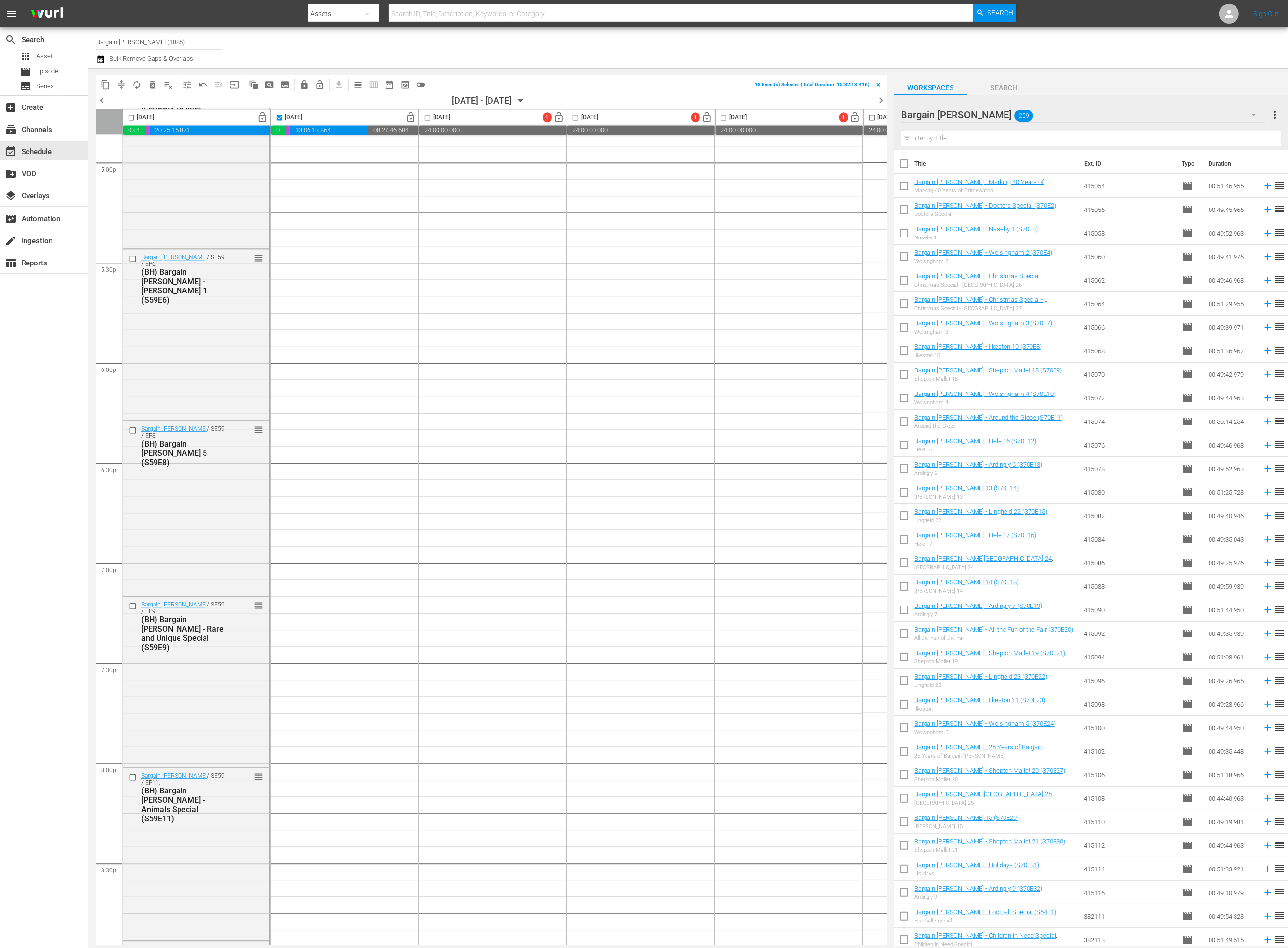
checkbox input "true"
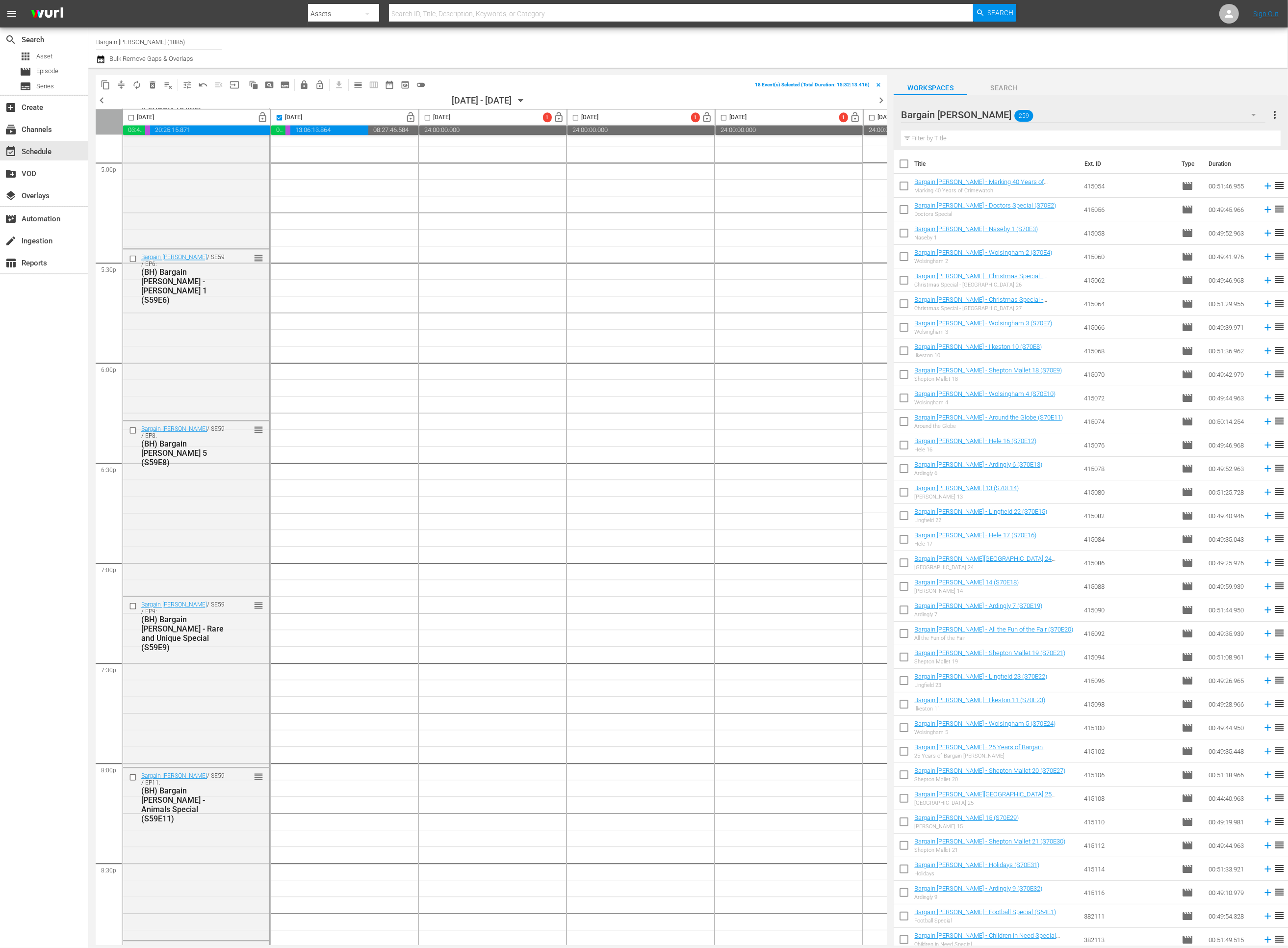
checkbox input "true"
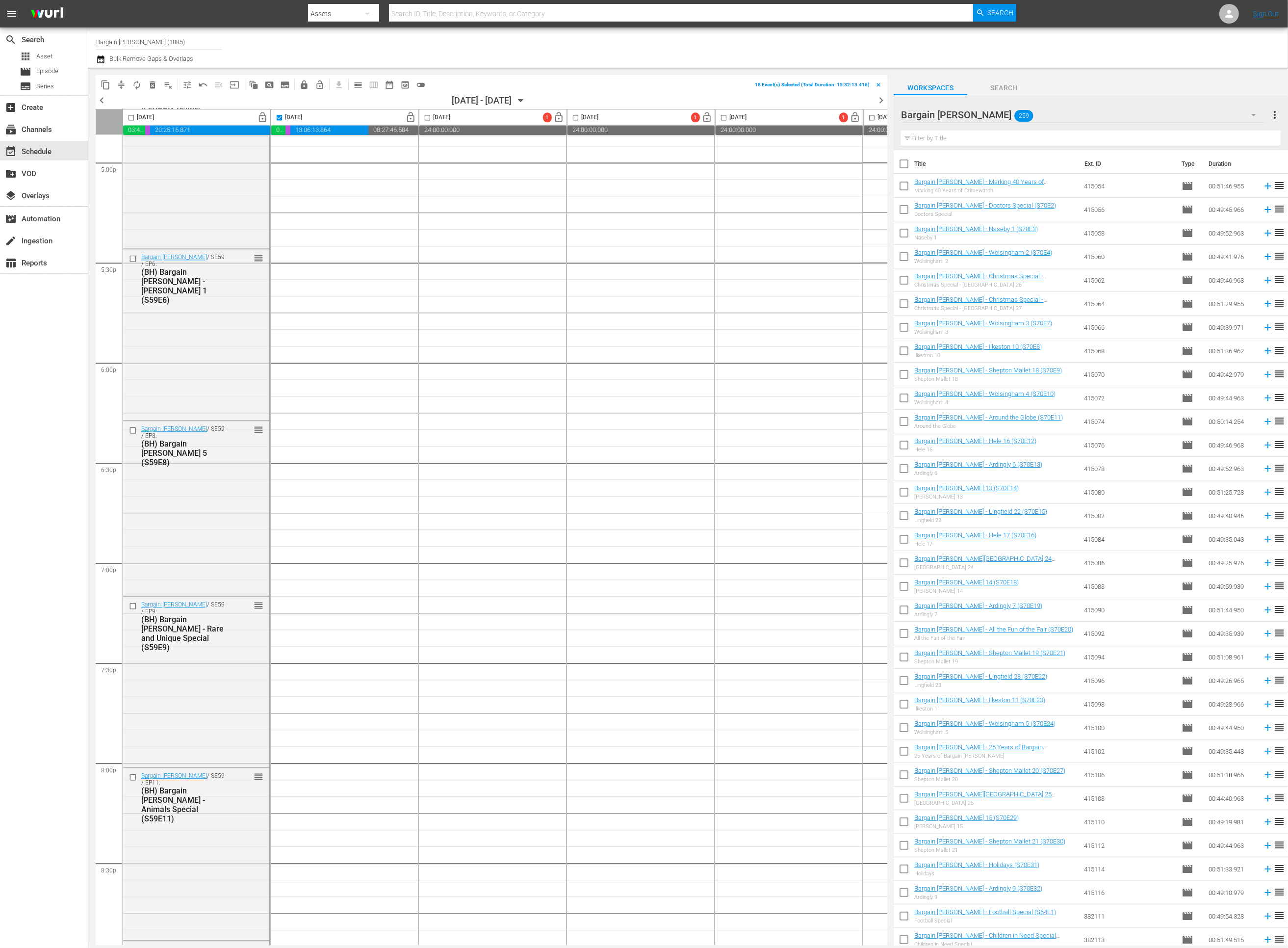
checkbox input "true"
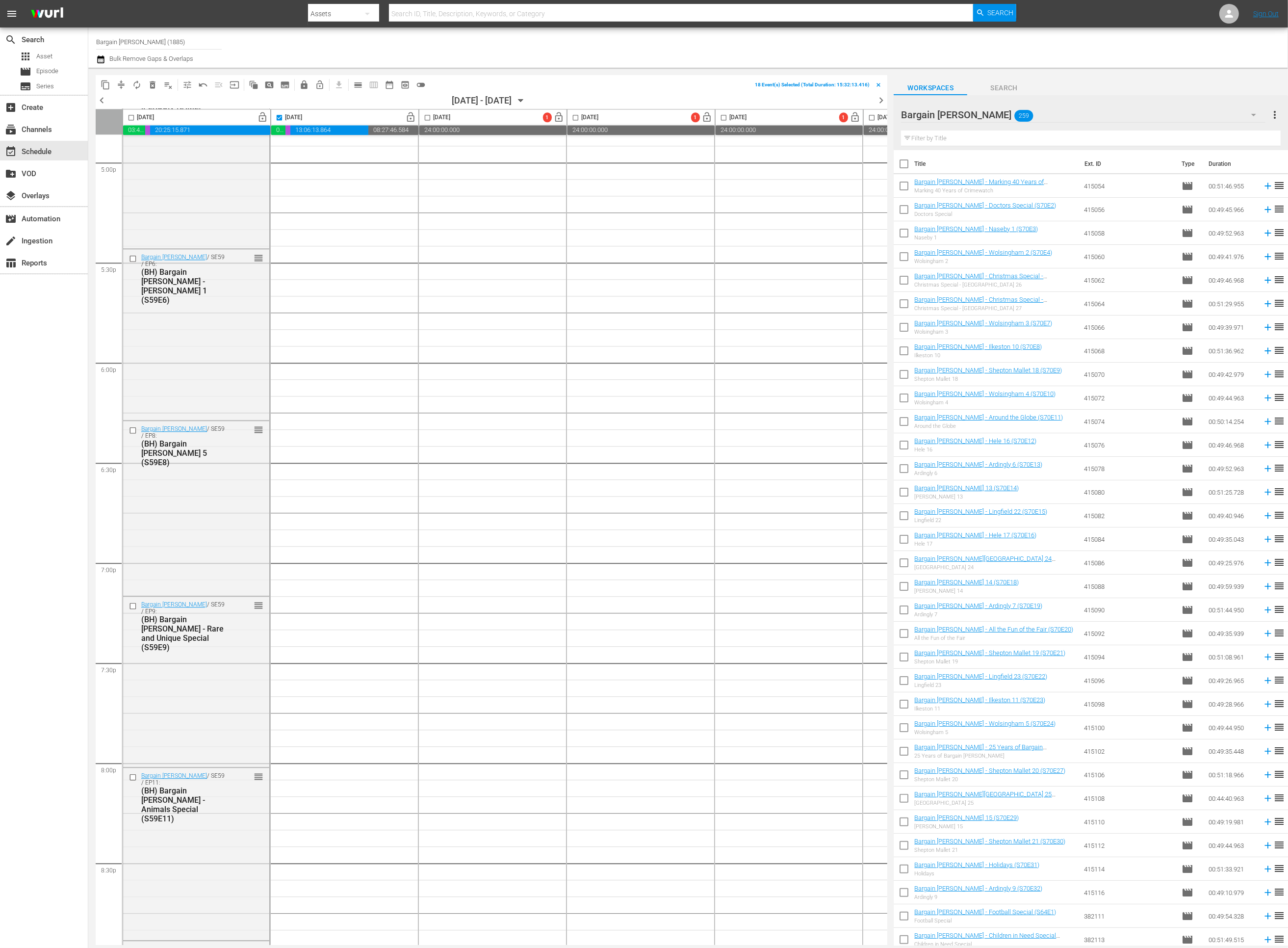
checkbox input "true"
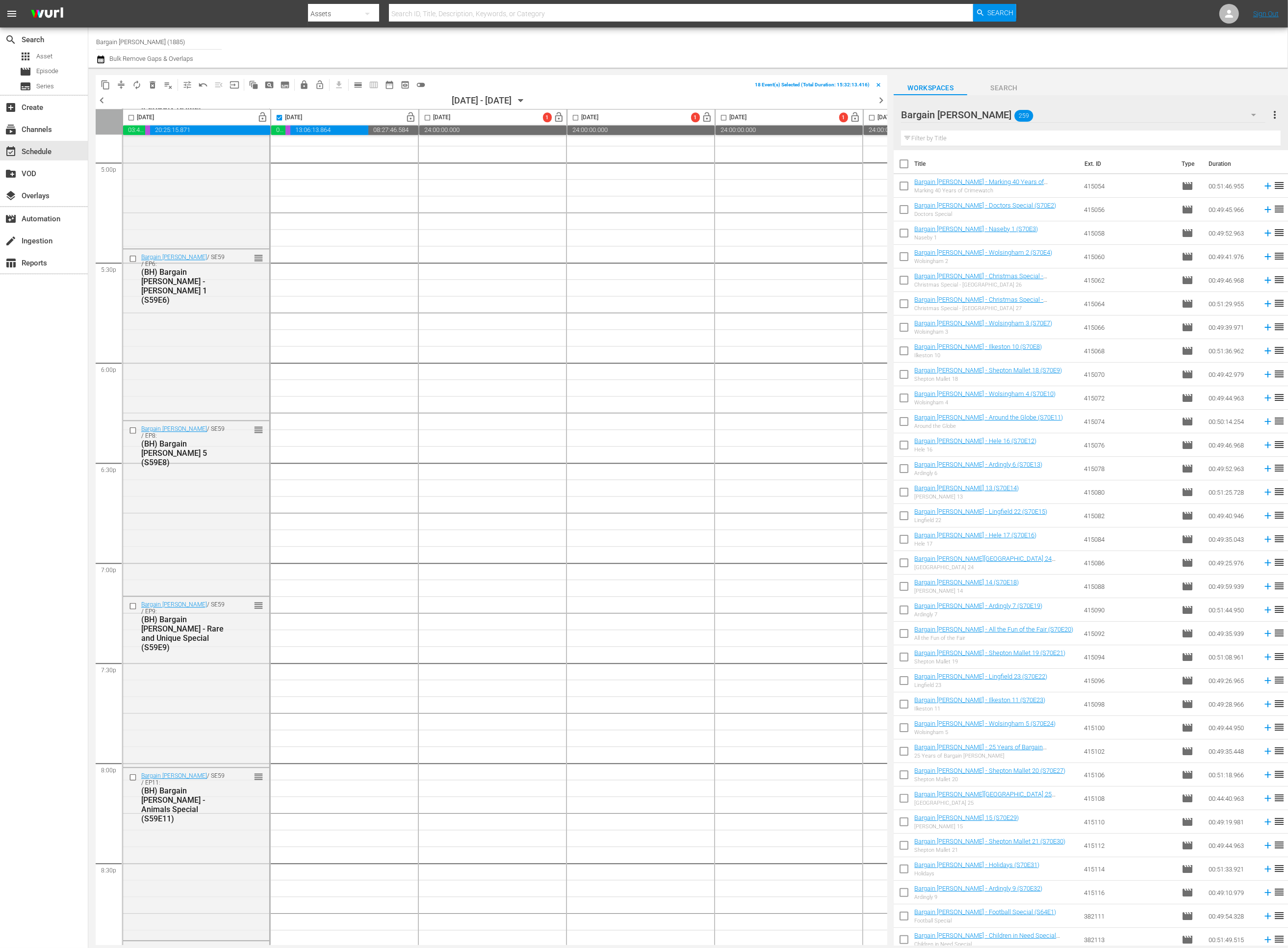
checkbox input "true"
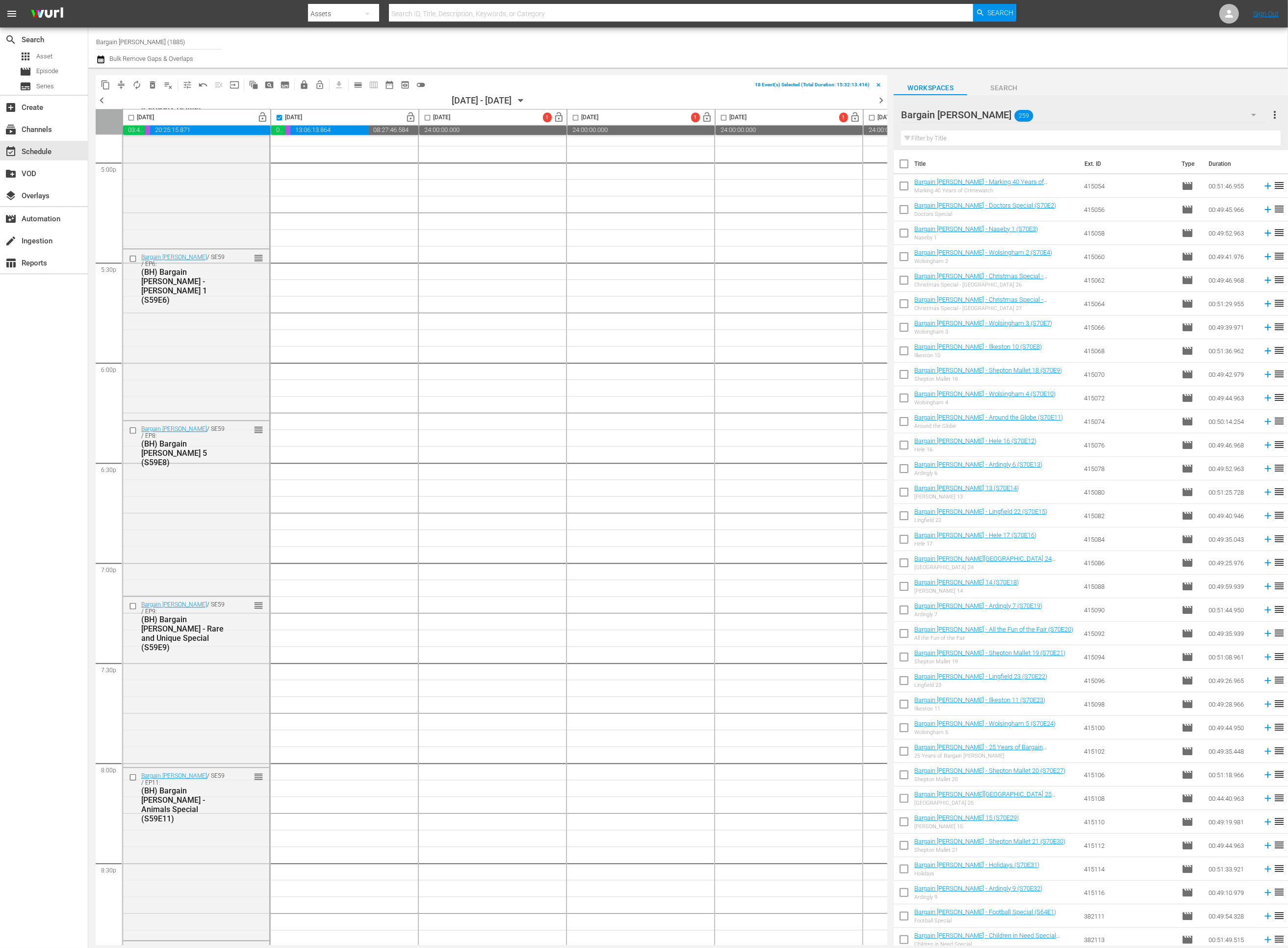
checkbox input "true"
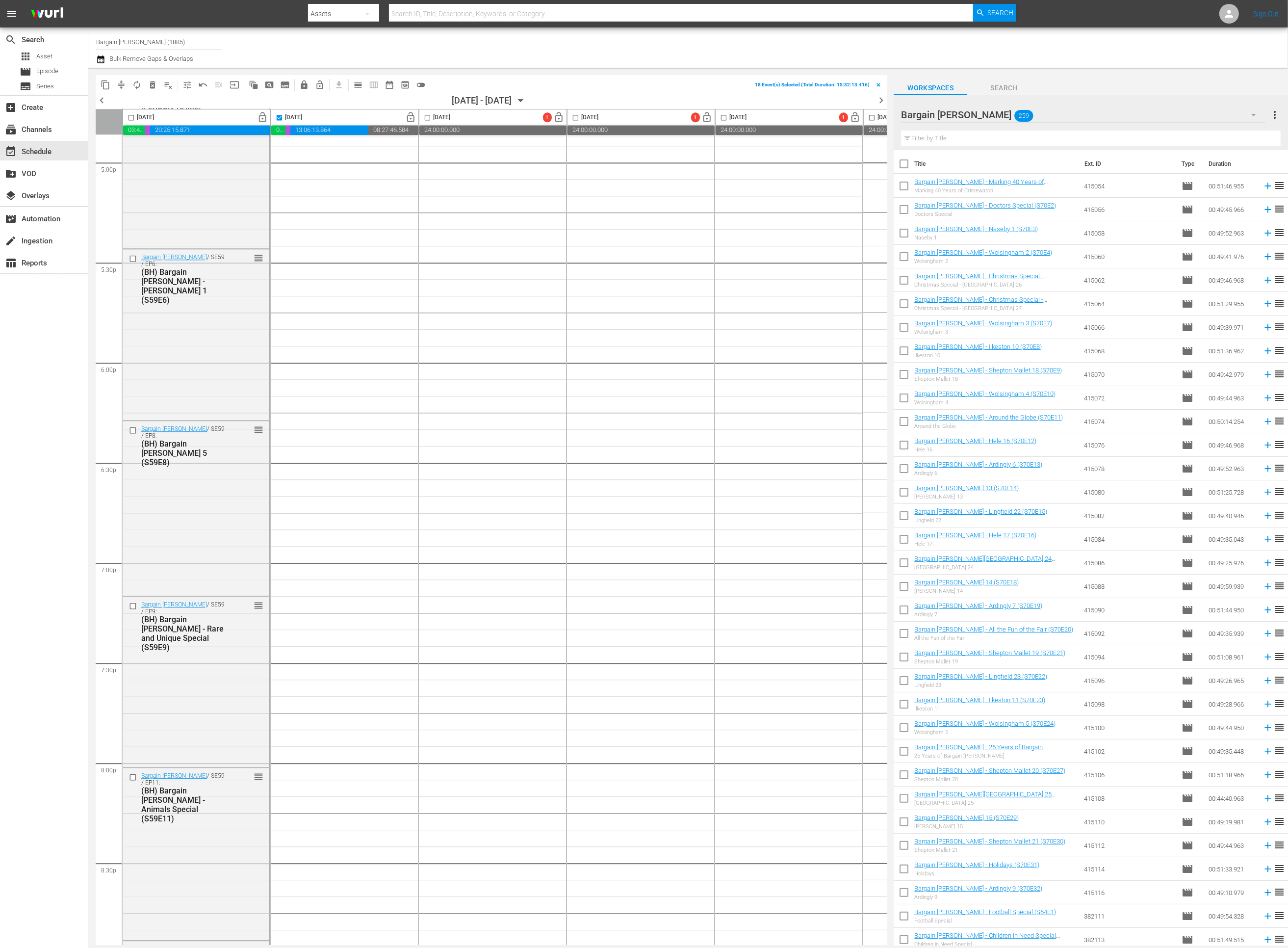
checkbox input "true"
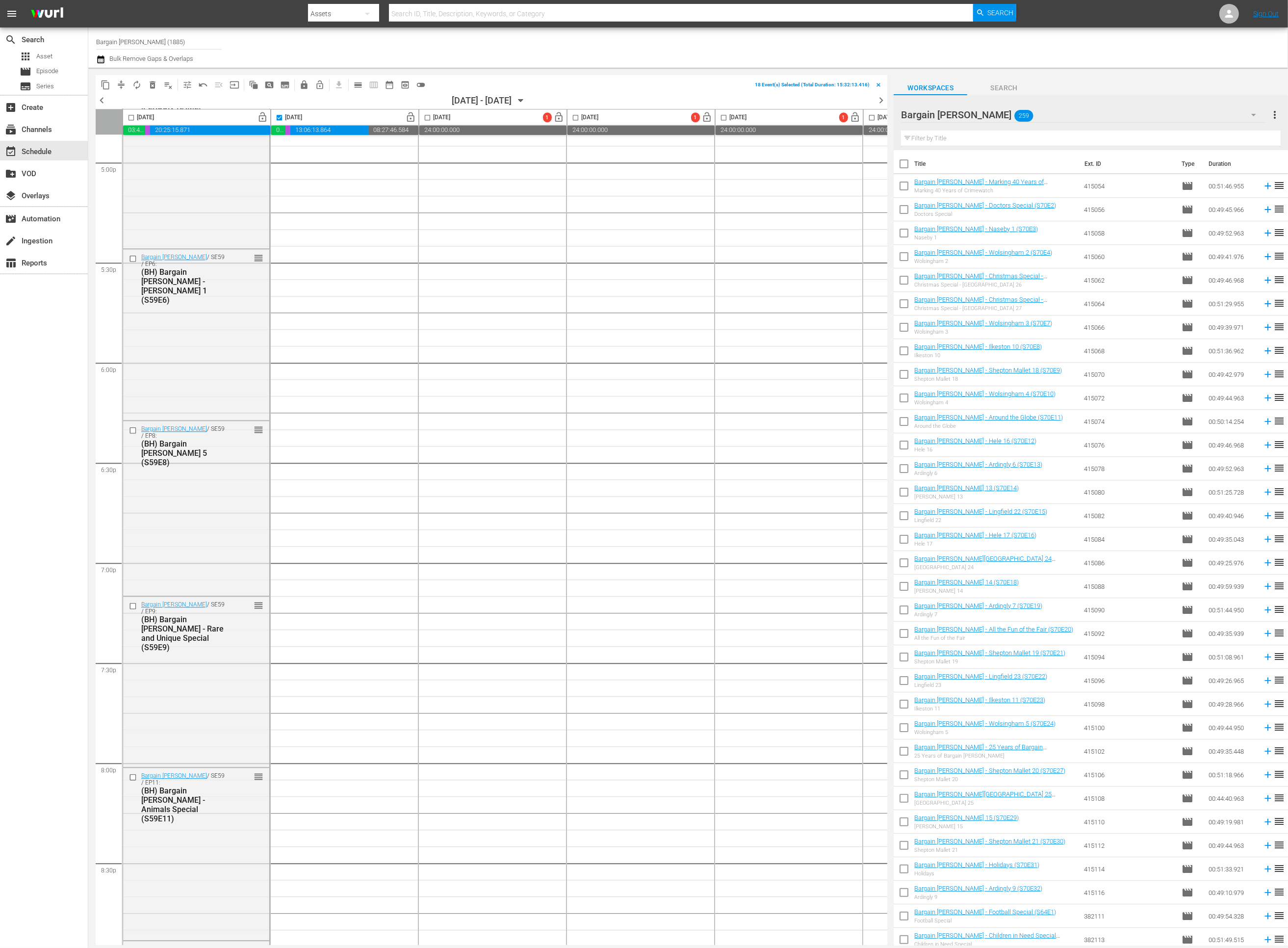
checkbox input "true"
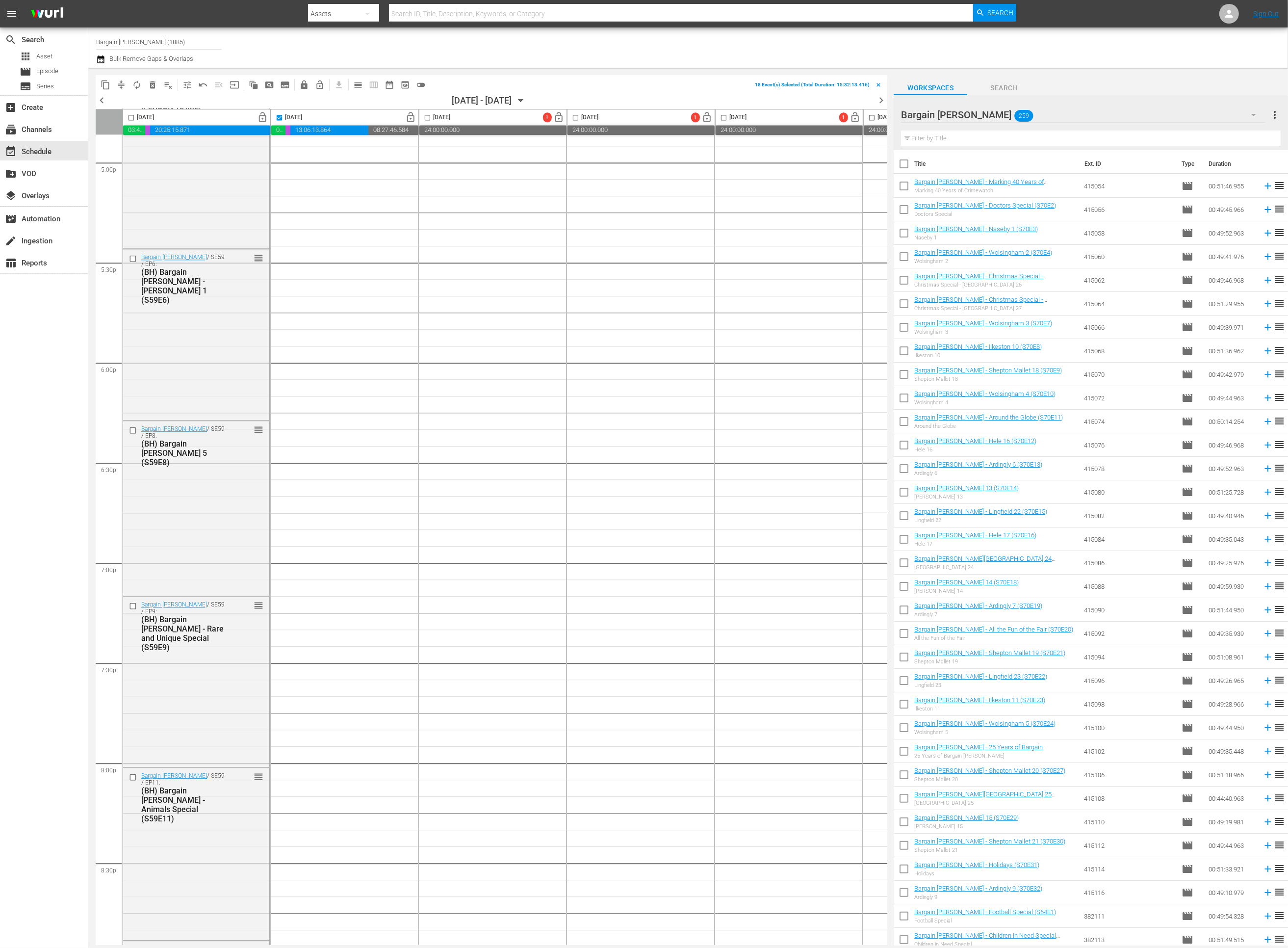
checkbox input "true"
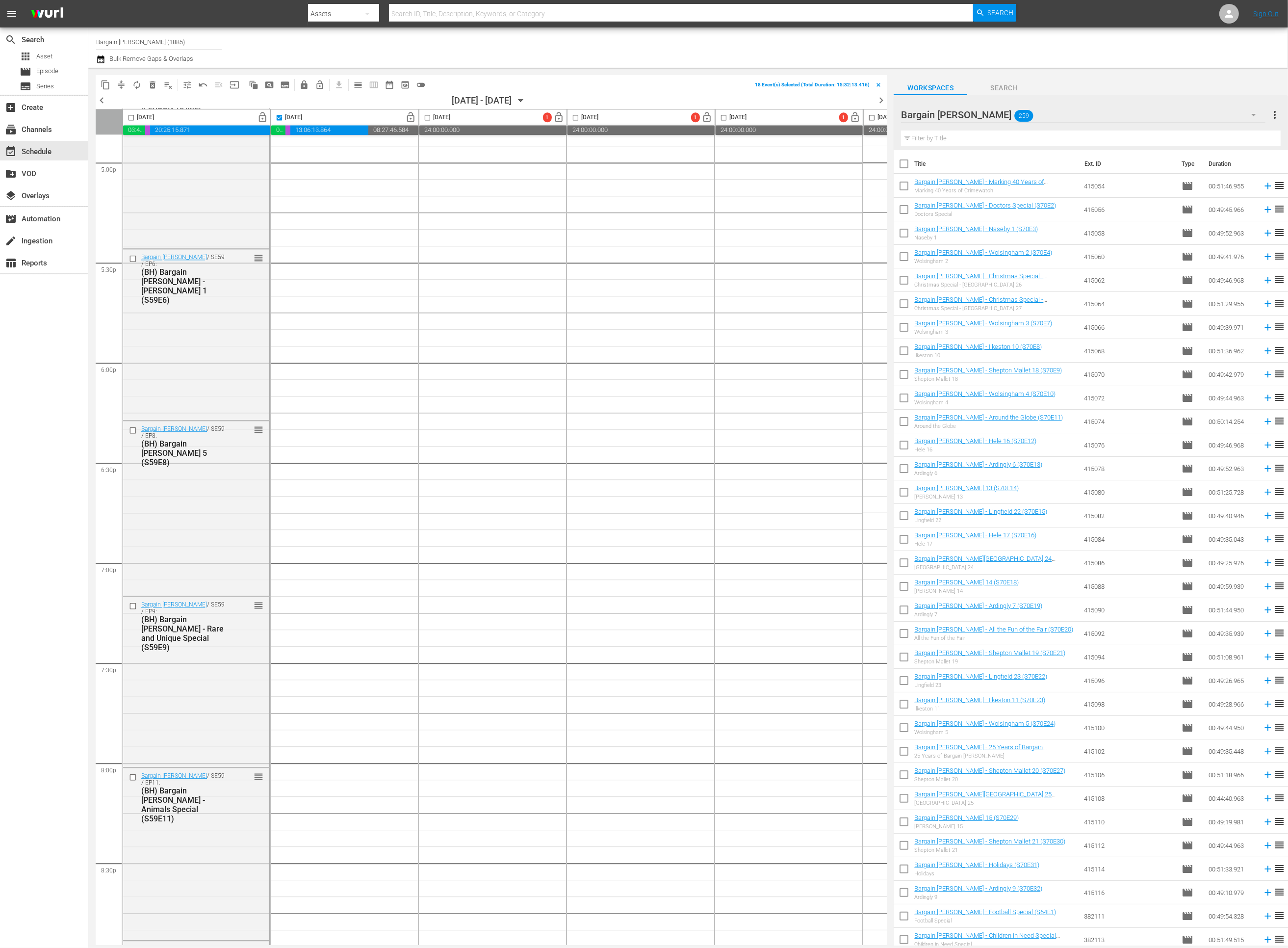
checkbox input "true"
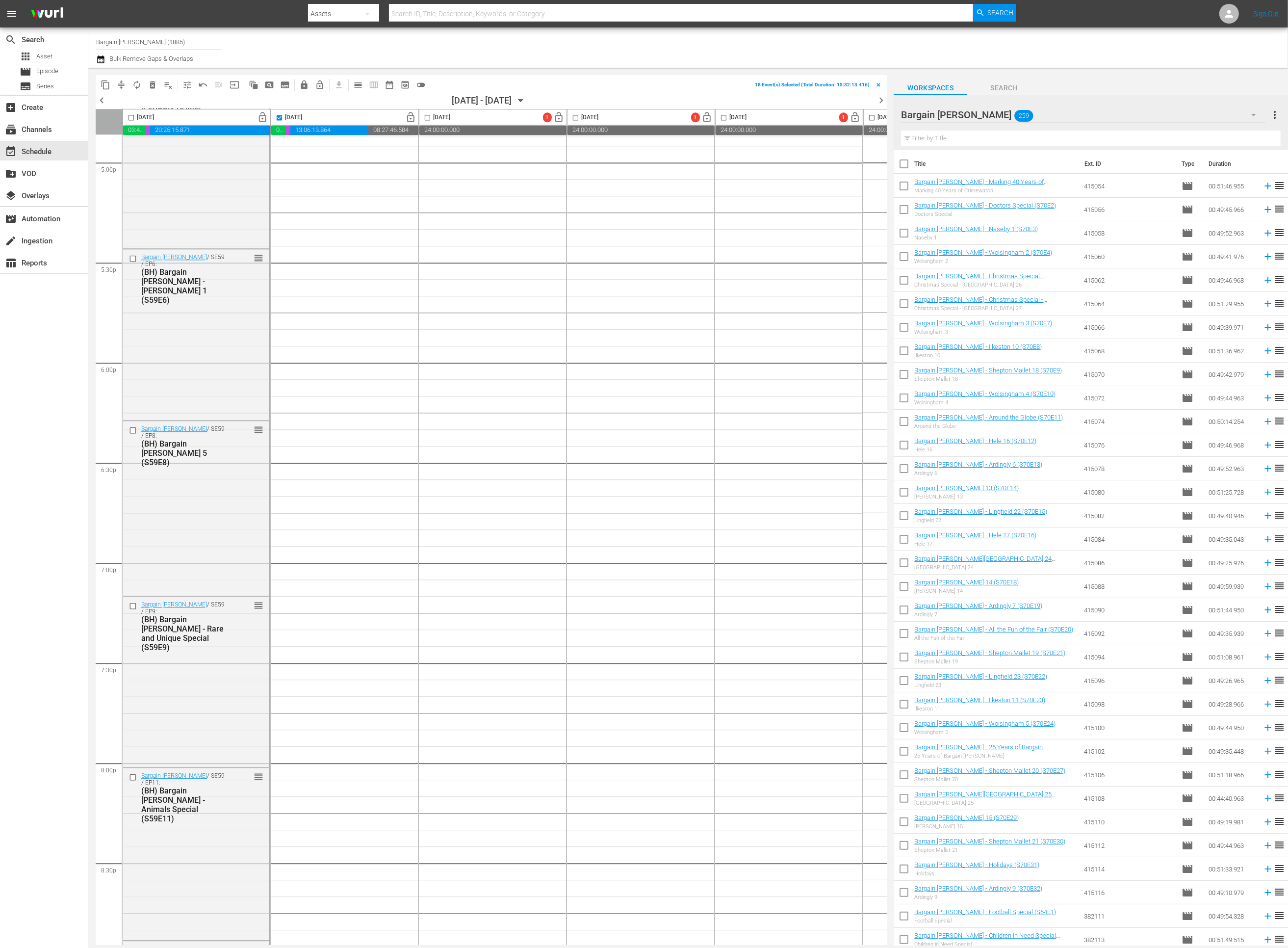
checkbox input "true"
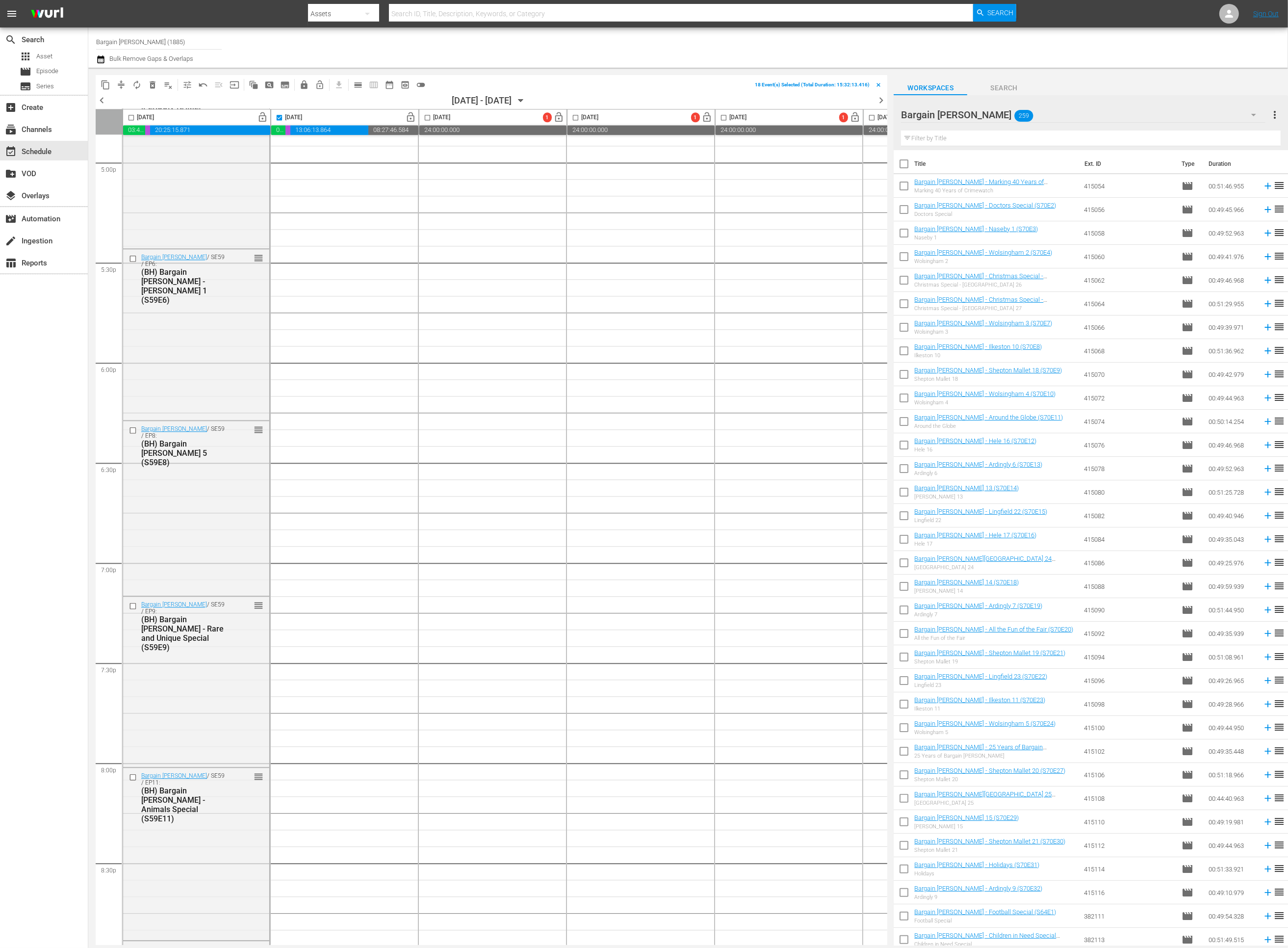
checkbox input "true"
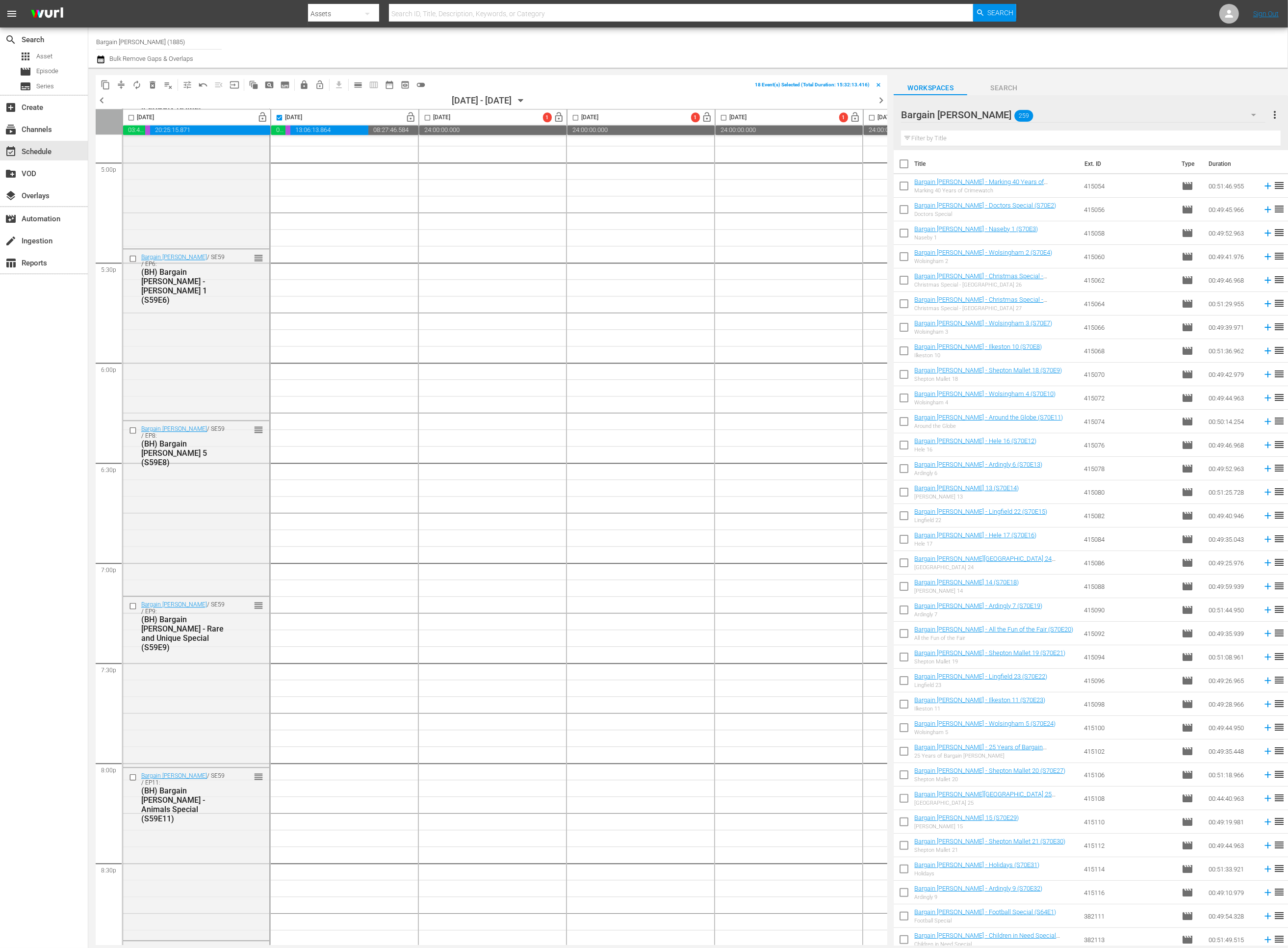
checkbox input "true"
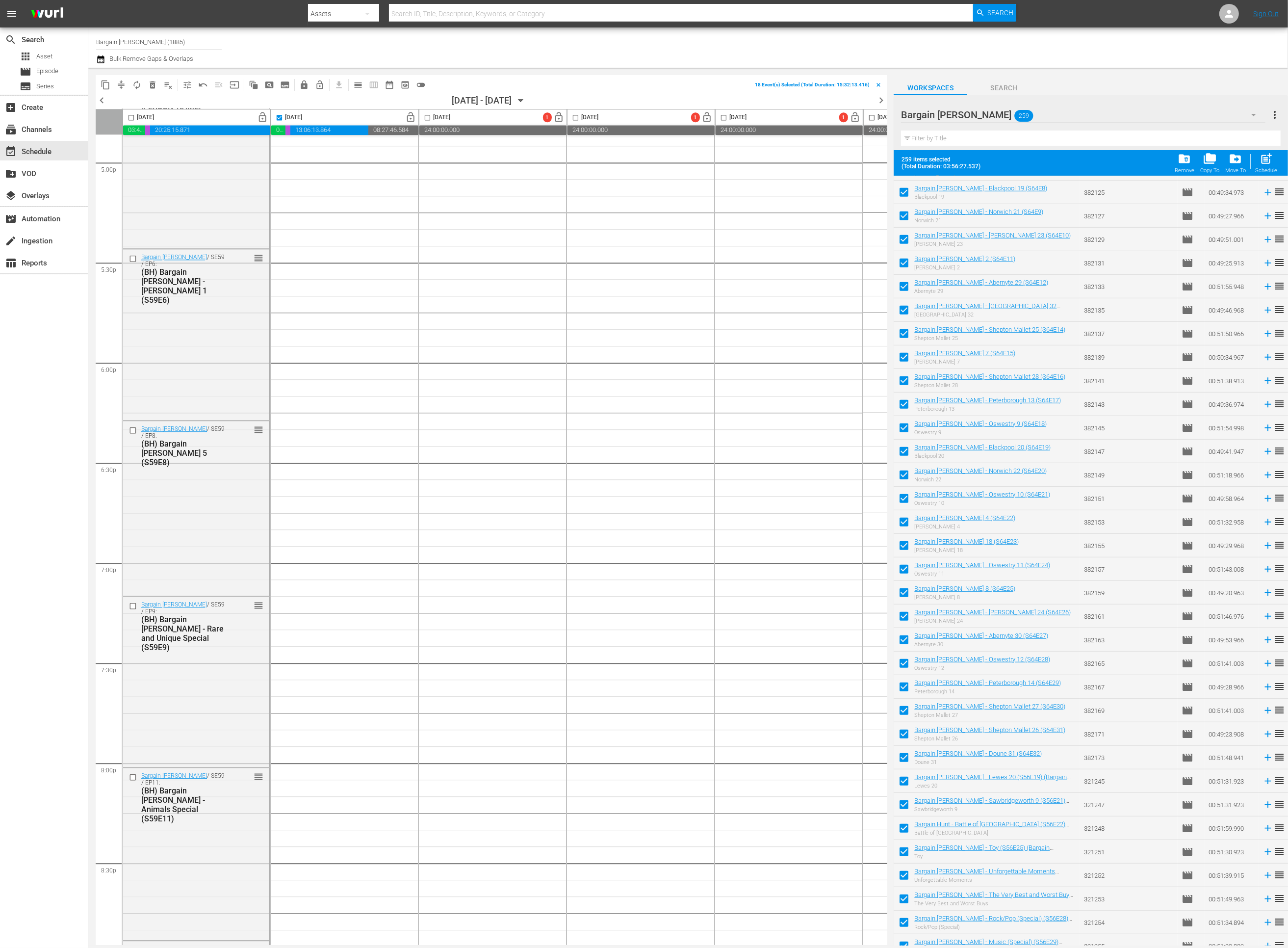
scroll to position [1018, 0]
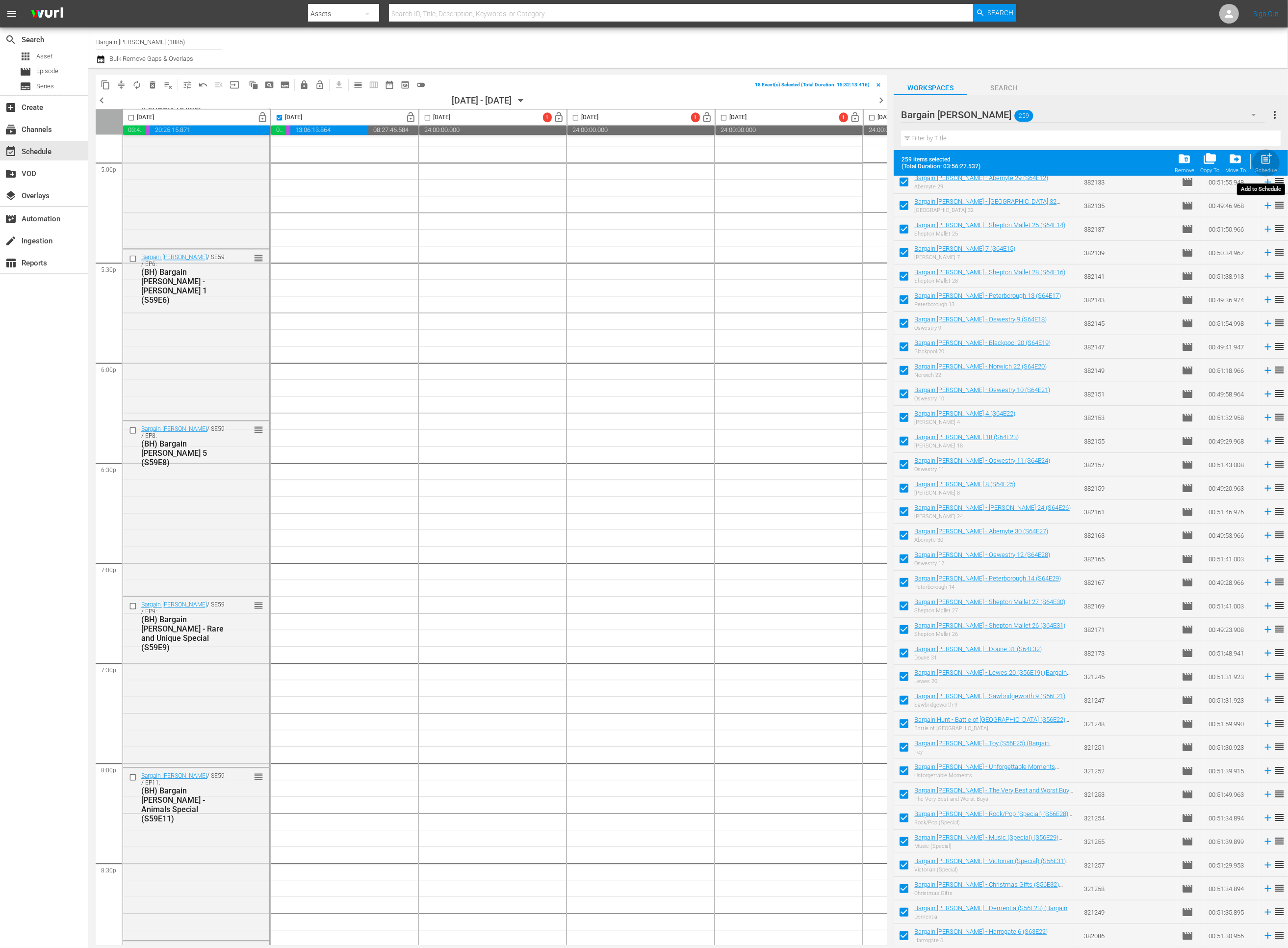
click at [1271, 159] on span "post_add" at bounding box center [1266, 159] width 13 height 13
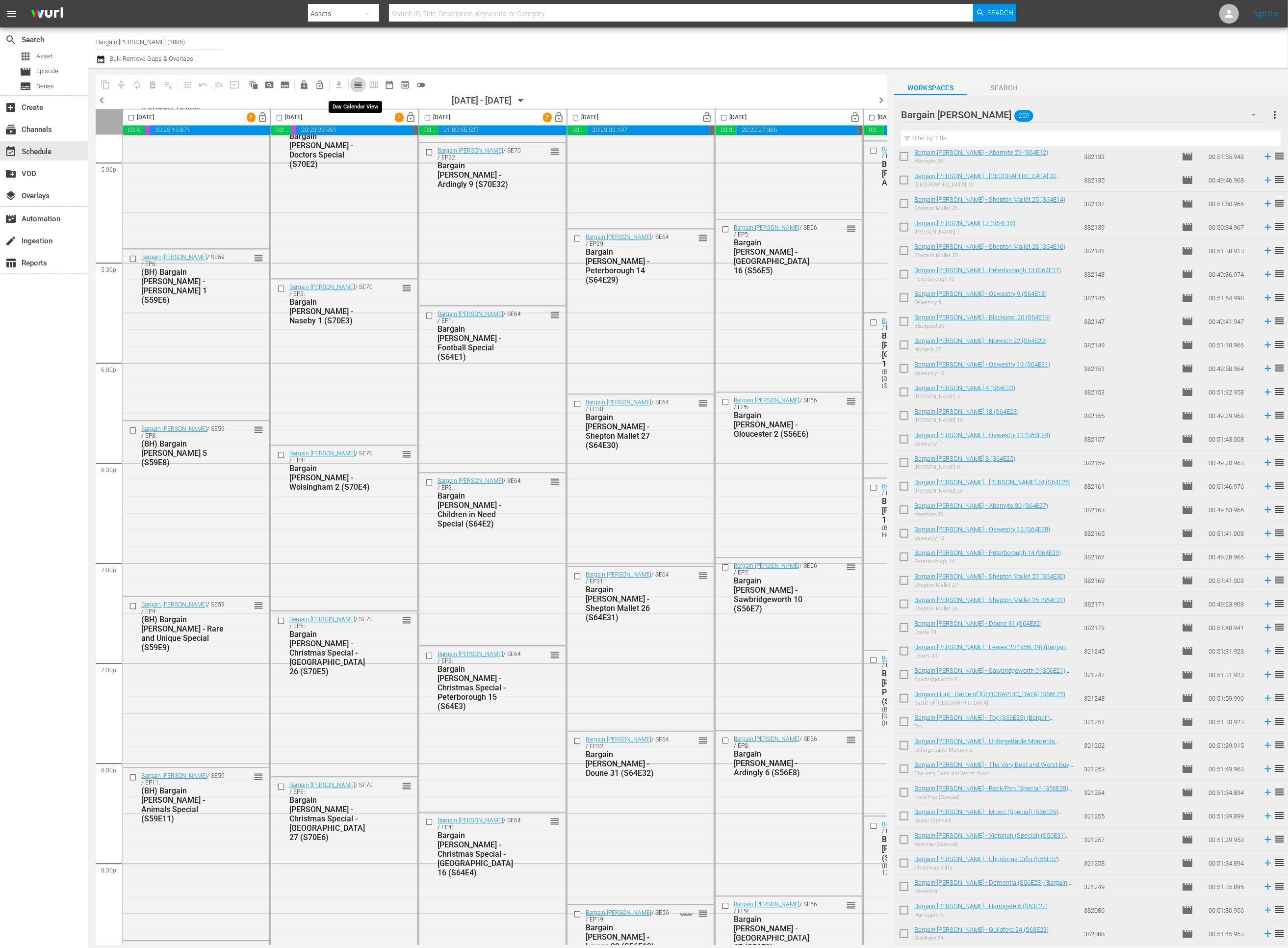
click at [358, 87] on span "calendar_view_day_outlined" at bounding box center [358, 85] width 10 height 10
